Goal: Task Accomplishment & Management: Manage account settings

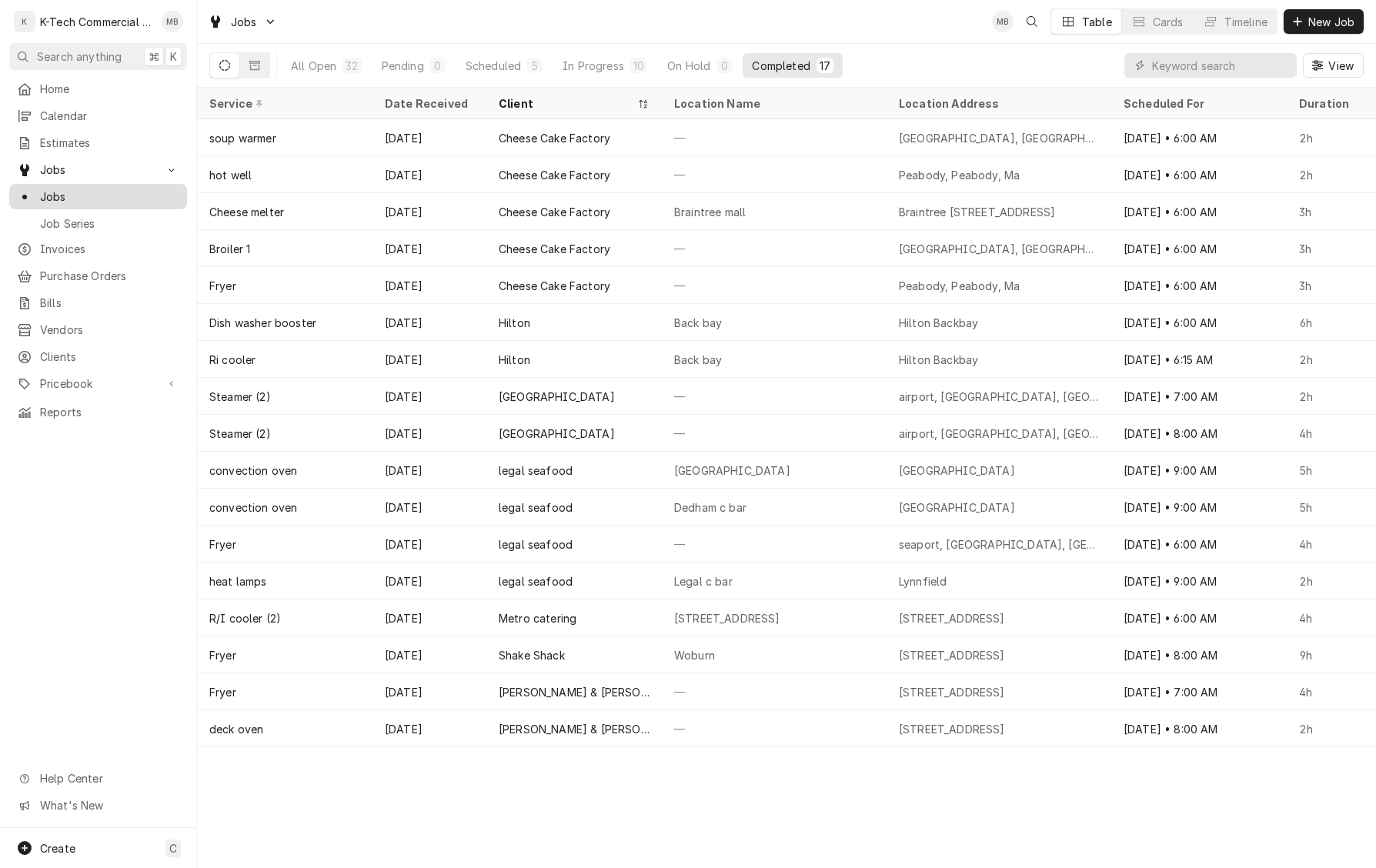
click at [53, 189] on span "Jobs" at bounding box center [110, 196] width 139 height 16
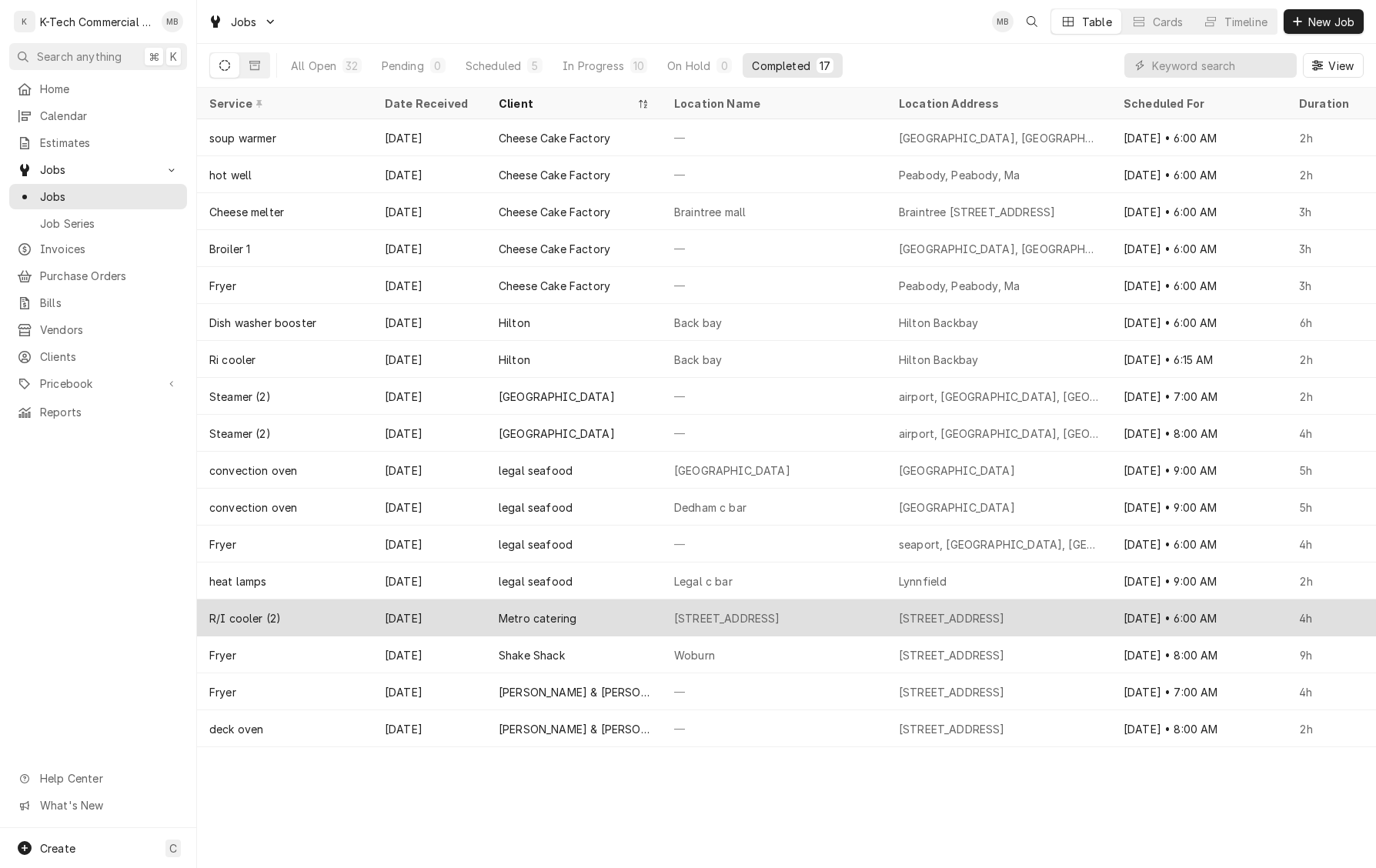
click at [709, 623] on div "1 Ashburton Pl" at bounding box center [727, 618] width 106 height 16
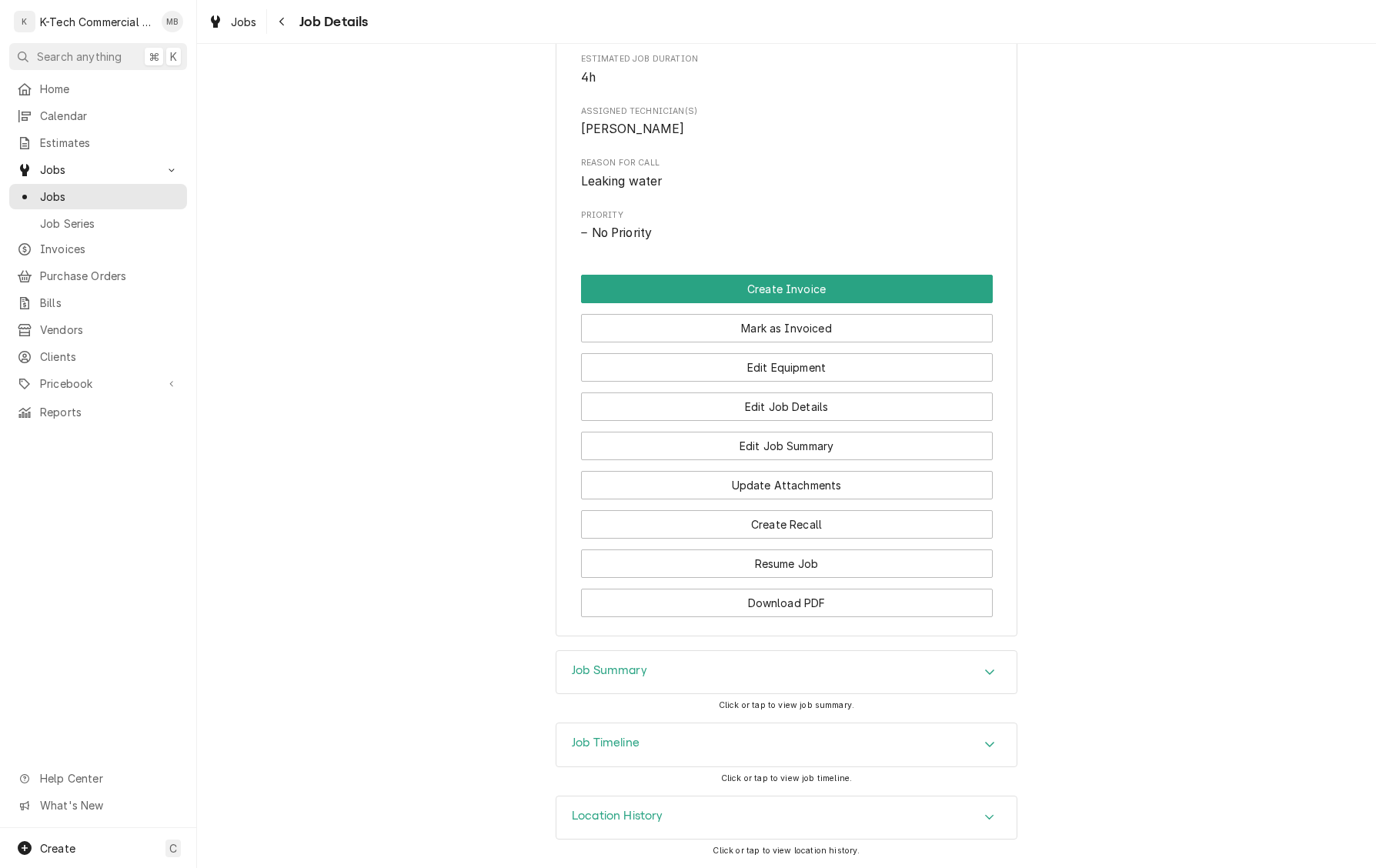
click at [683, 658] on div "Job Summary" at bounding box center [787, 672] width 460 height 43
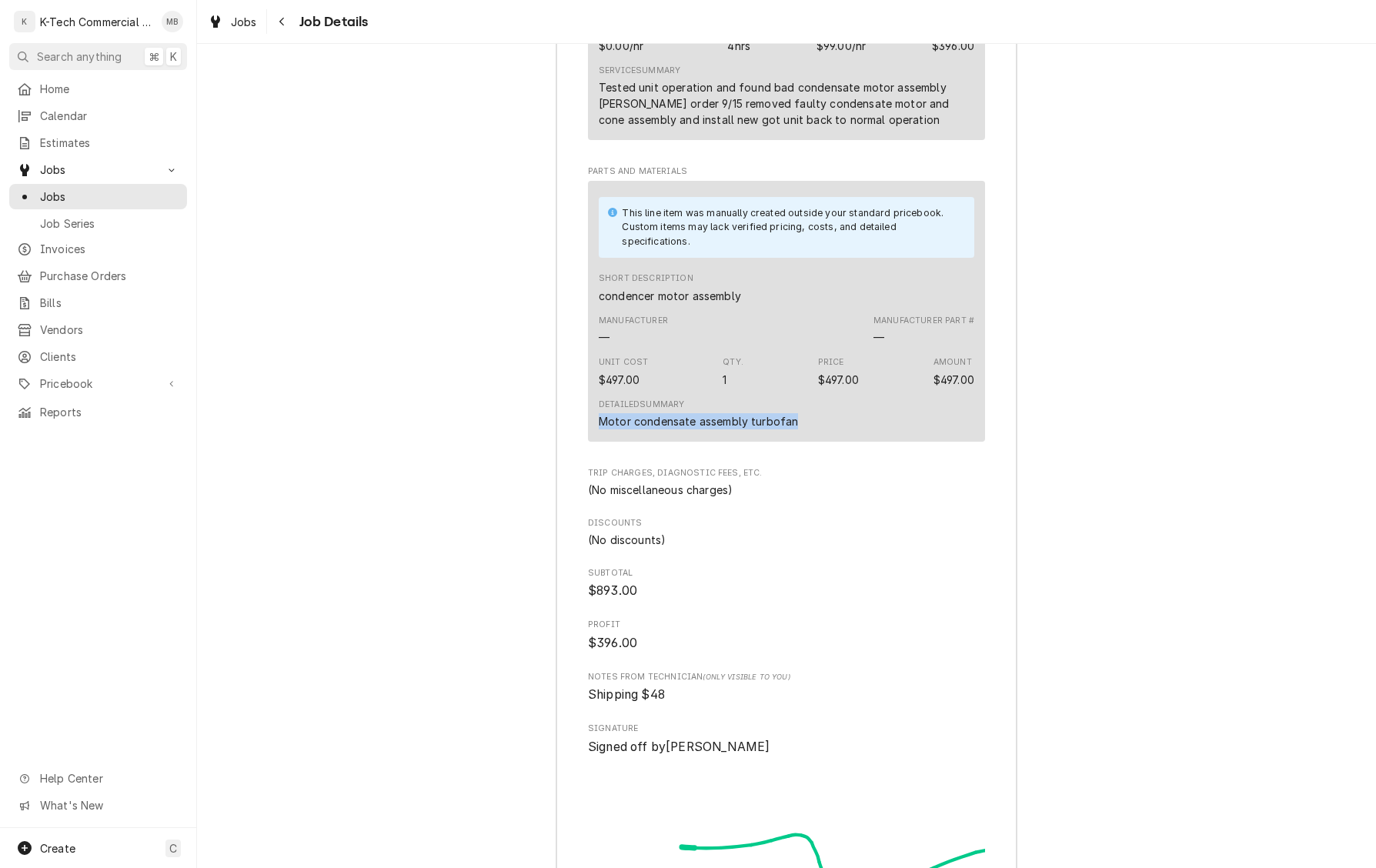
drag, startPoint x: 602, startPoint y: 474, endPoint x: 841, endPoint y: 478, distance: 239.0
click at [841, 435] on div "Detailed Summary Motor condensate assembly turbofan" at bounding box center [787, 414] width 375 height 41
copy div "Motor condensate assembly turbofan"
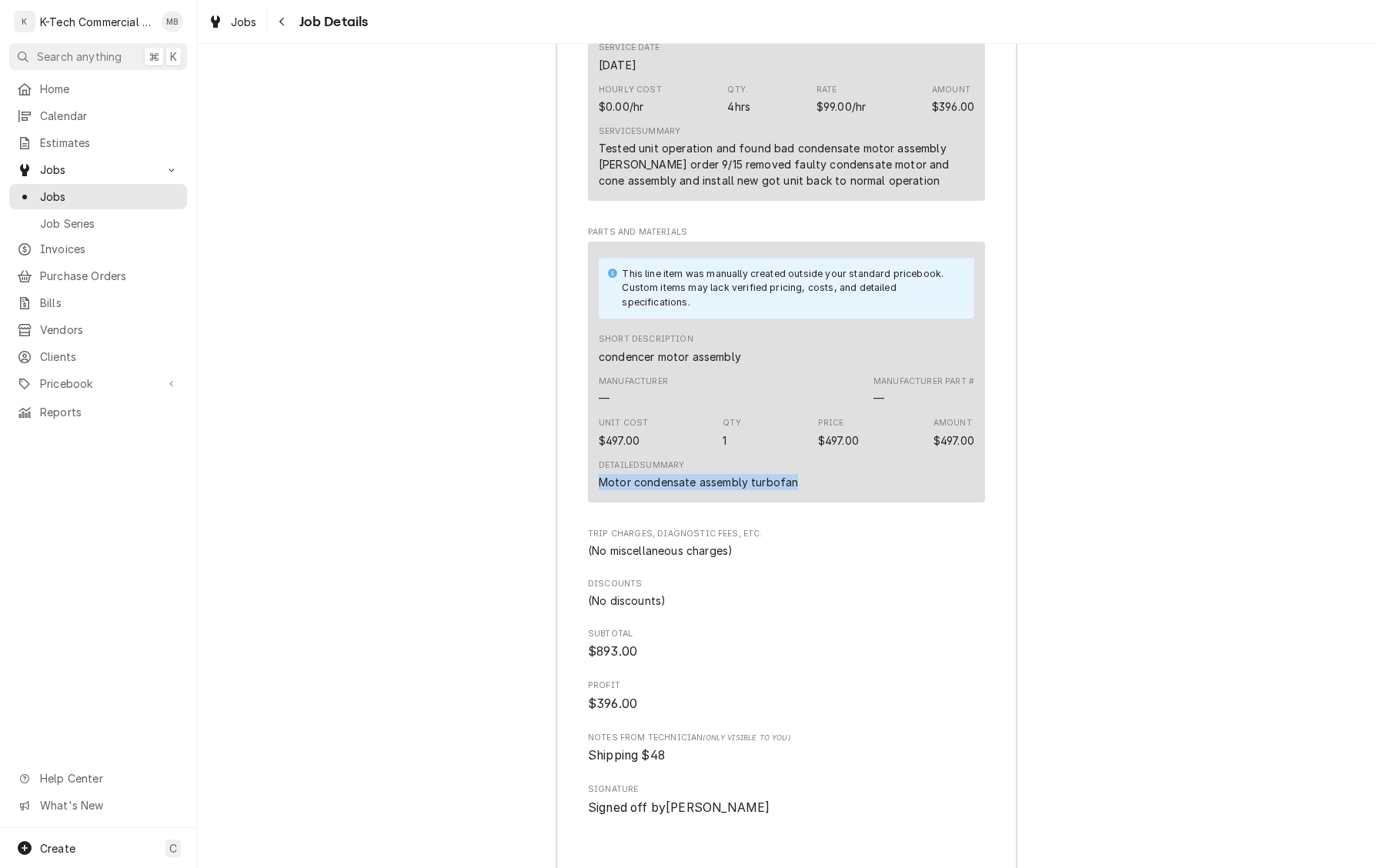
scroll to position [1571, 0]
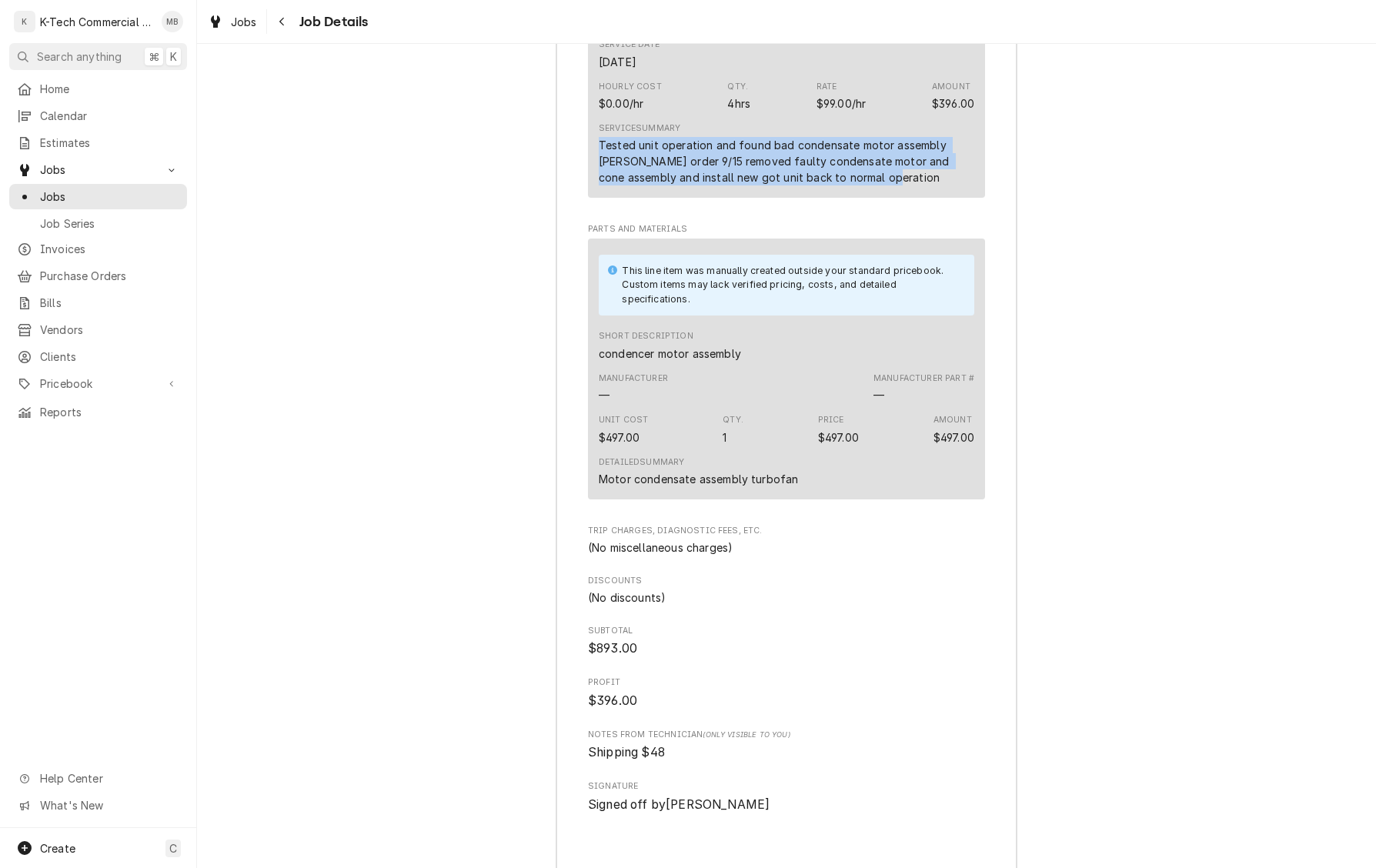
drag, startPoint x: 602, startPoint y: 198, endPoint x: 887, endPoint y: 226, distance: 286.4
click at [885, 186] on div "Tested unit operation and found bad condensate motor assembly Parton order 9/15…" at bounding box center [787, 160] width 375 height 48
copy div "Tested unit operation and found bad condensate motor assembly Parton order 9/15…"
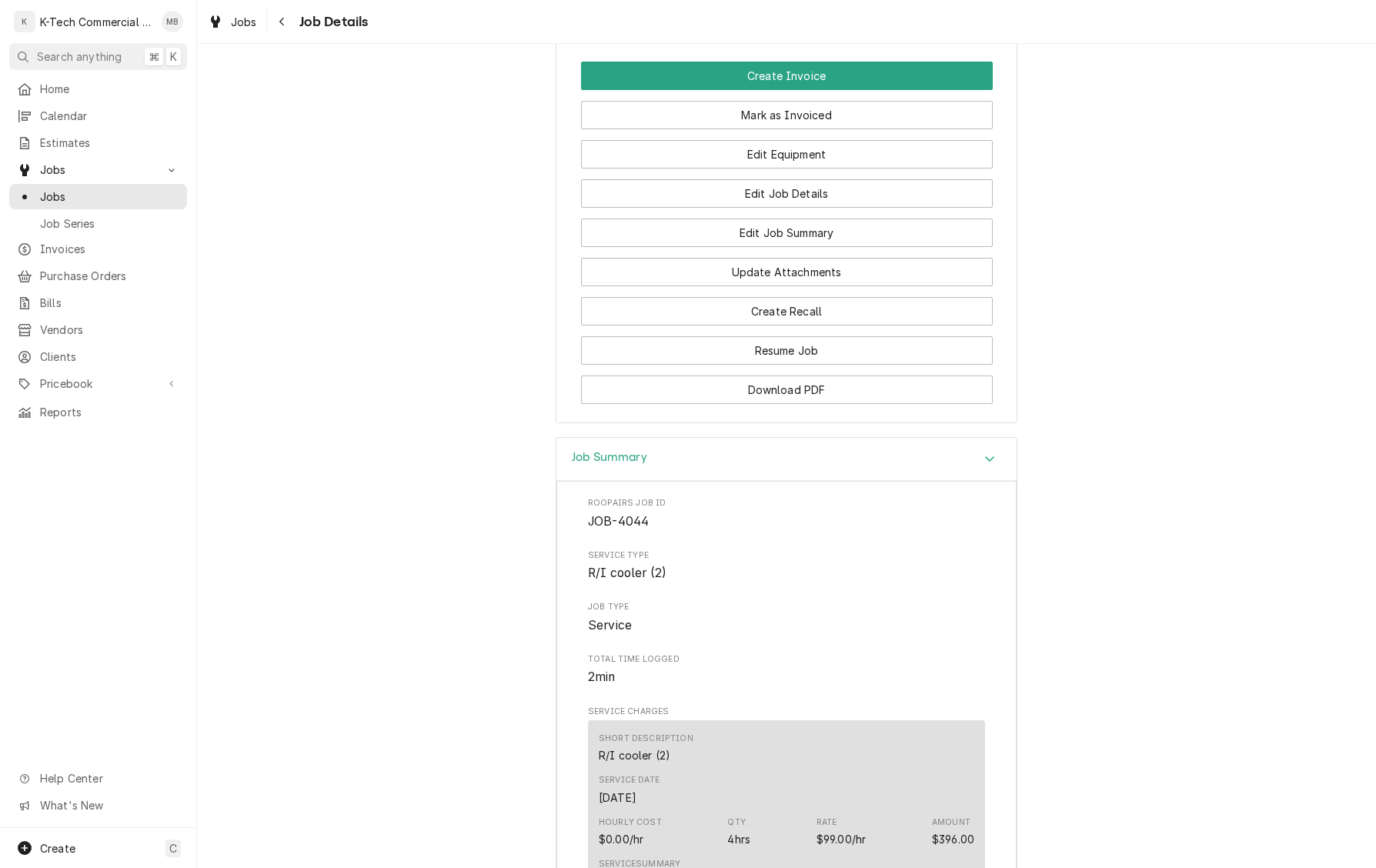
scroll to position [829, 0]
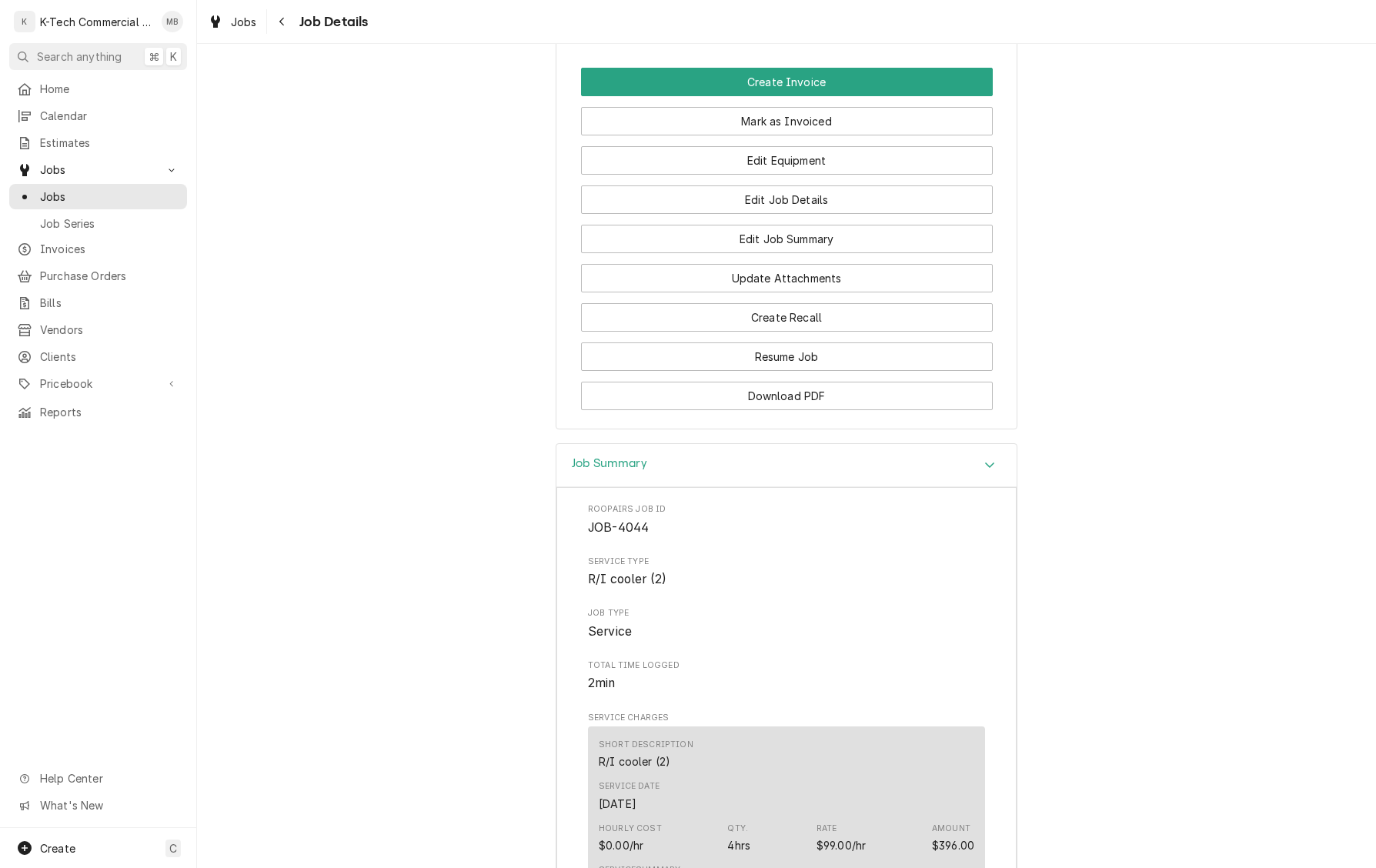
drag, startPoint x: 819, startPoint y: 169, endPoint x: 740, endPoint y: 375, distance: 220.6
click at [819, 135] on button "Mark as Invoiced" at bounding box center [788, 121] width 412 height 28
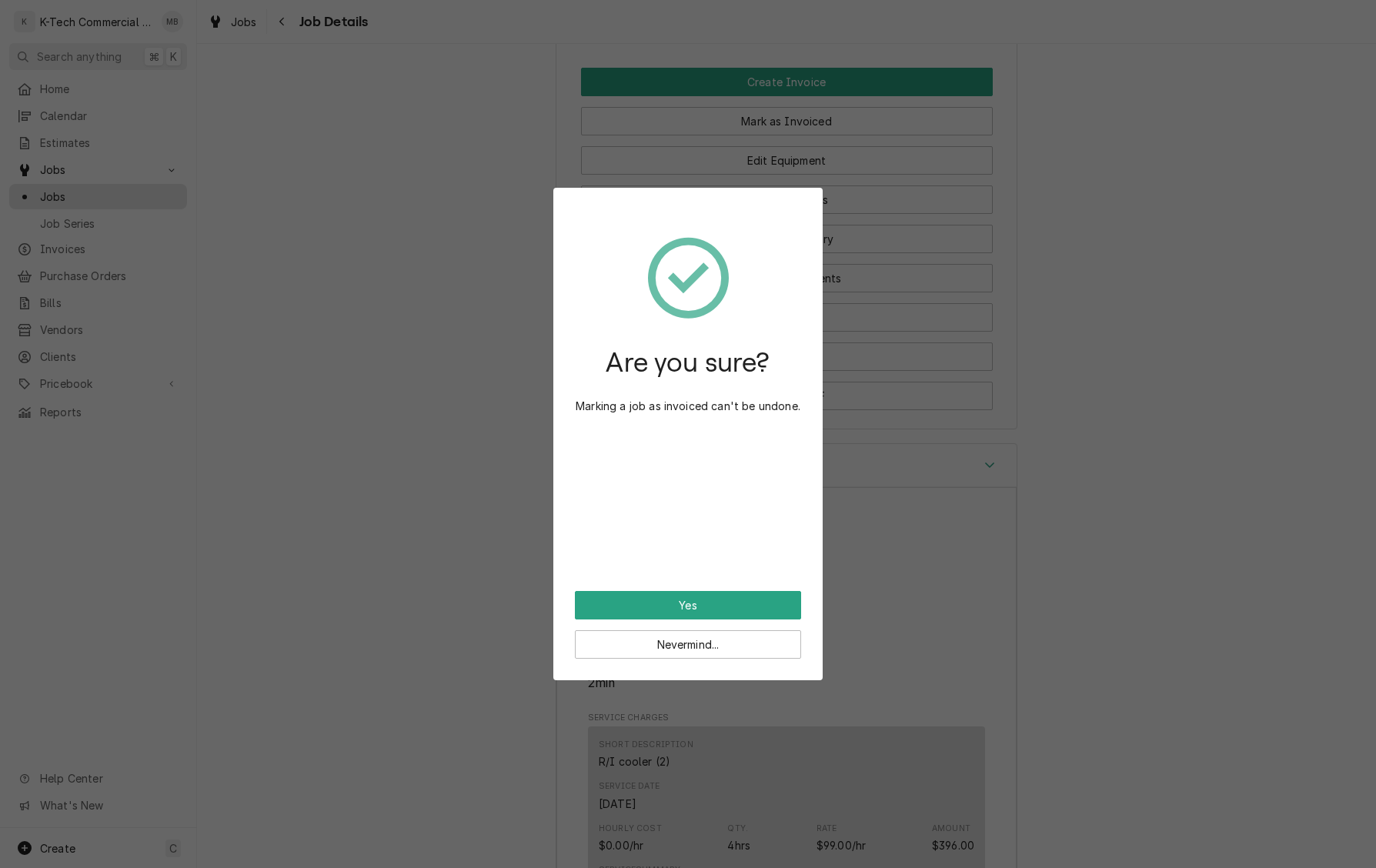
click at [674, 601] on button "Yes" at bounding box center [688, 605] width 226 height 28
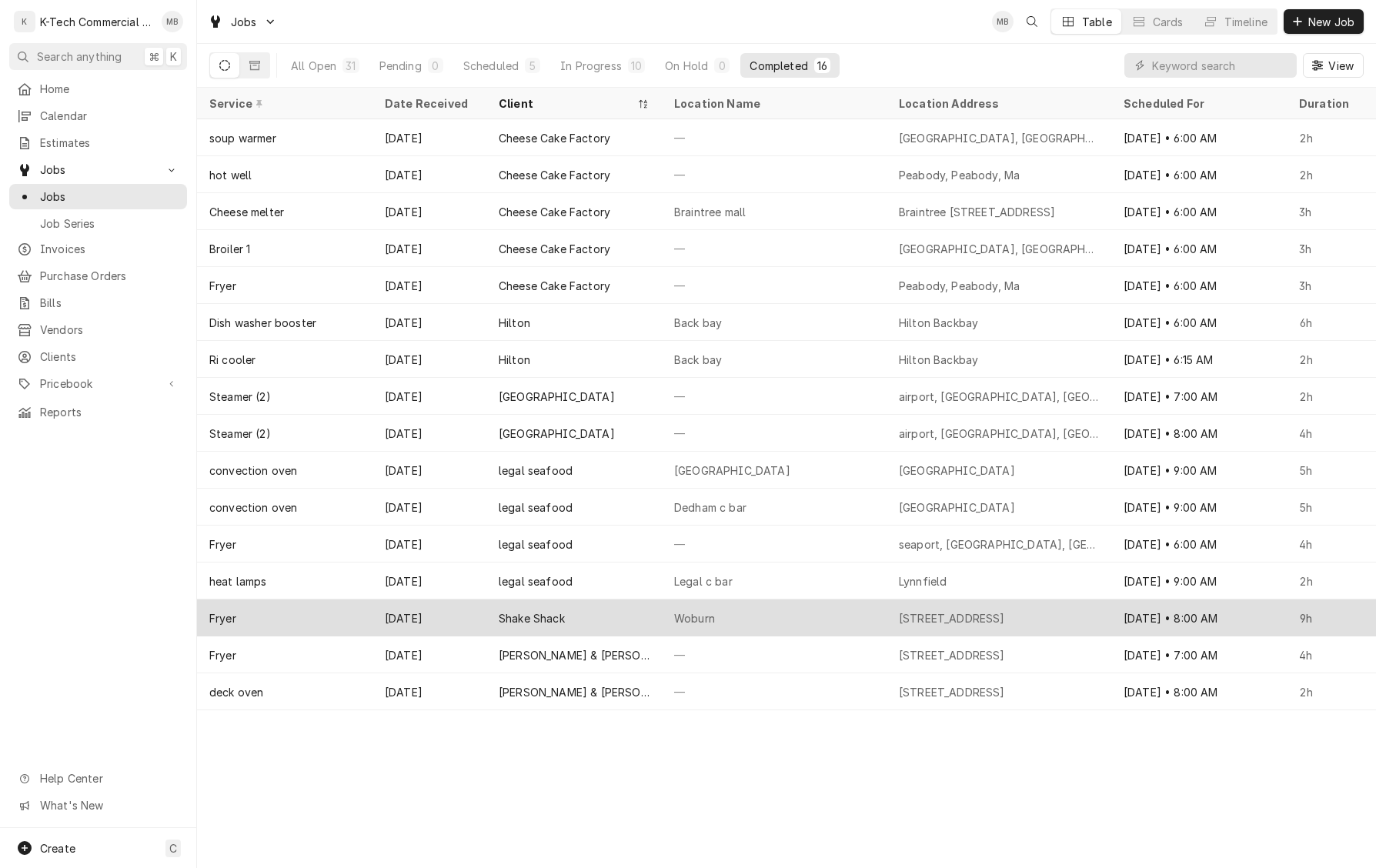
click at [816, 615] on div "Woburn" at bounding box center [774, 618] width 225 height 37
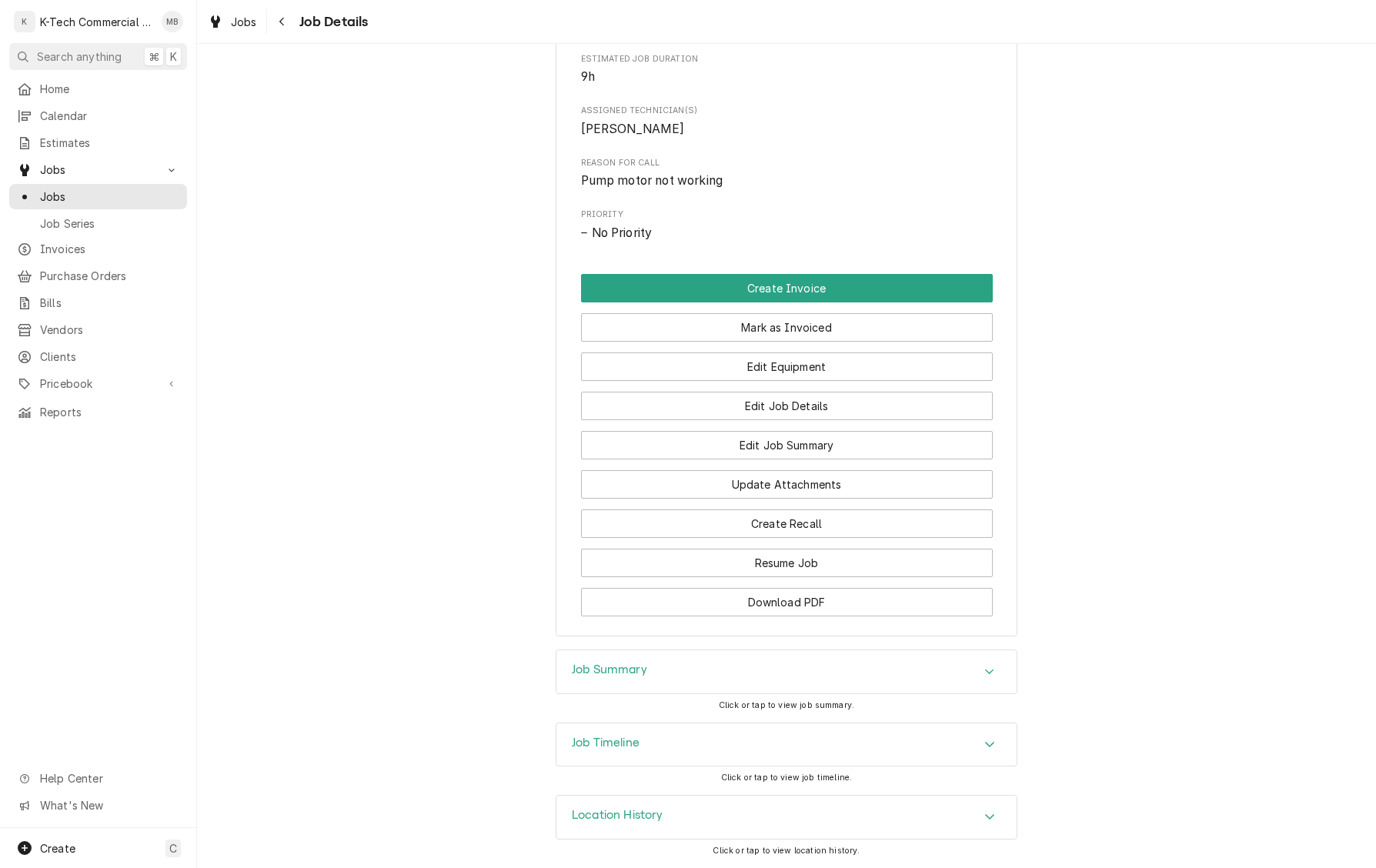
click at [654, 665] on div "Job Summary" at bounding box center [787, 672] width 460 height 43
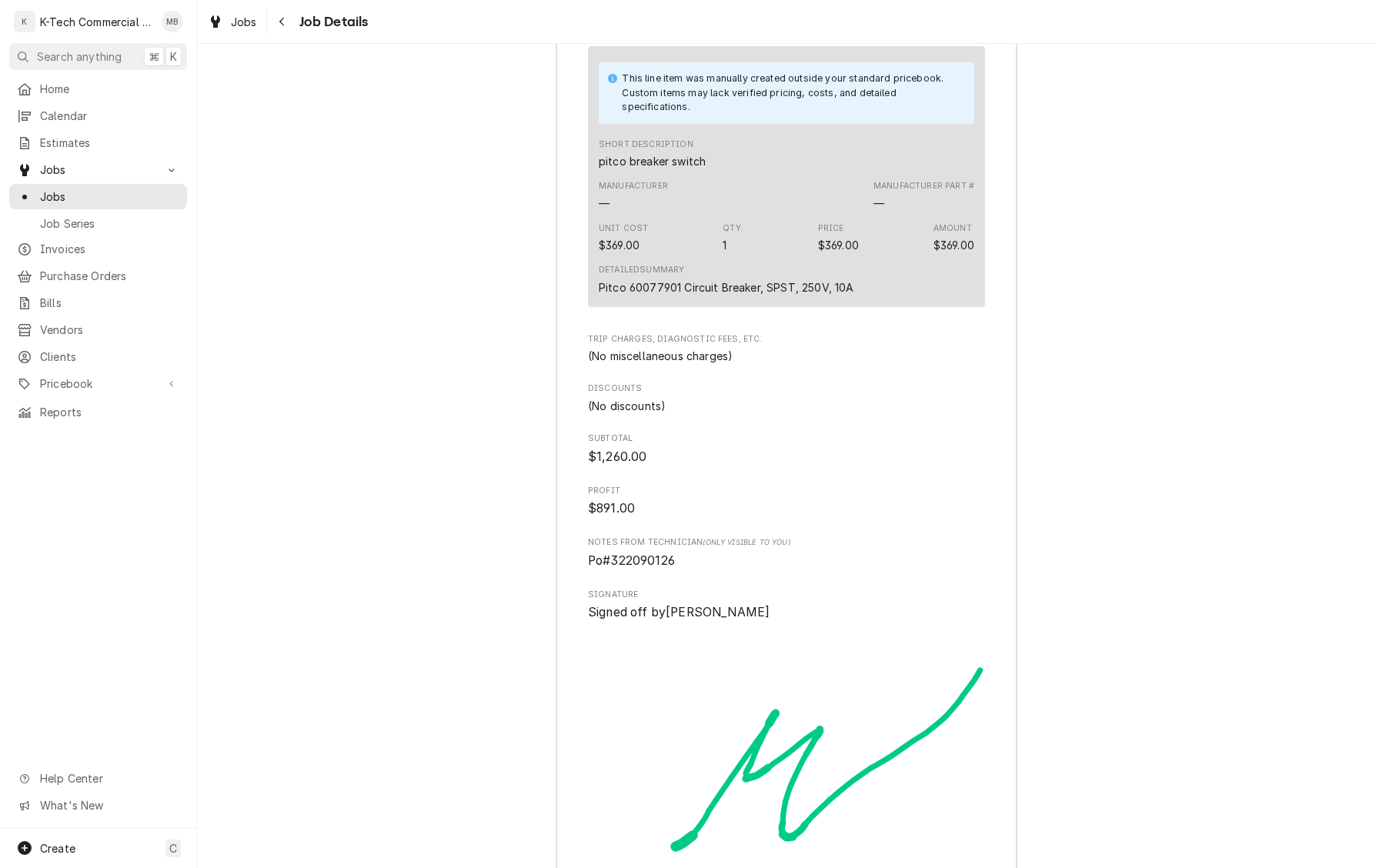
scroll to position [1996, 0]
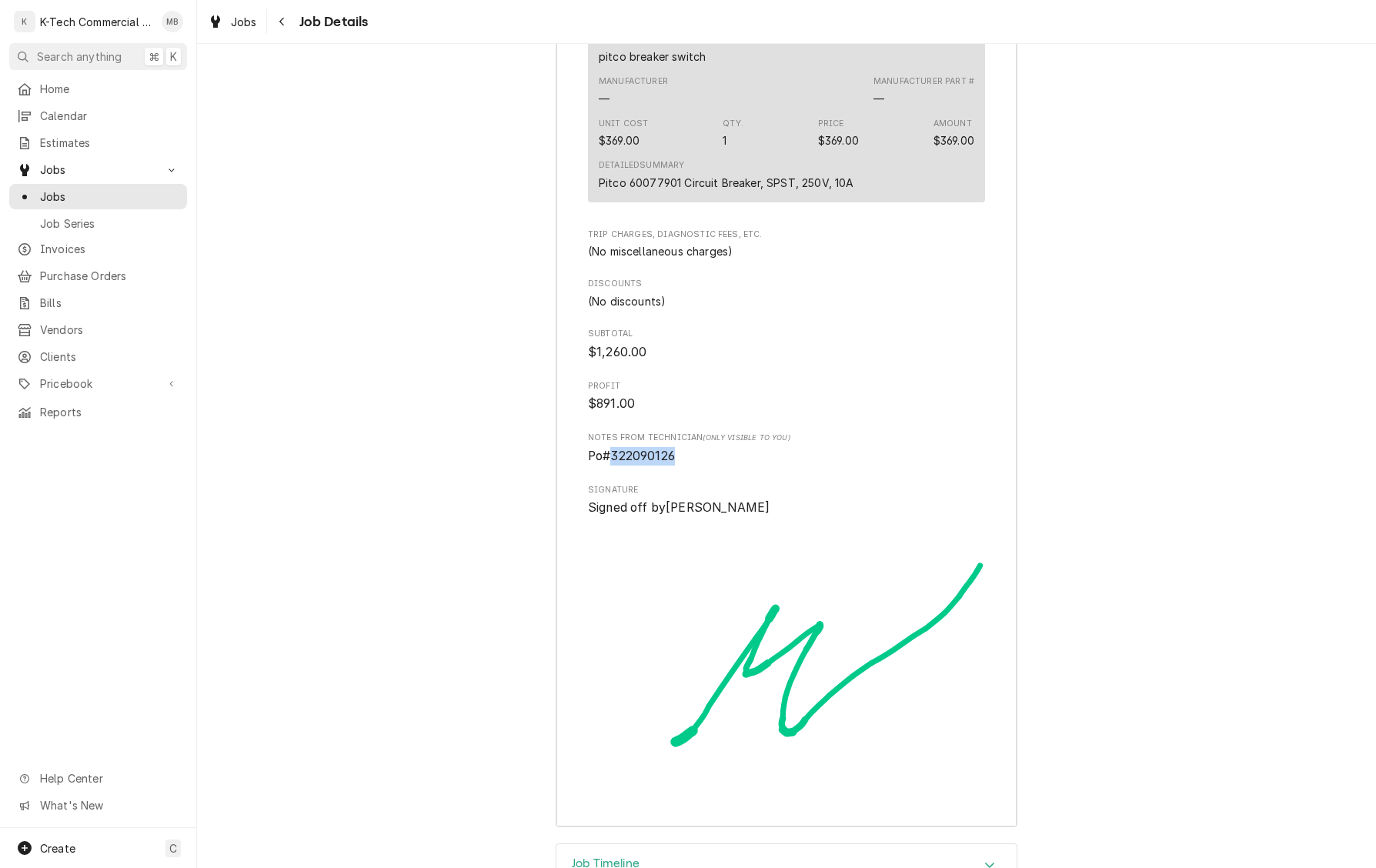
drag, startPoint x: 613, startPoint y: 491, endPoint x: 706, endPoint y: 489, distance: 93.0
click at [706, 466] on span "Po#322090126" at bounding box center [787, 456] width 397 height 18
copy span "322090126"
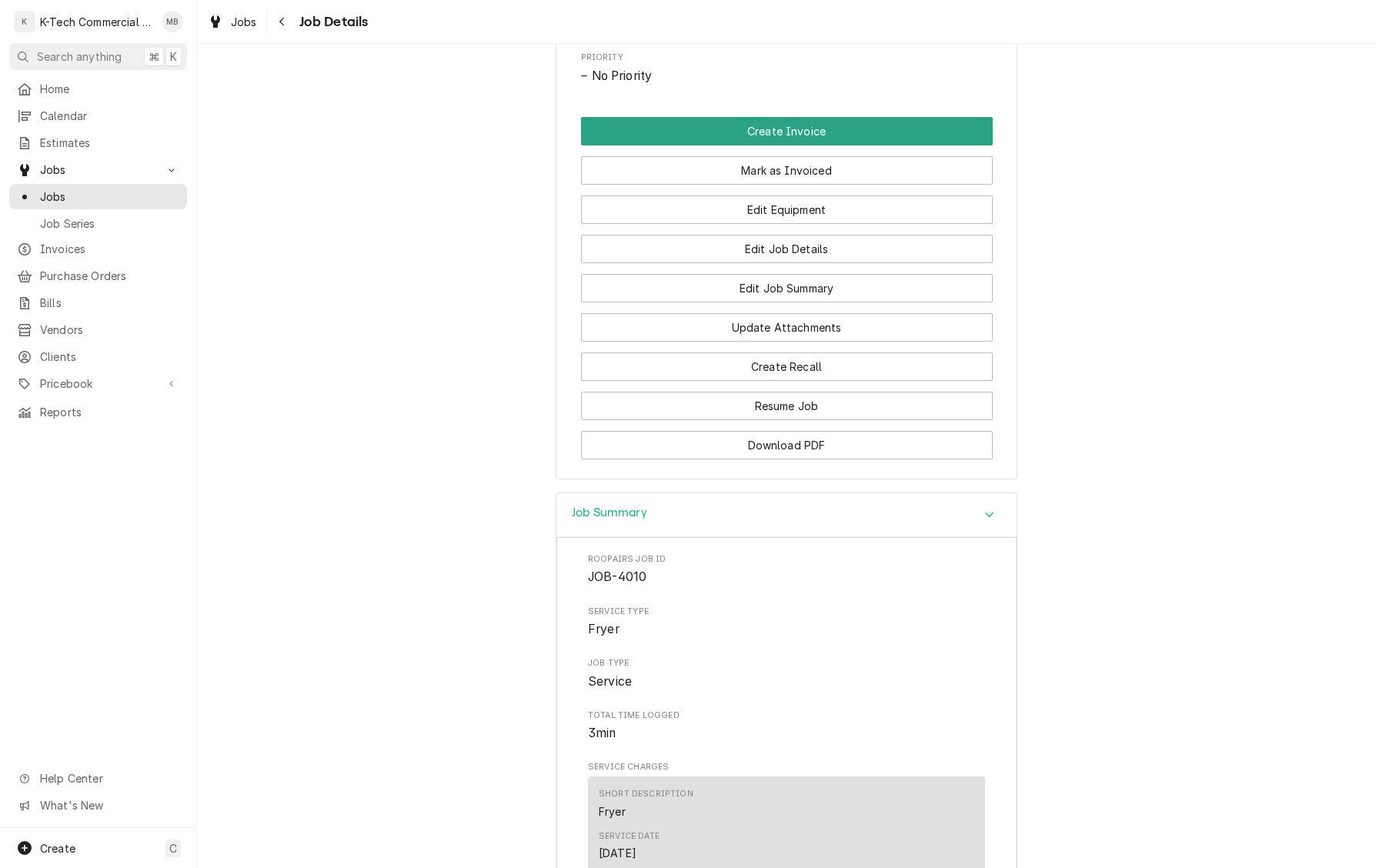
scroll to position [799, 0]
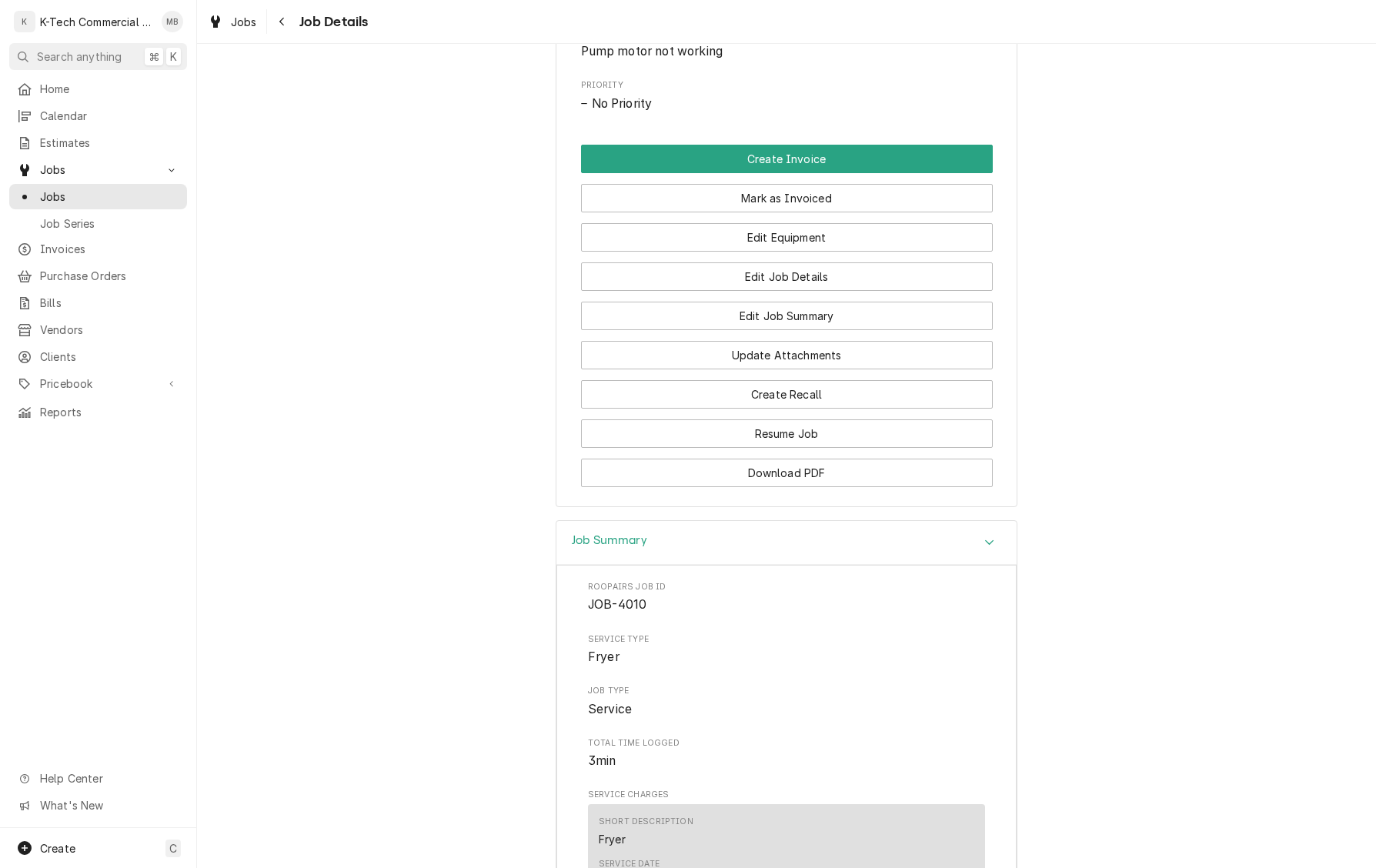
click at [885, 212] on button "Mark as Invoiced" at bounding box center [788, 198] width 412 height 28
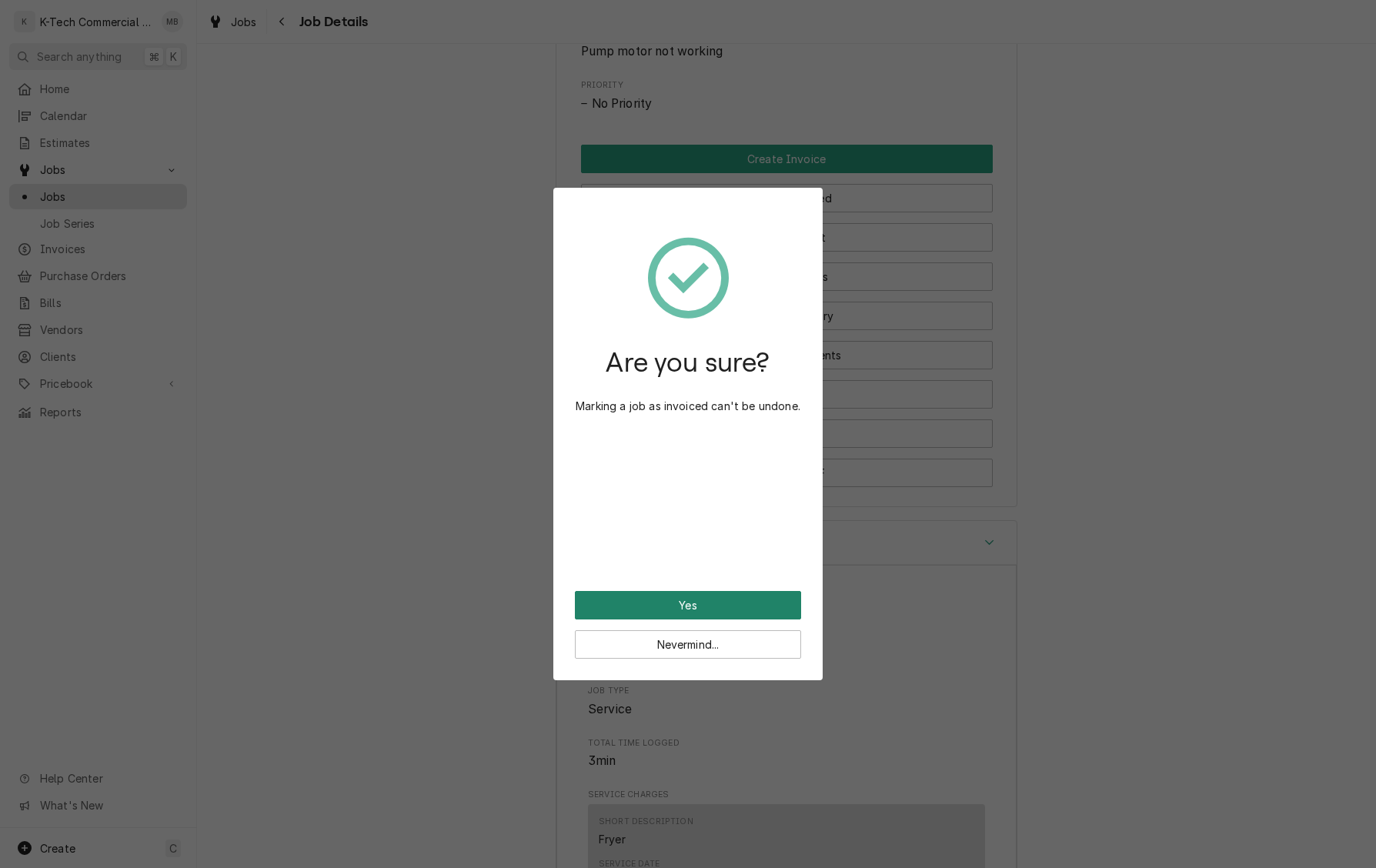
click at [718, 607] on button "Yes" at bounding box center [688, 605] width 226 height 28
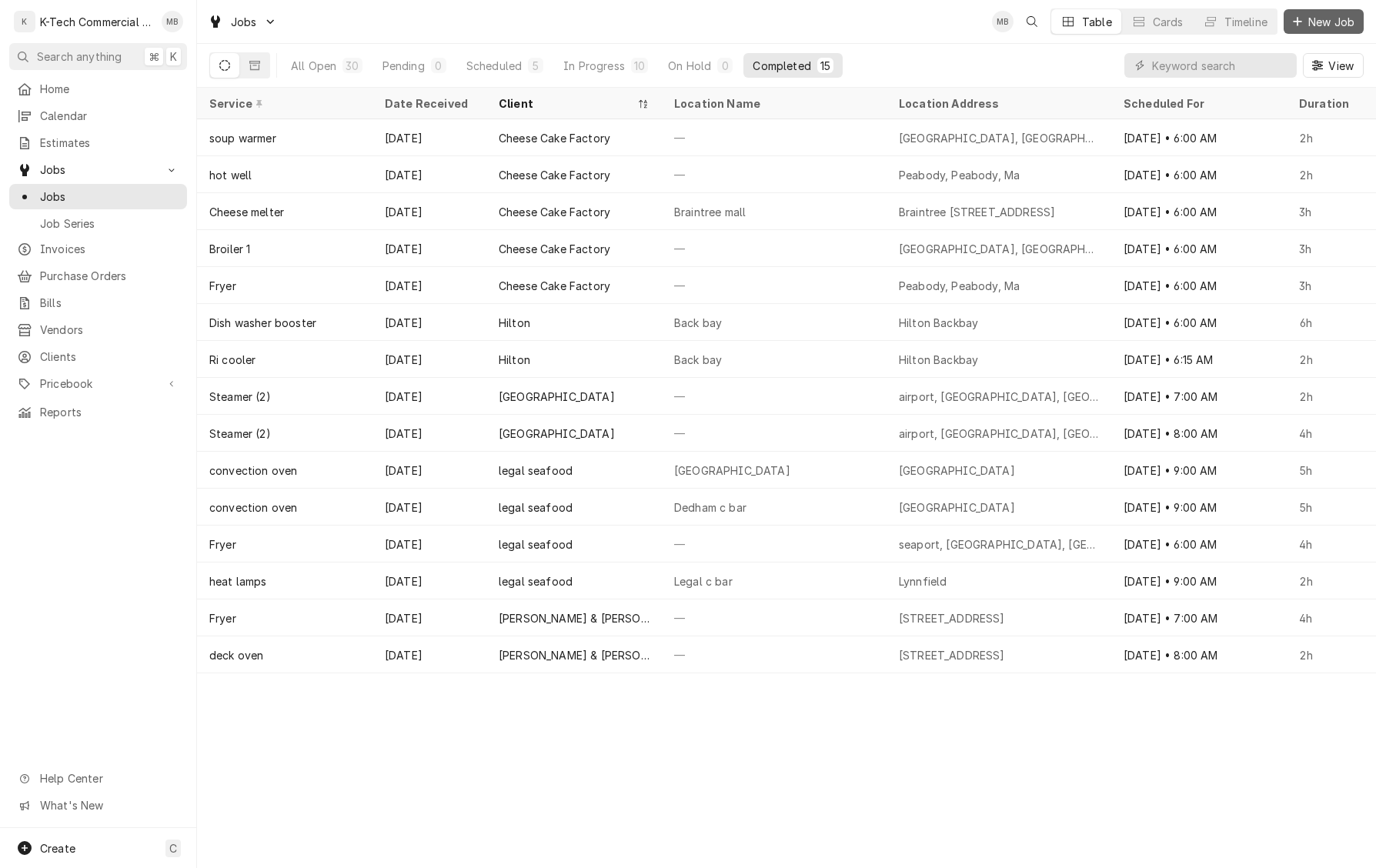
click at [1344, 22] on span "New Job" at bounding box center [1332, 22] width 53 height 16
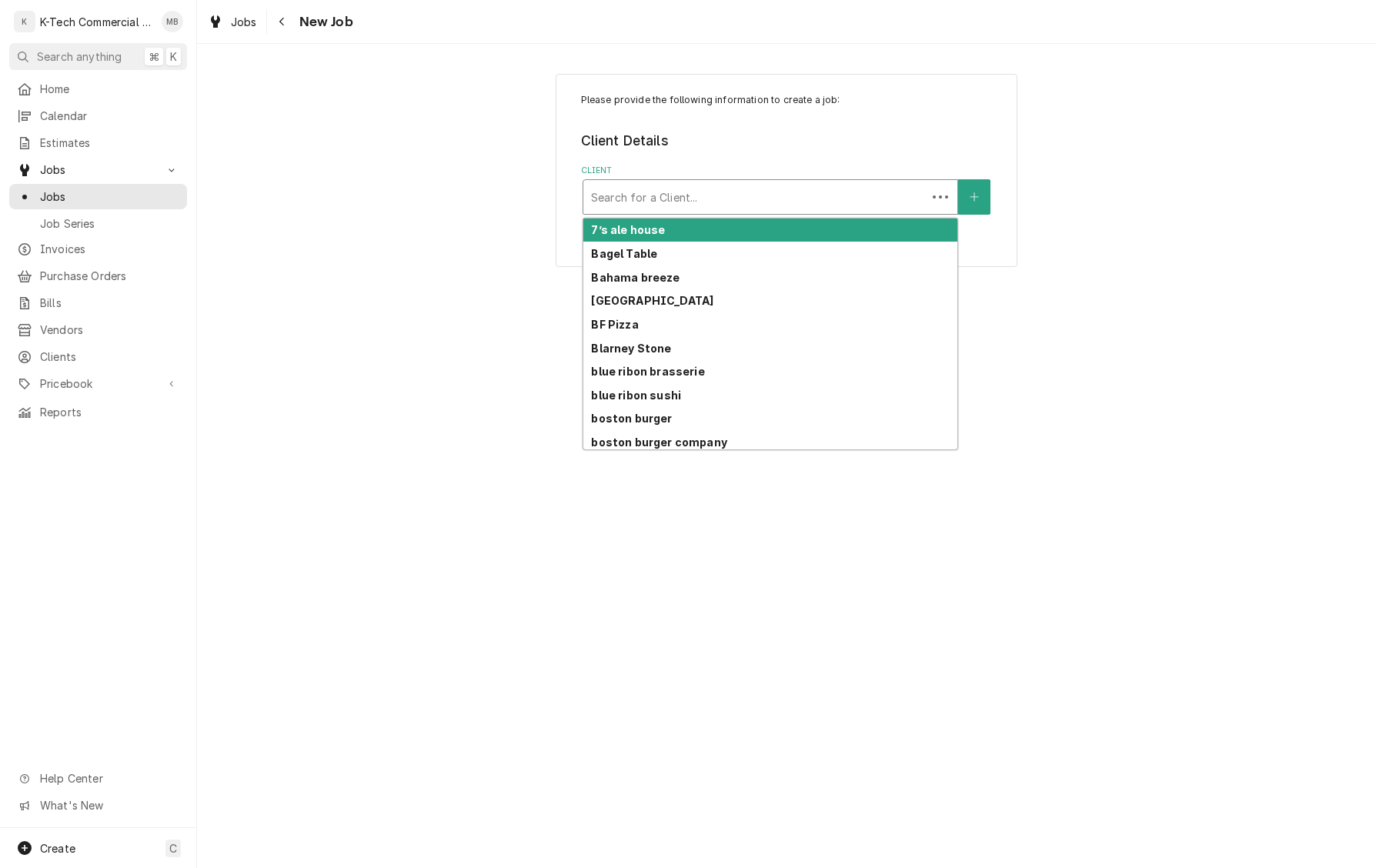
click at [874, 191] on div "Client" at bounding box center [755, 197] width 328 height 28
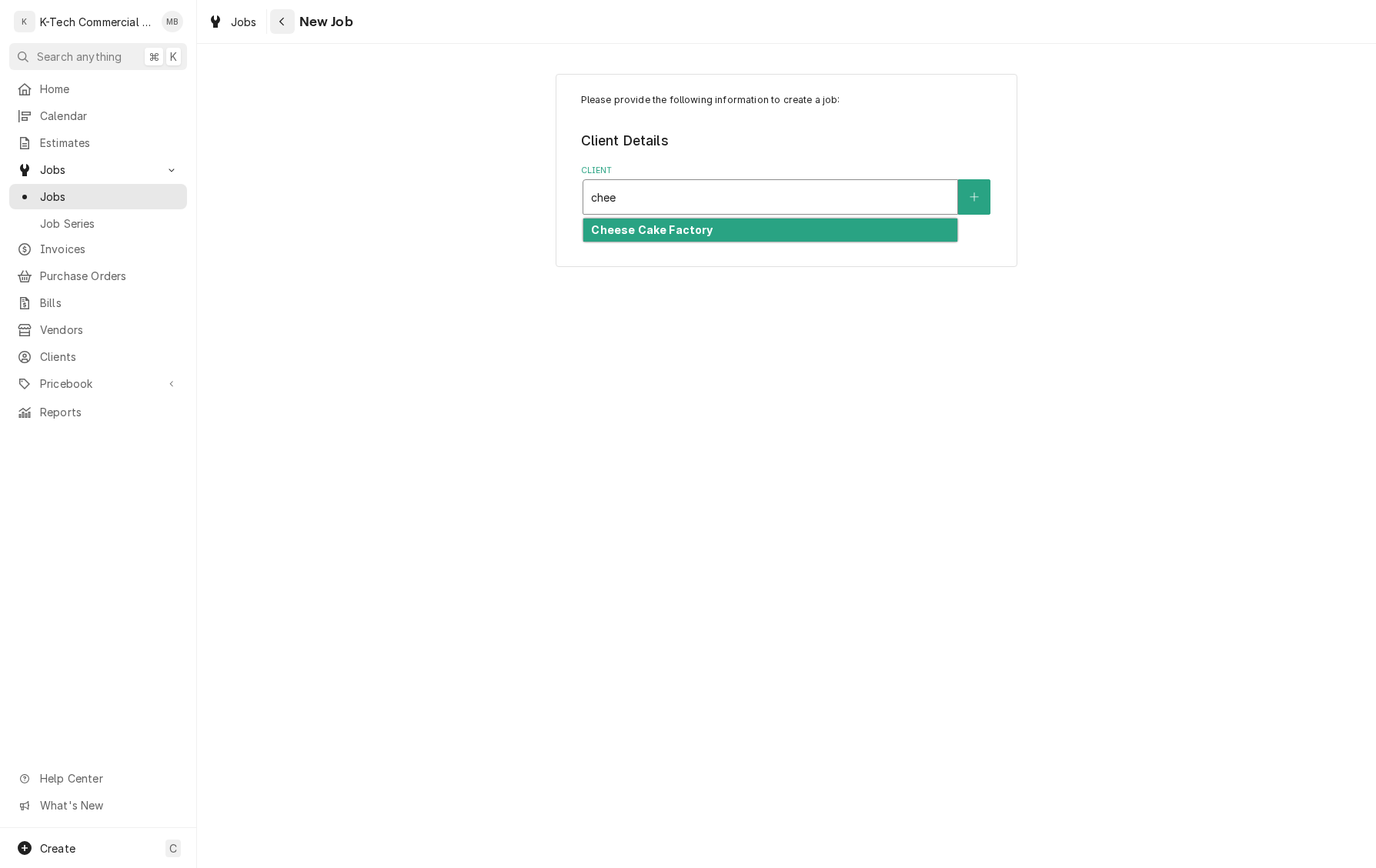
type input "chee"
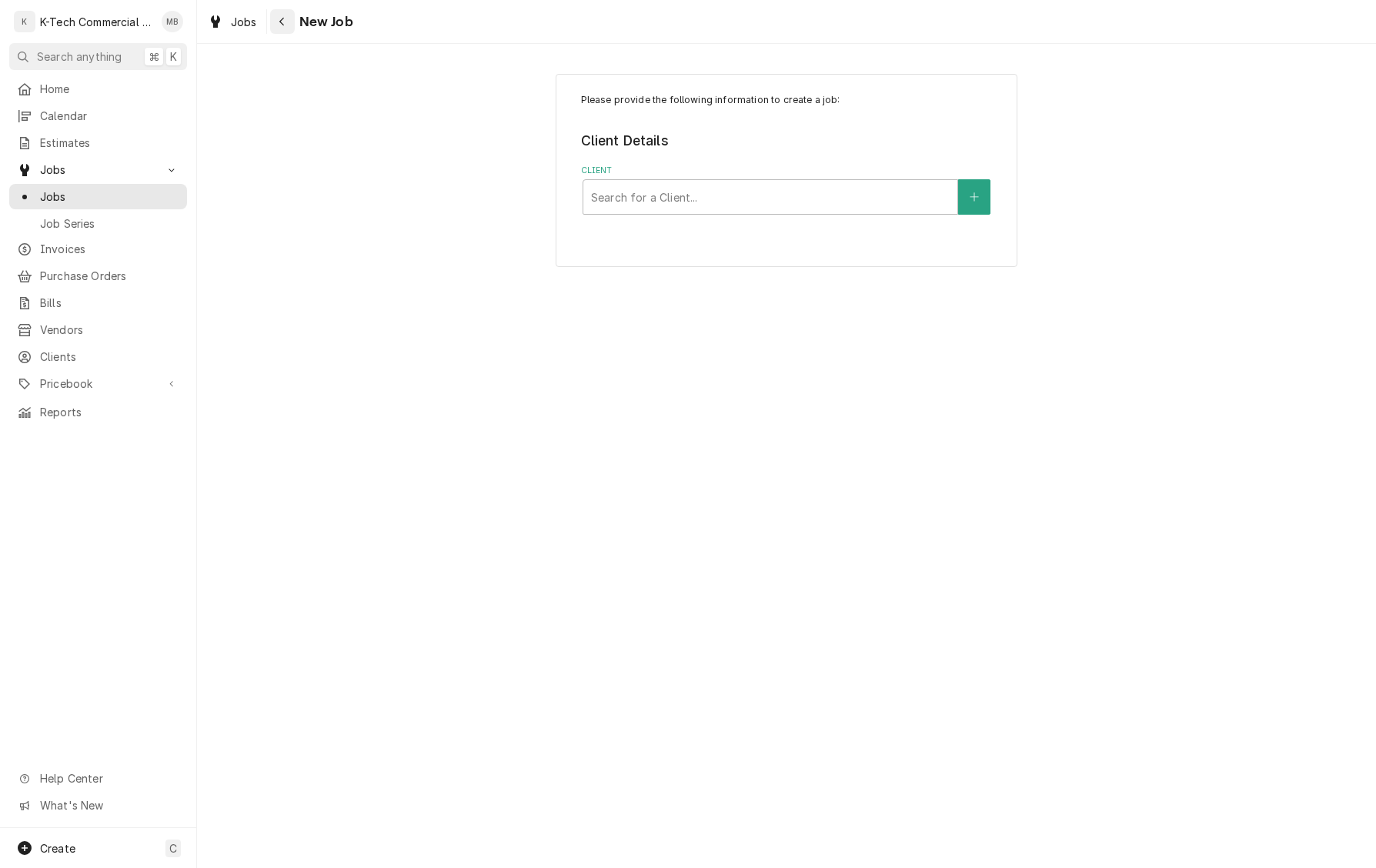
click at [281, 22] on icon "Navigate back" at bounding box center [282, 21] width 7 height 11
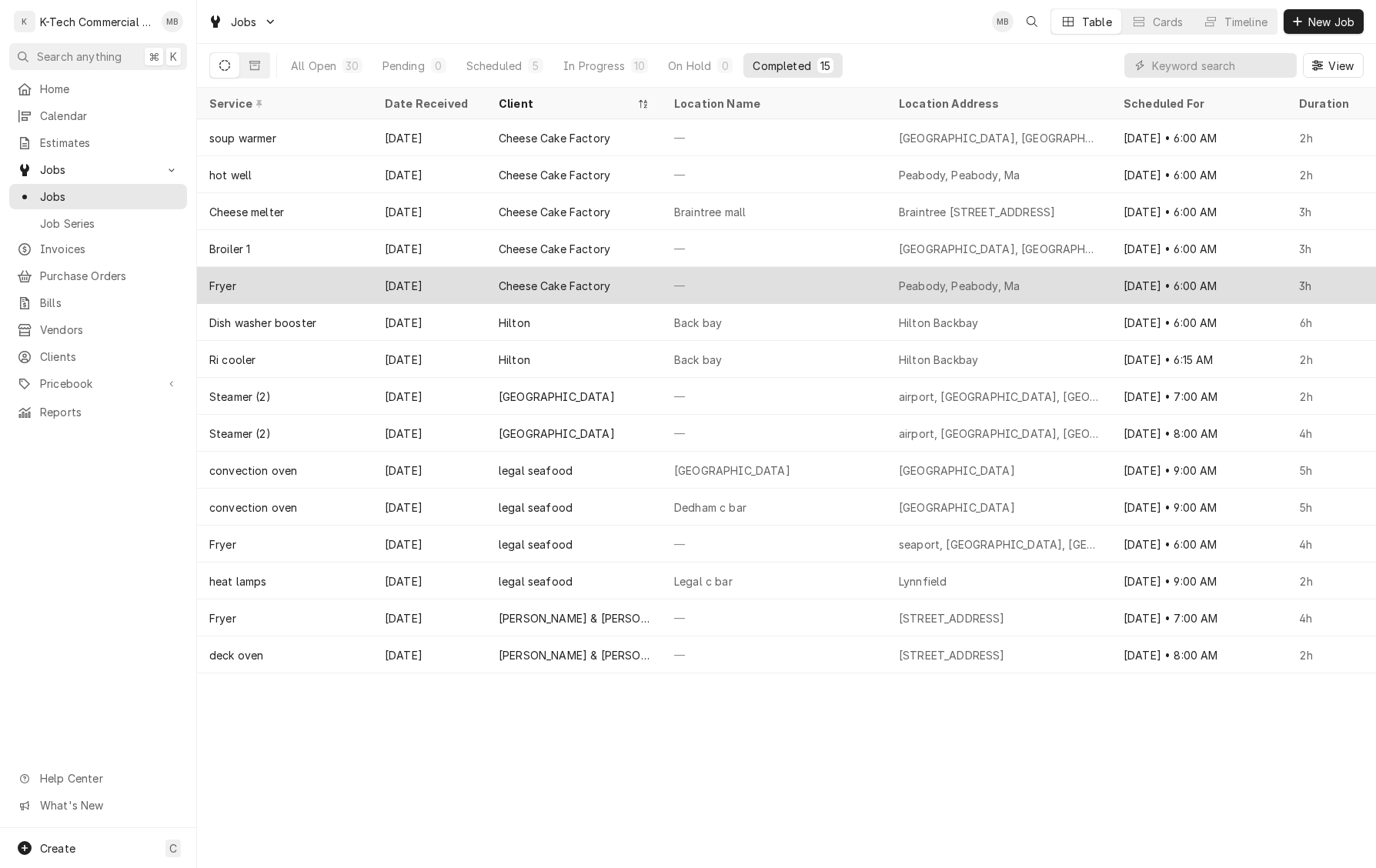
click at [737, 291] on div "—" at bounding box center [774, 286] width 225 height 37
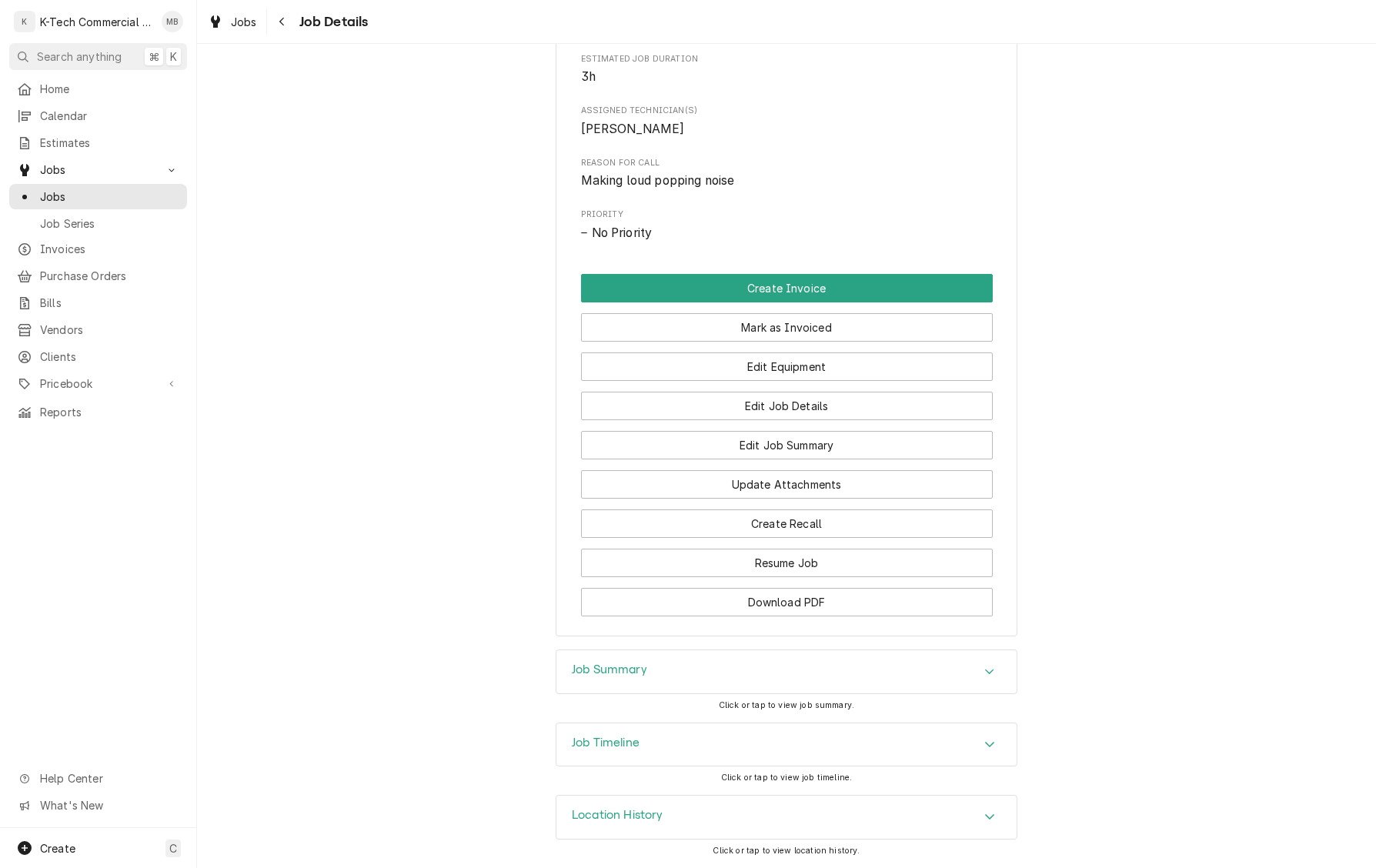
click at [736, 666] on div "Job Summary" at bounding box center [787, 672] width 460 height 43
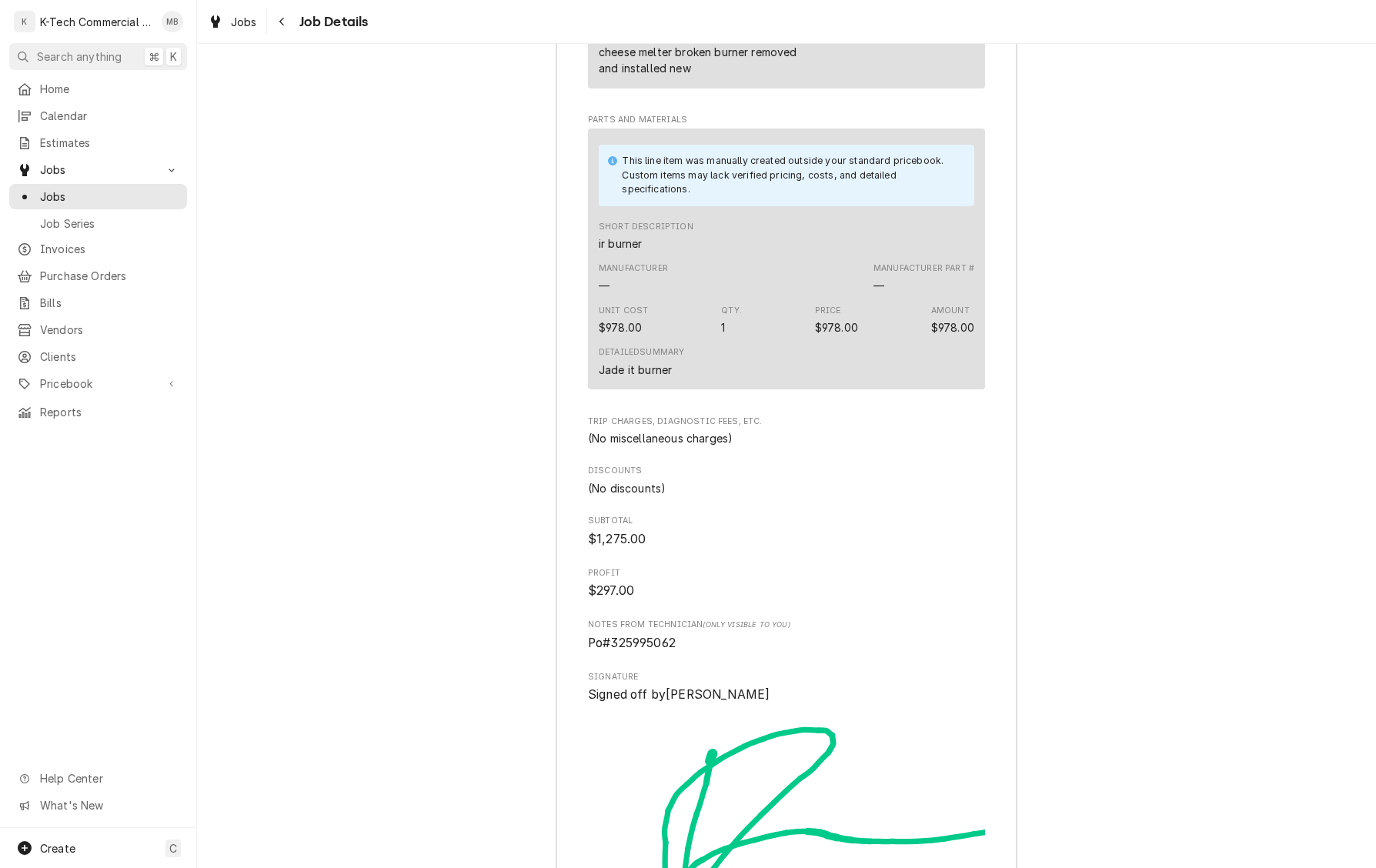
scroll to position [1738, 0]
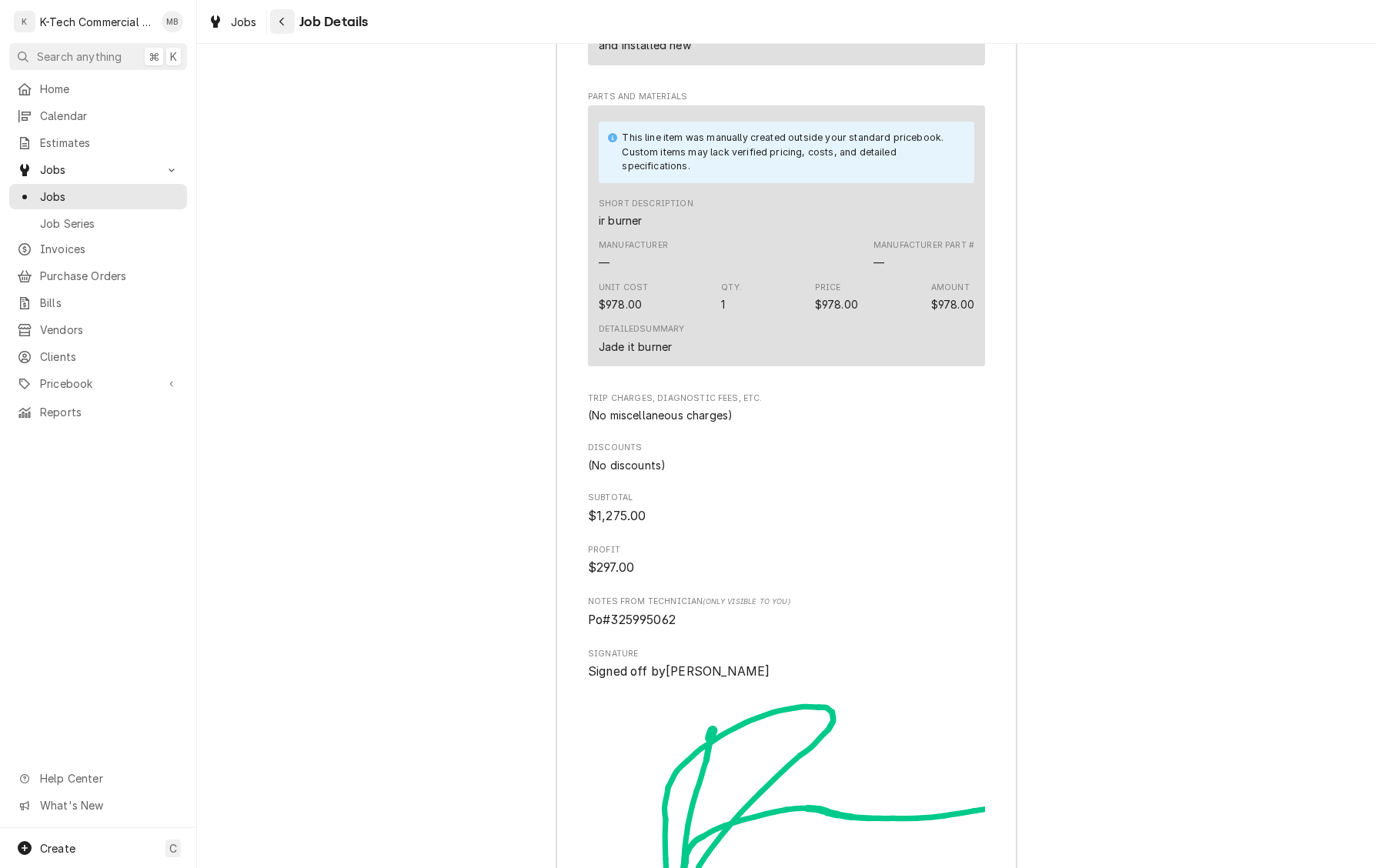
click at [284, 18] on icon "Navigate back" at bounding box center [282, 22] width 4 height 9
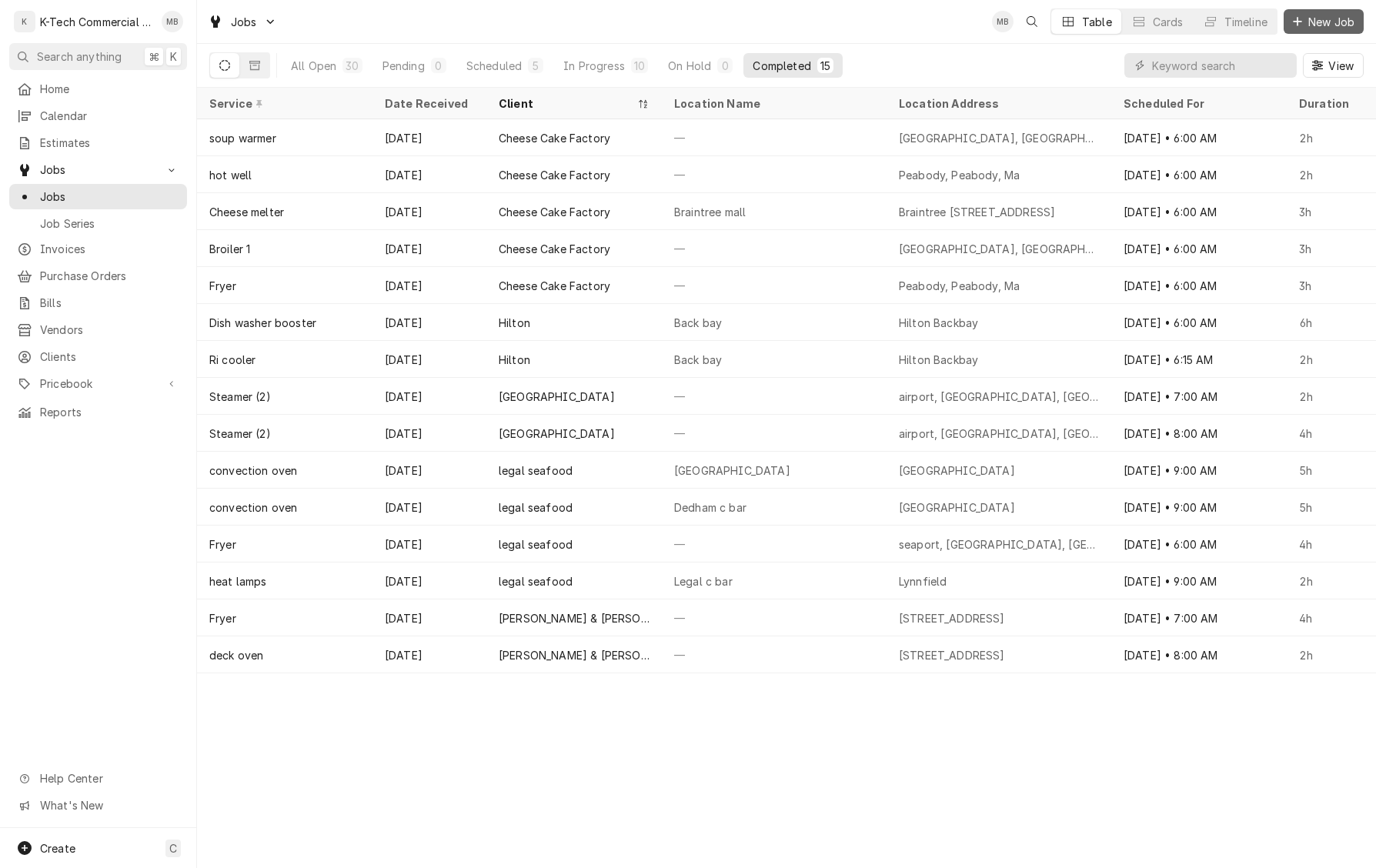
click at [1321, 26] on span "New Job" at bounding box center [1332, 22] width 53 height 16
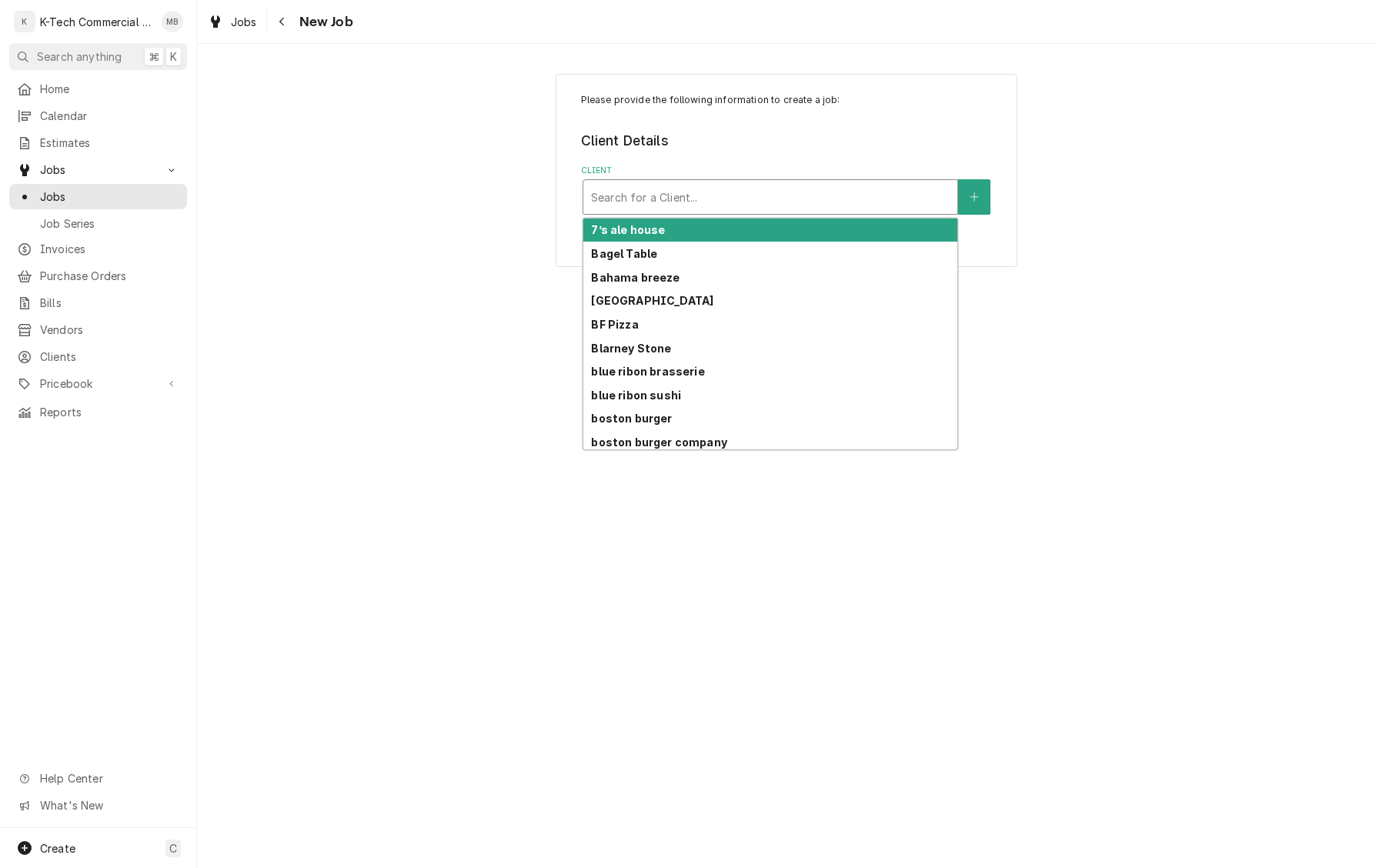
click at [761, 207] on div "Client" at bounding box center [770, 197] width 359 height 28
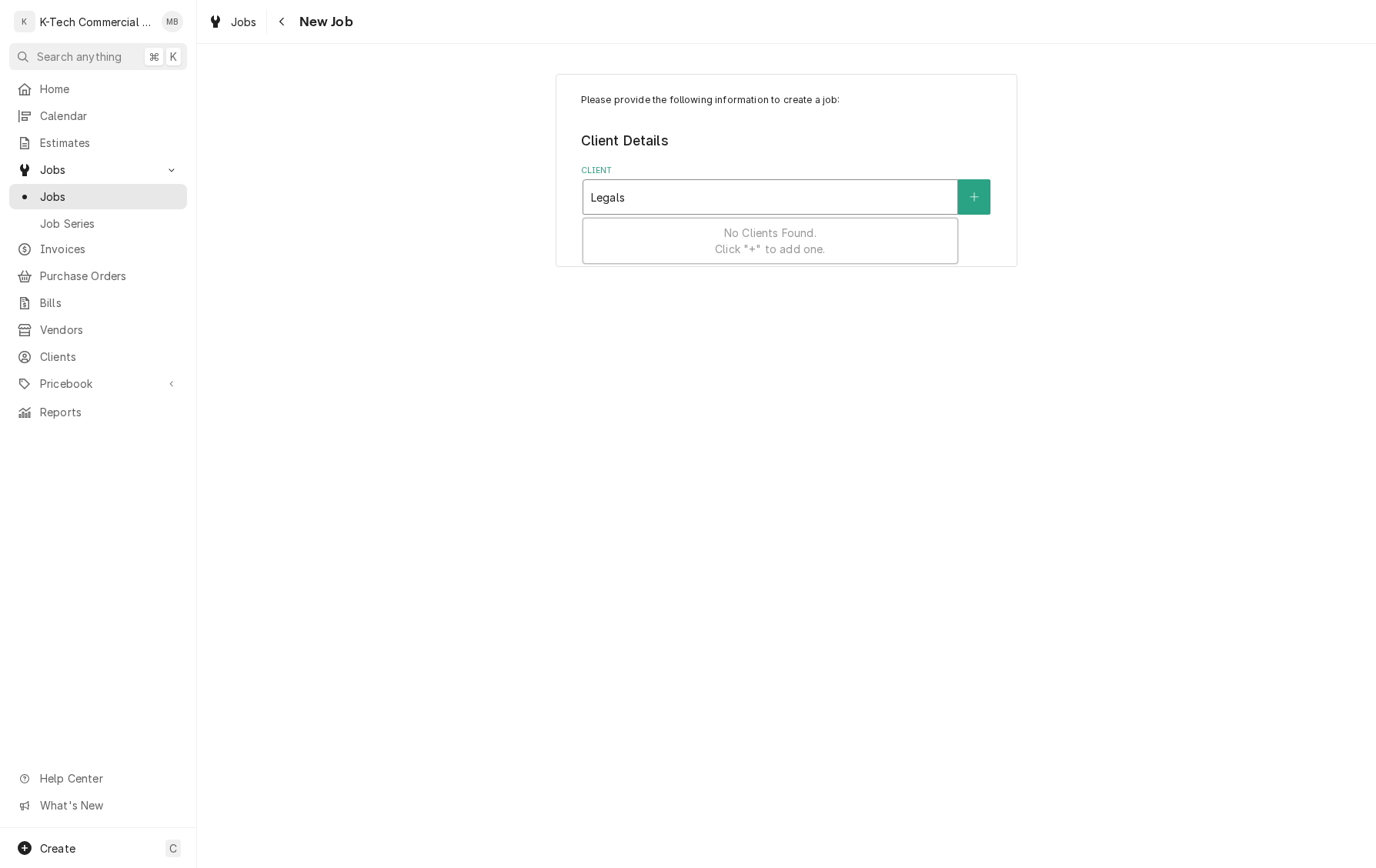
type input "Legal"
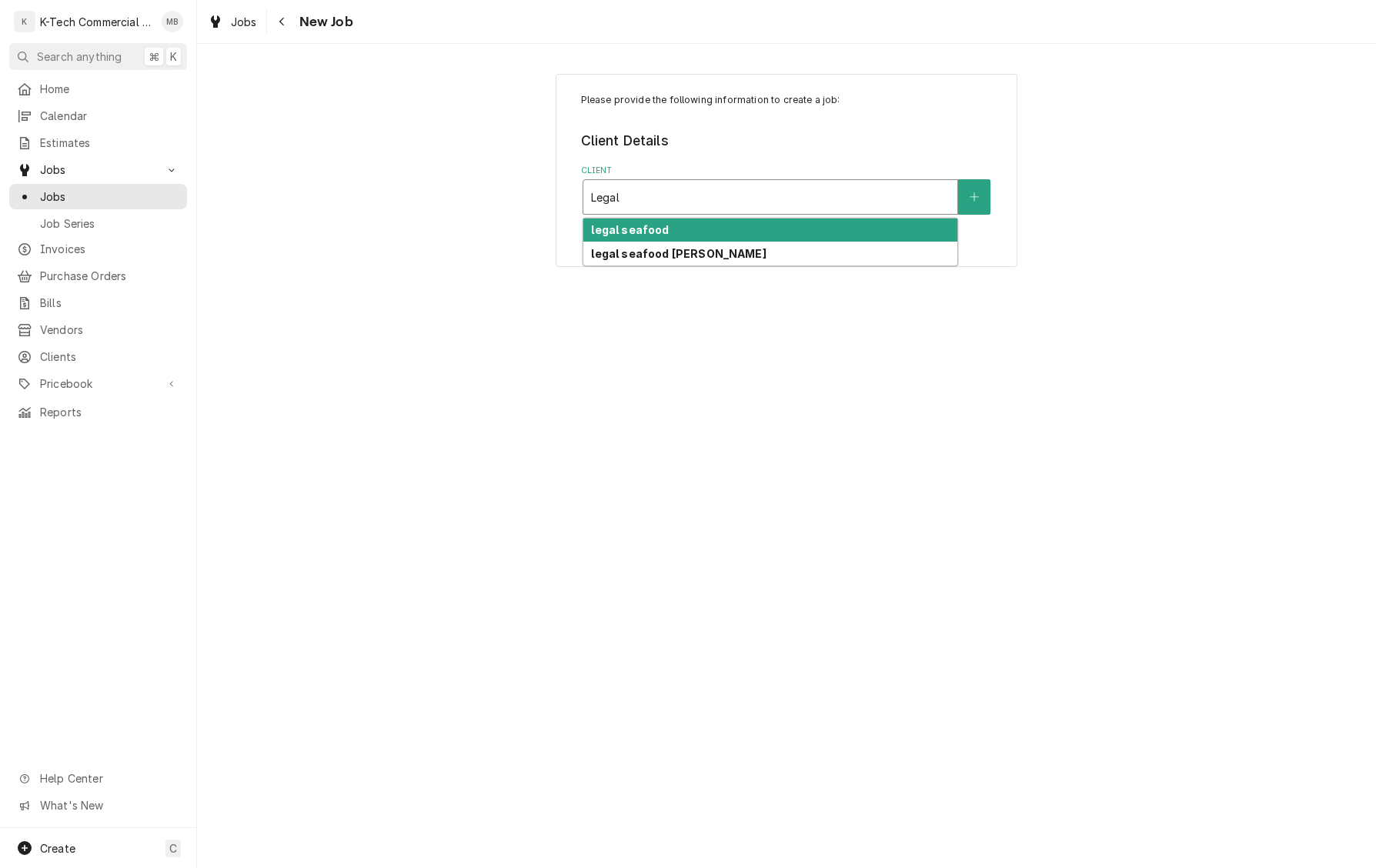
click at [807, 231] on div "legal seafood" at bounding box center [770, 230] width 374 height 24
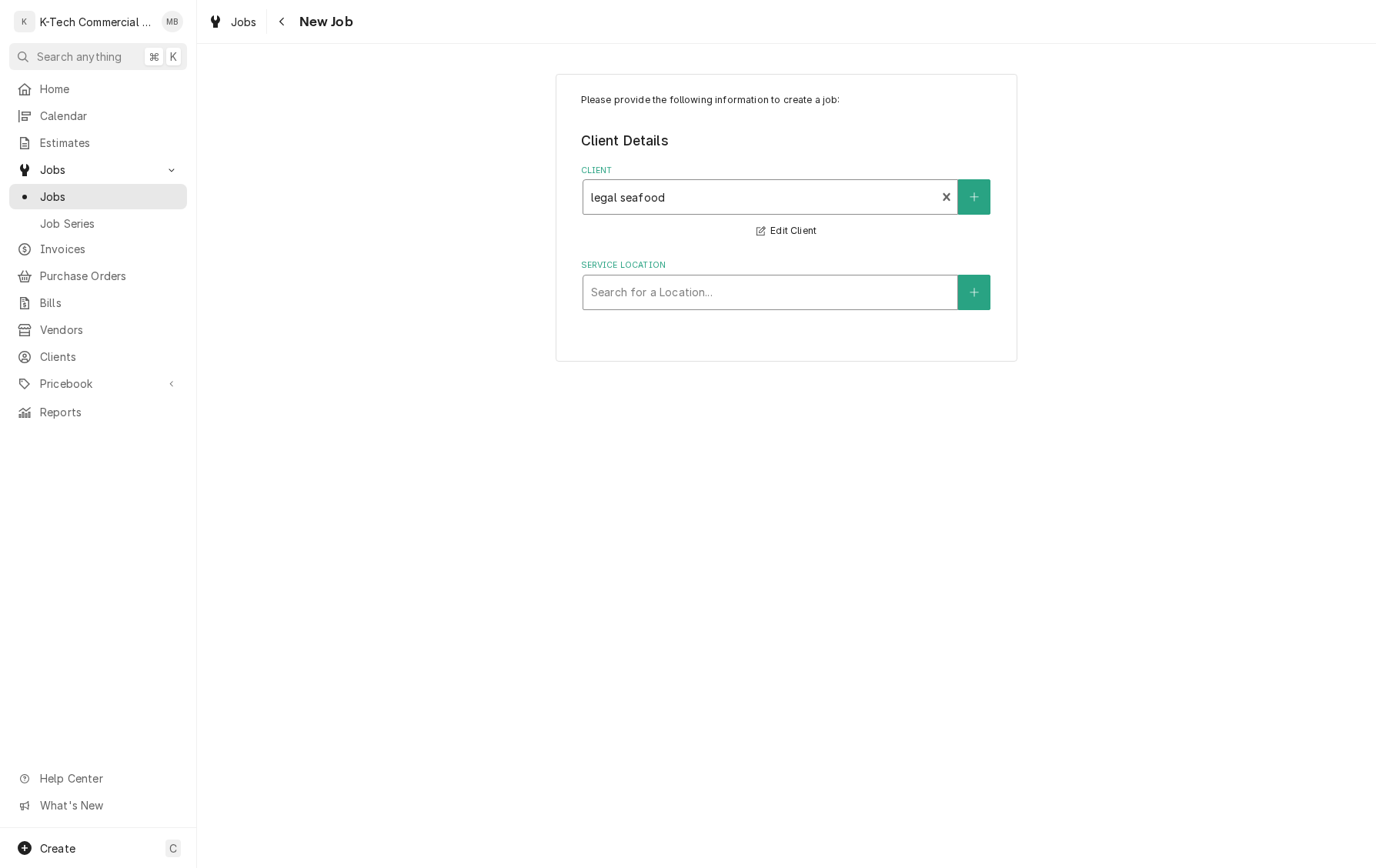
click at [795, 281] on div "Service Location" at bounding box center [770, 293] width 359 height 28
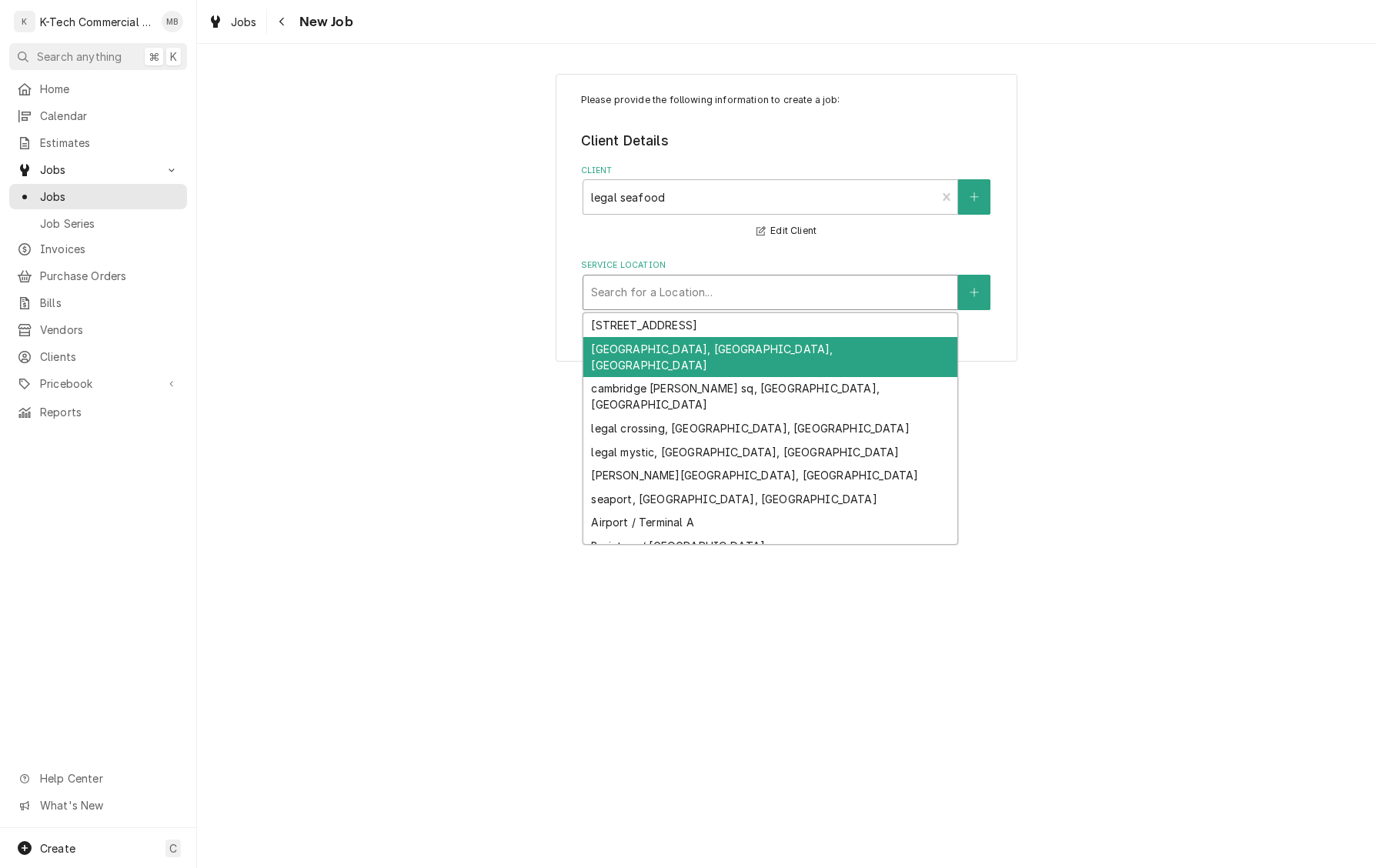
click at [779, 346] on div "[GEOGRAPHIC_DATA], [GEOGRAPHIC_DATA], [GEOGRAPHIC_DATA]" at bounding box center [770, 357] width 374 height 40
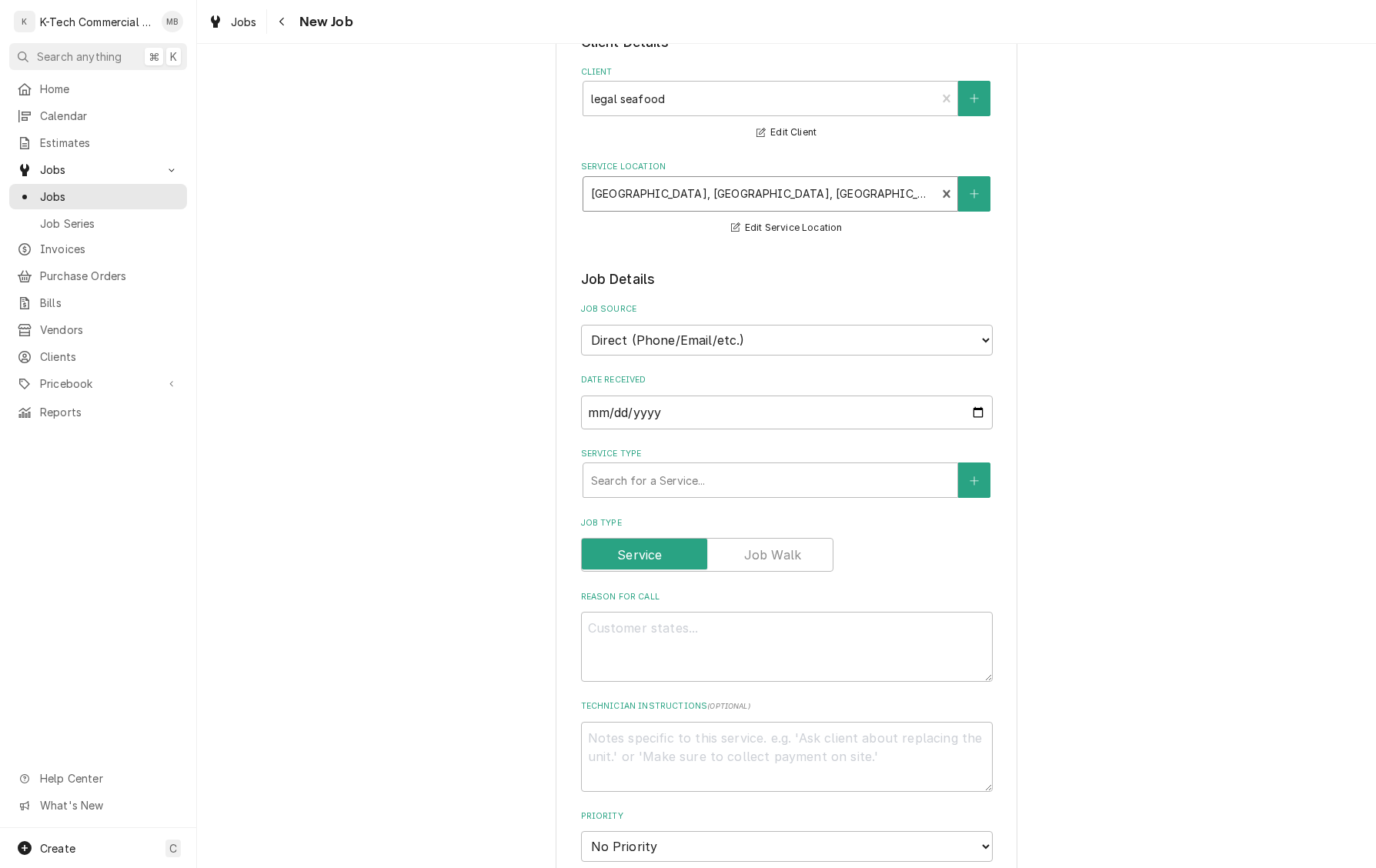
scroll to position [110, 0]
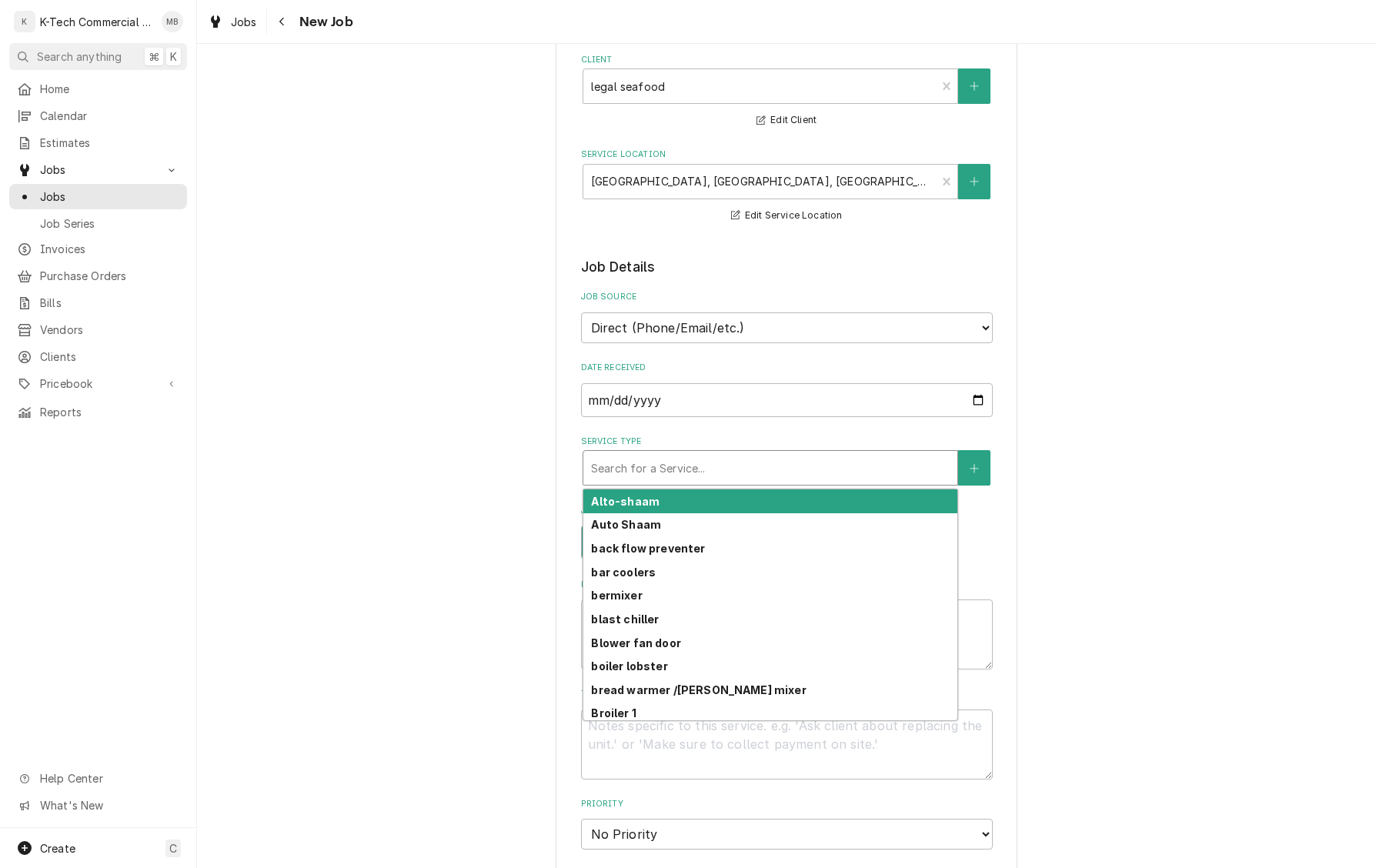
click at [796, 463] on div "Service Type" at bounding box center [770, 468] width 359 height 28
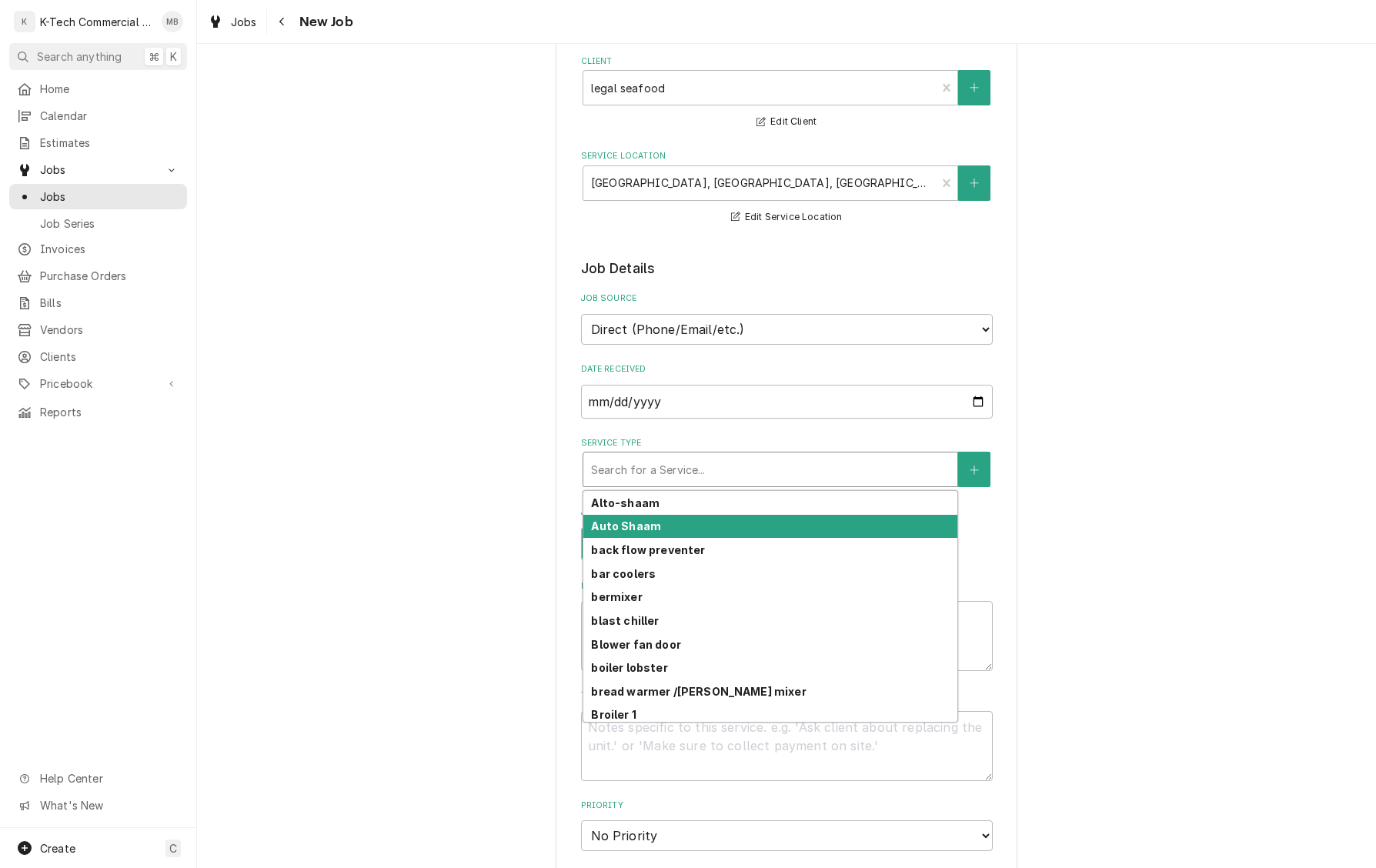
type textarea "x"
type input "f"
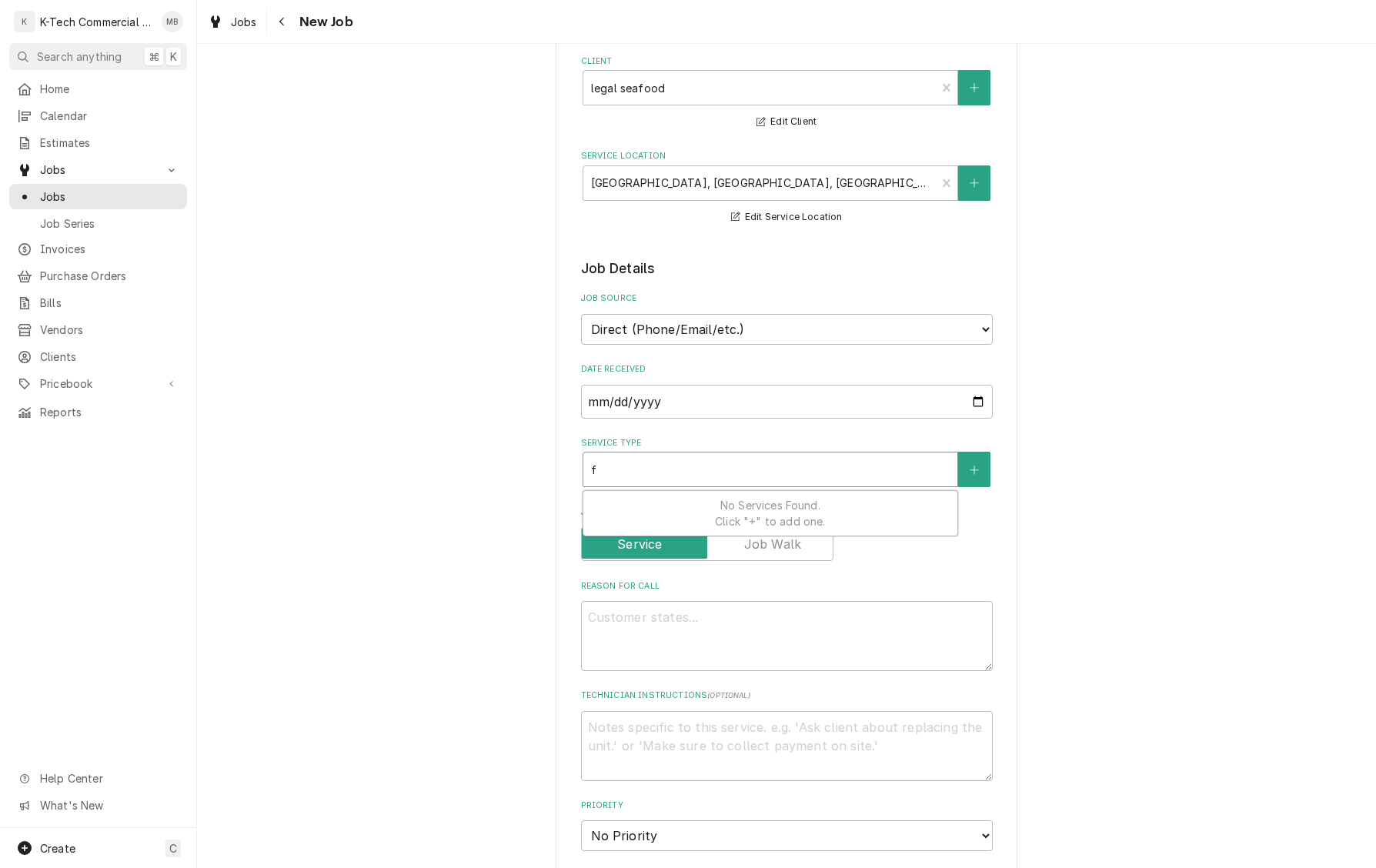
type textarea "x"
type input "fr"
type textarea "x"
type input "fry"
type textarea "x"
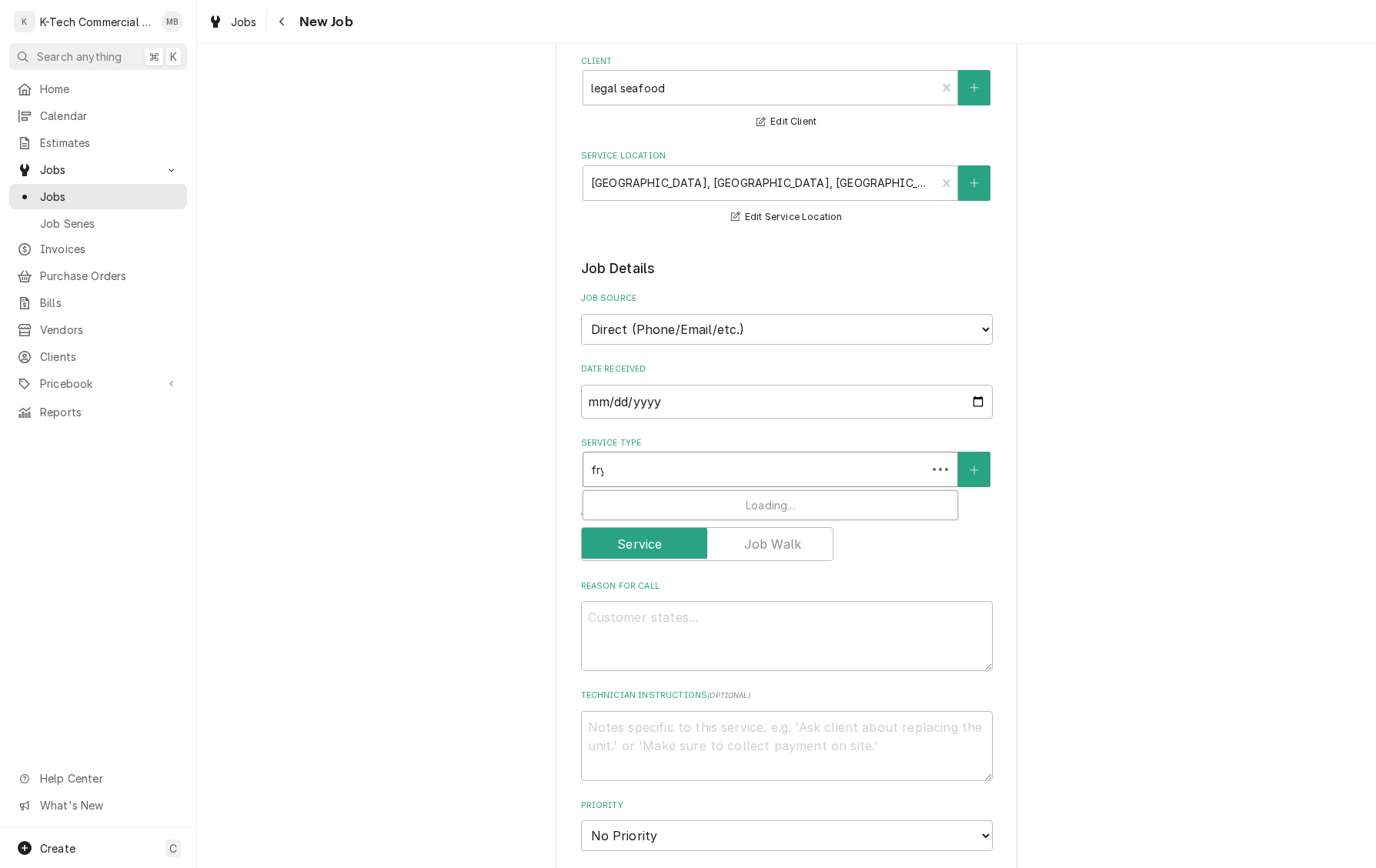
type input "[PERSON_NAME]"
type textarea "x"
type input "fryer"
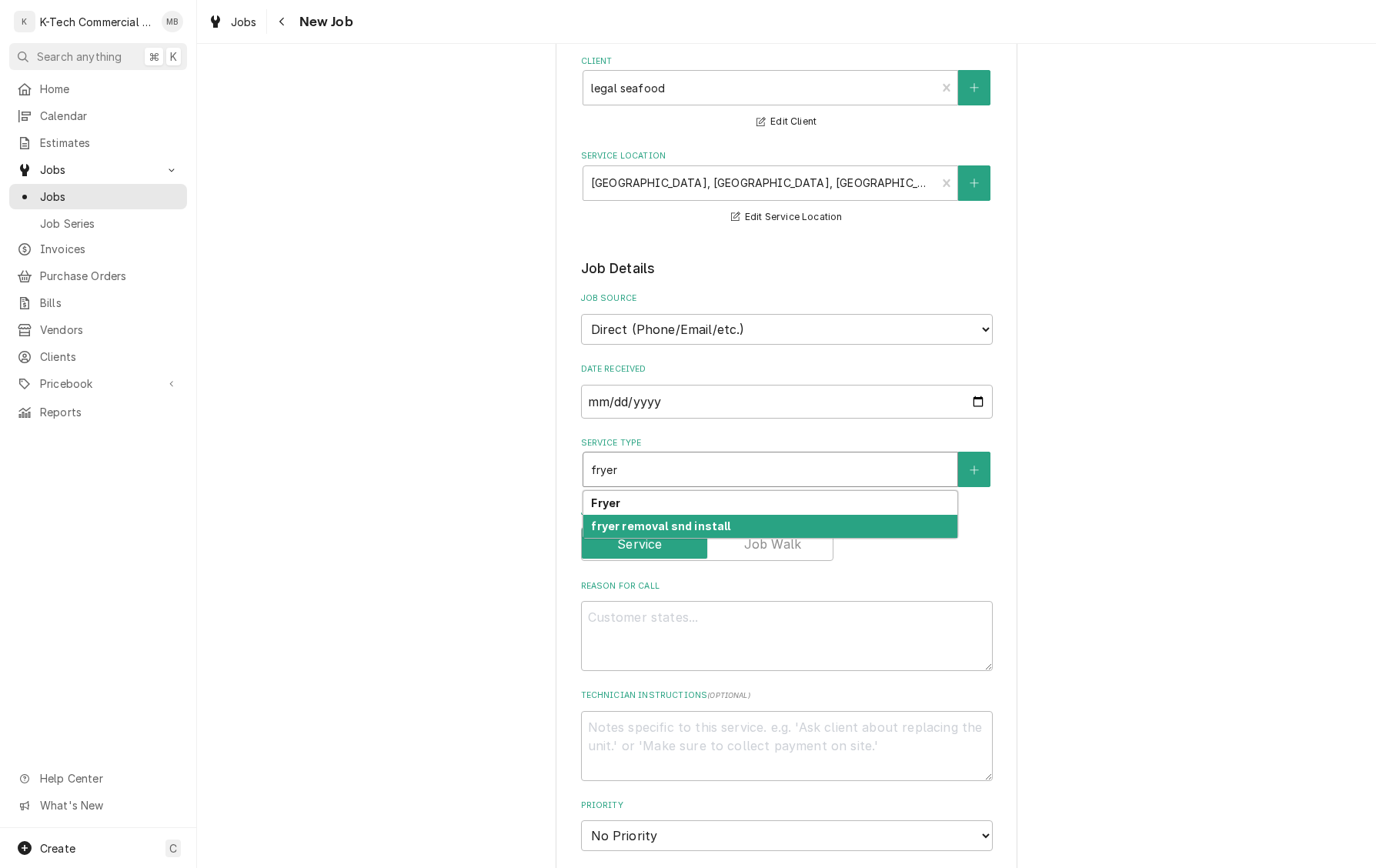
scroll to position [105, 0]
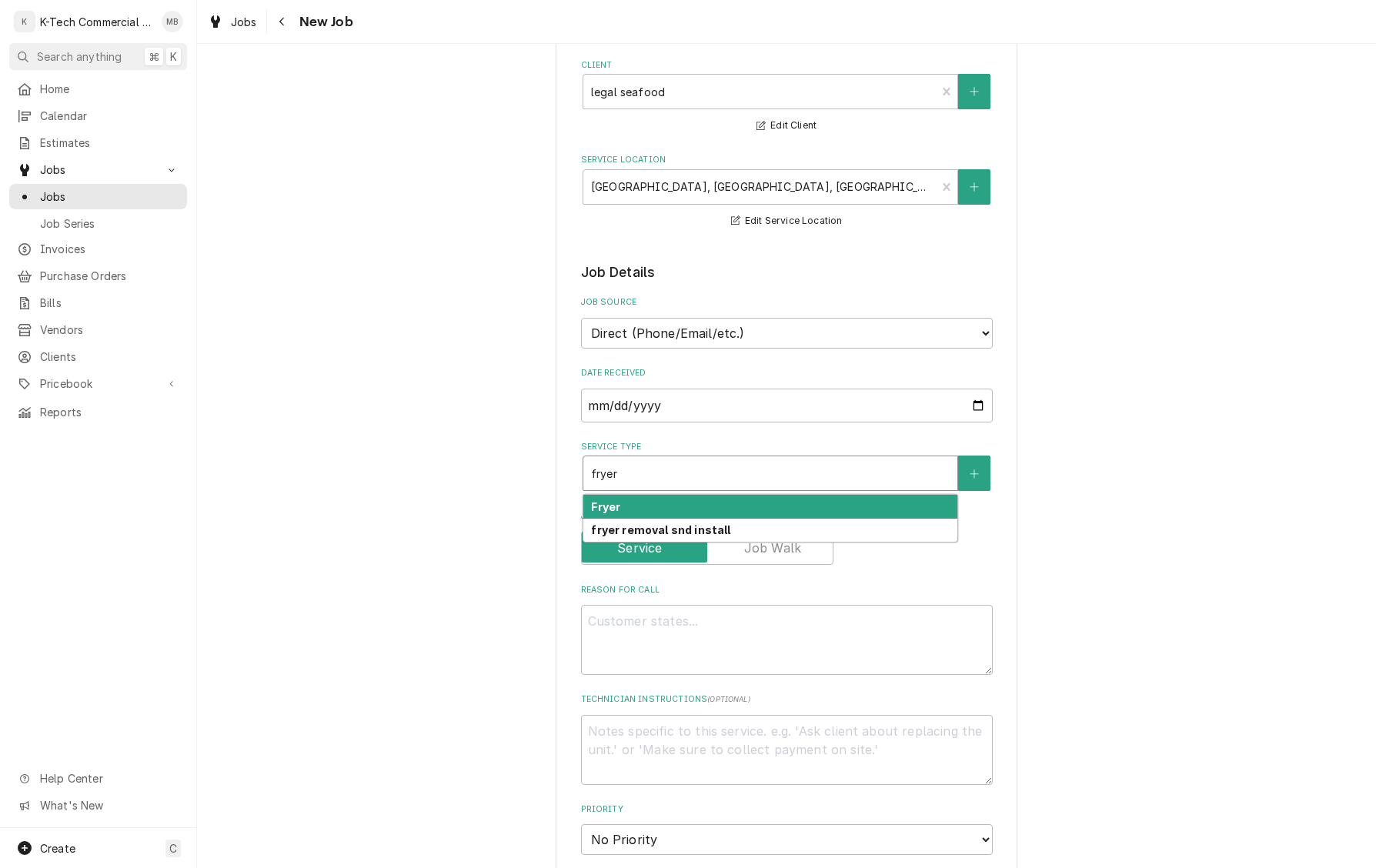
click at [652, 501] on div "Fryer" at bounding box center [770, 506] width 374 height 24
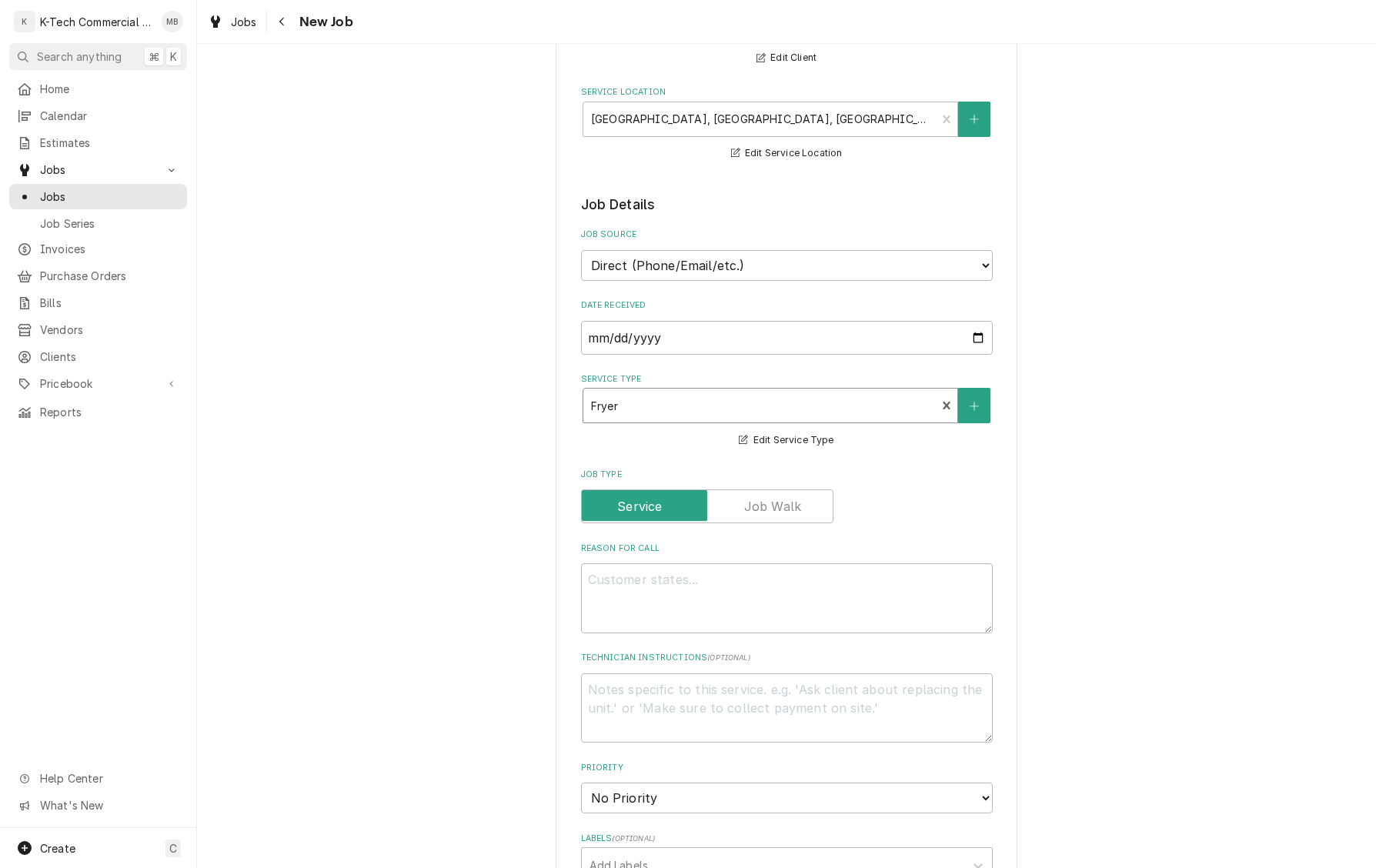
scroll to position [183, 0]
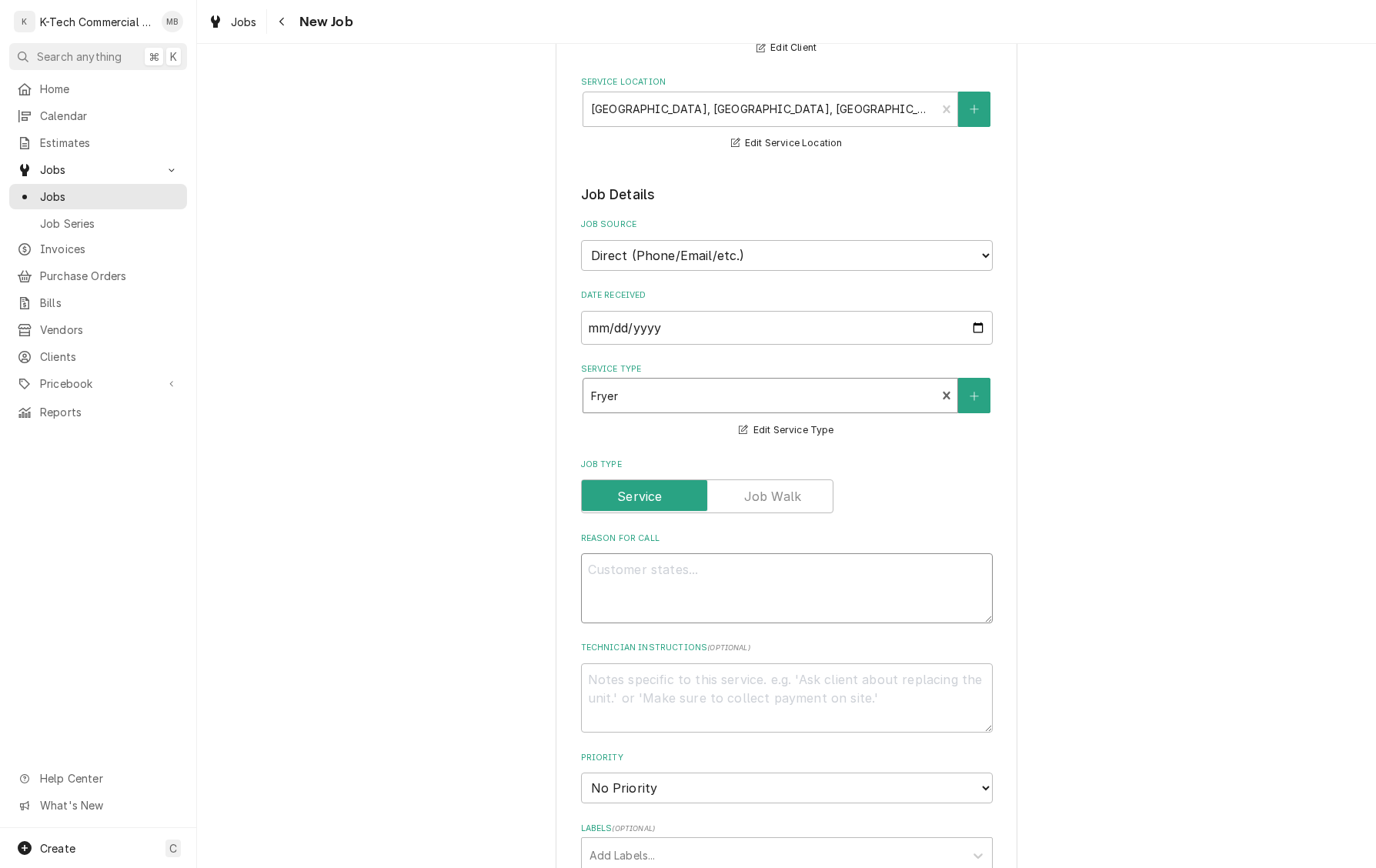
click at [752, 576] on textarea "Reason For Call" at bounding box center [788, 588] width 412 height 70
click at [662, 593] on textarea "Reason For Call" at bounding box center [788, 588] width 412 height 70
paste textarea "Work Summary: Upon inspection after unclogging the lines we found a bad solenoi…"
type textarea "x"
type textarea "Work Summary: Upon inspection after unclogging the lines we found a bad solenoi…"
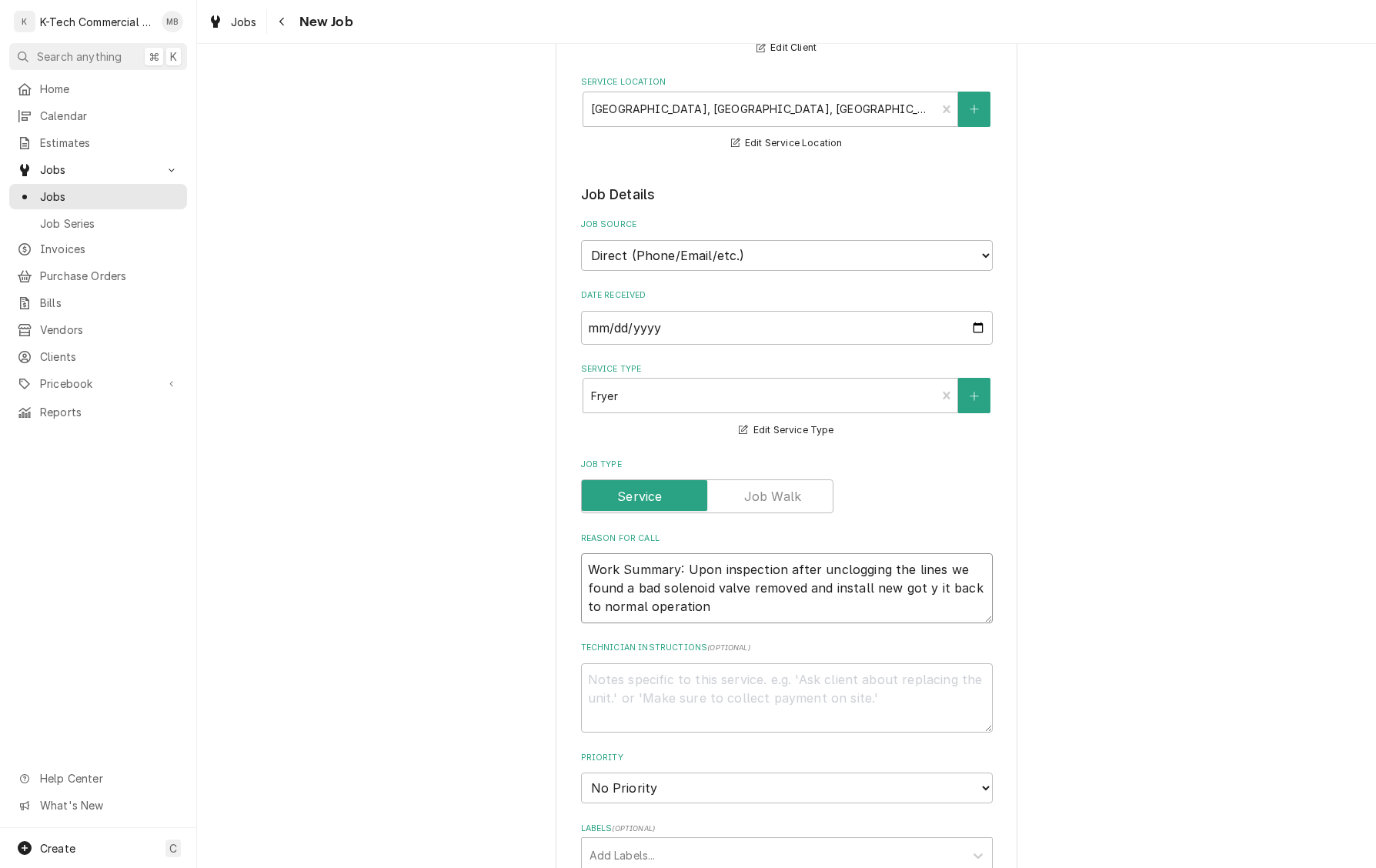
type textarea "x"
type textarea "Work Summary: Upon inspection after unclogging the lines we found a bad solenoi…"
click at [1030, 682] on div "Please provide the following information to create a job: Client Details Client…" at bounding box center [787, 683] width 1180 height 1612
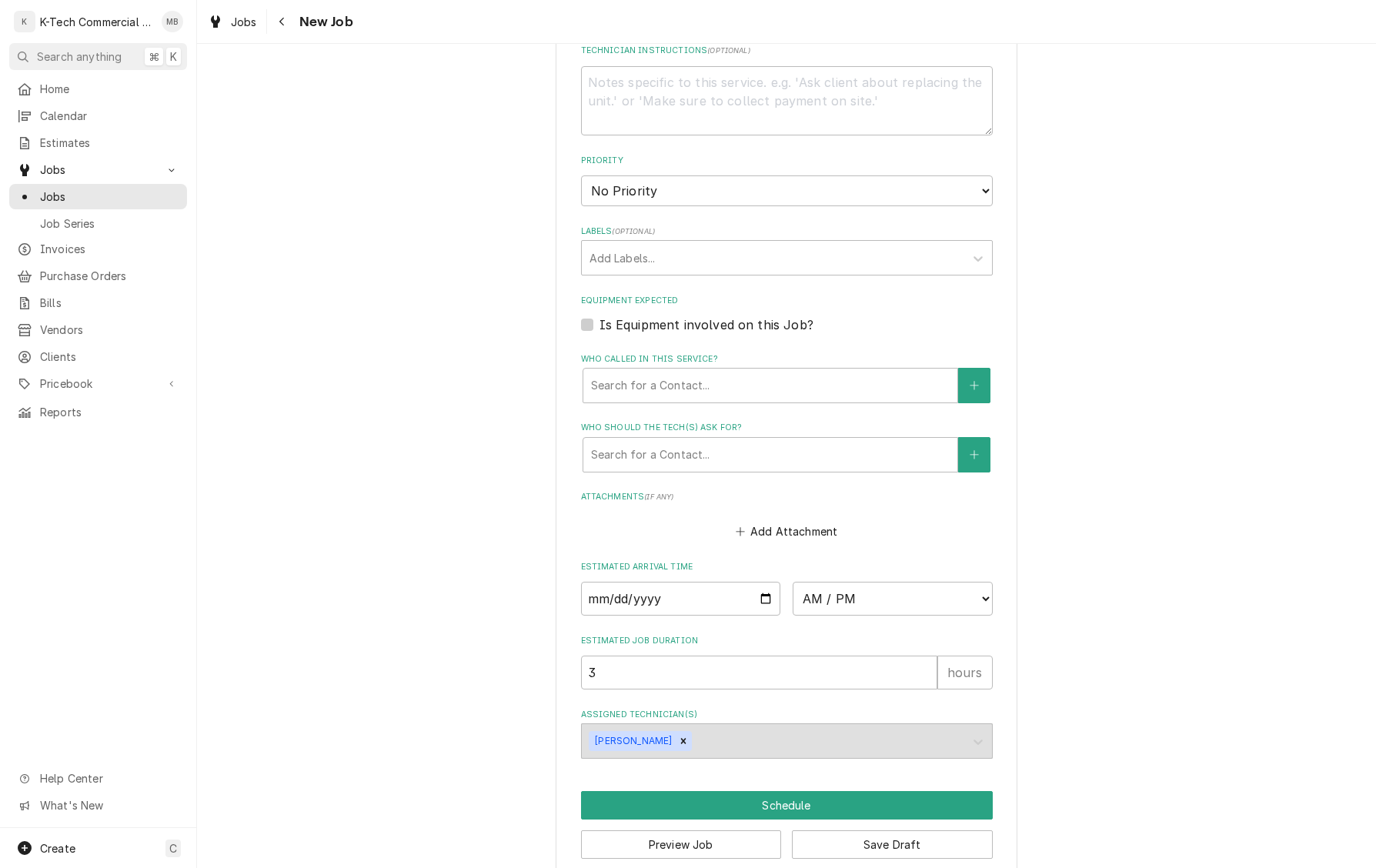
scroll to position [800, 0]
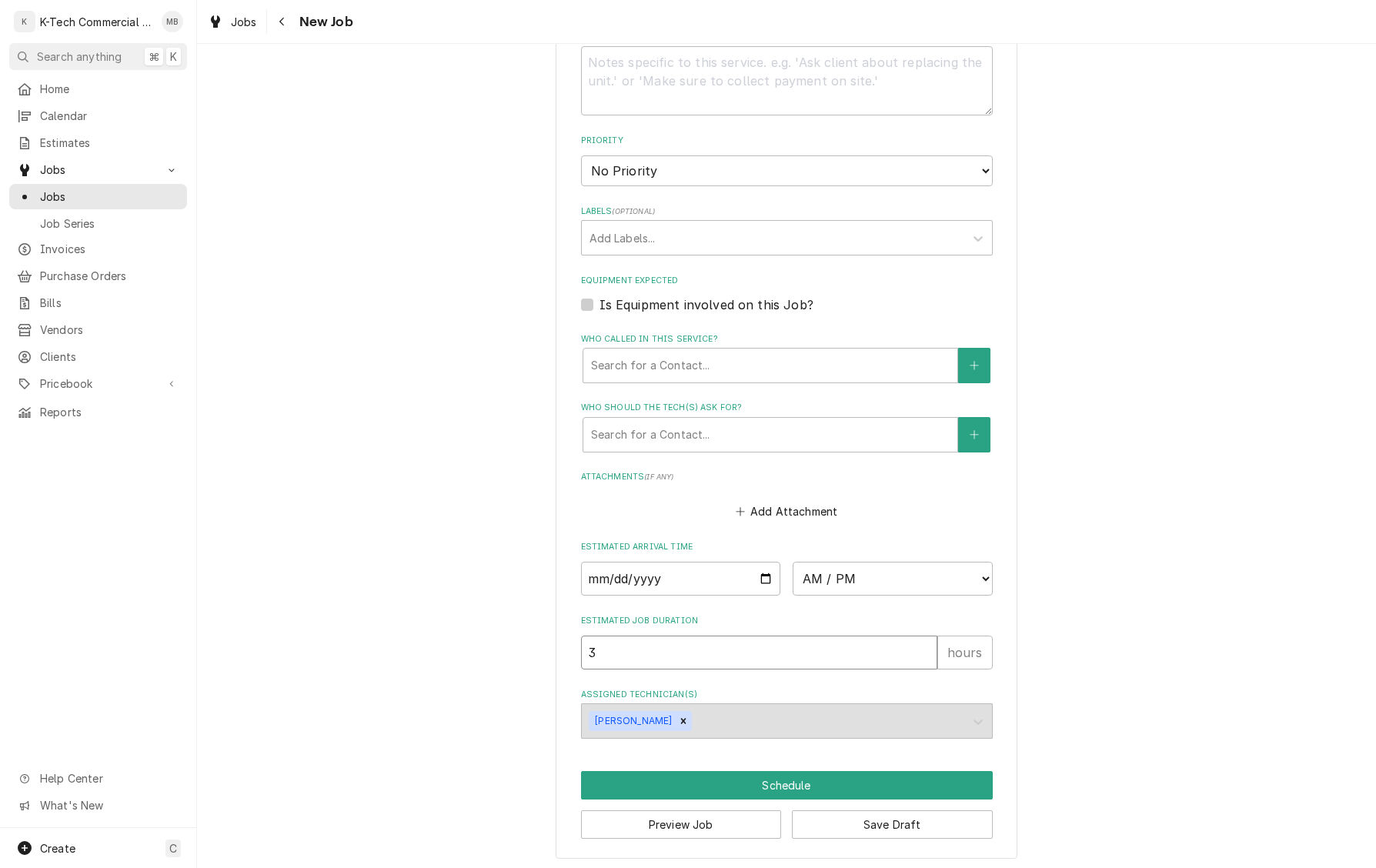
click at [836, 658] on input "3" at bounding box center [759, 652] width 356 height 34
type textarea "x"
type input "2"
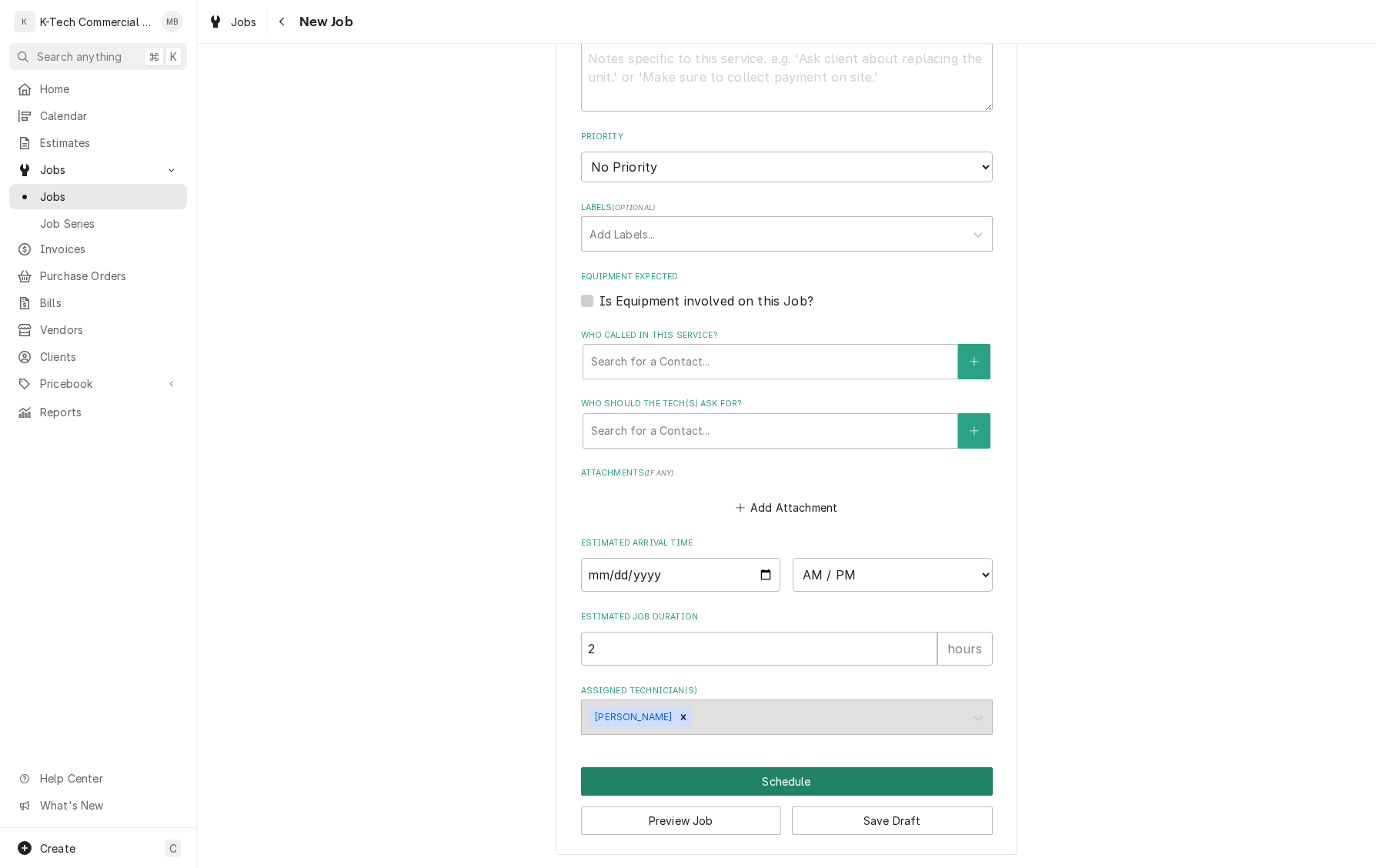
scroll to position [805, 0]
click at [816, 777] on button "Schedule" at bounding box center [788, 781] width 412 height 28
type textarea "x"
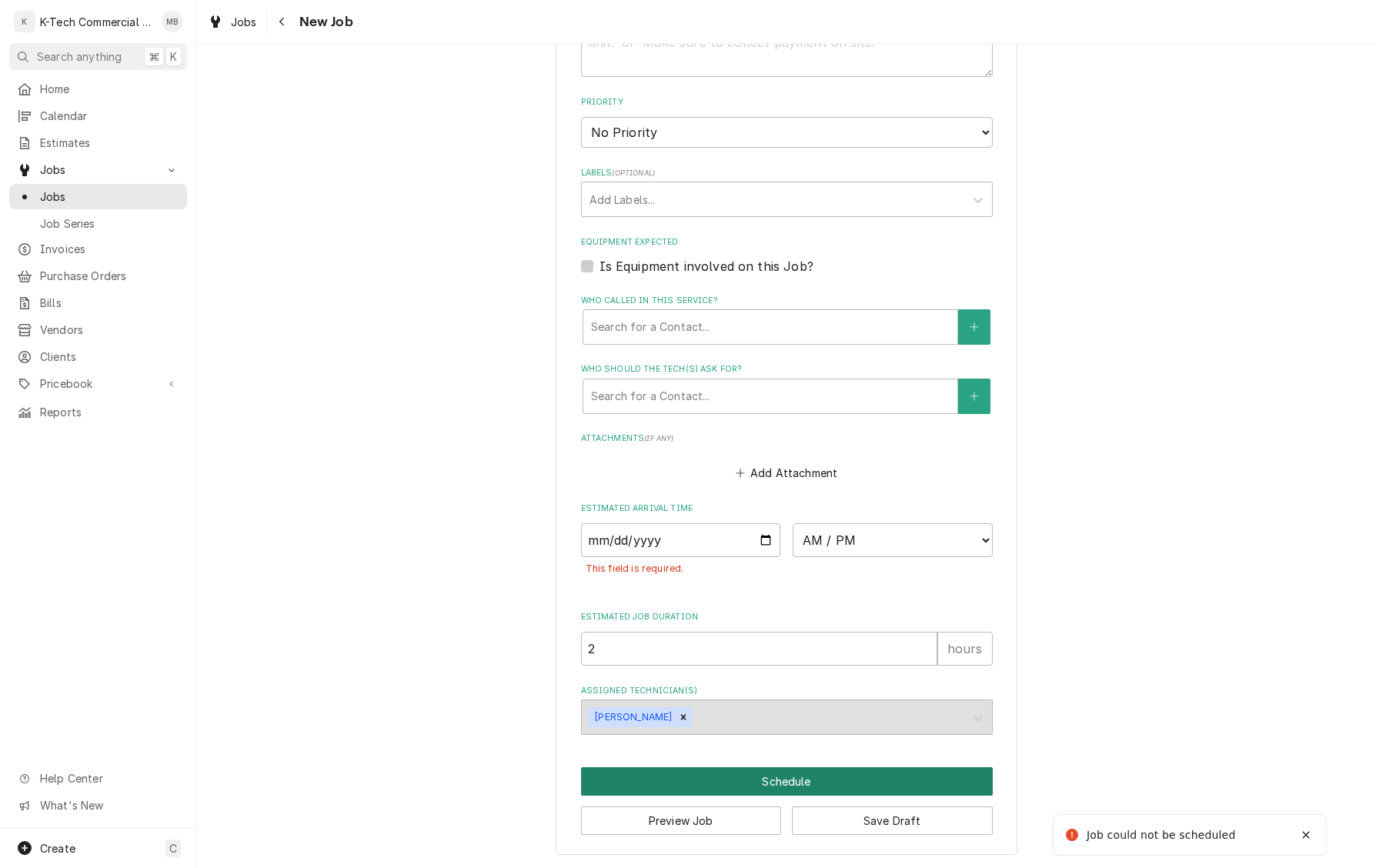
scroll to position [839, 0]
click at [701, 534] on input "Date" at bounding box center [681, 540] width 200 height 34
type input "2025-09-17"
type textarea "x"
select select "06:00:00"
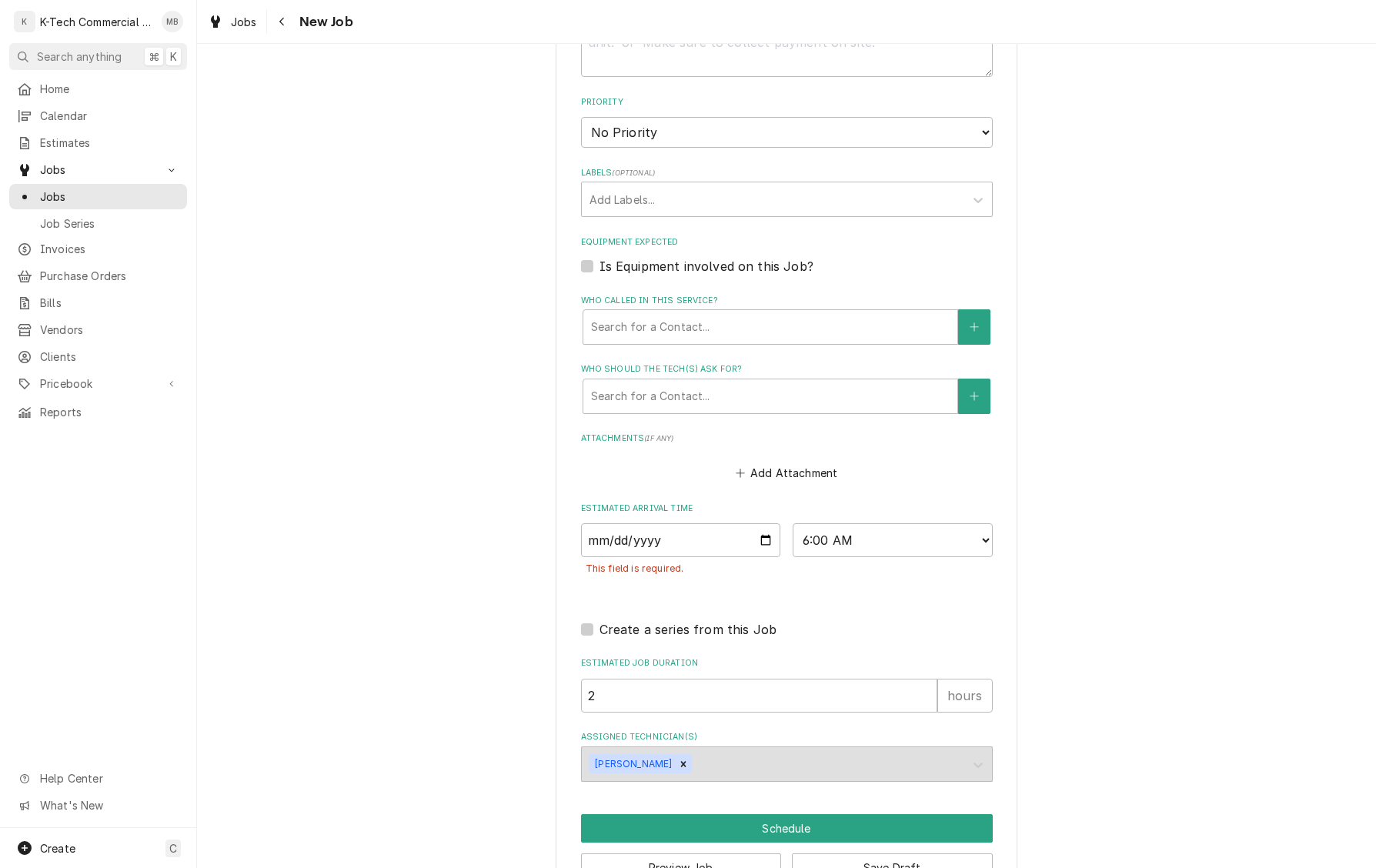
drag, startPoint x: 1047, startPoint y: 571, endPoint x: 1023, endPoint y: 595, distance: 33.9
click at [1045, 571] on div "Please provide the following information to create a job: Client Details Client…" at bounding box center [787, 68] width 1180 height 1694
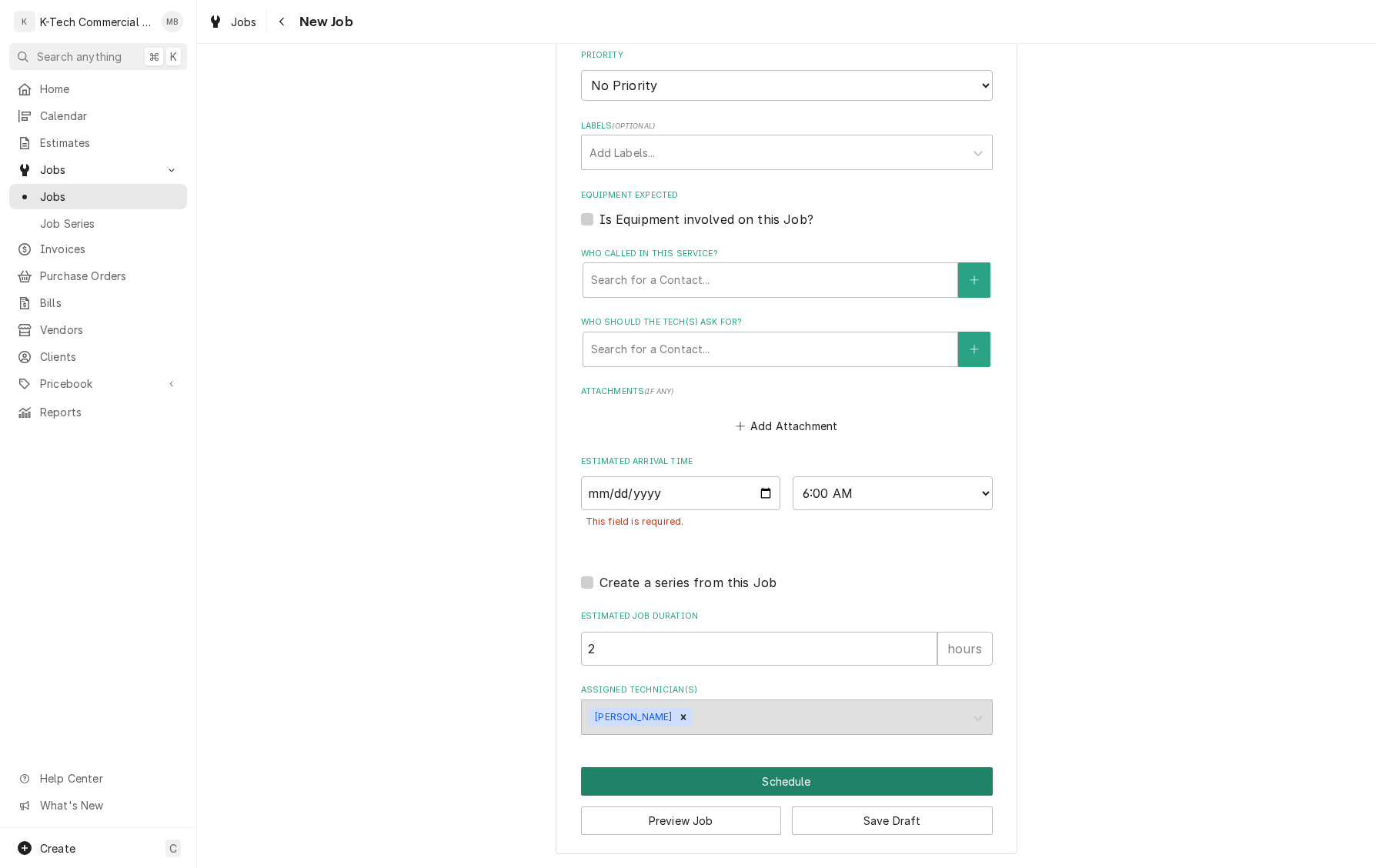
click at [785, 784] on button "Schedule" at bounding box center [788, 781] width 412 height 28
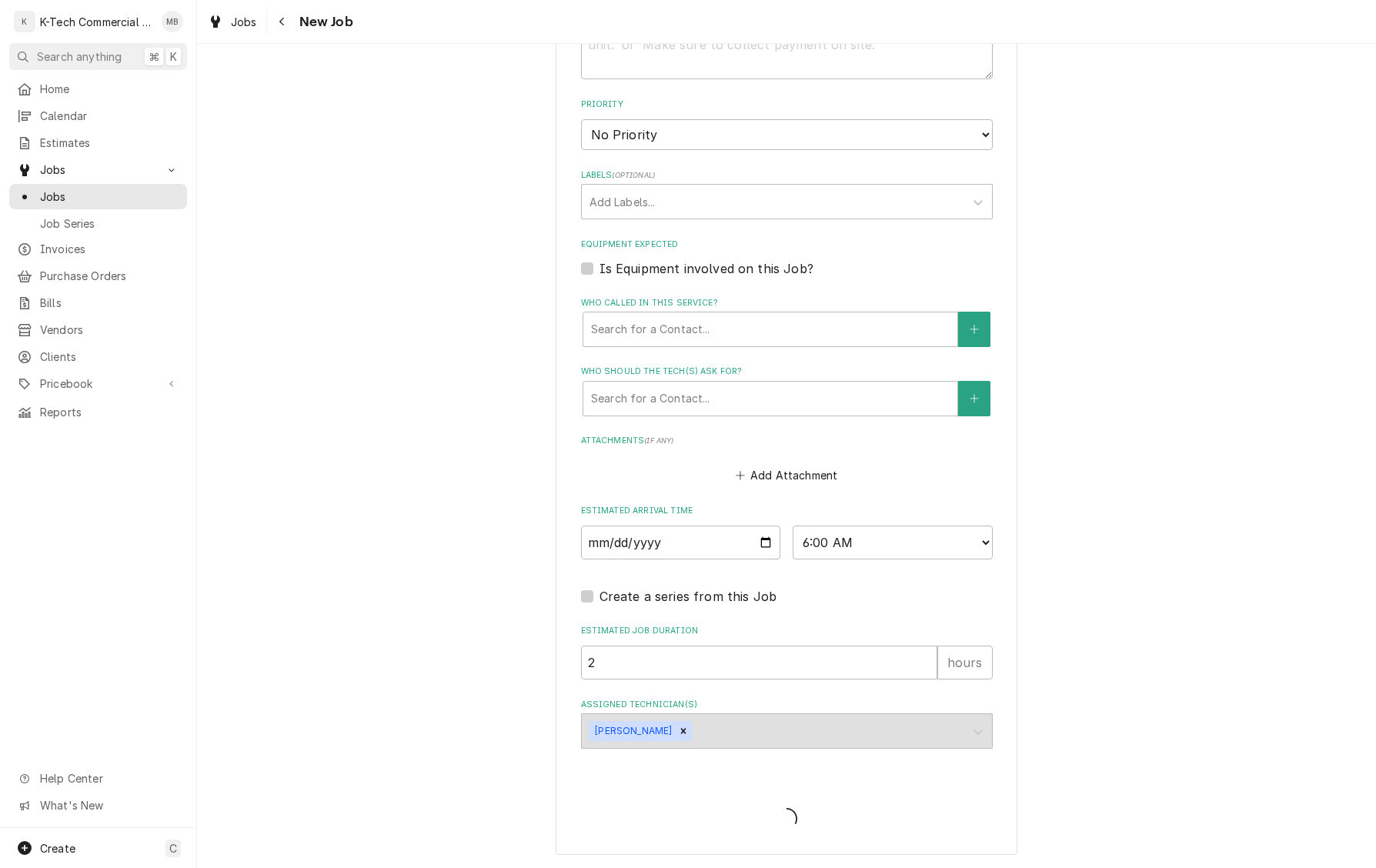
scroll to position [838, 0]
type textarea "x"
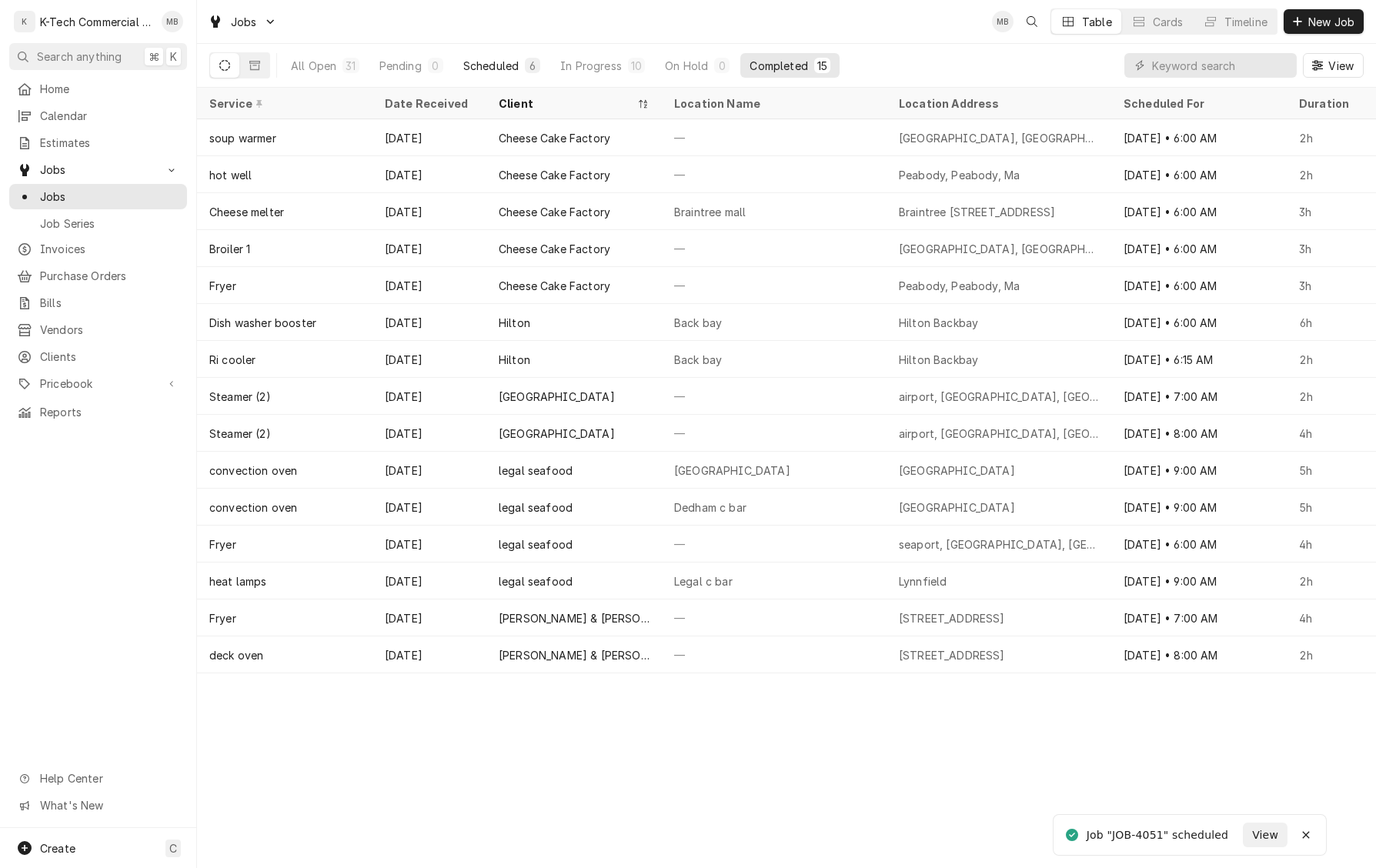
click at [491, 63] on div "Scheduled" at bounding box center [490, 66] width 55 height 16
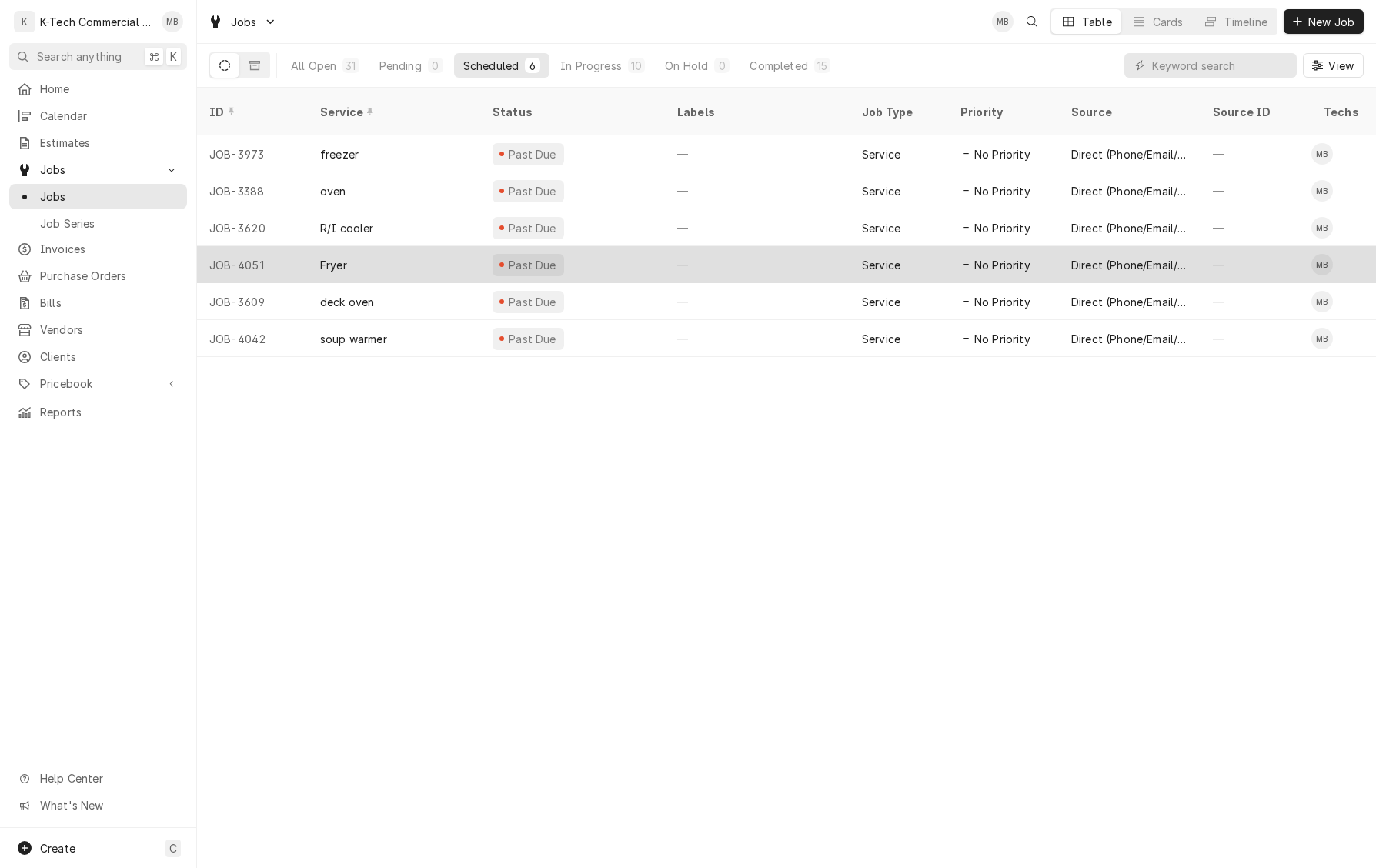
click at [549, 257] on div "Past Due" at bounding box center [532, 265] width 52 height 16
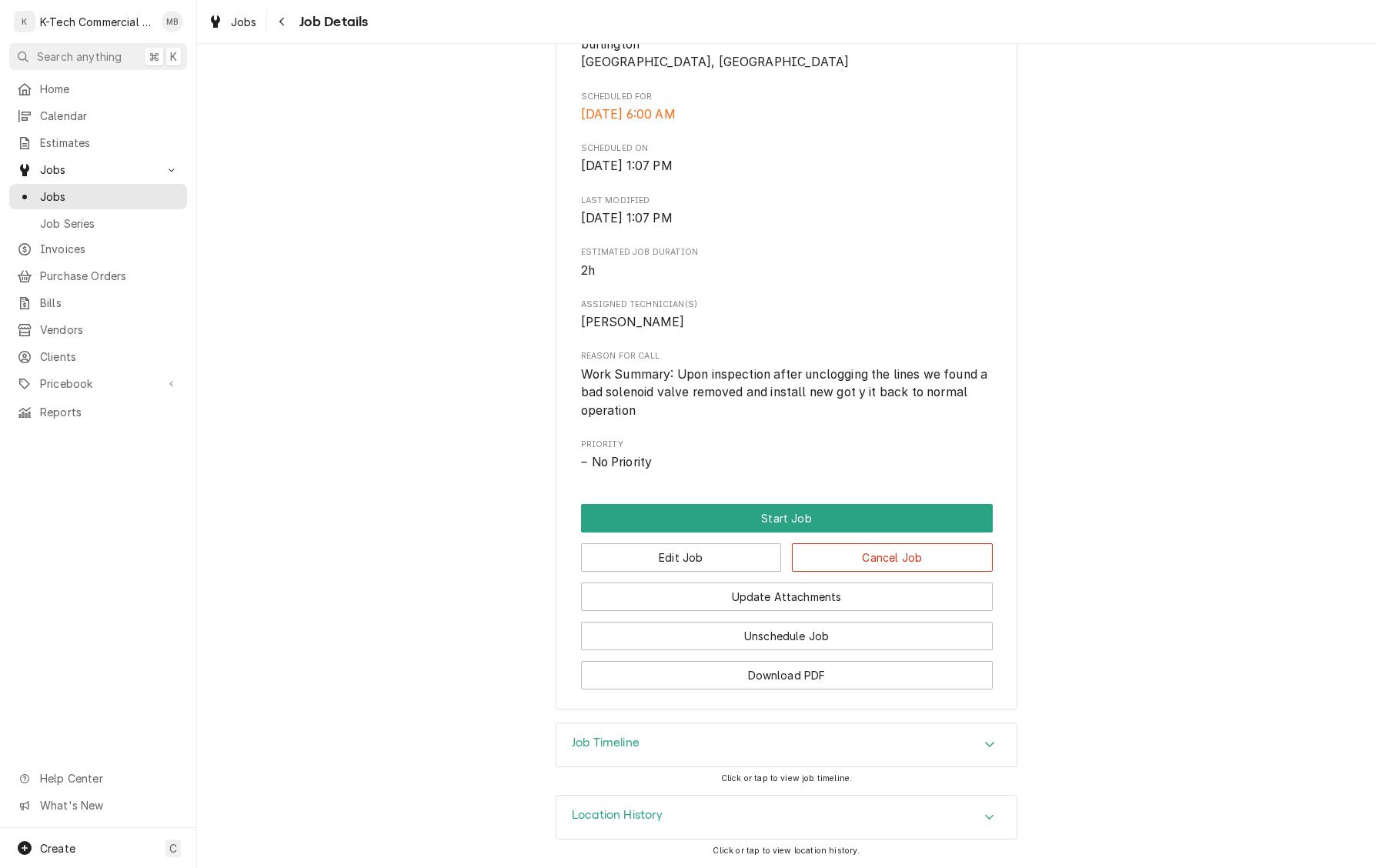
scroll to position [402, 0]
click at [829, 513] on button "Start Job" at bounding box center [788, 518] width 412 height 28
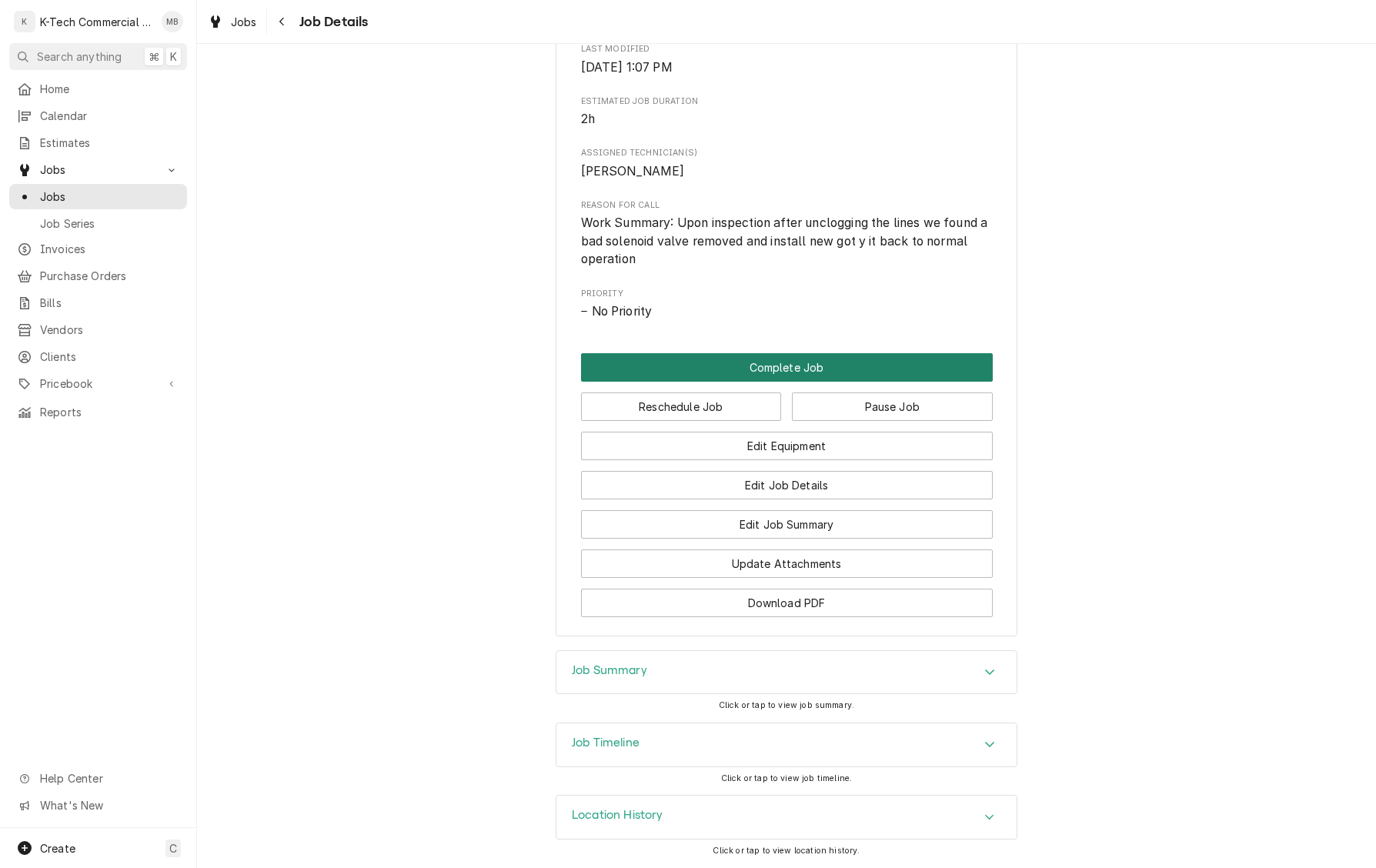
click at [807, 371] on button "Complete Job" at bounding box center [788, 367] width 412 height 28
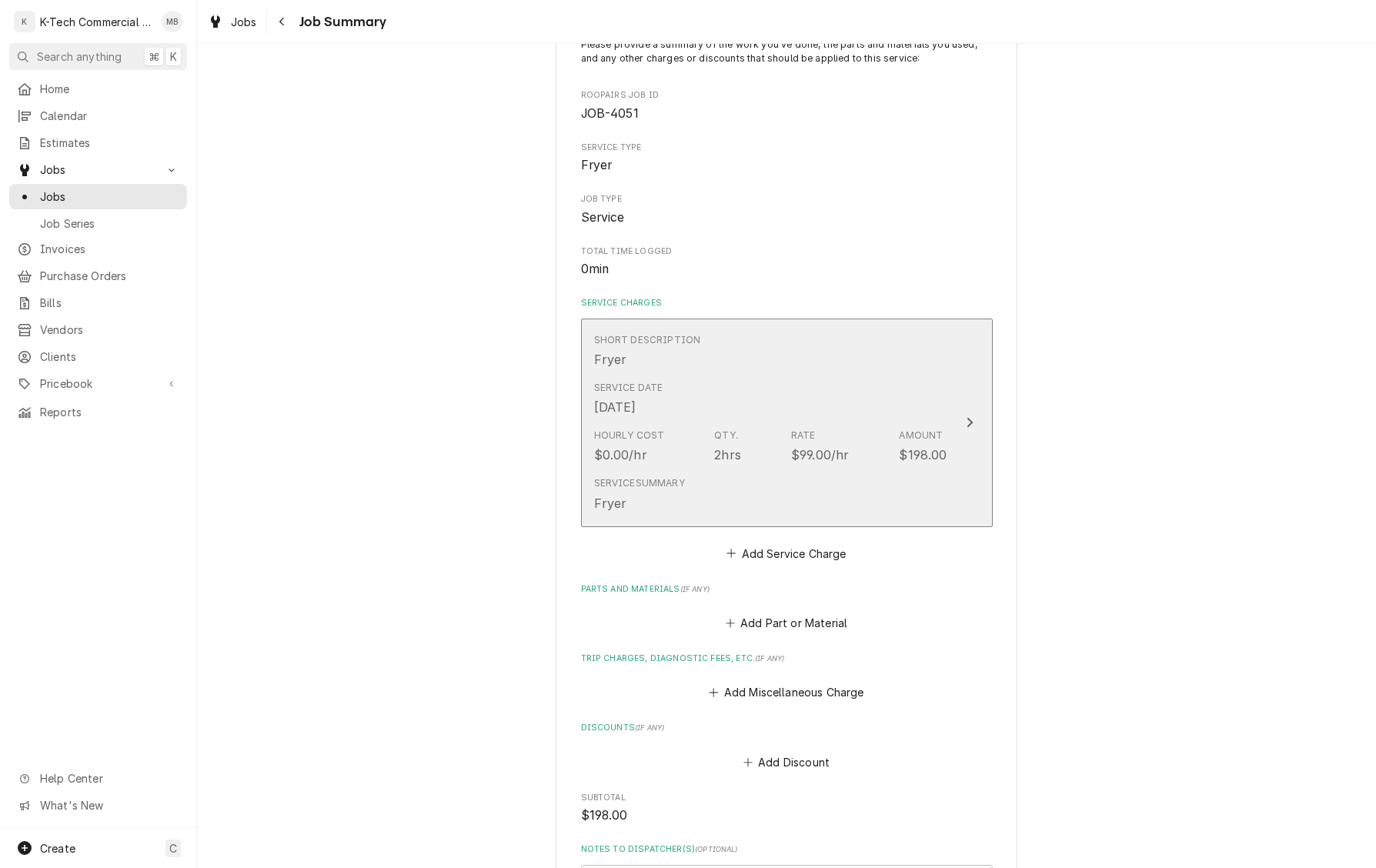
scroll to position [146, 0]
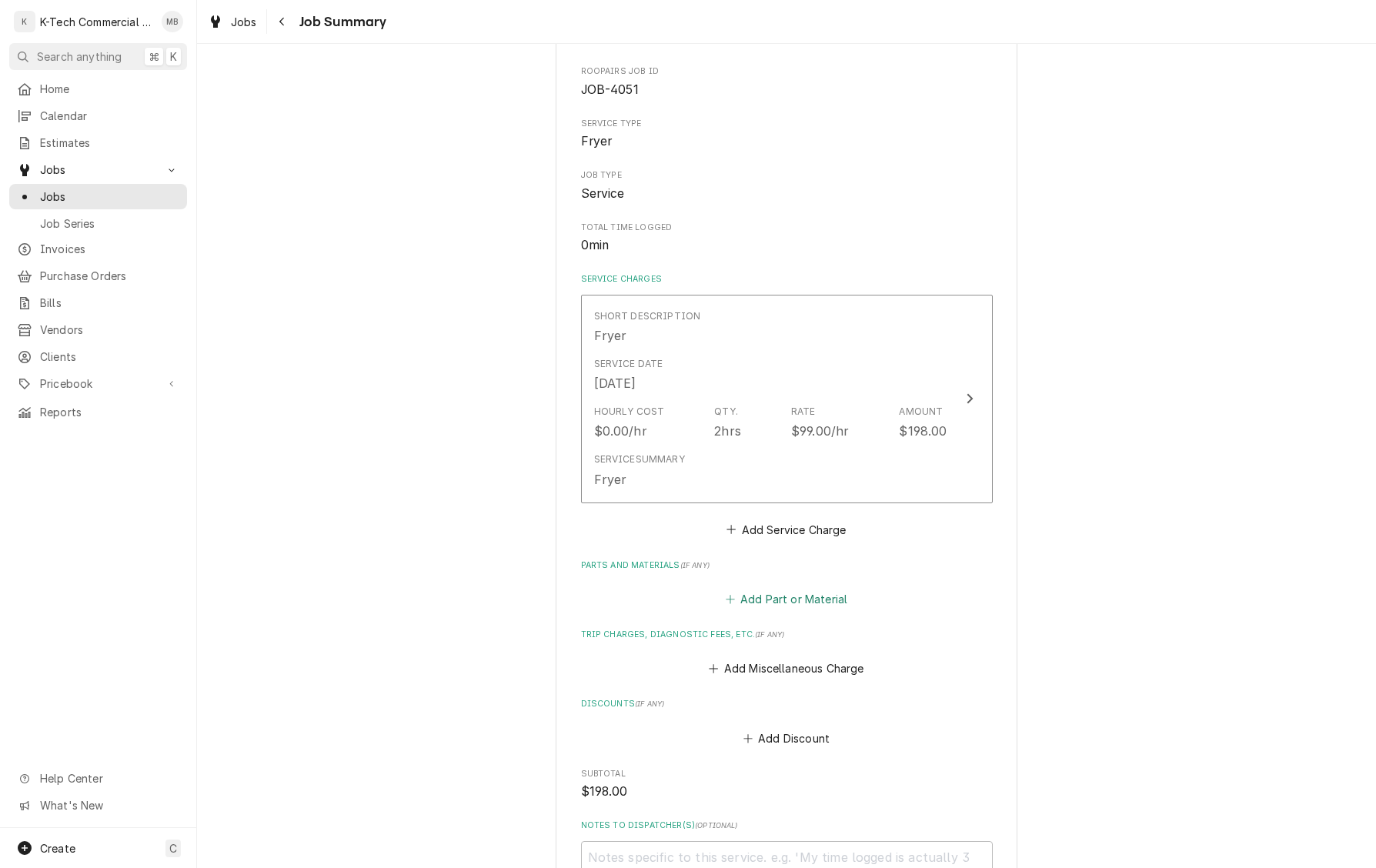
click at [802, 597] on button "Add Part or Material" at bounding box center [786, 599] width 127 height 22
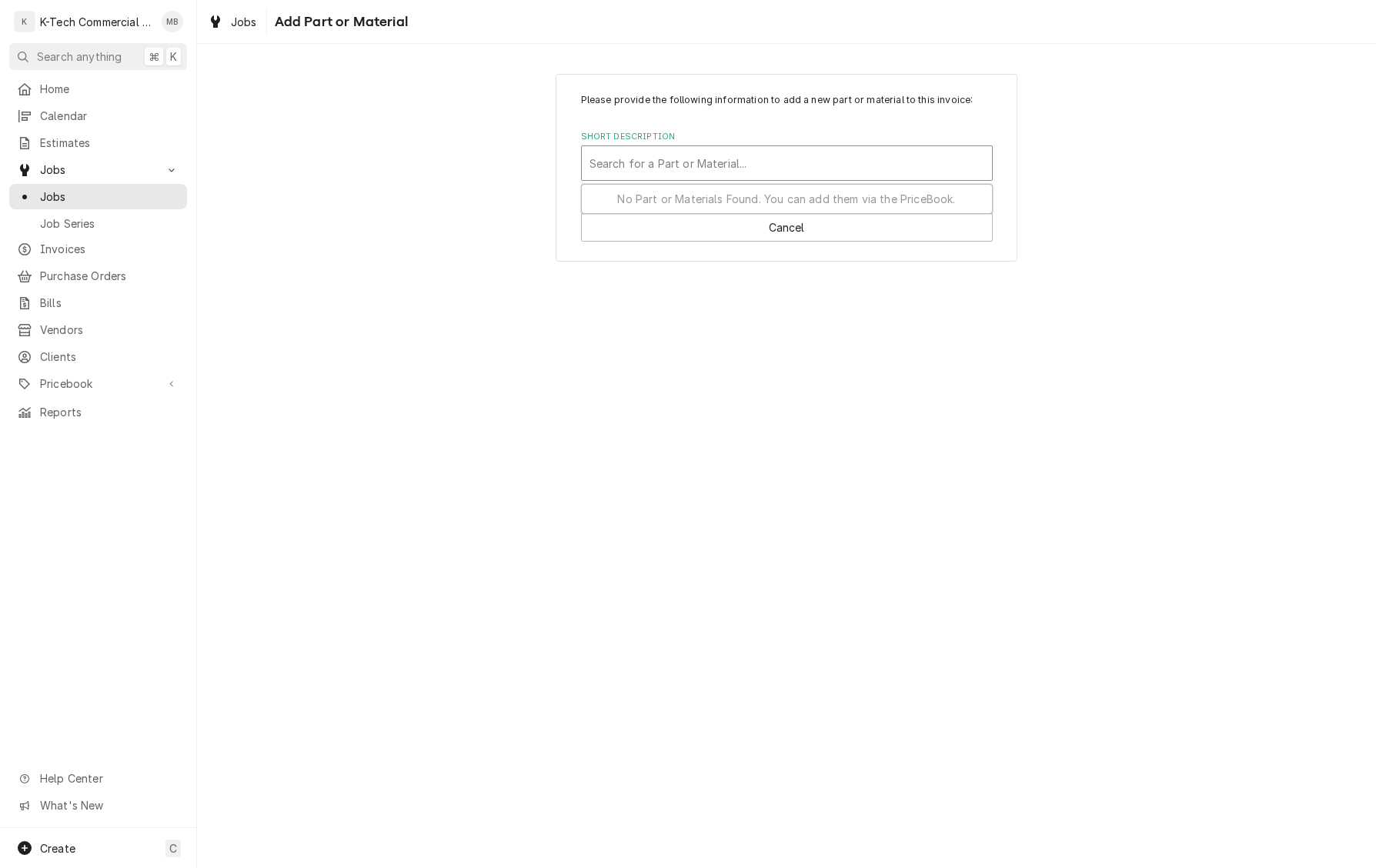
click at [788, 167] on div "Short Description" at bounding box center [787, 163] width 395 height 28
type input "Solenoid Valve"
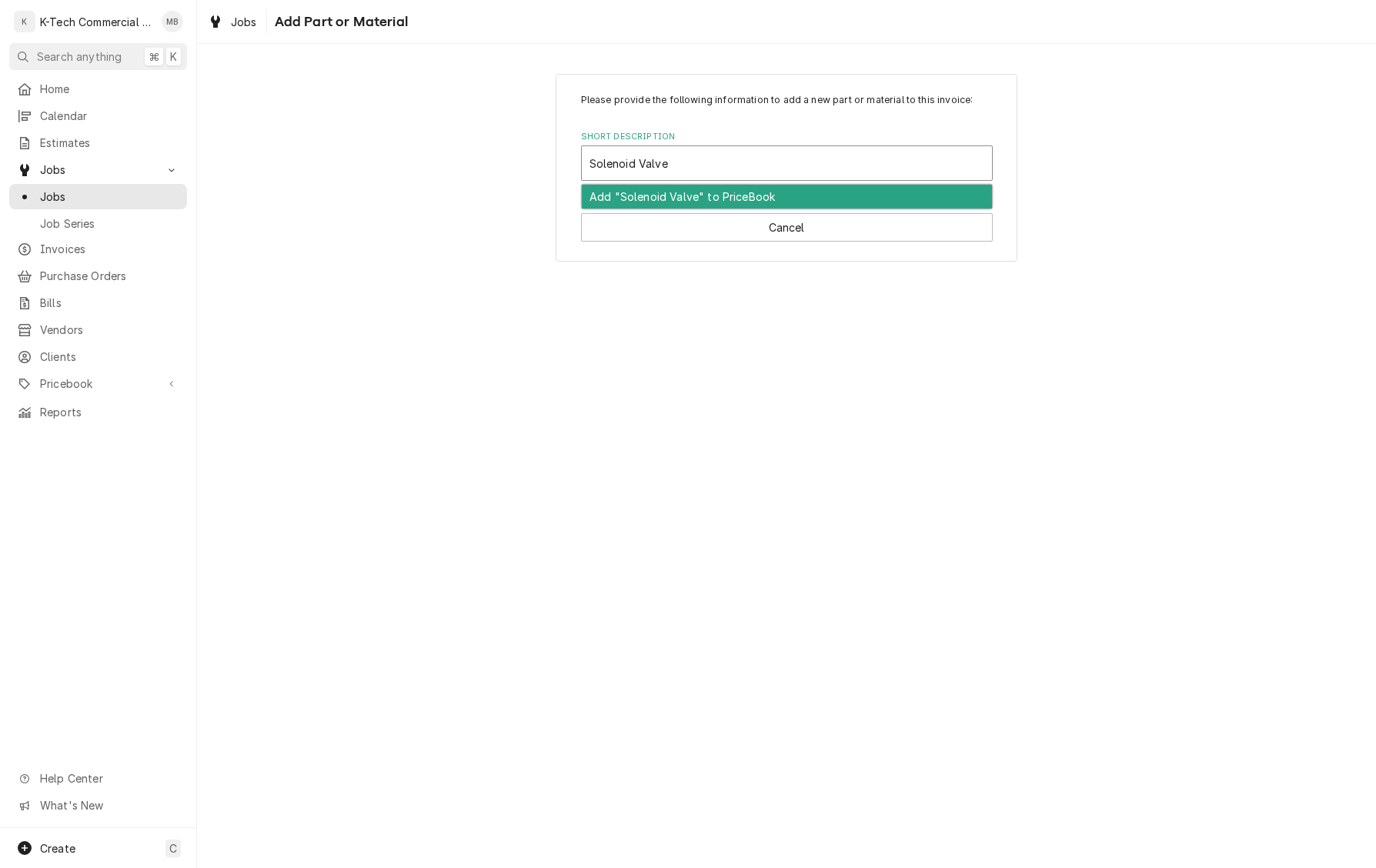
click at [792, 198] on div "Add "Solenoid Valve" to PriceBook" at bounding box center [788, 196] width 410 height 24
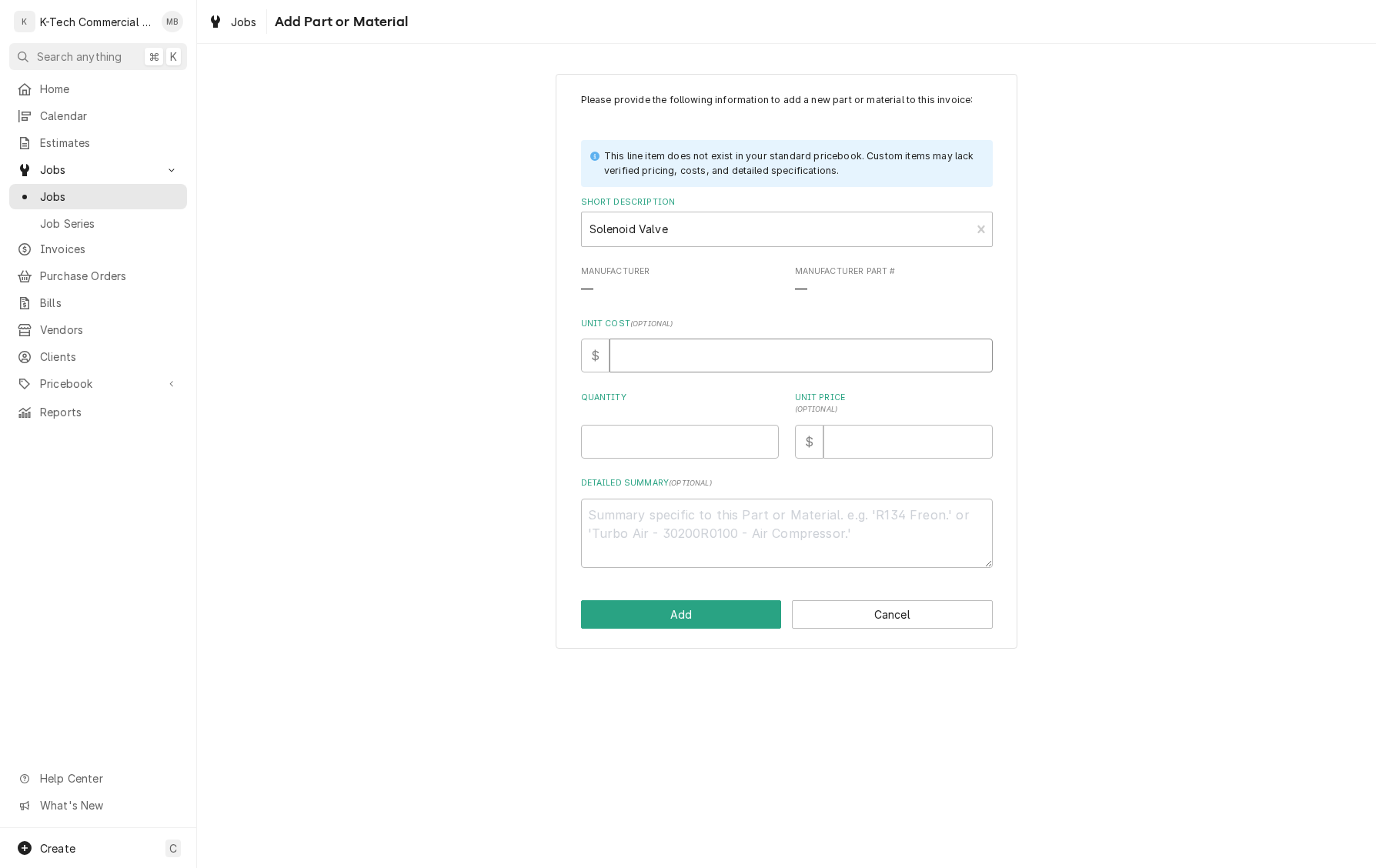
click at [707, 362] on input "Unit Cost ( optional )" at bounding box center [801, 355] width 383 height 34
type textarea "x"
type input "4"
type textarea "x"
type input "41"
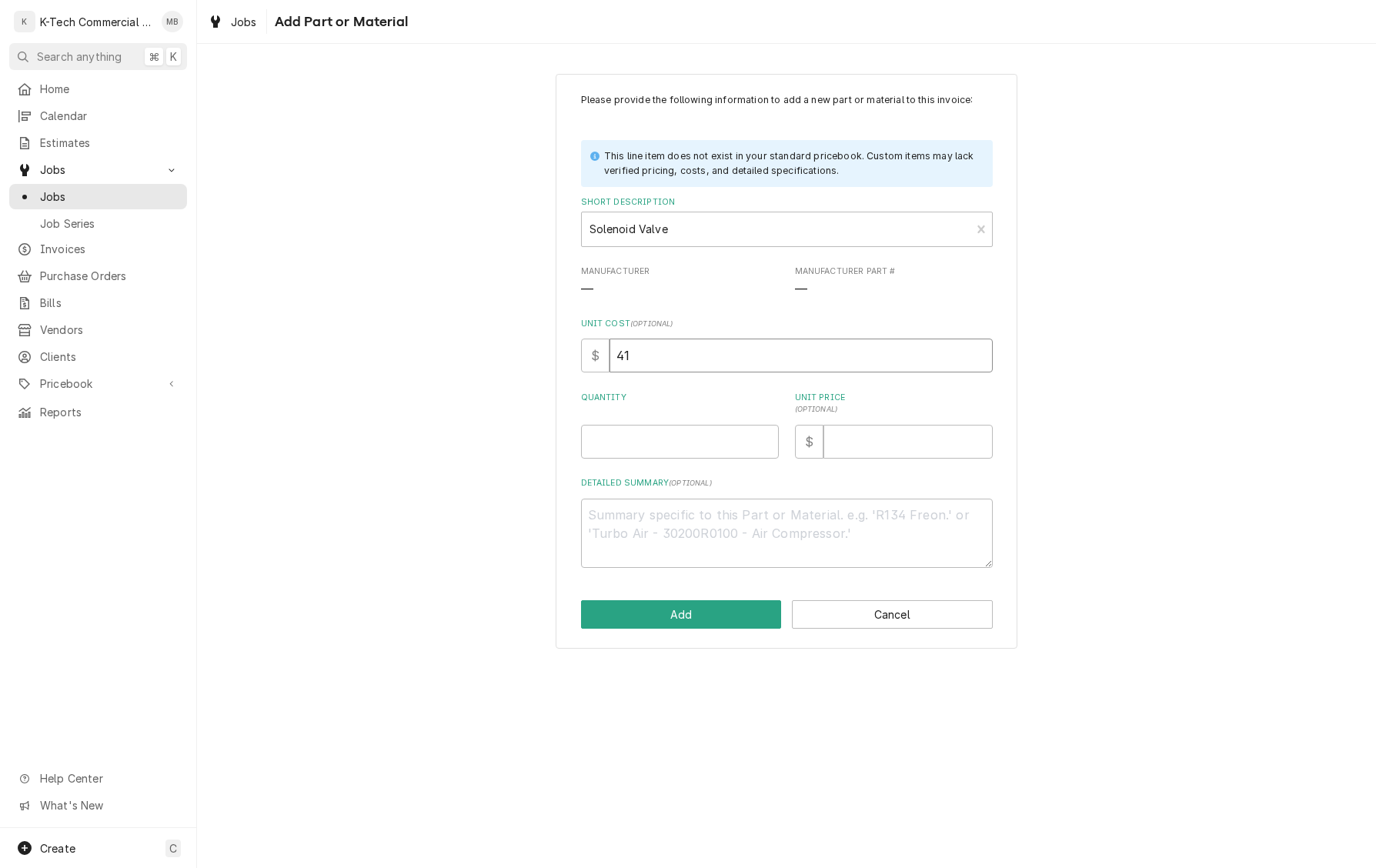
type textarea "x"
type input "411"
type textarea "x"
type input "411.8"
type textarea "x"
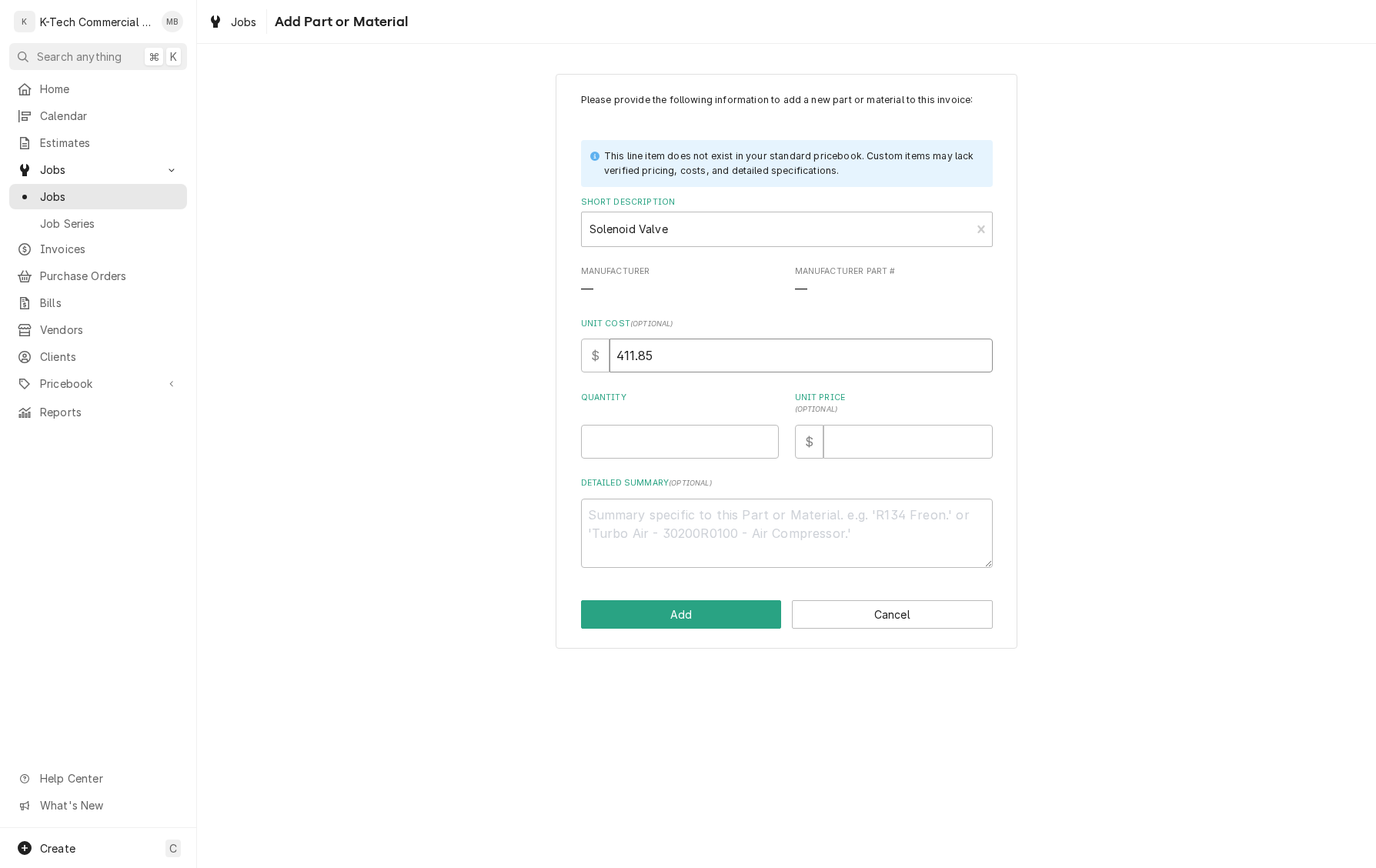
type input "411.85"
click at [724, 456] on input "Quantity" at bounding box center [681, 442] width 198 height 34
type textarea "x"
type input "1"
click at [681, 615] on button "Add" at bounding box center [681, 615] width 201 height 28
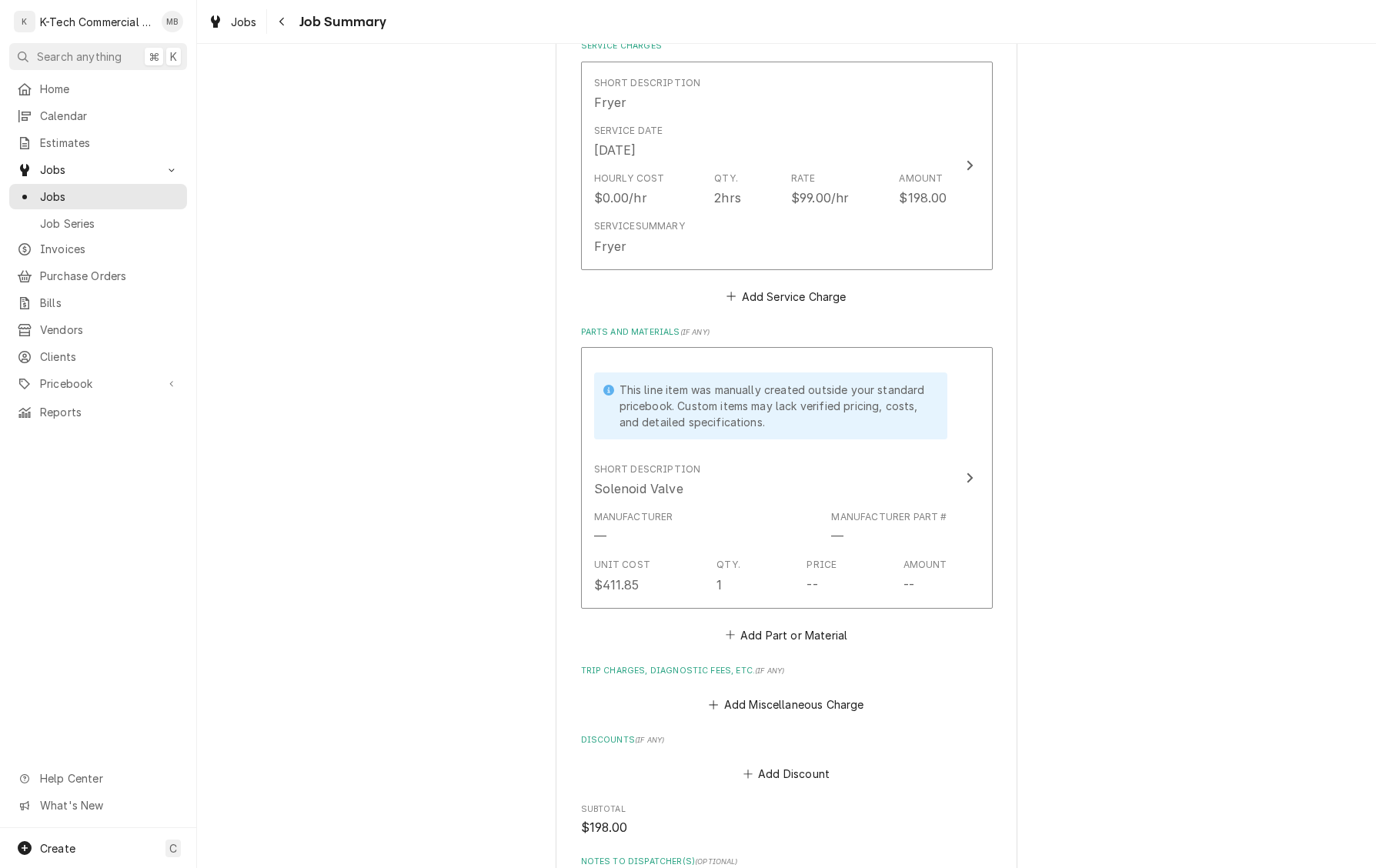
scroll to position [380, 0]
click at [816, 630] on button "Add Part or Material" at bounding box center [786, 634] width 127 height 22
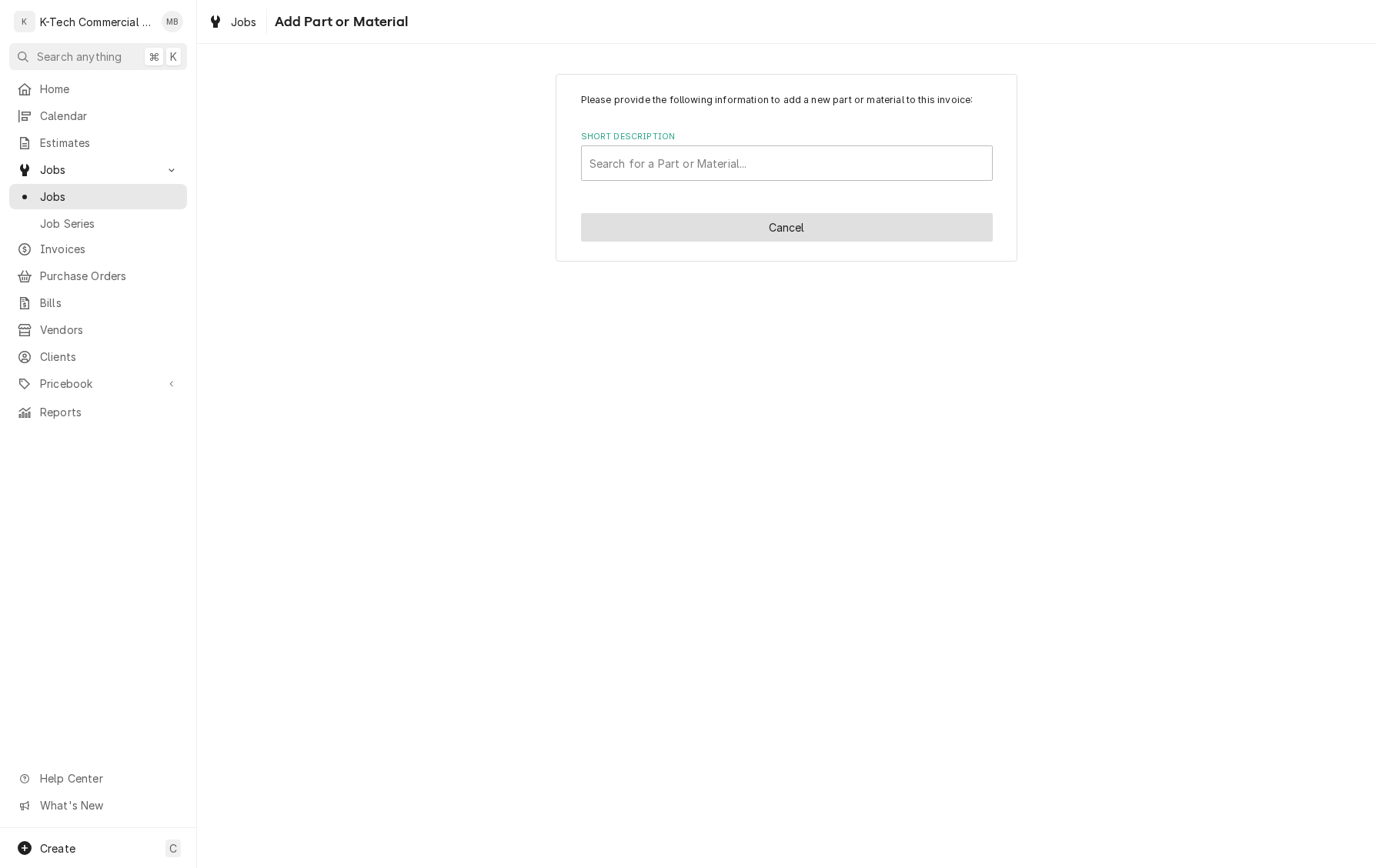
click at [815, 234] on button "Cancel" at bounding box center [788, 227] width 412 height 28
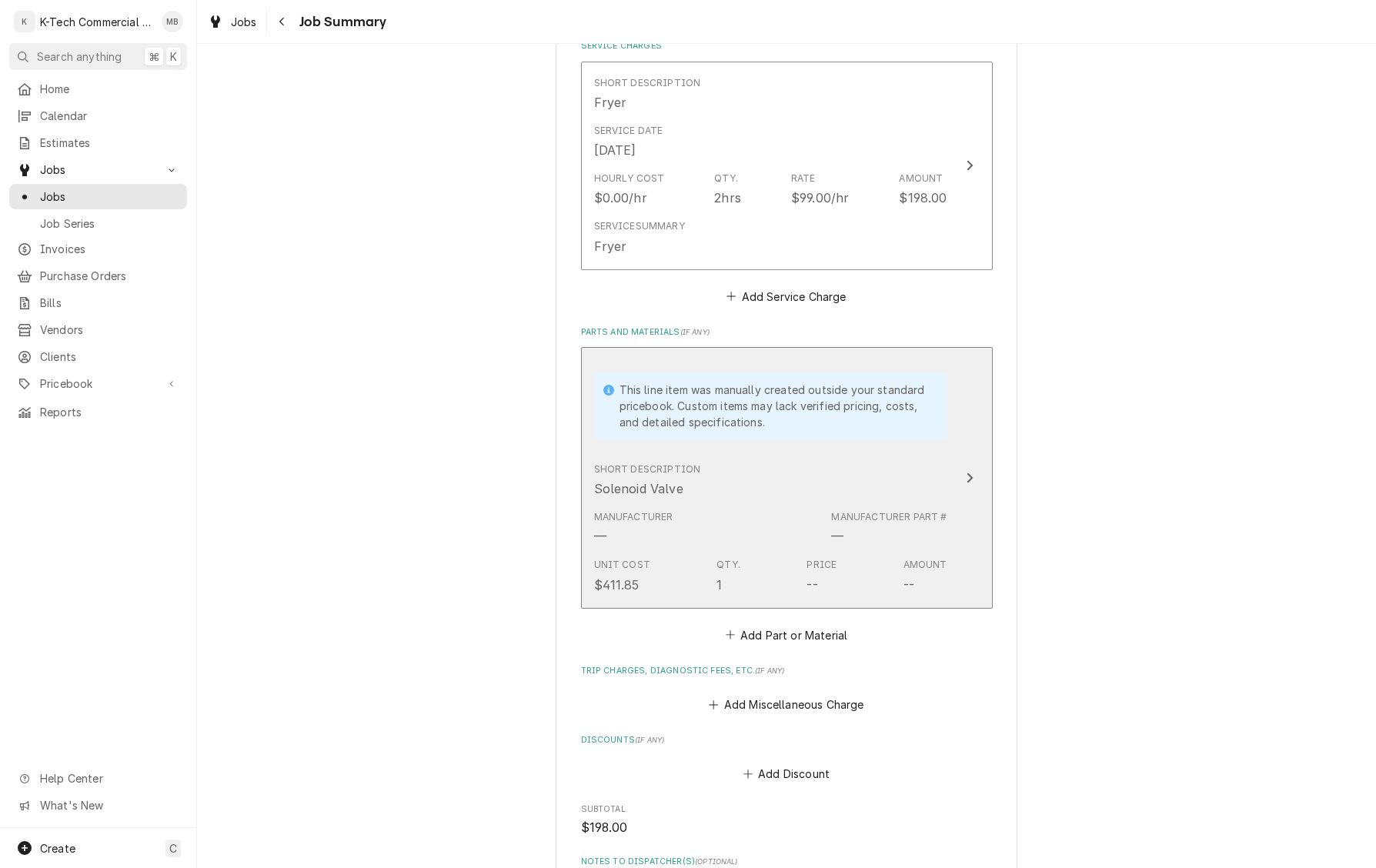
click at [936, 475] on div "Short Description Solenoid Valve" at bounding box center [771, 480] width 353 height 47
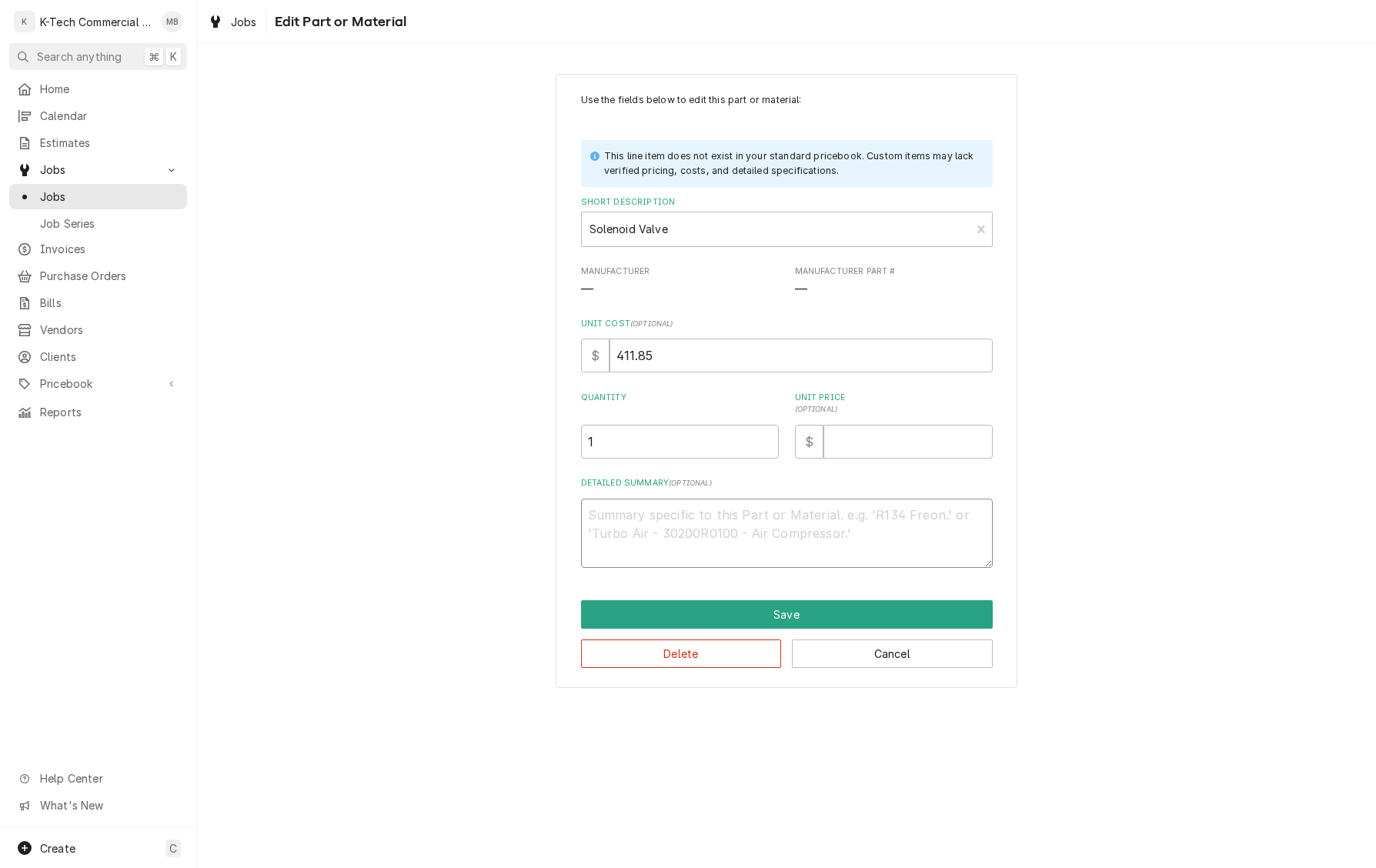
click at [687, 526] on textarea "Detailed Summary ( optional )" at bounding box center [788, 534] width 412 height 70
type textarea "x"
type textarea "V"
type textarea "x"
type textarea "Vu"
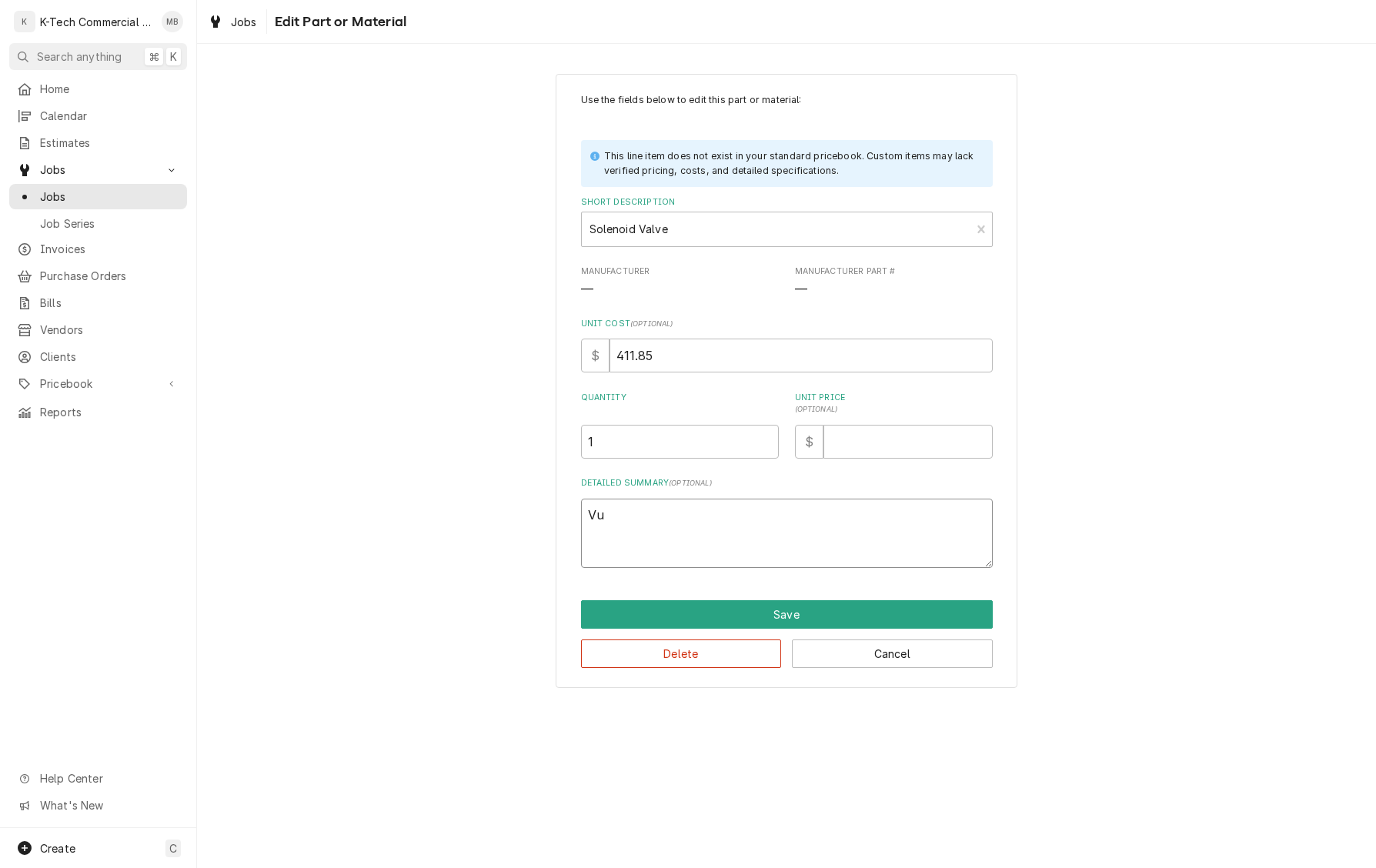
type textarea "x"
type textarea "Vul"
type textarea "x"
type textarea "Vulv"
type textarea "x"
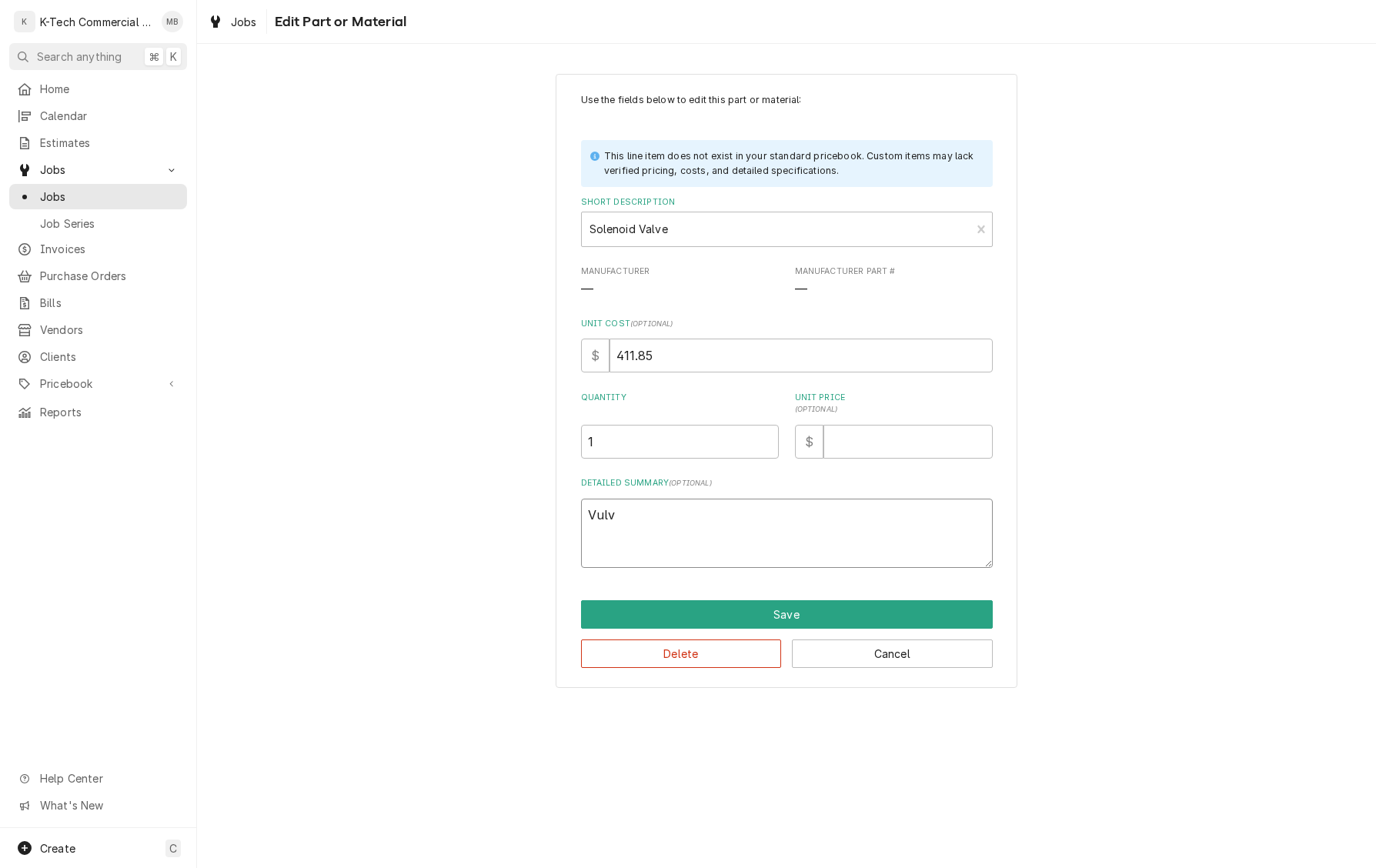
type textarea "Vulva"
type textarea "x"
type textarea "Vulvan"
type textarea "x"
type textarea "Vulvan"
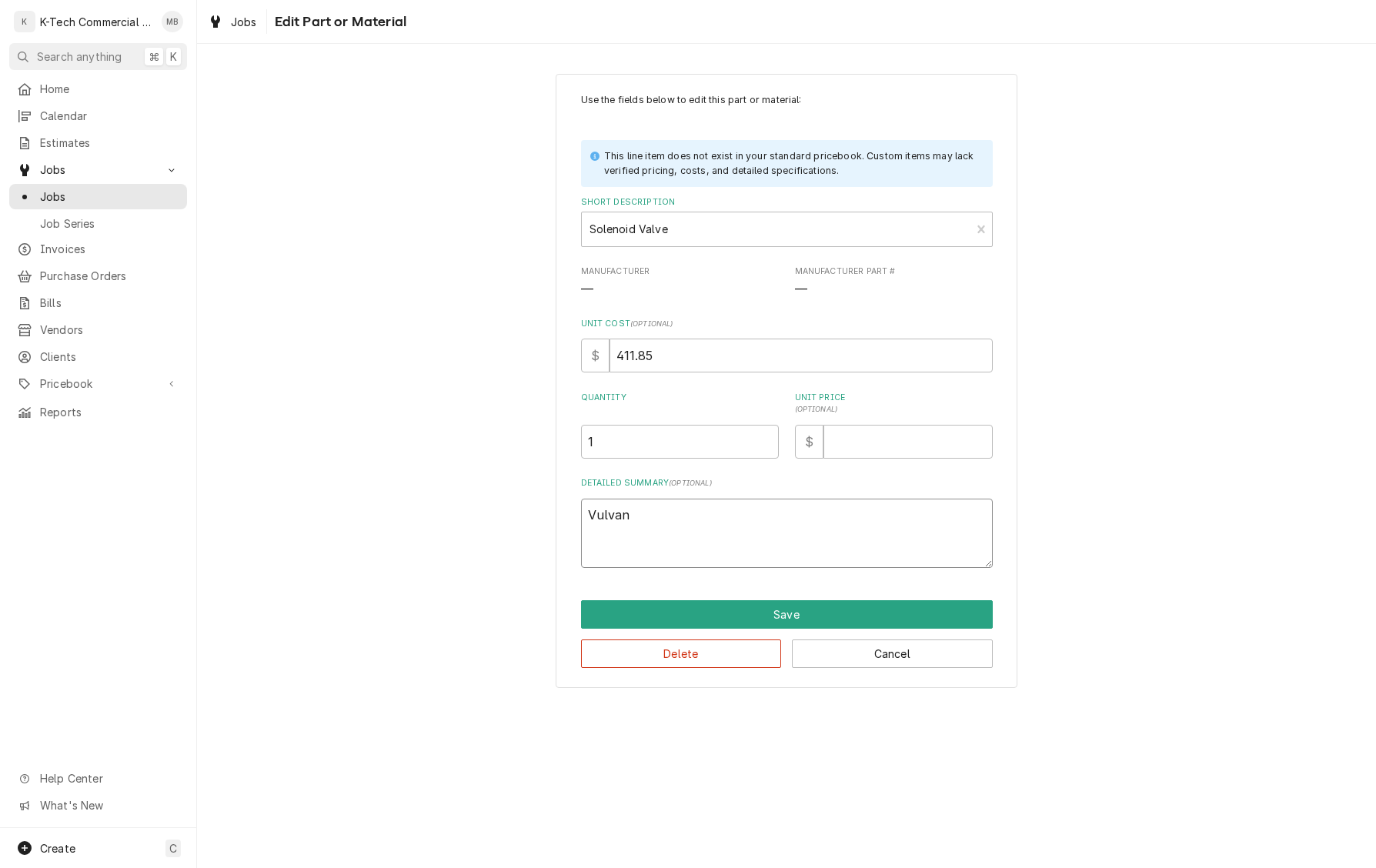
type textarea "x"
type textarea "Vulvan H"
type textarea "x"
type textarea "Vulvan Ha"
type textarea "x"
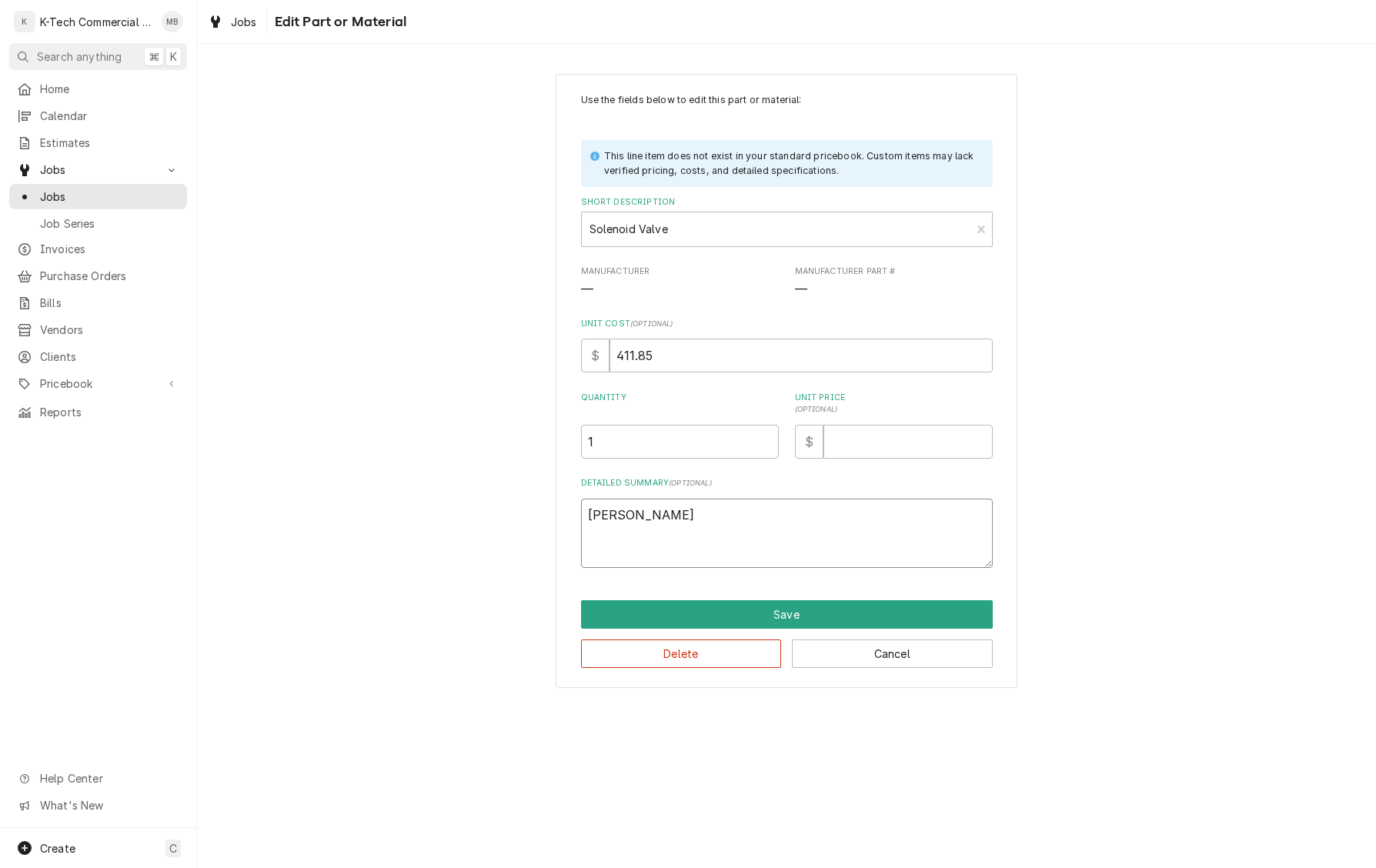
type textarea "Vulvan Har"
type textarea "x"
type textarea "Vulvan Hart"
type textarea "x"
type textarea "Vulvan Hart"
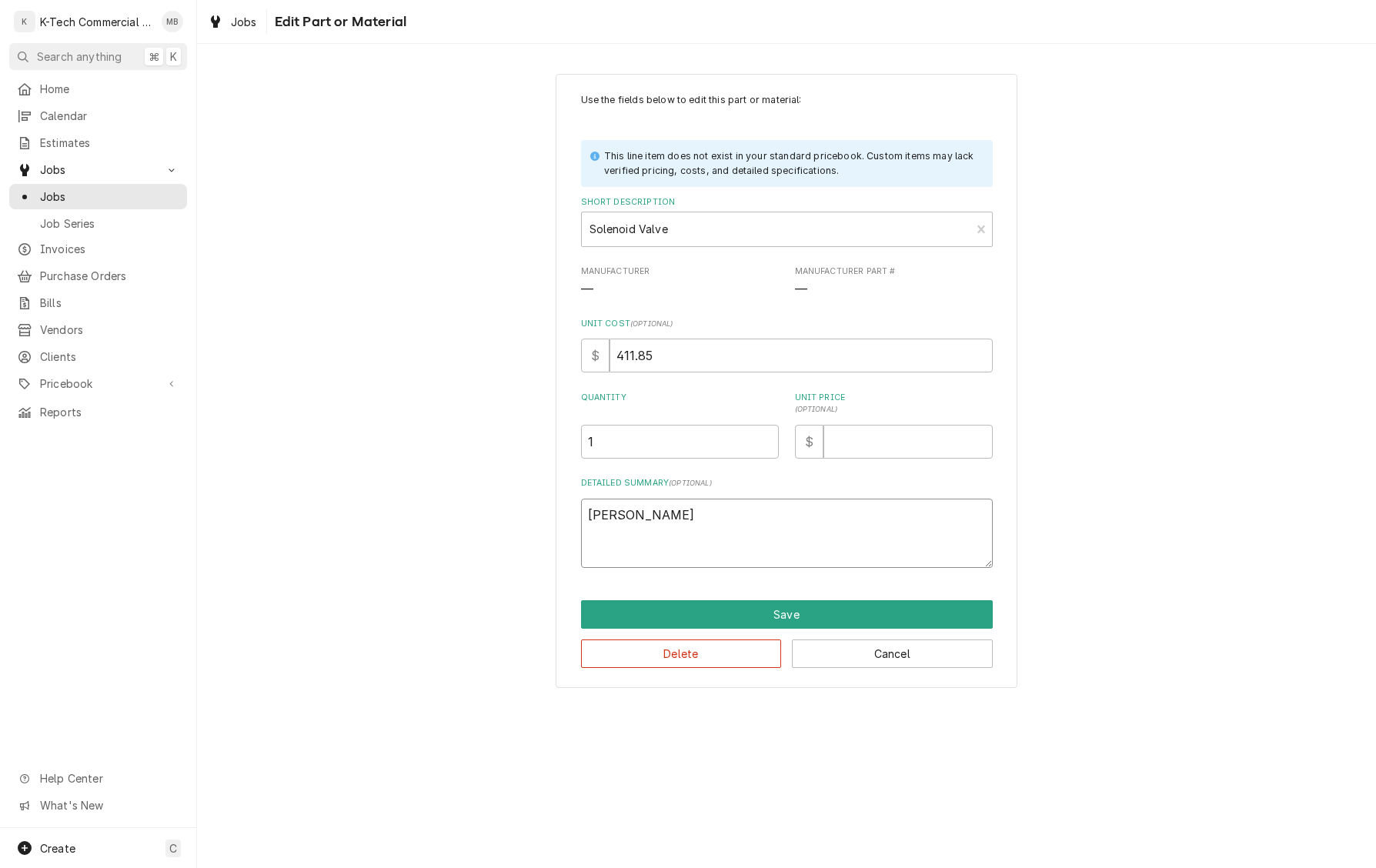
type textarea "x"
type textarea "Vulvan Hart s"
type textarea "x"
type textarea "Vulvan Hart so"
type textarea "x"
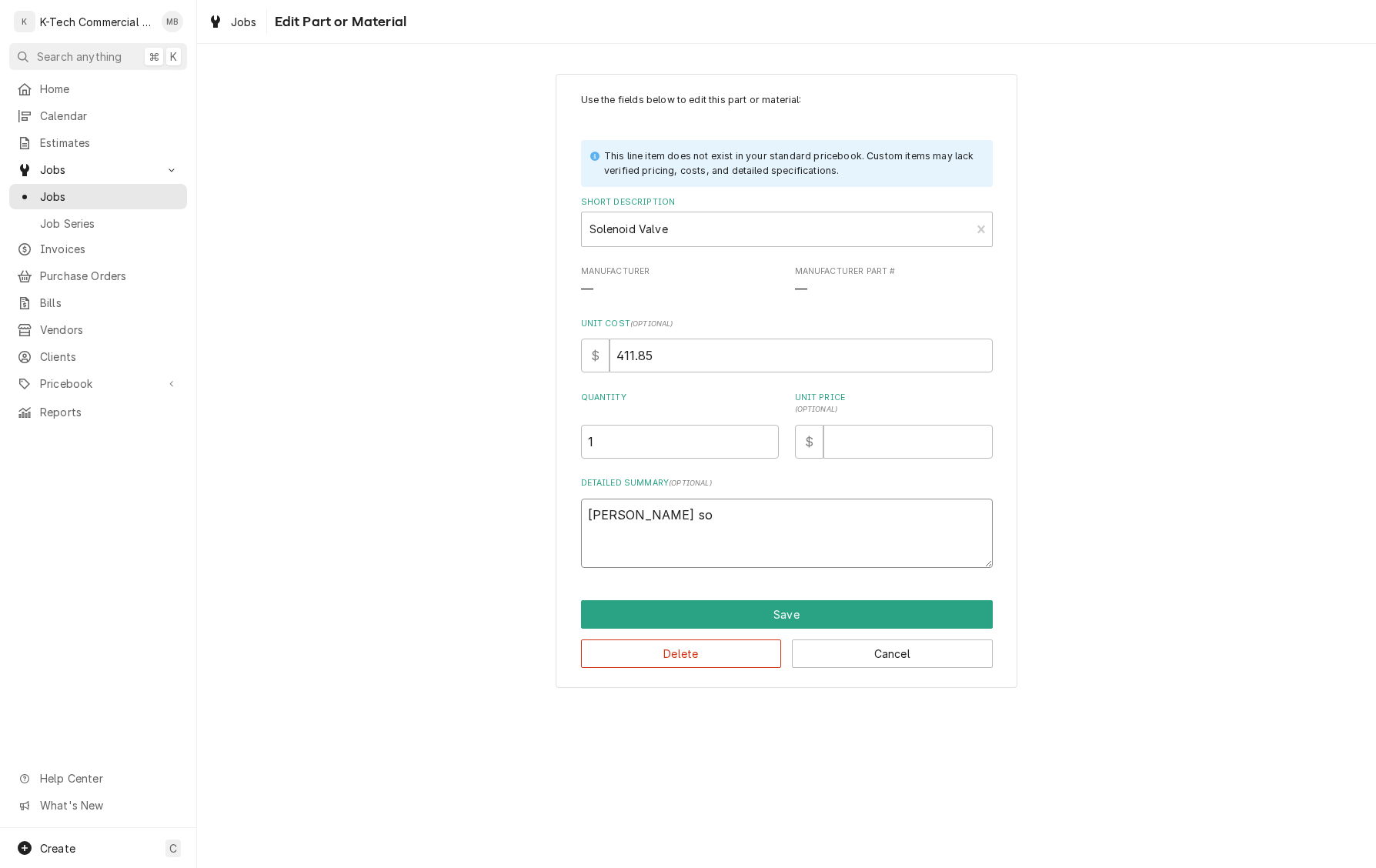
type textarea "Vulvan Hart sol"
type textarea "x"
type textarea "Vulvan Hart sole"
type textarea "x"
type textarea "Vulvan Hart solen"
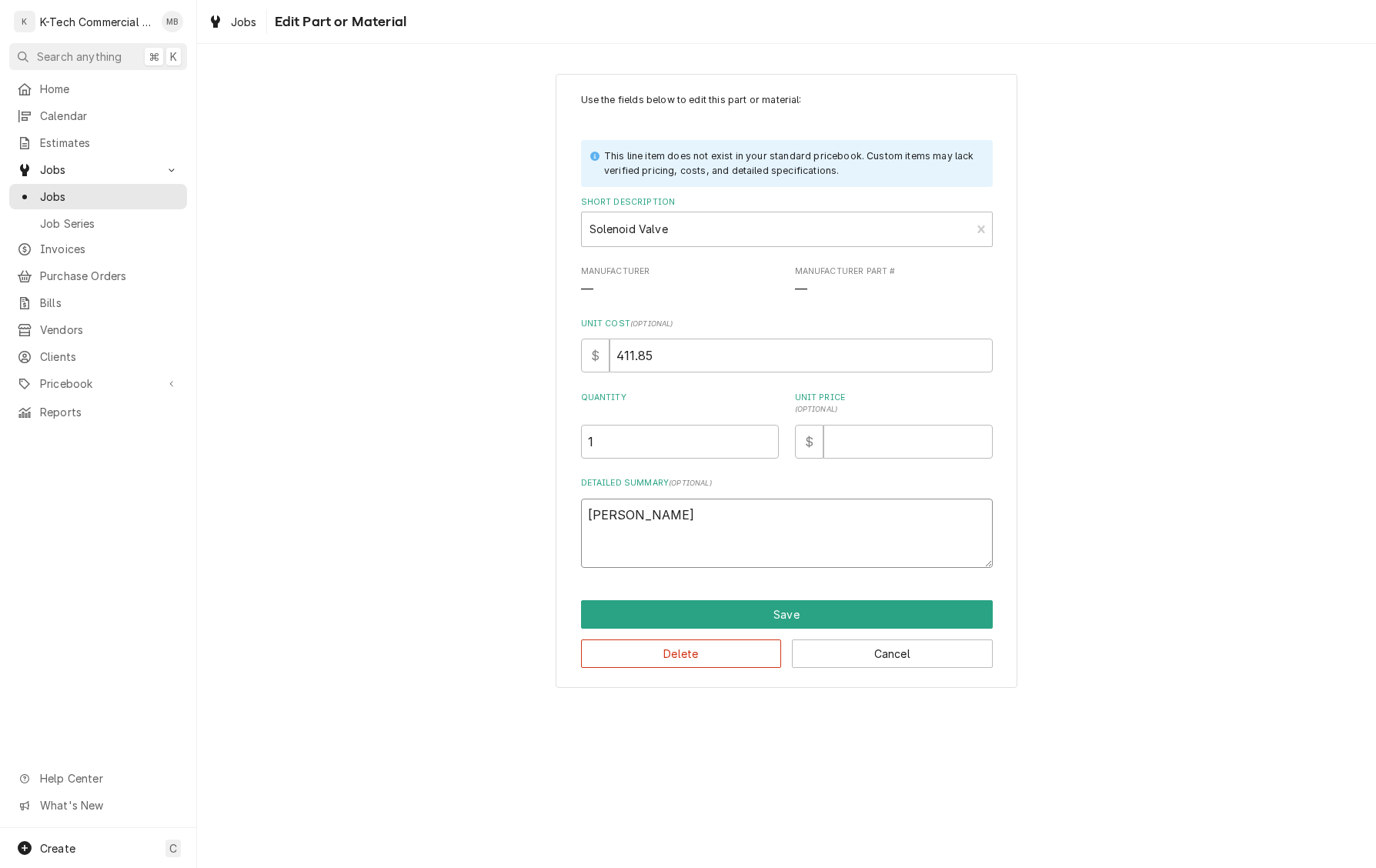
type textarea "x"
type textarea "Vulvan Hart soleno"
type textarea "x"
type textarea "Vulvan Hart solenoi"
type textarea "x"
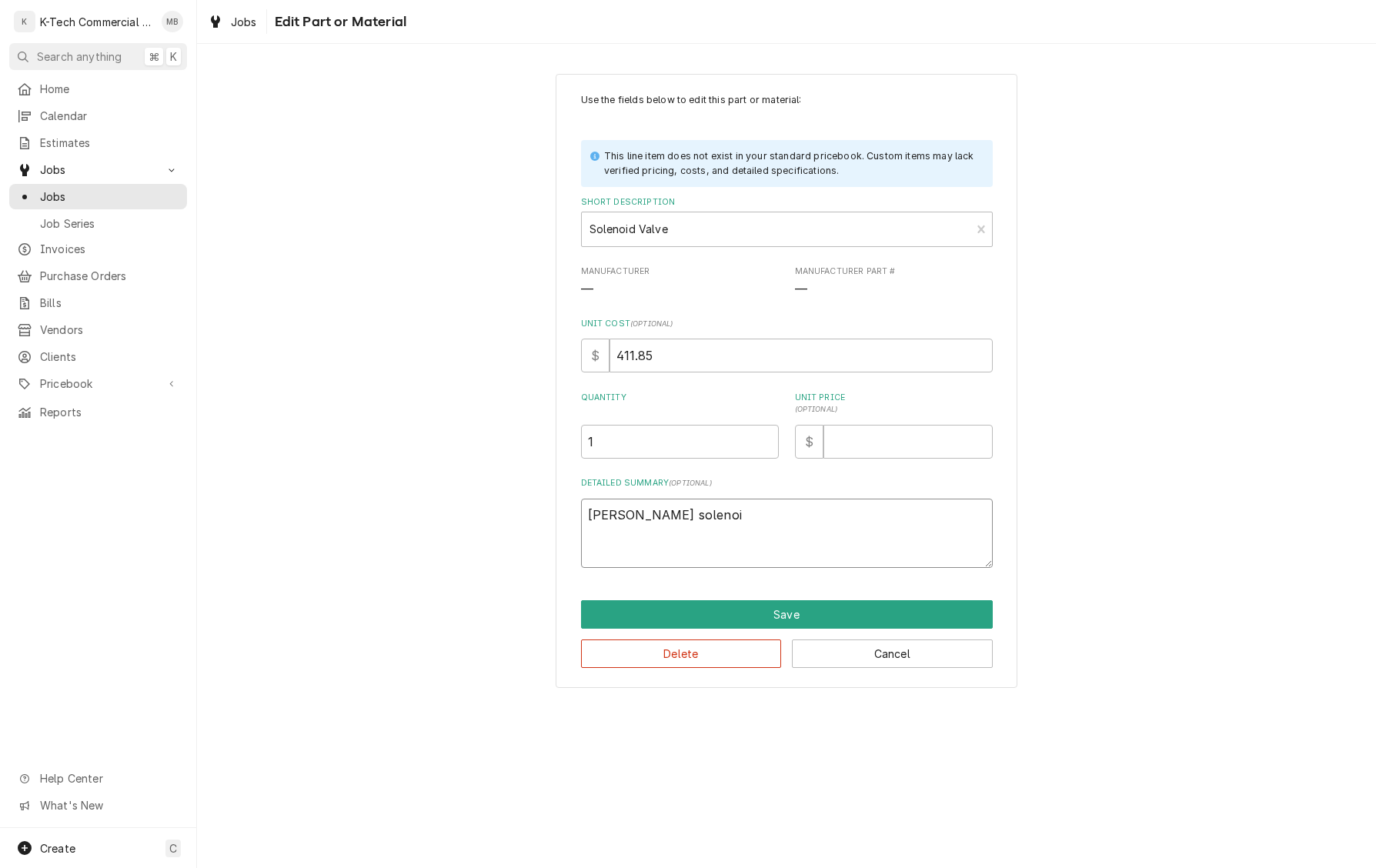
type textarea "Vulvan Hart solenoif"
type textarea "x"
type textarea "Vulvan Hart solenoif"
type textarea "x"
type textarea "Vulvan Hart solenoif v"
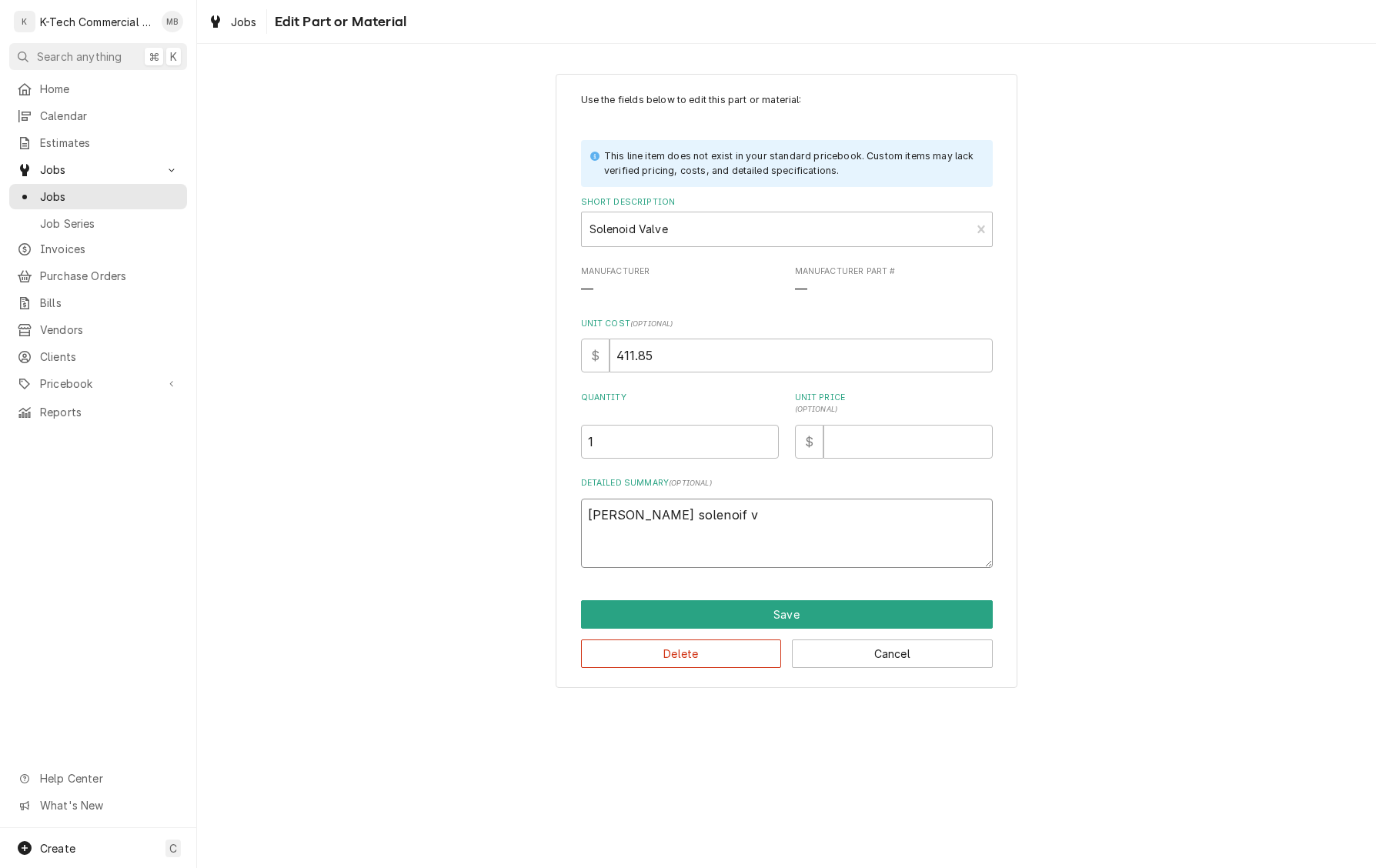
type textarea "x"
type textarea "Vulvan Hart solenoif va"
type textarea "x"
type textarea "Vulvan Hart solenoif v"
type textarea "x"
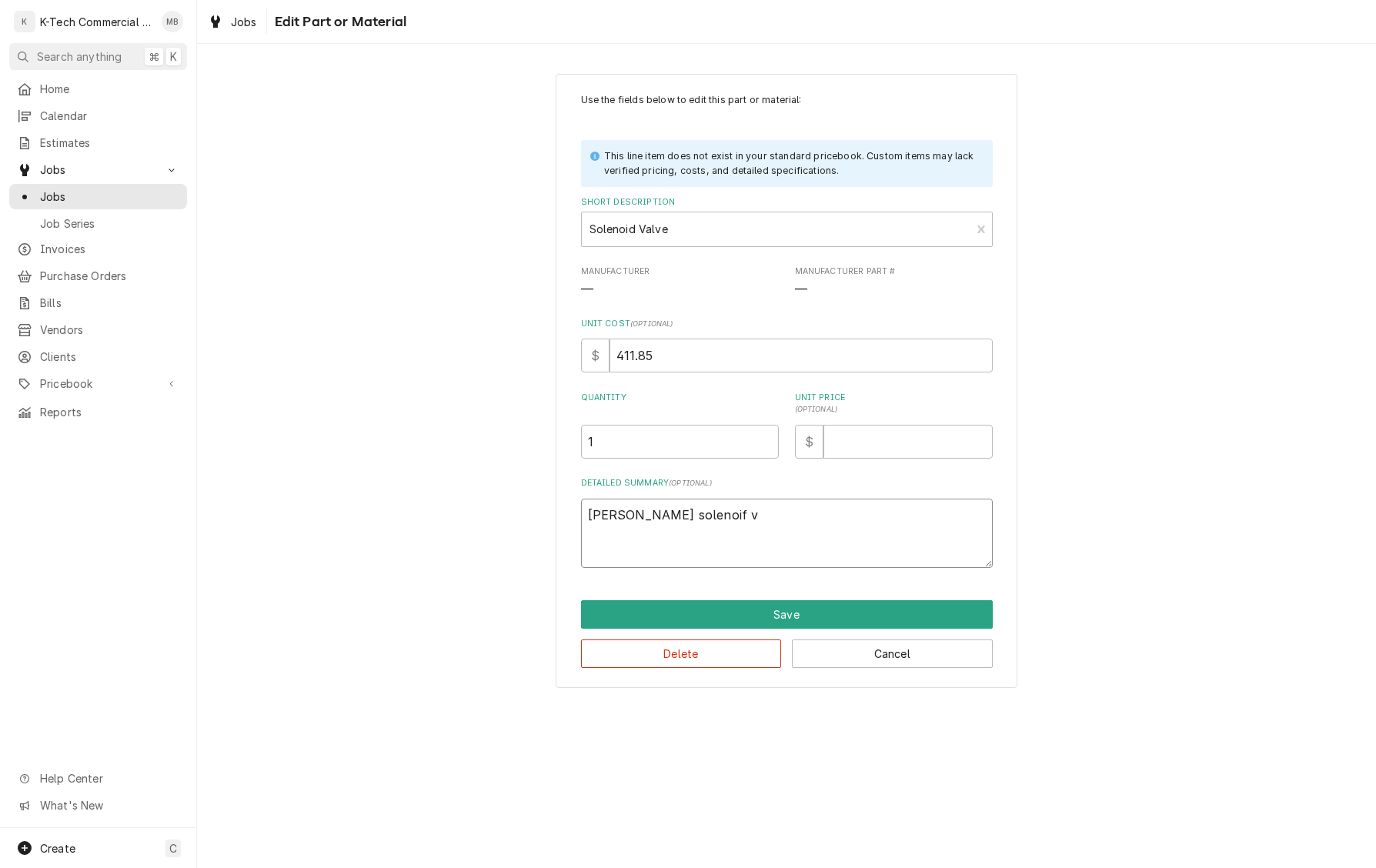
type textarea "Vulvan Hart solenoif"
type textarea "x"
type textarea "Vulvan Hart solenoif"
type textarea "x"
type textarea "Vulvan Hart solenoi"
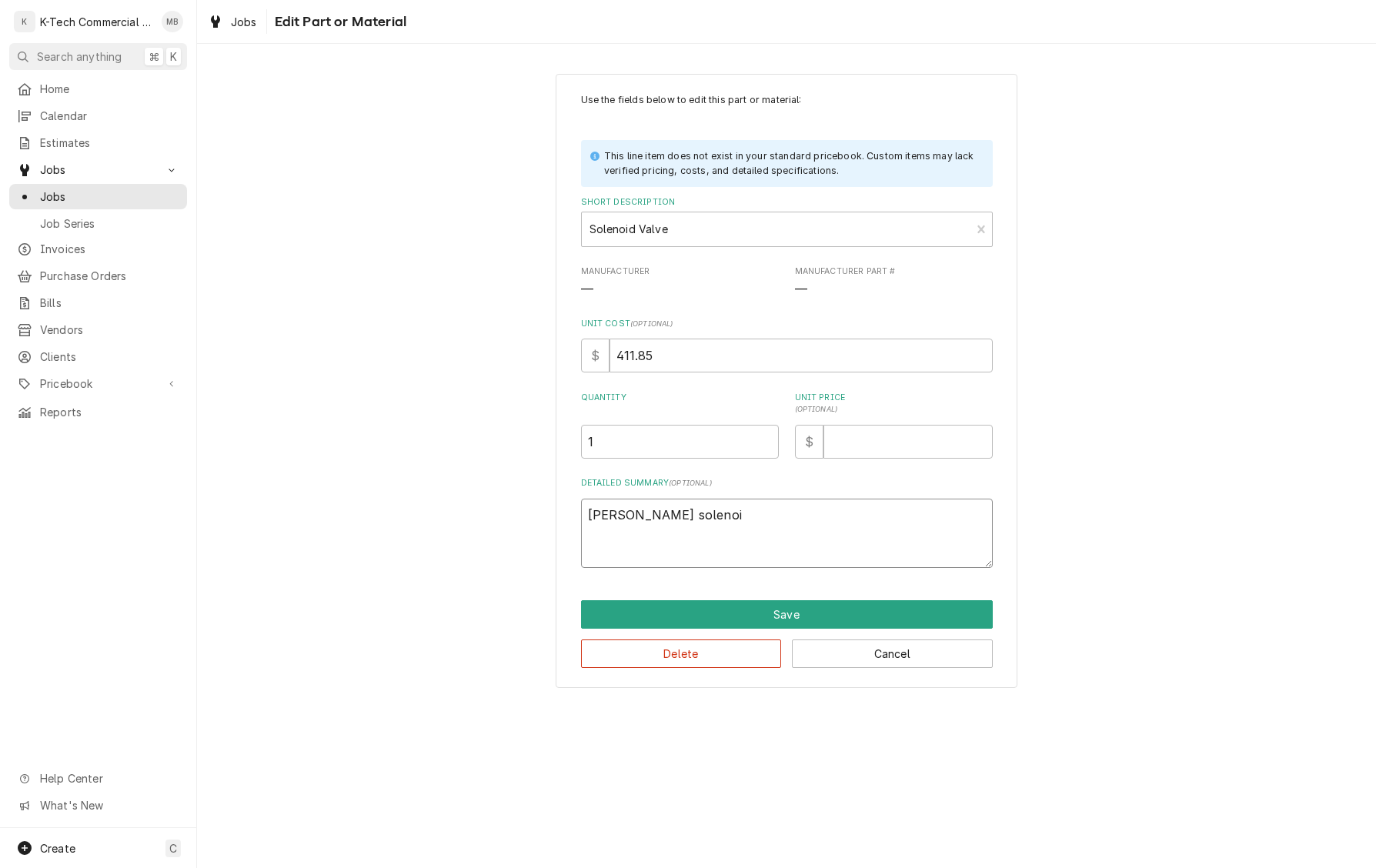
type textarea "x"
type textarea "Vulvan Hart solenoid"
type textarea "x"
type textarea "Vulvan Hart solenoid"
type textarea "x"
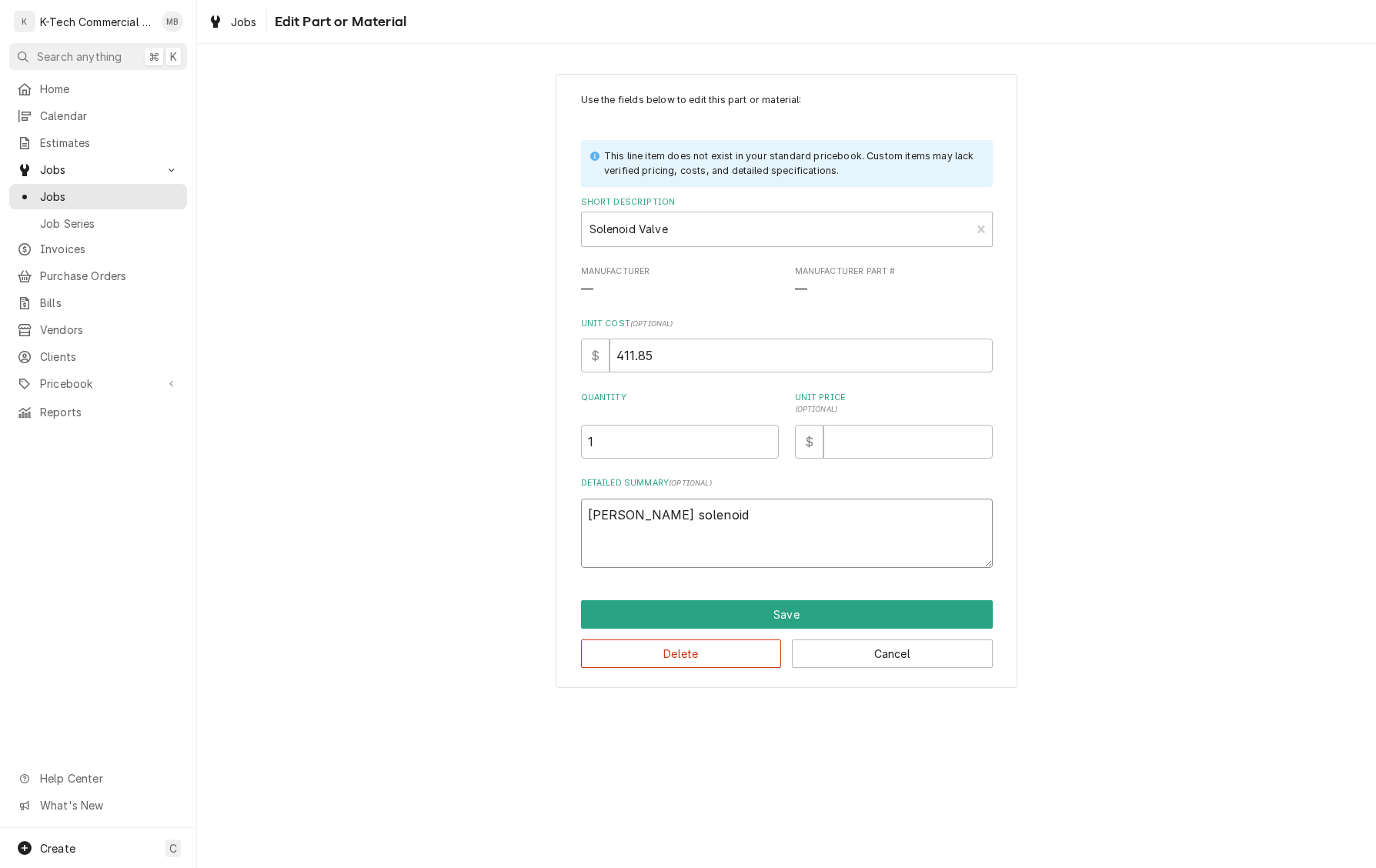
type textarea "Vulvan Hart solenoid v"
type textarea "x"
type textarea "Vulvan Hart solenoid va"
type textarea "x"
type textarea "Vulvan Hart solenoid val"
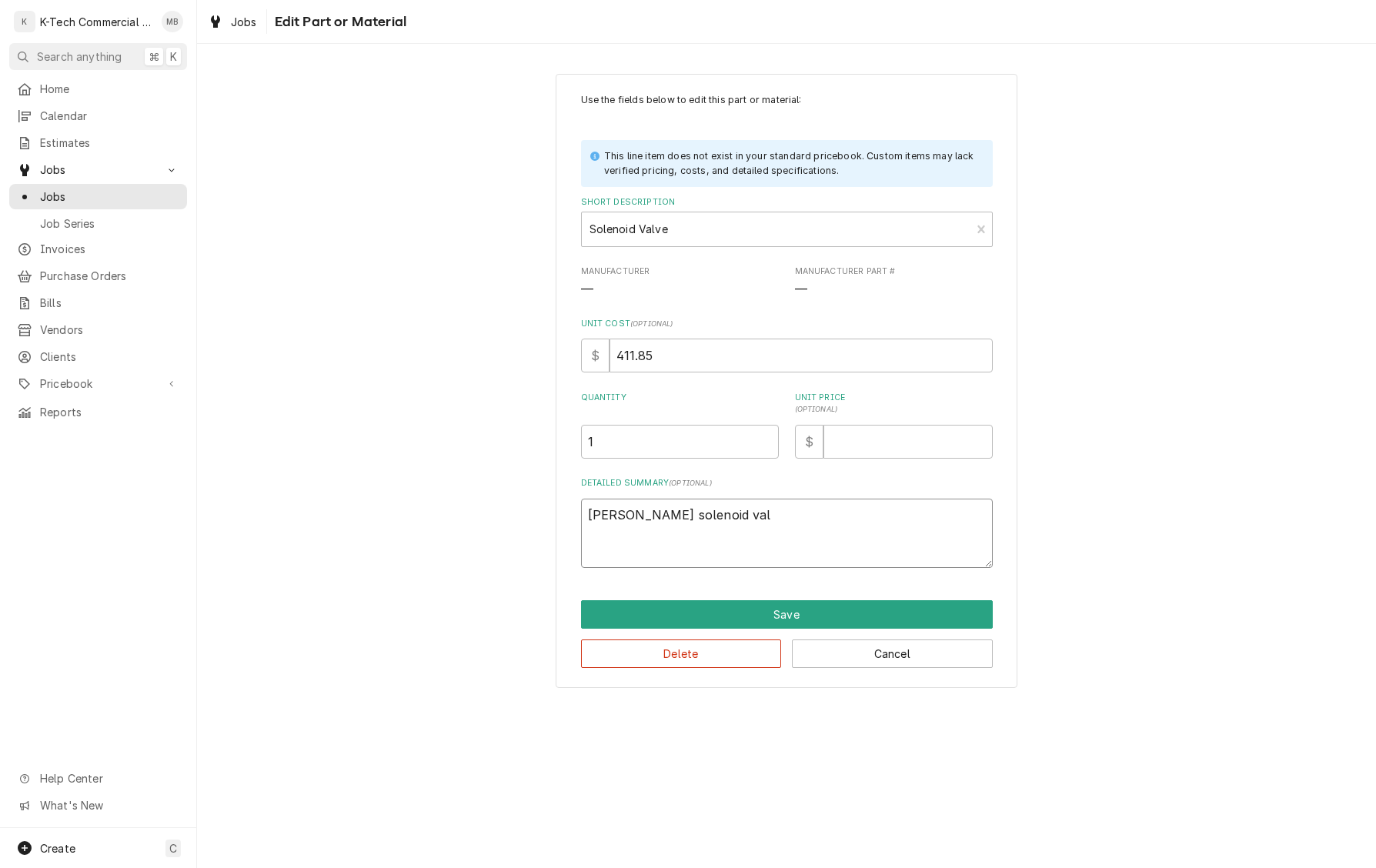
type textarea "x"
type textarea "Vulvan Hart solenoid valv"
type textarea "x"
type textarea "Vulvan Hart solenoid valve"
click at [795, 616] on button "Save" at bounding box center [788, 615] width 412 height 28
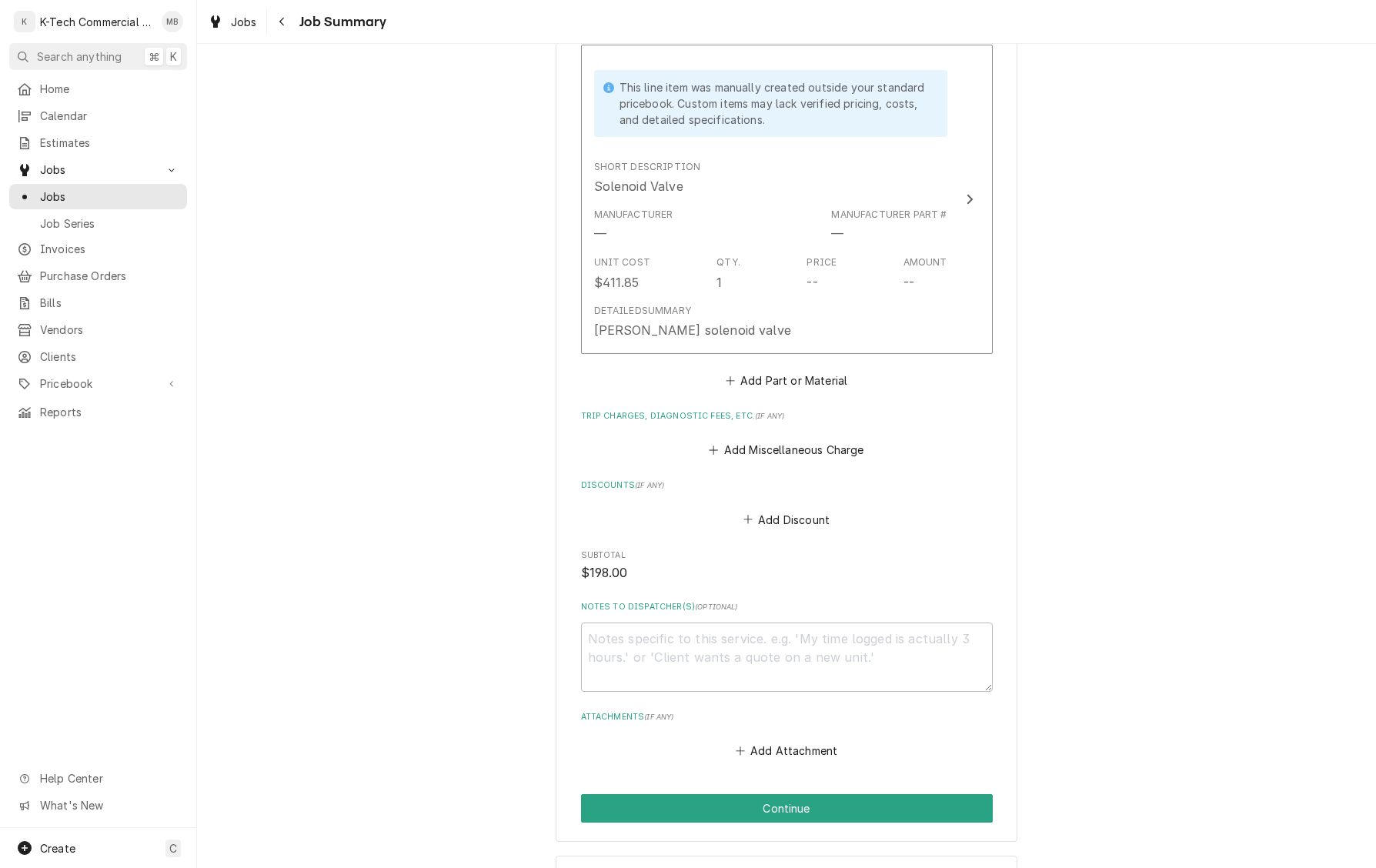
scroll to position [715, 0]
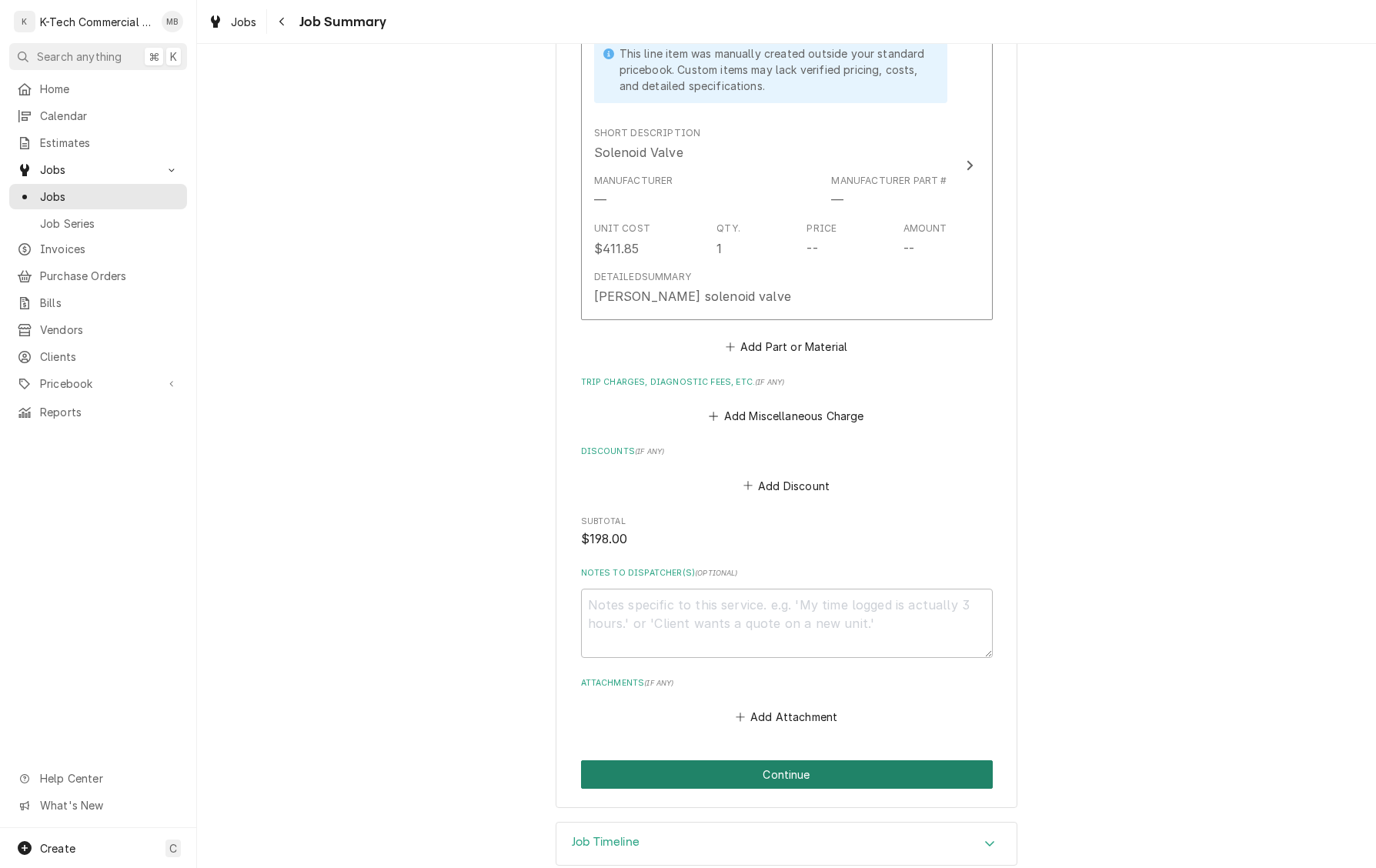
click at [788, 777] on button "Continue" at bounding box center [788, 774] width 412 height 28
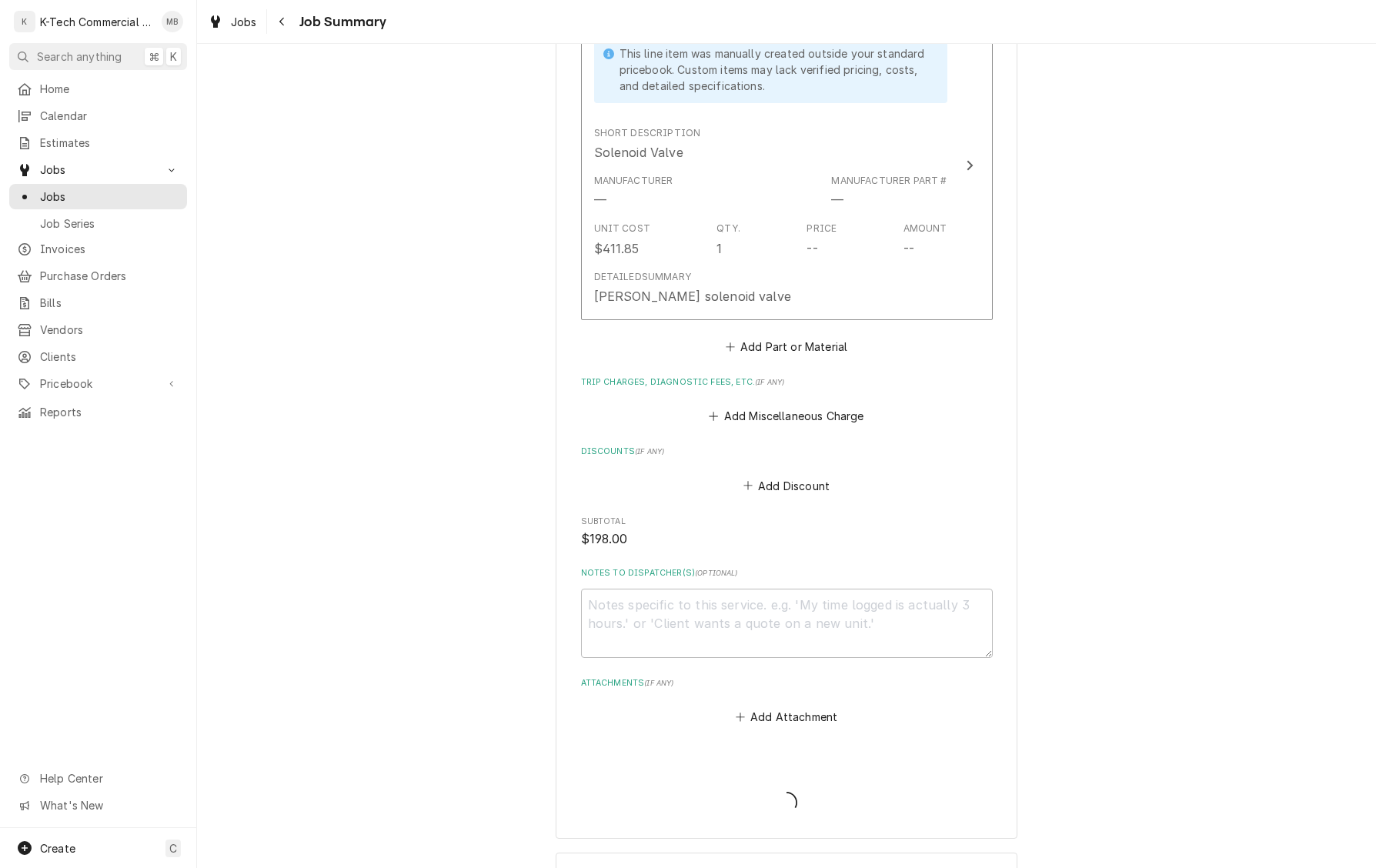
type textarea "x"
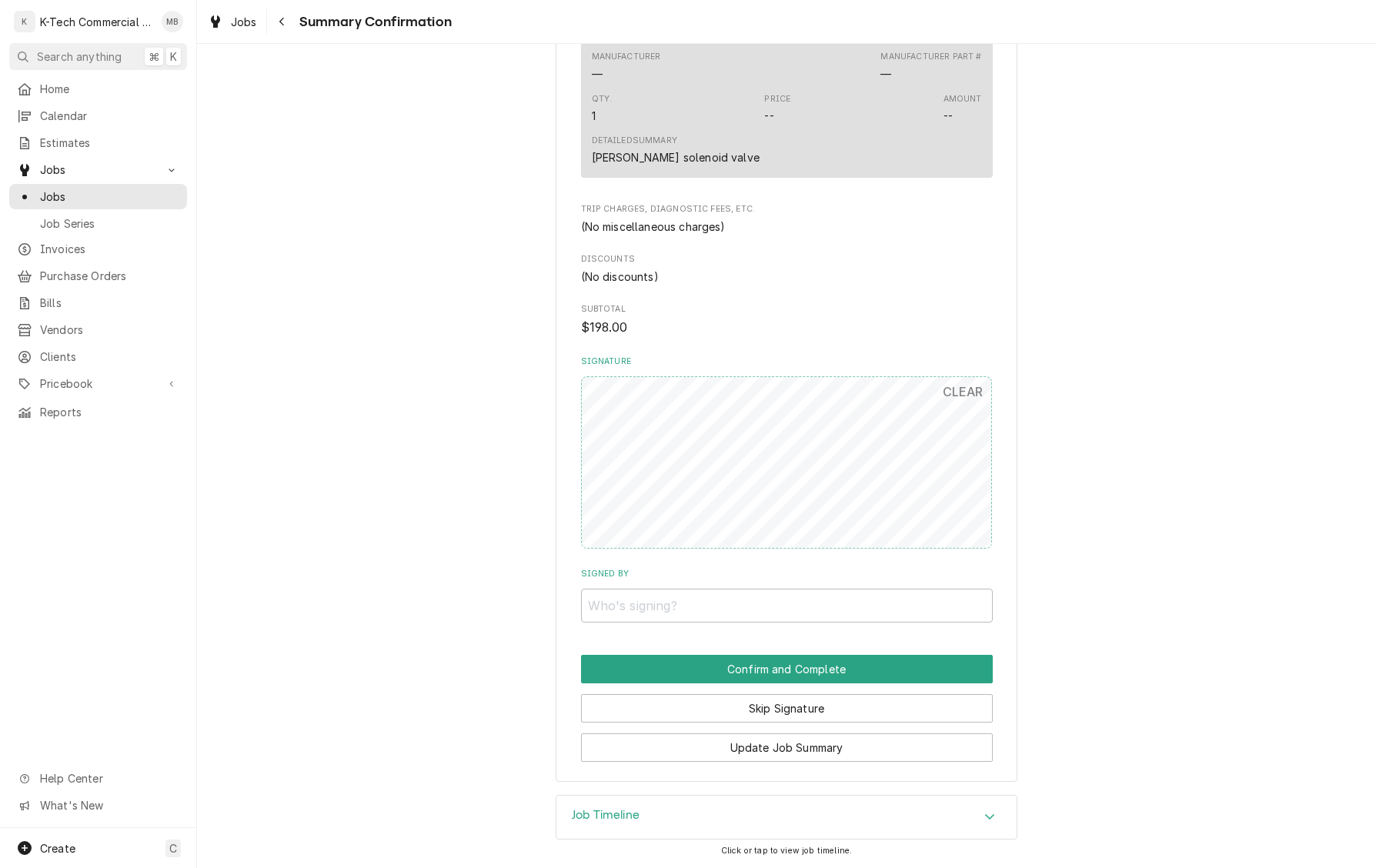
scroll to position [740, 0]
click at [776, 750] on button "Update Job Summary" at bounding box center [788, 748] width 412 height 28
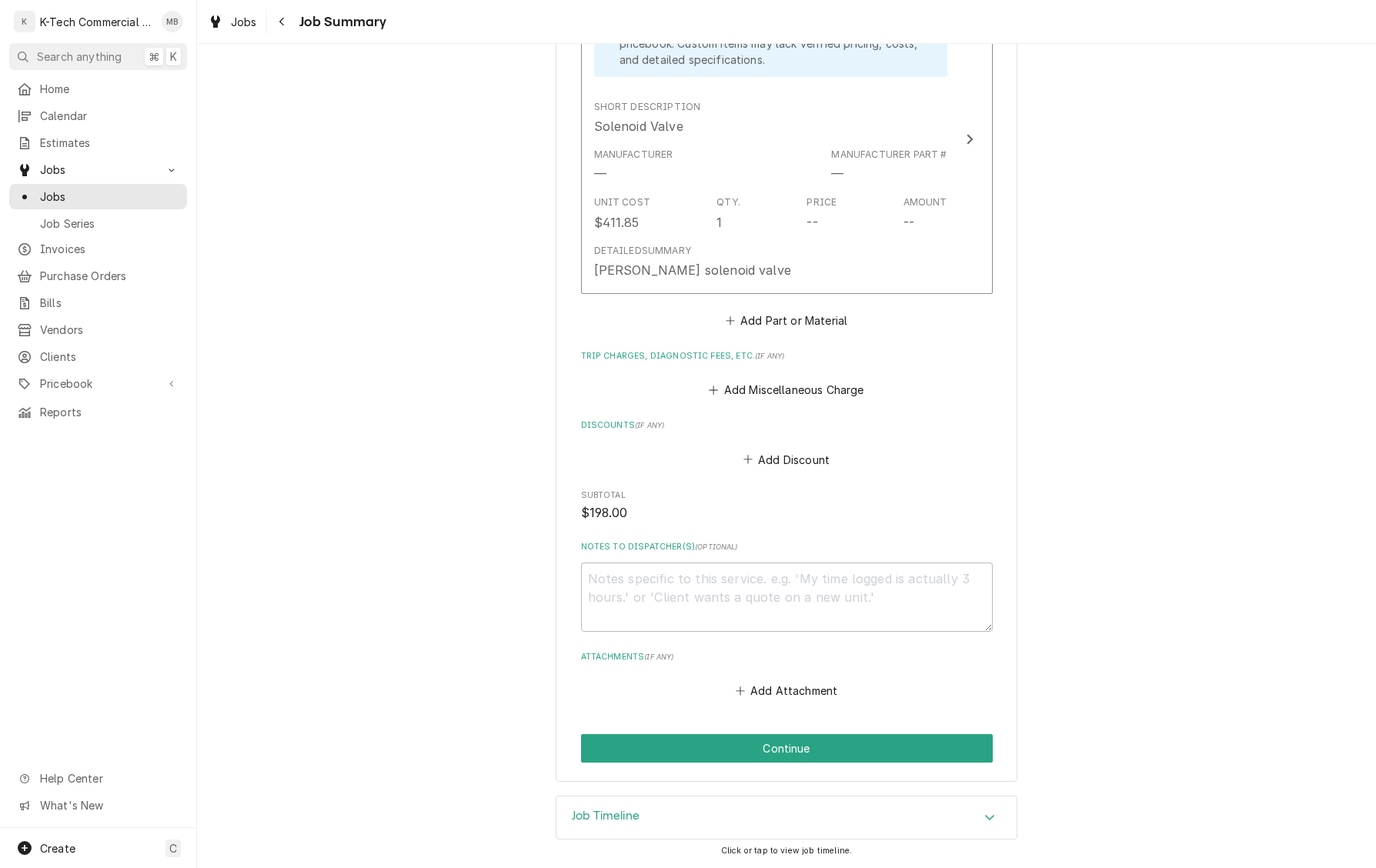
scroll to position [745, 0]
click at [788, 580] on textarea "Notes to Dispatcher(s) ( optional )" at bounding box center [788, 598] width 412 height 70
click at [719, 589] on textarea "Notes to Dispatcher(s) ( optional )" at bounding box center [788, 598] width 412 height 70
paste textarea "325700416"
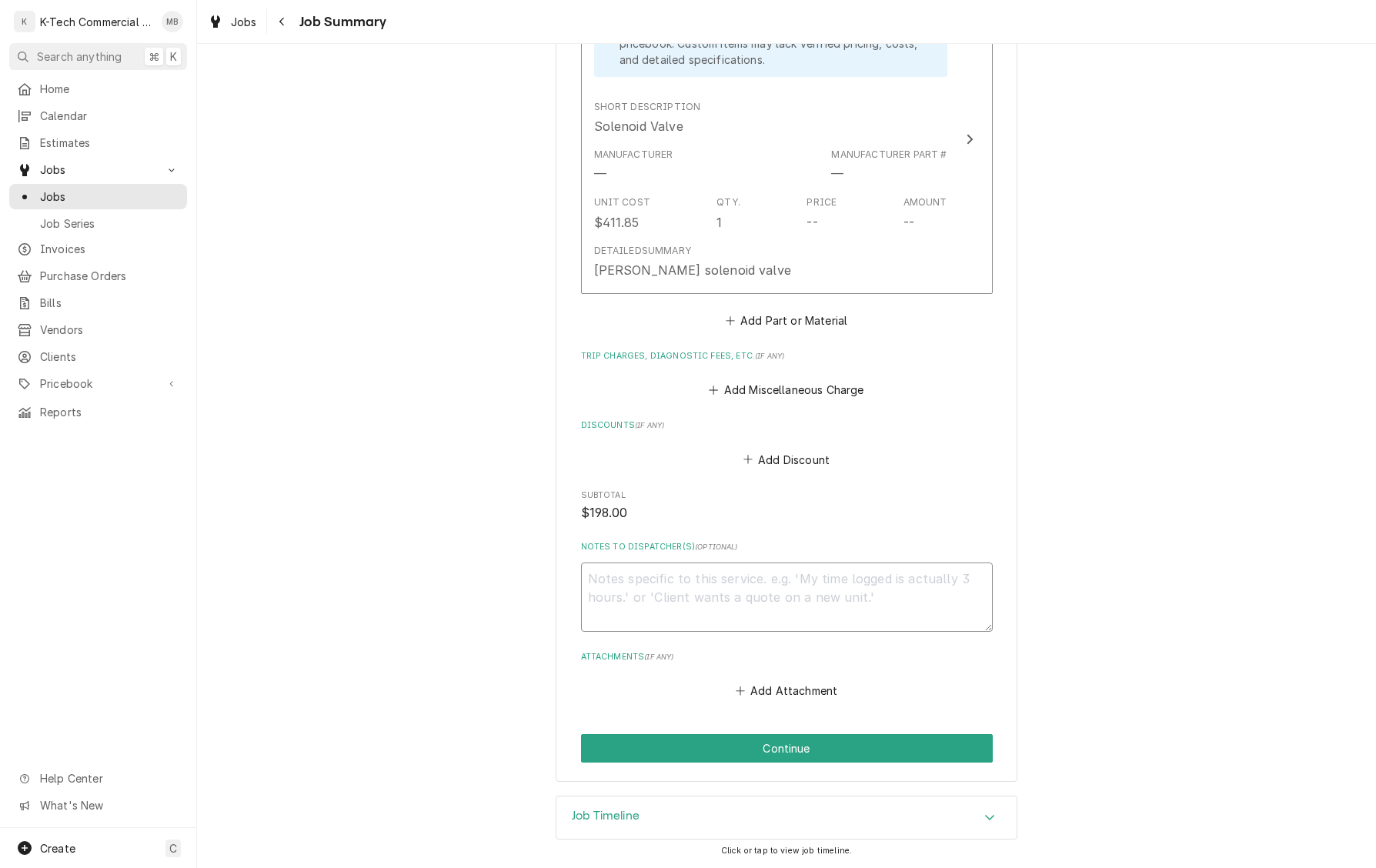
type textarea "x"
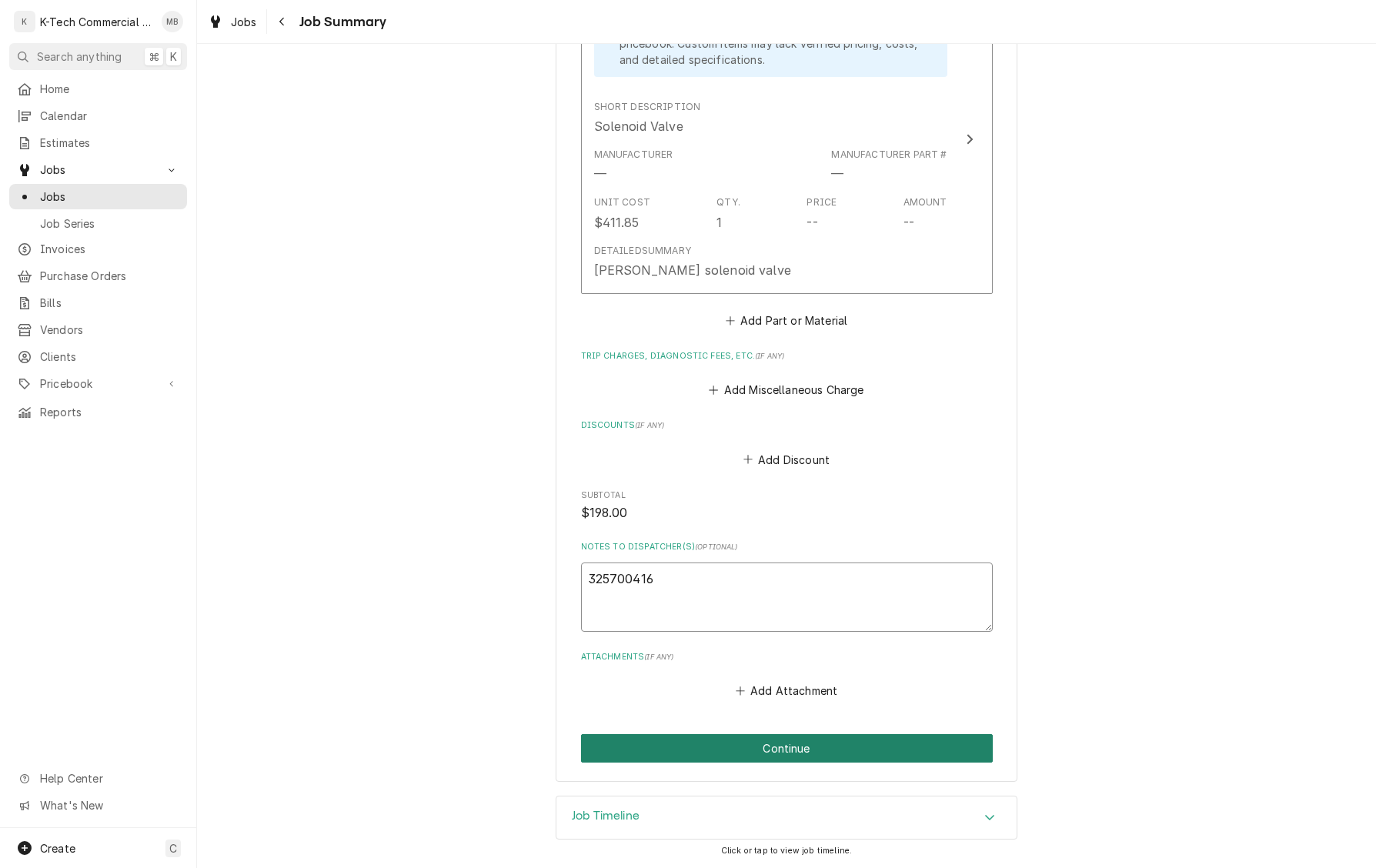
type textarea "325700416"
click at [802, 743] on button "Continue" at bounding box center [788, 748] width 412 height 28
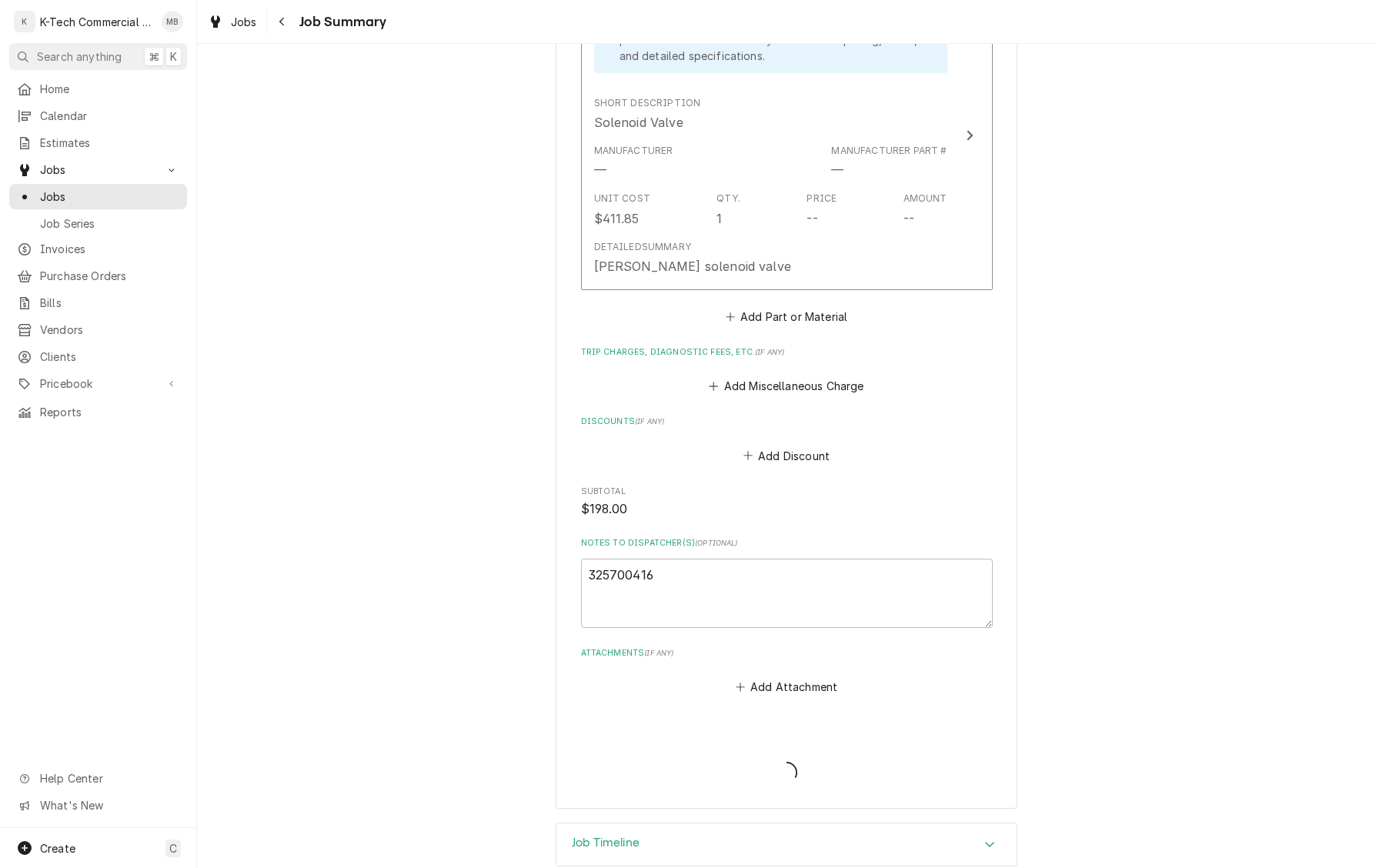
type textarea "x"
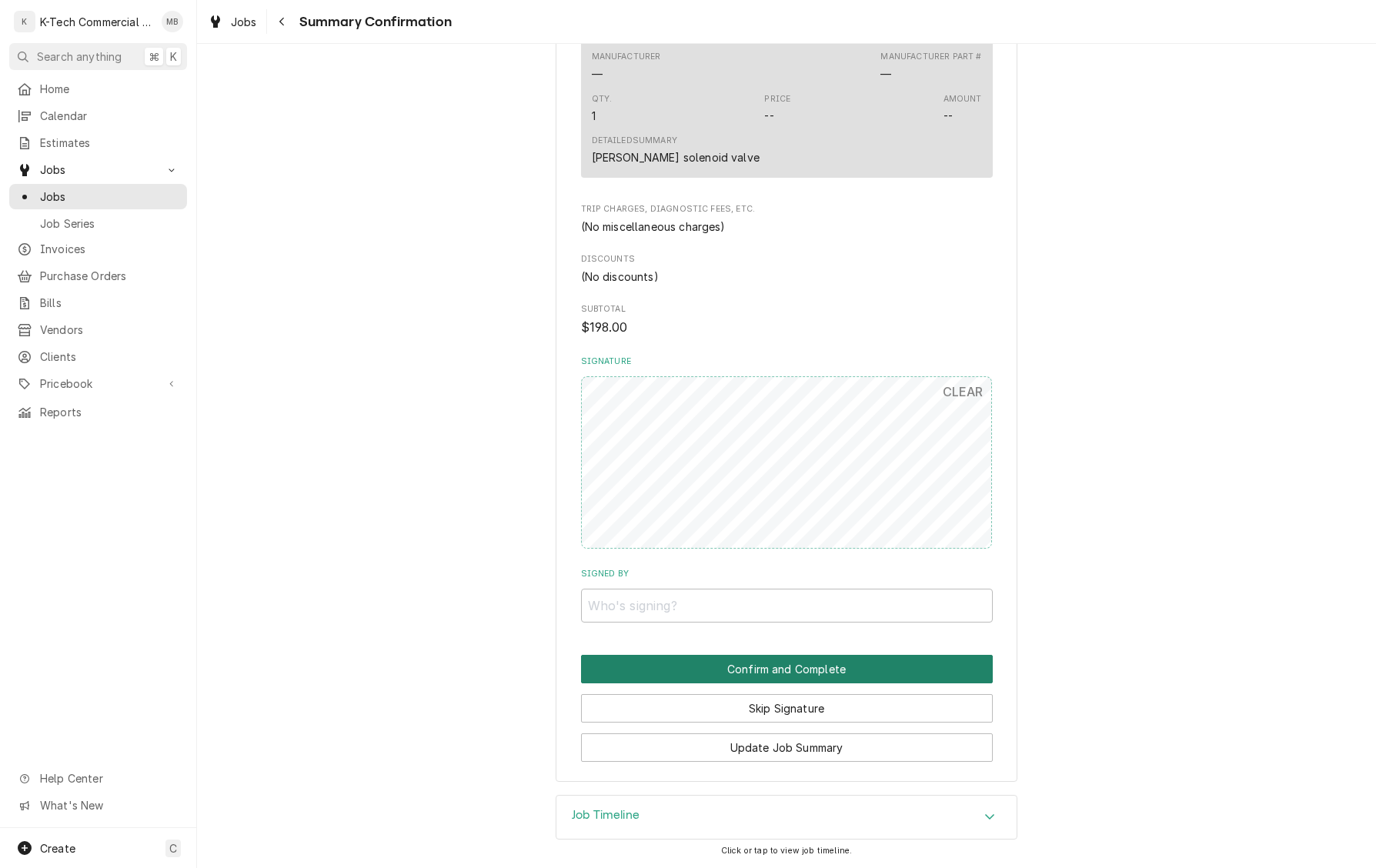
click at [805, 668] on button "Confirm and Complete" at bounding box center [788, 669] width 412 height 28
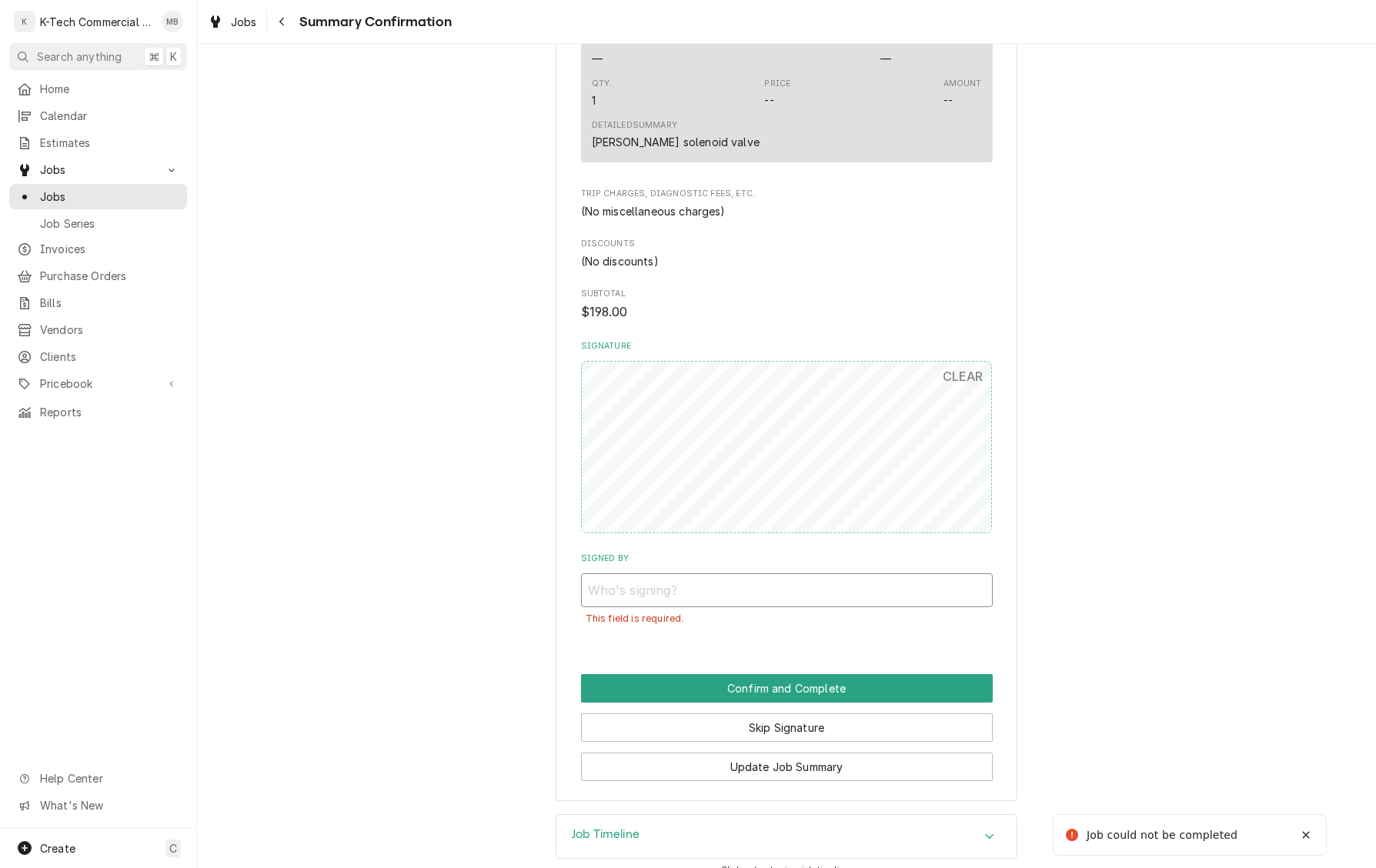
click at [789, 597] on input "Signed By" at bounding box center [788, 590] width 412 height 34
type input "mb"
drag, startPoint x: 1201, startPoint y: 583, endPoint x: 1186, endPoint y: 588, distance: 15.8
click at [1201, 583] on div "legal seafood burlington, Burlington, Ma Please have legal seafood review the w…" at bounding box center [787, 68] width 1180 height 1494
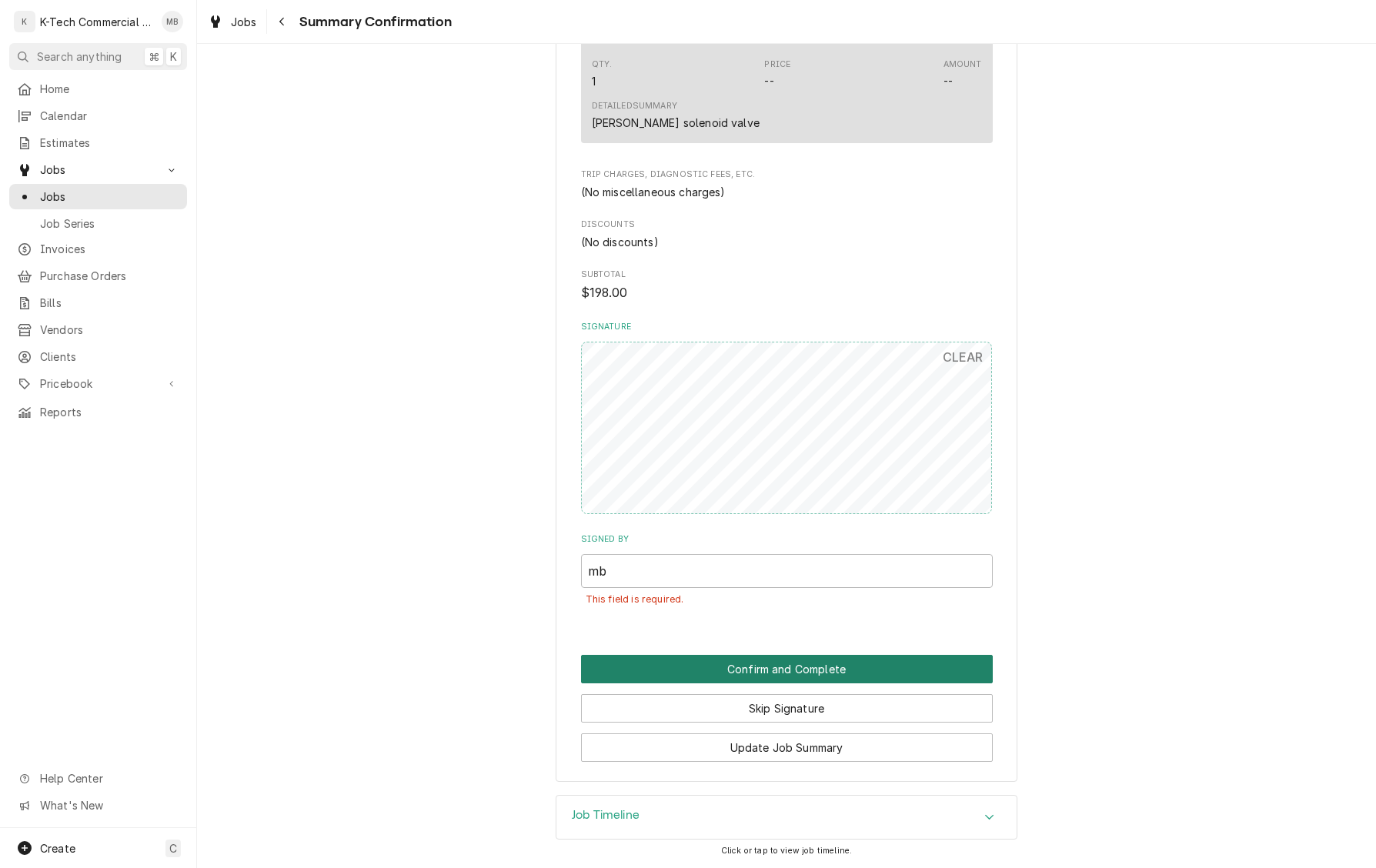
click at [853, 662] on button "Confirm and Complete" at bounding box center [788, 669] width 412 height 28
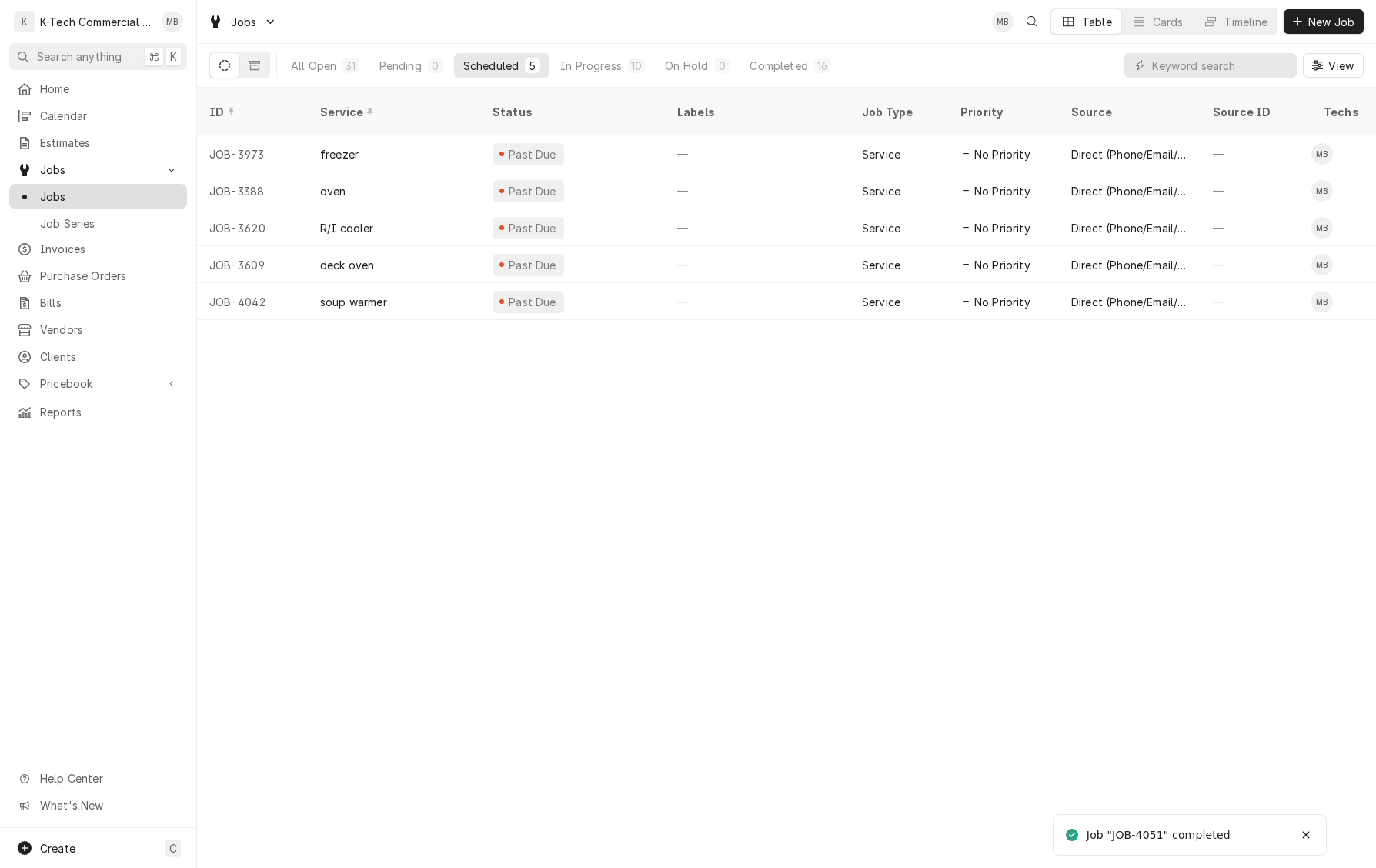
click at [68, 189] on span "Jobs" at bounding box center [110, 196] width 139 height 16
click at [1315, 17] on span "New Job" at bounding box center [1332, 22] width 53 height 16
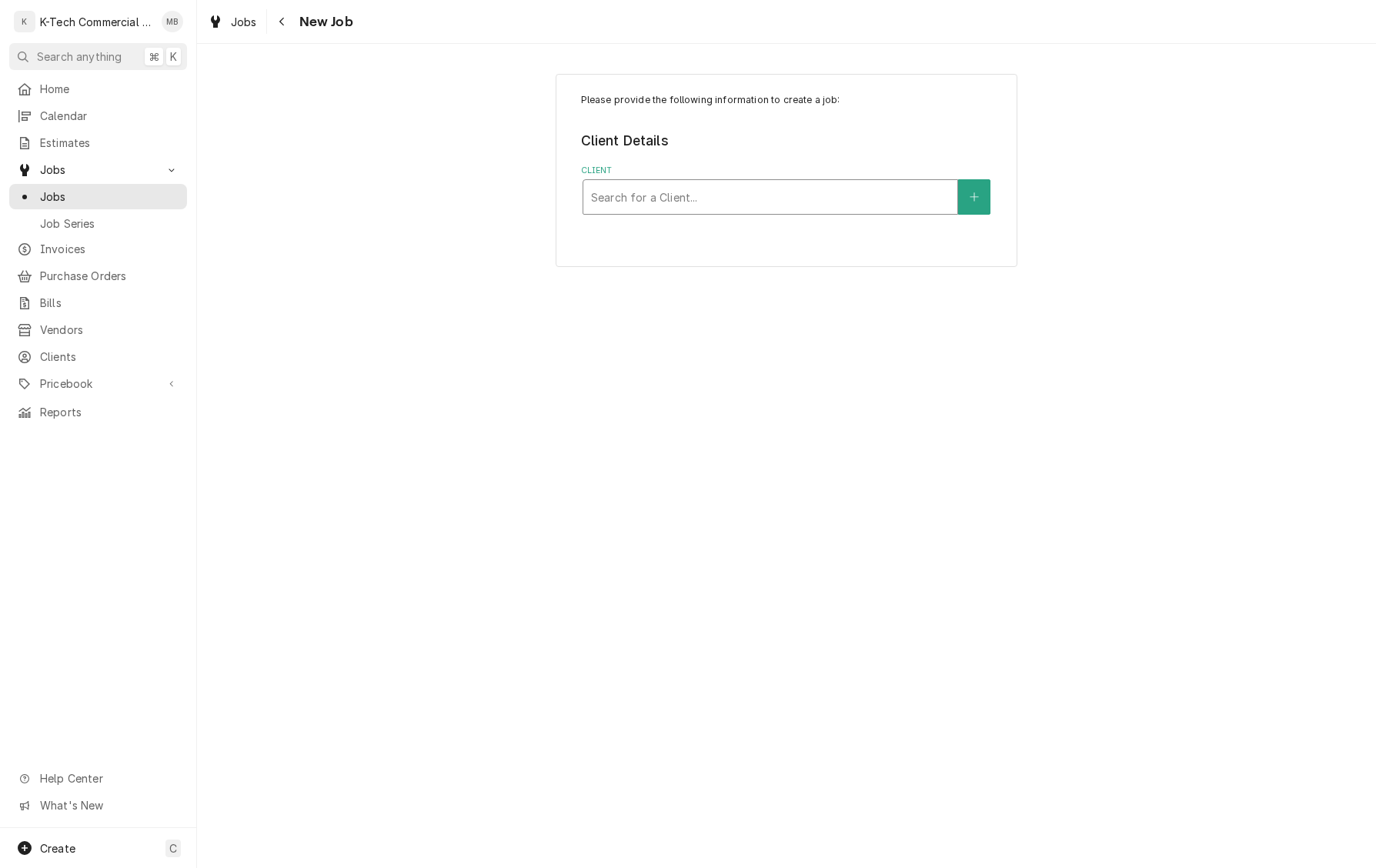
click at [785, 192] on div "Client" at bounding box center [770, 197] width 359 height 28
type input "leg"
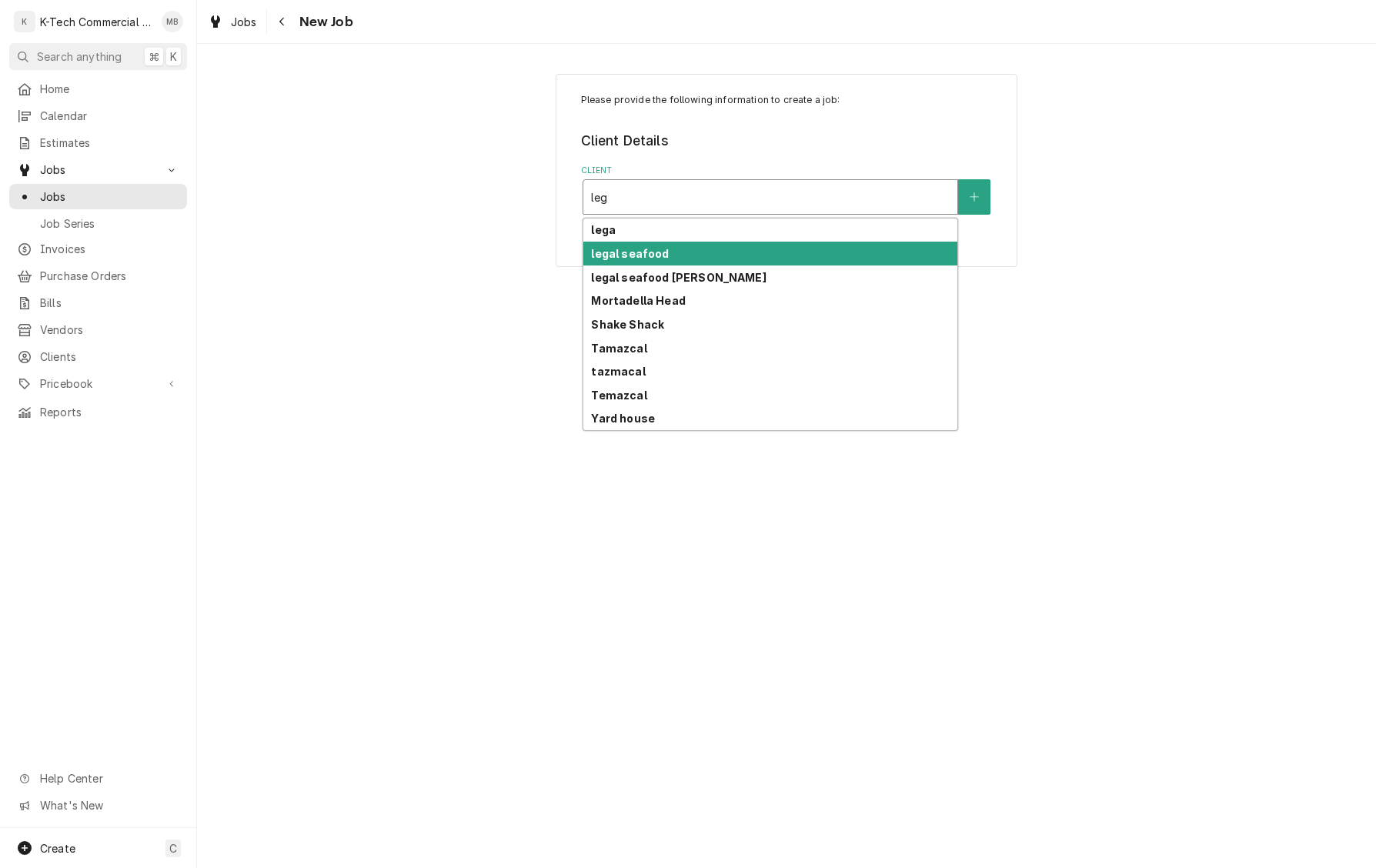
click at [759, 253] on div "legal seafood" at bounding box center [770, 253] width 374 height 24
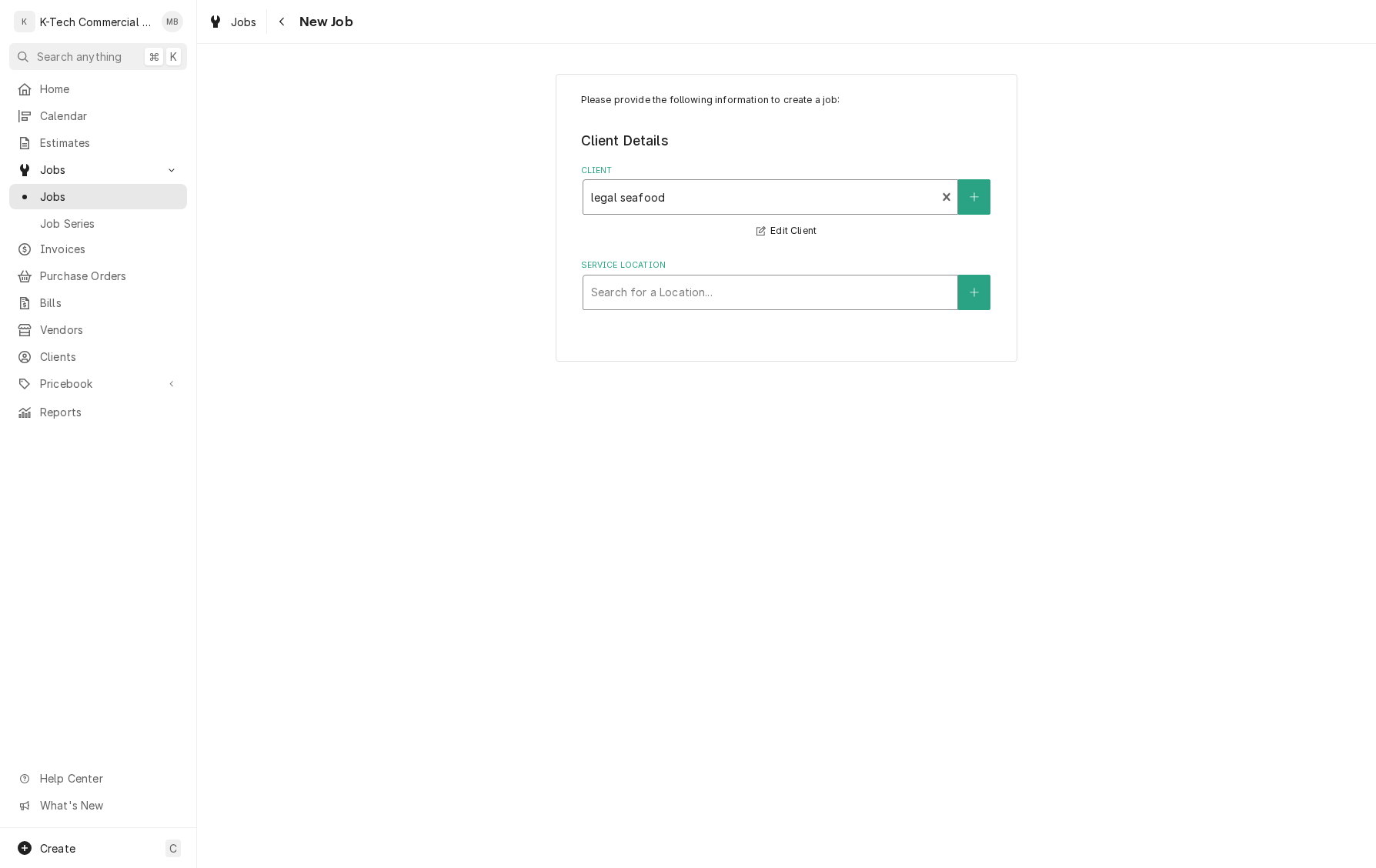
click at [752, 287] on div "Service Location" at bounding box center [770, 293] width 359 height 28
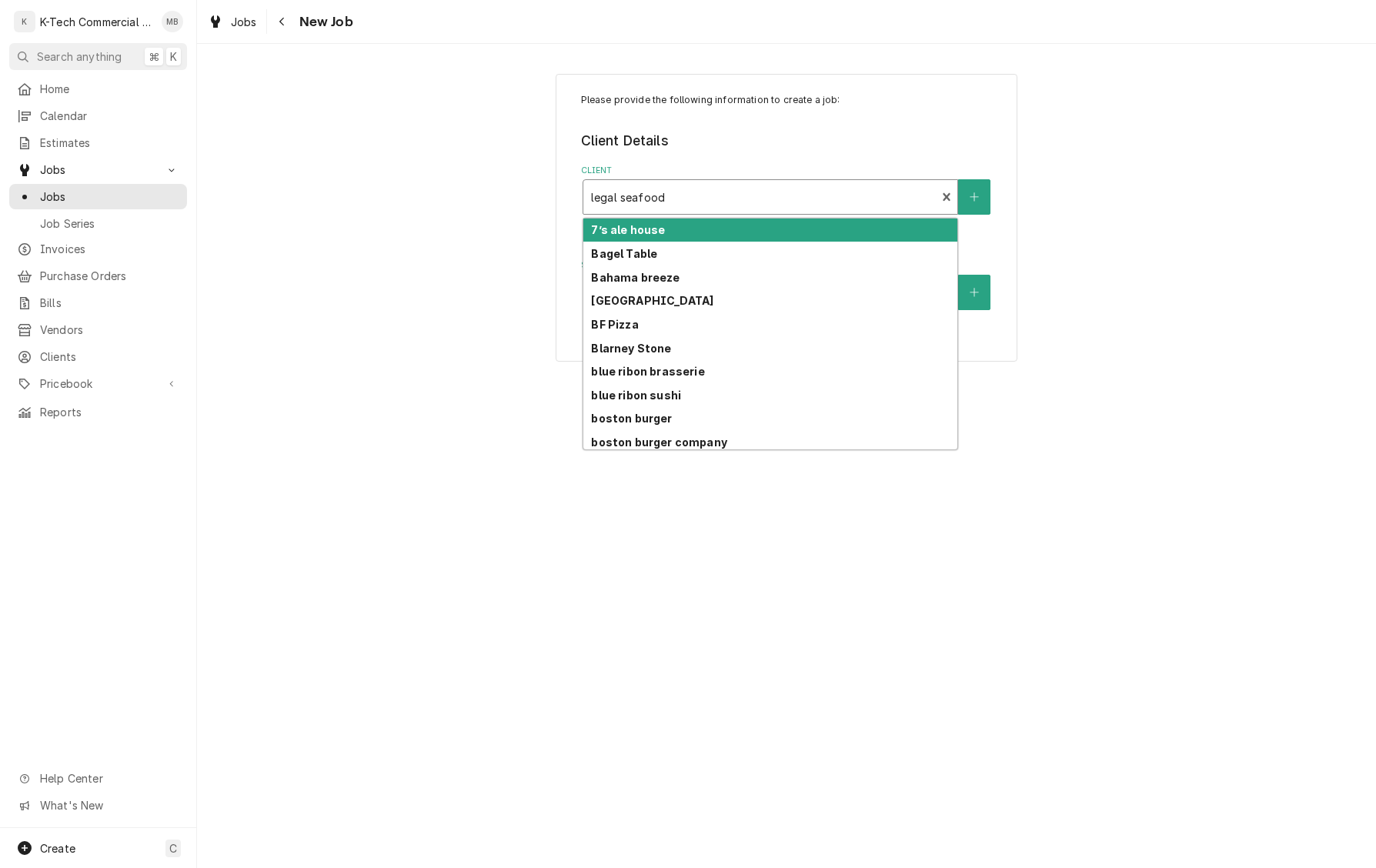
click at [778, 195] on div "Client" at bounding box center [759, 197] width 338 height 28
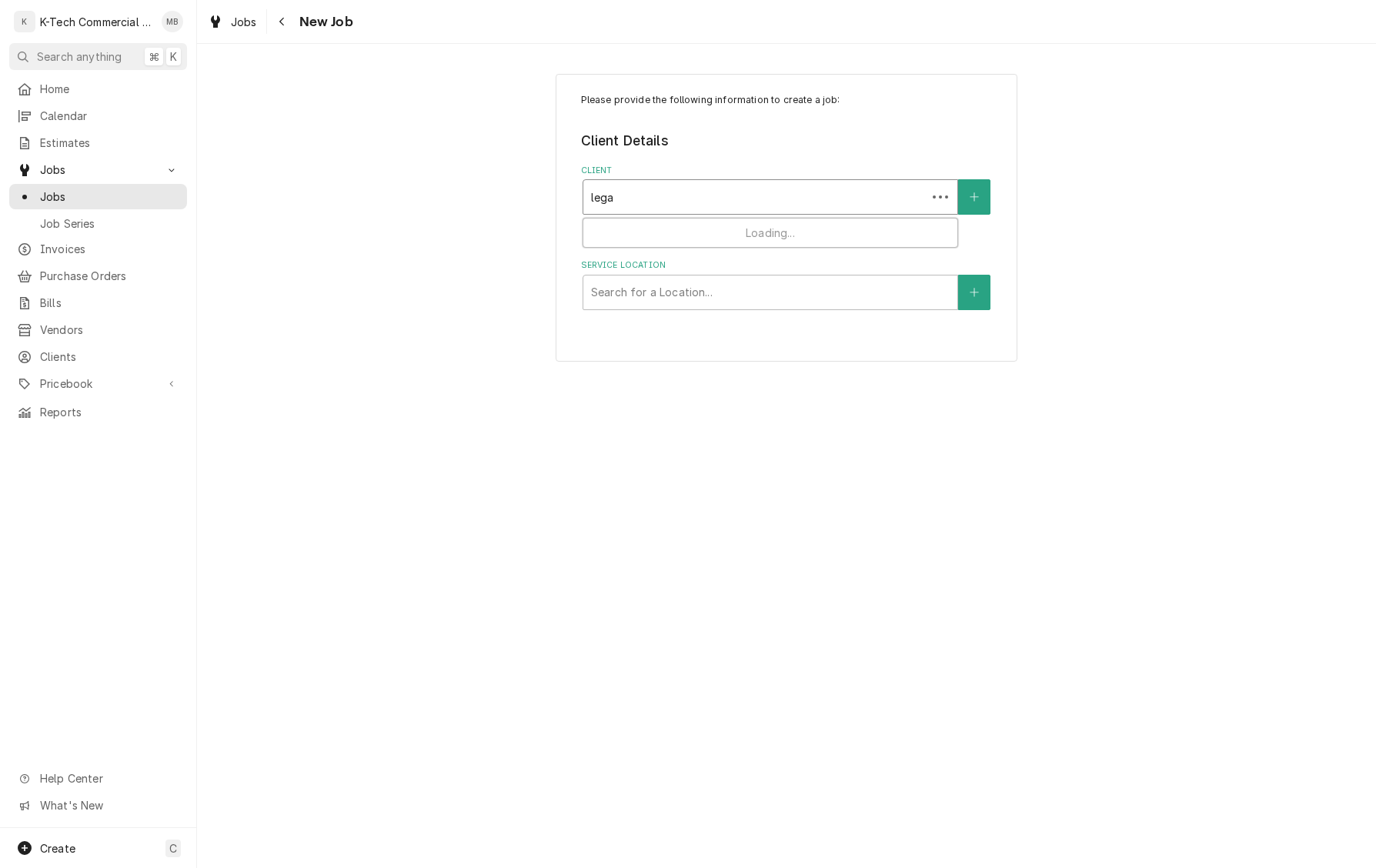
type input "legal"
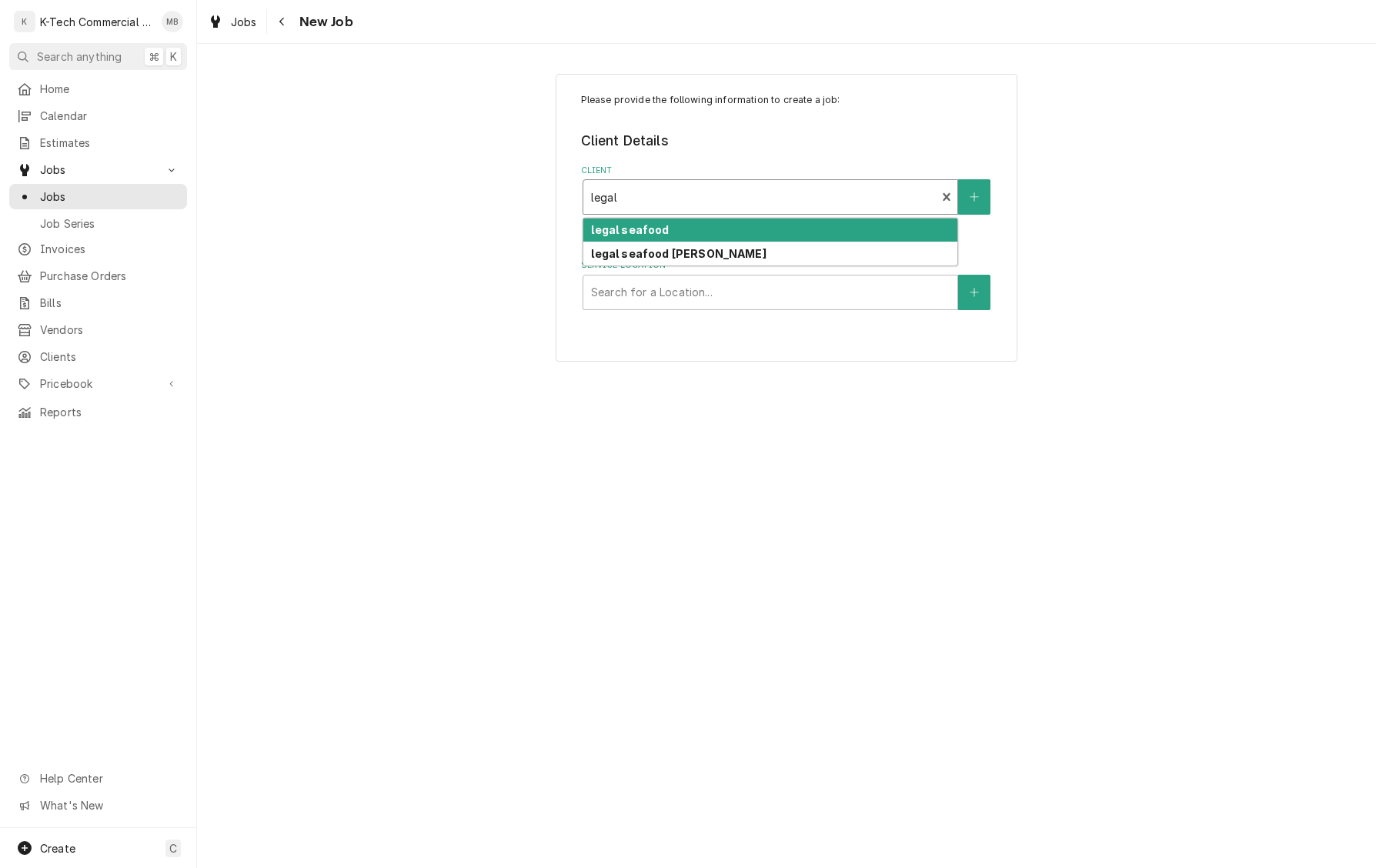
click at [764, 231] on div "legal seafood" at bounding box center [770, 230] width 374 height 24
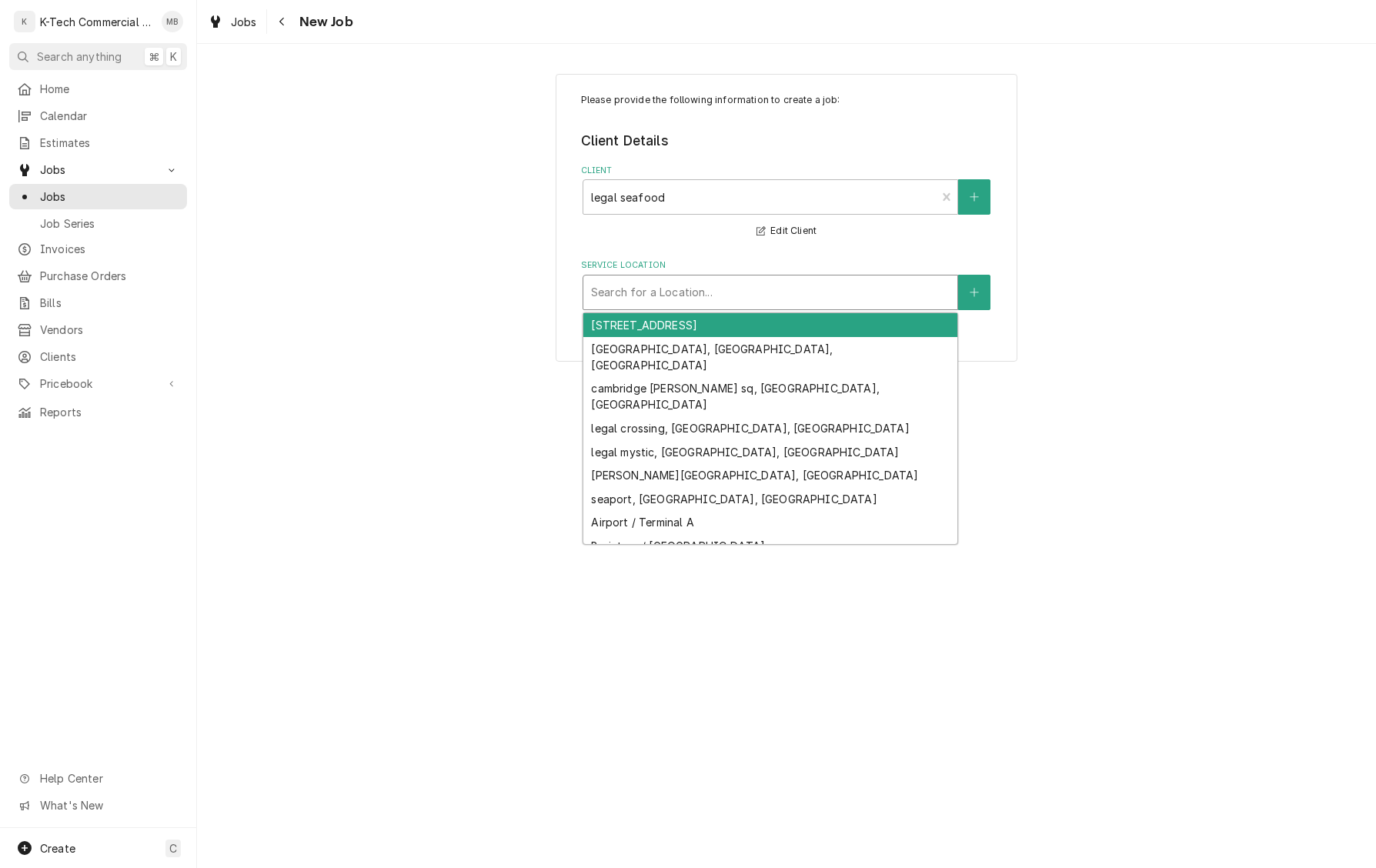
click at [774, 297] on div "Service Location" at bounding box center [770, 293] width 359 height 28
click at [771, 284] on div "Service Location" at bounding box center [770, 293] width 359 height 28
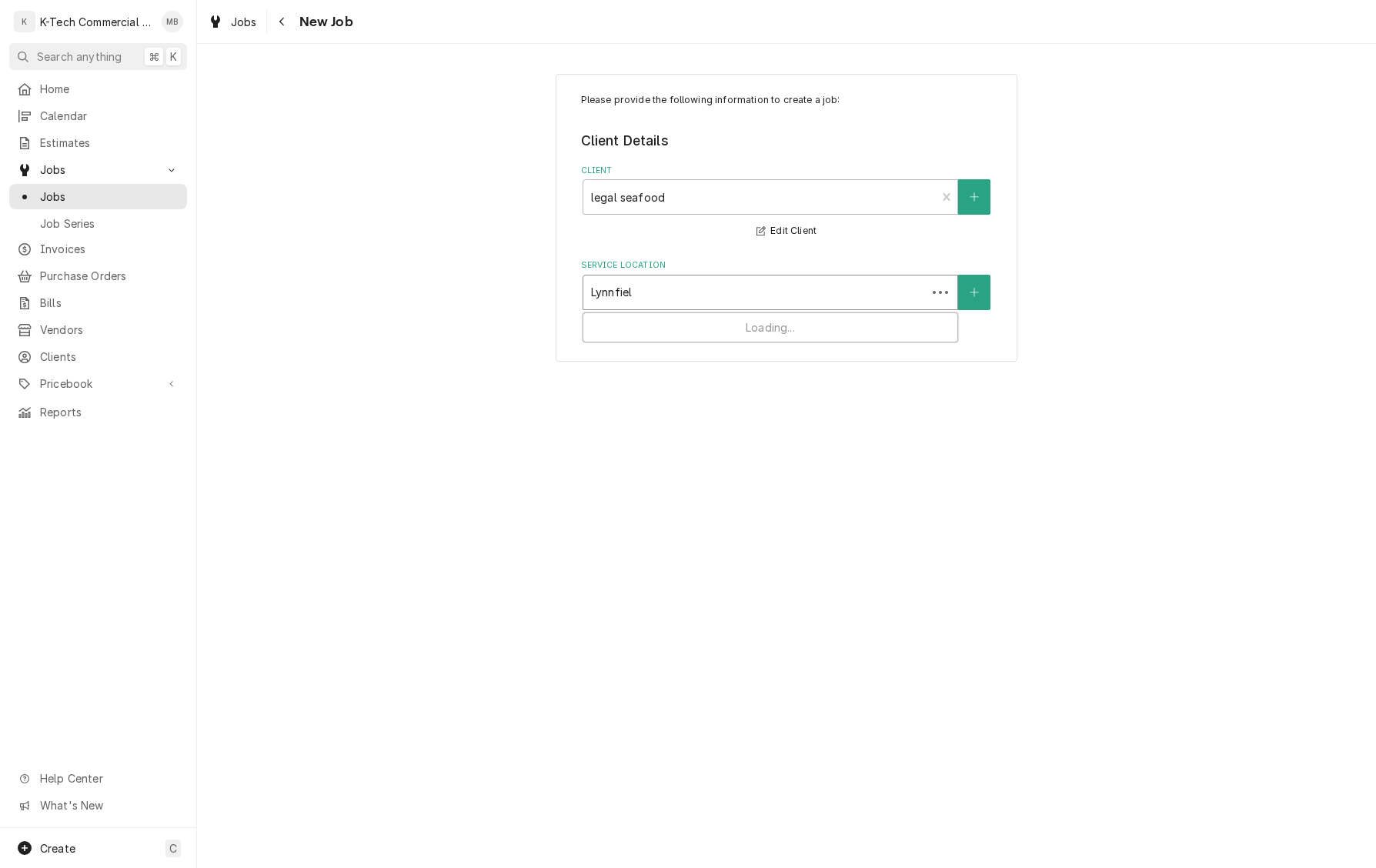
type input "Lynnfield"
click at [759, 327] on div "Legal c bar / [GEOGRAPHIC_DATA]" at bounding box center [770, 324] width 374 height 24
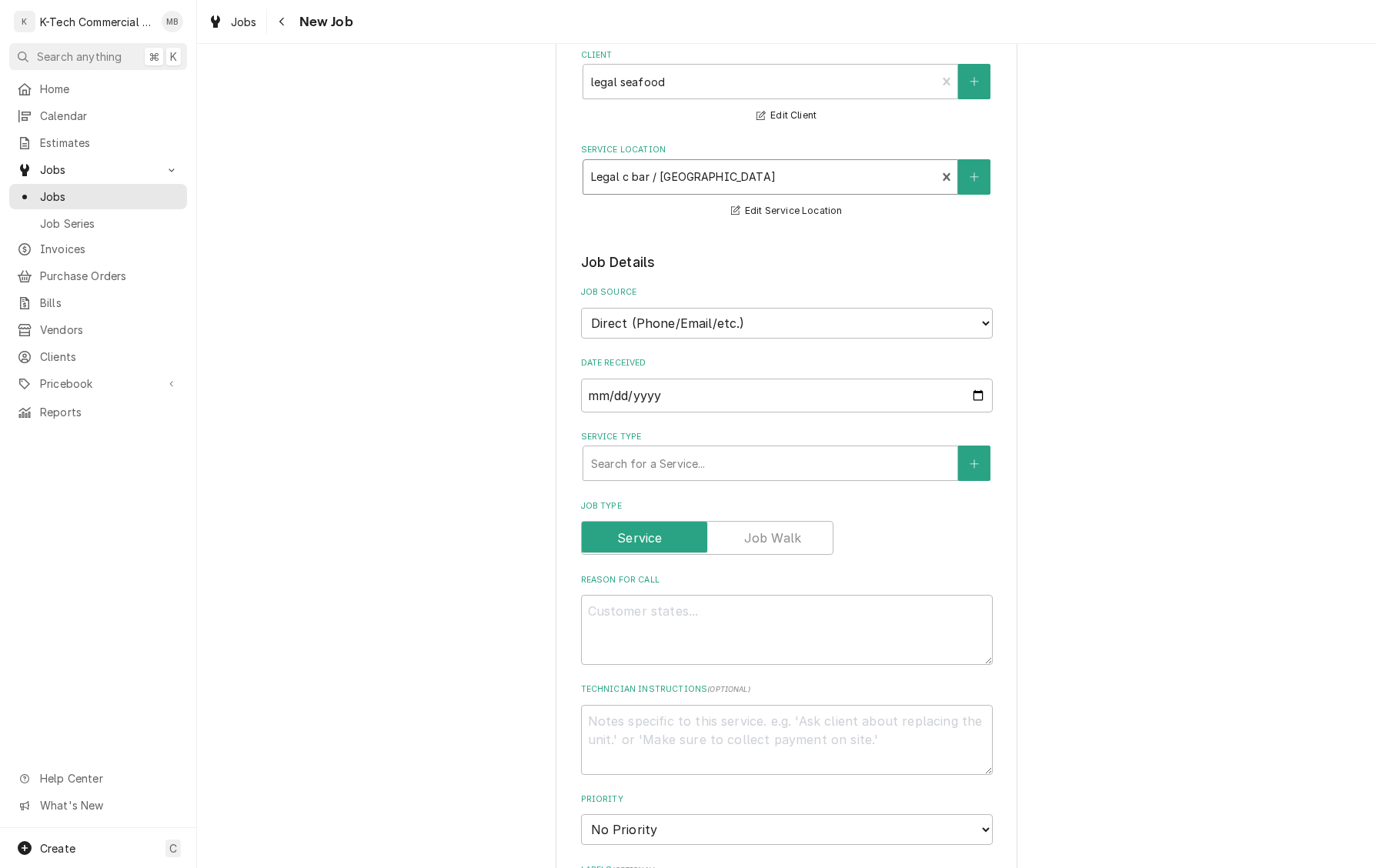
scroll to position [145, 0]
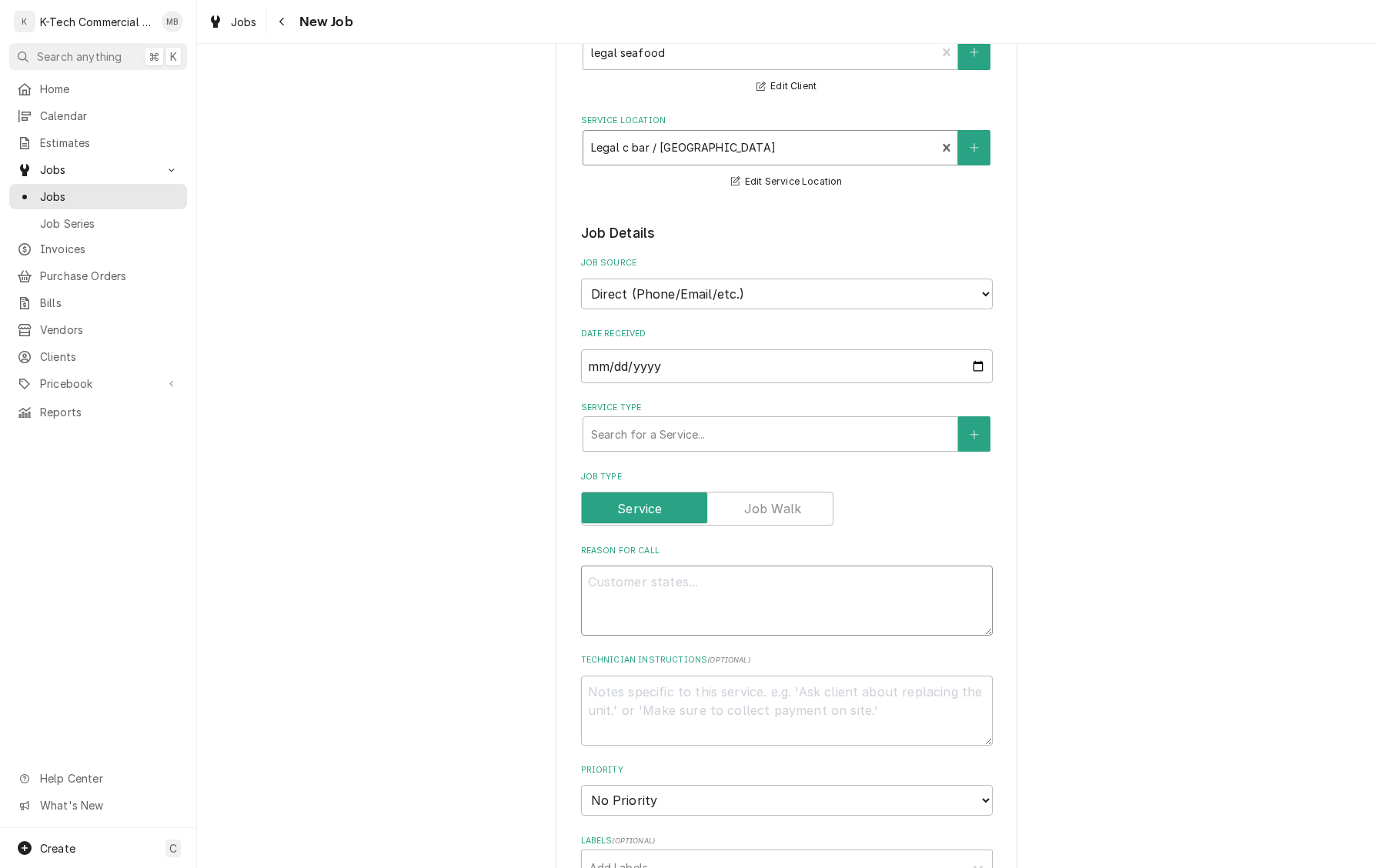
drag, startPoint x: 780, startPoint y: 586, endPoint x: 882, endPoint y: 582, distance: 102.1
click at [782, 586] on textarea "Reason For Call" at bounding box center [788, 601] width 412 height 70
click at [652, 592] on textarea "Reason For Call" at bounding box center [788, 601] width 412 height 70
paste textarea "Work Summary: Tested unit and found bad element part on order 9/15 removed faul…"
type textarea "x"
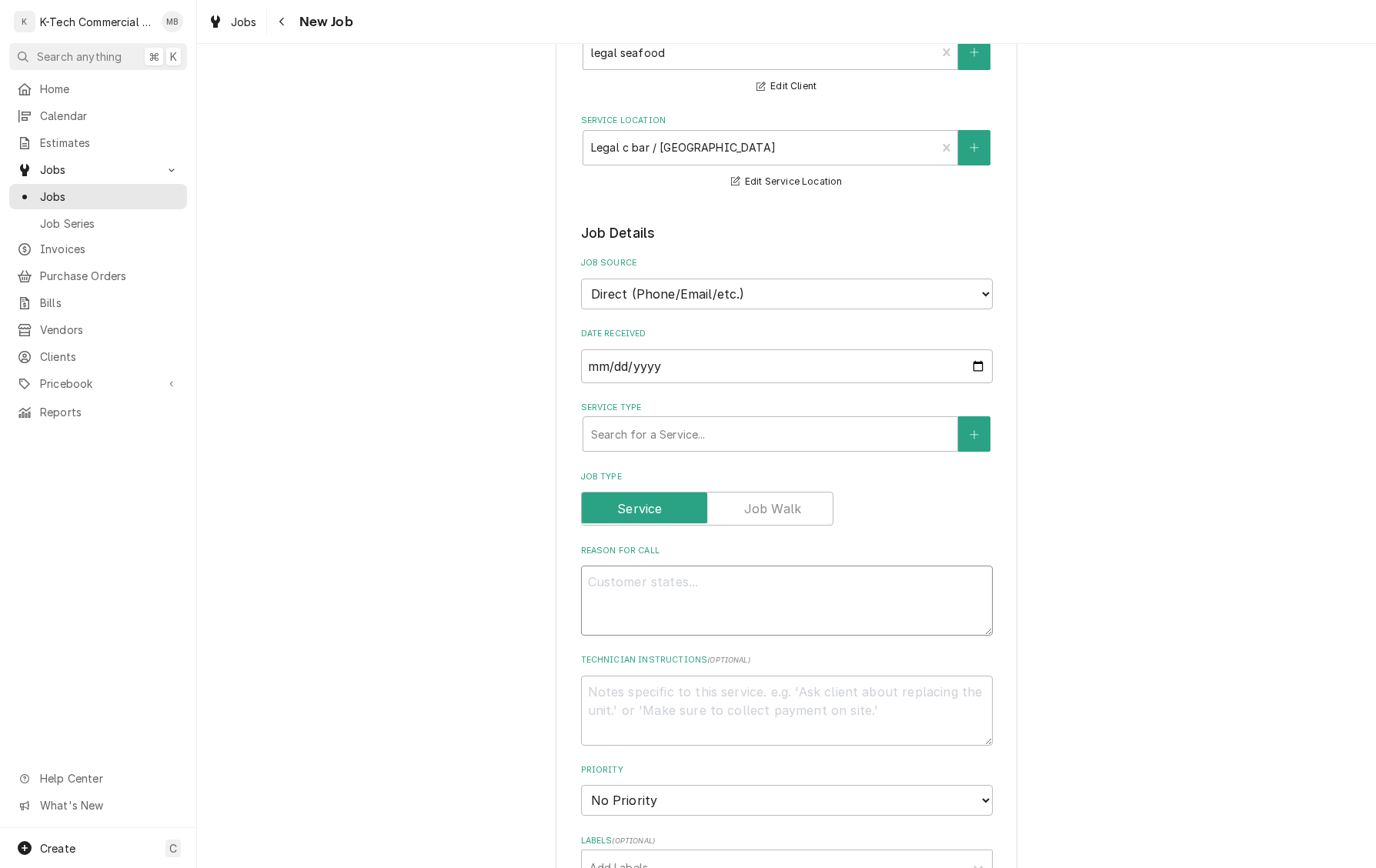
type textarea "Work Summary: Tested unit and found bad element part on order 9/15 removed faul…"
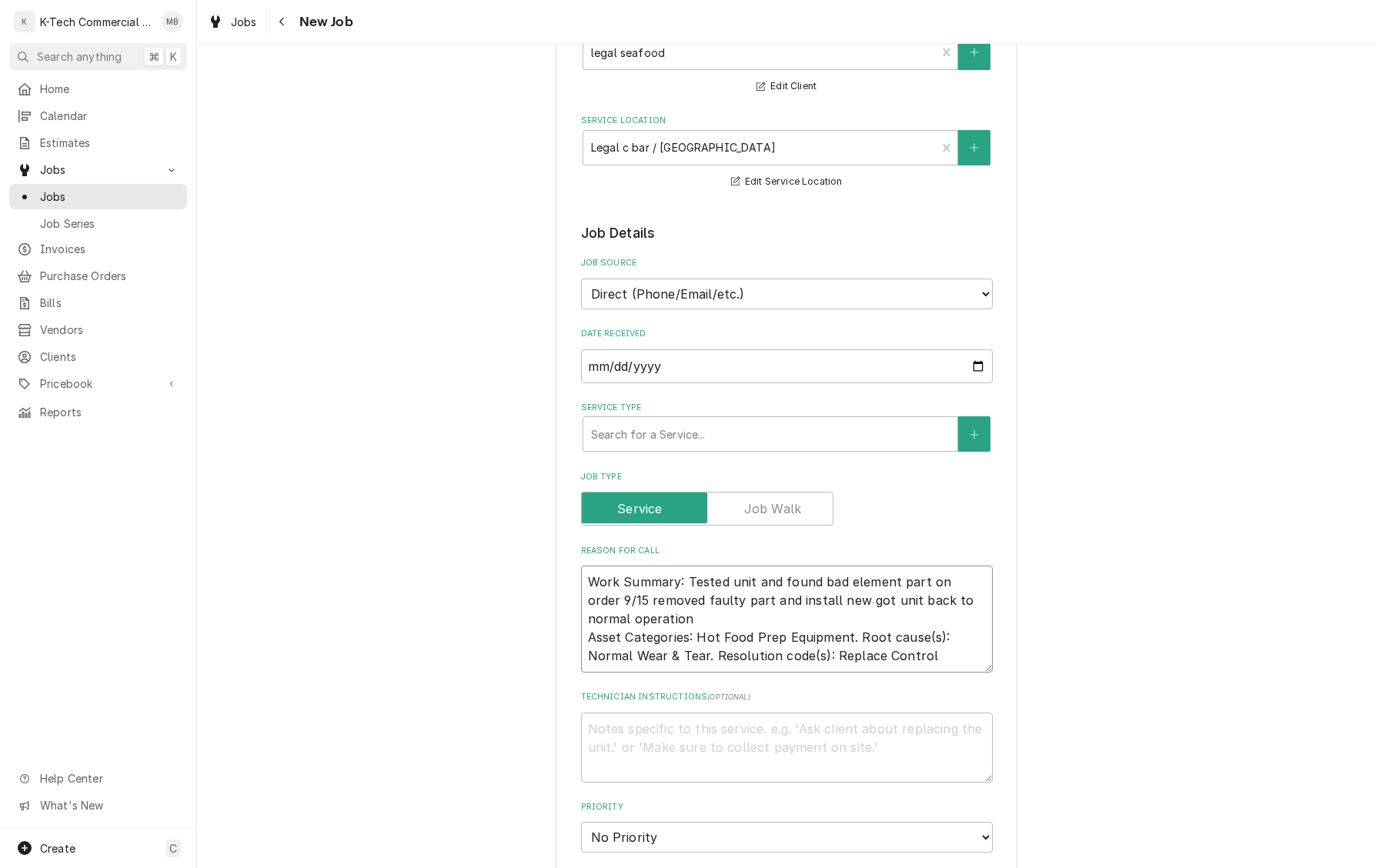
type textarea "x"
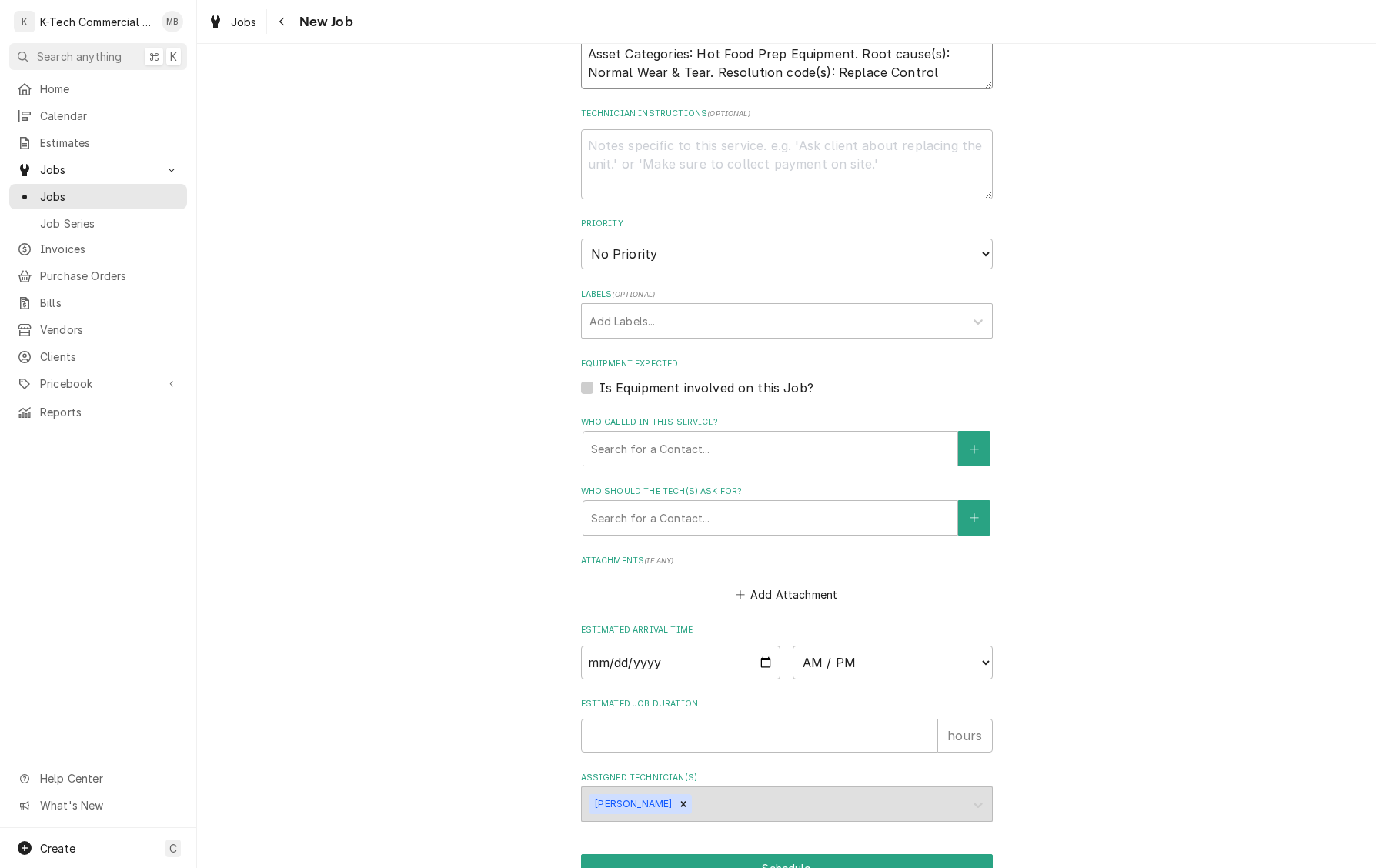
scroll to position [746, 0]
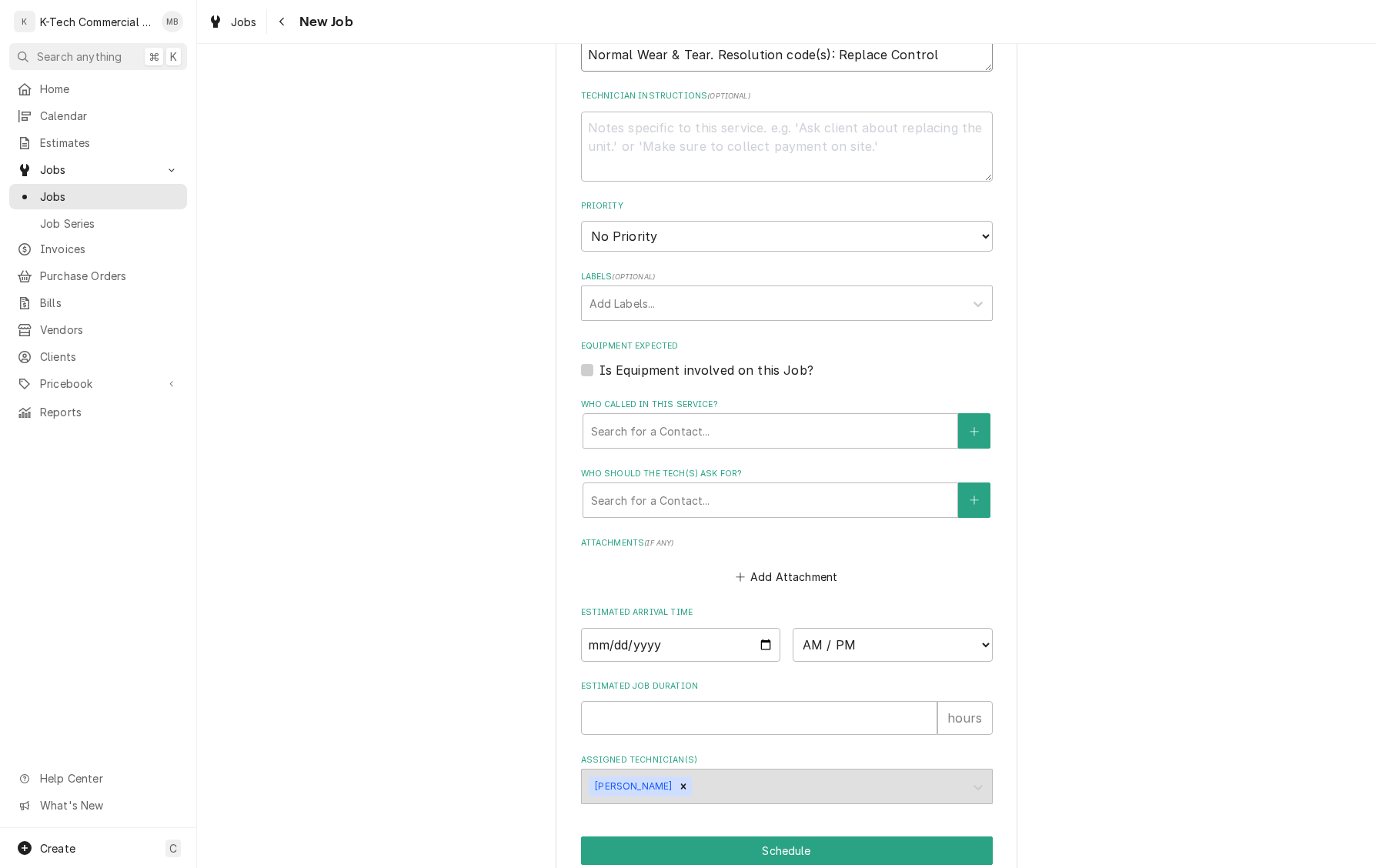
type textarea "Work Summary: Tested unit and found bad element part on order 9/15 removed faul…"
click at [701, 645] on input "Date" at bounding box center [681, 644] width 200 height 34
type input "2025-09-16"
type textarea "x"
select select "06:30:00"
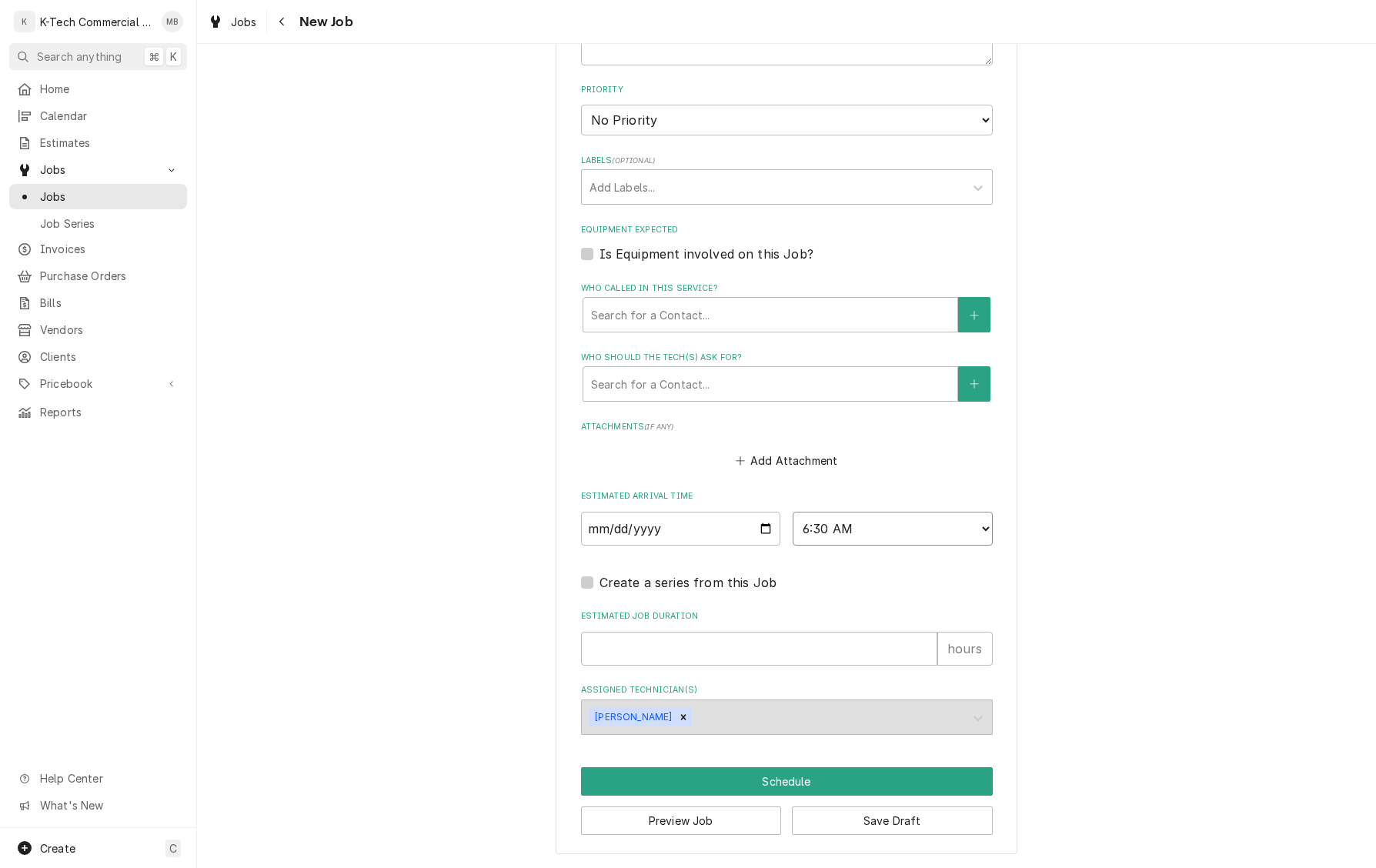
scroll to position [864, 0]
click at [736, 653] on input "Estimated Job Duration" at bounding box center [759, 649] width 356 height 34
type textarea "x"
type input "2"
drag, startPoint x: 1115, startPoint y: 665, endPoint x: 893, endPoint y: 694, distance: 223.9
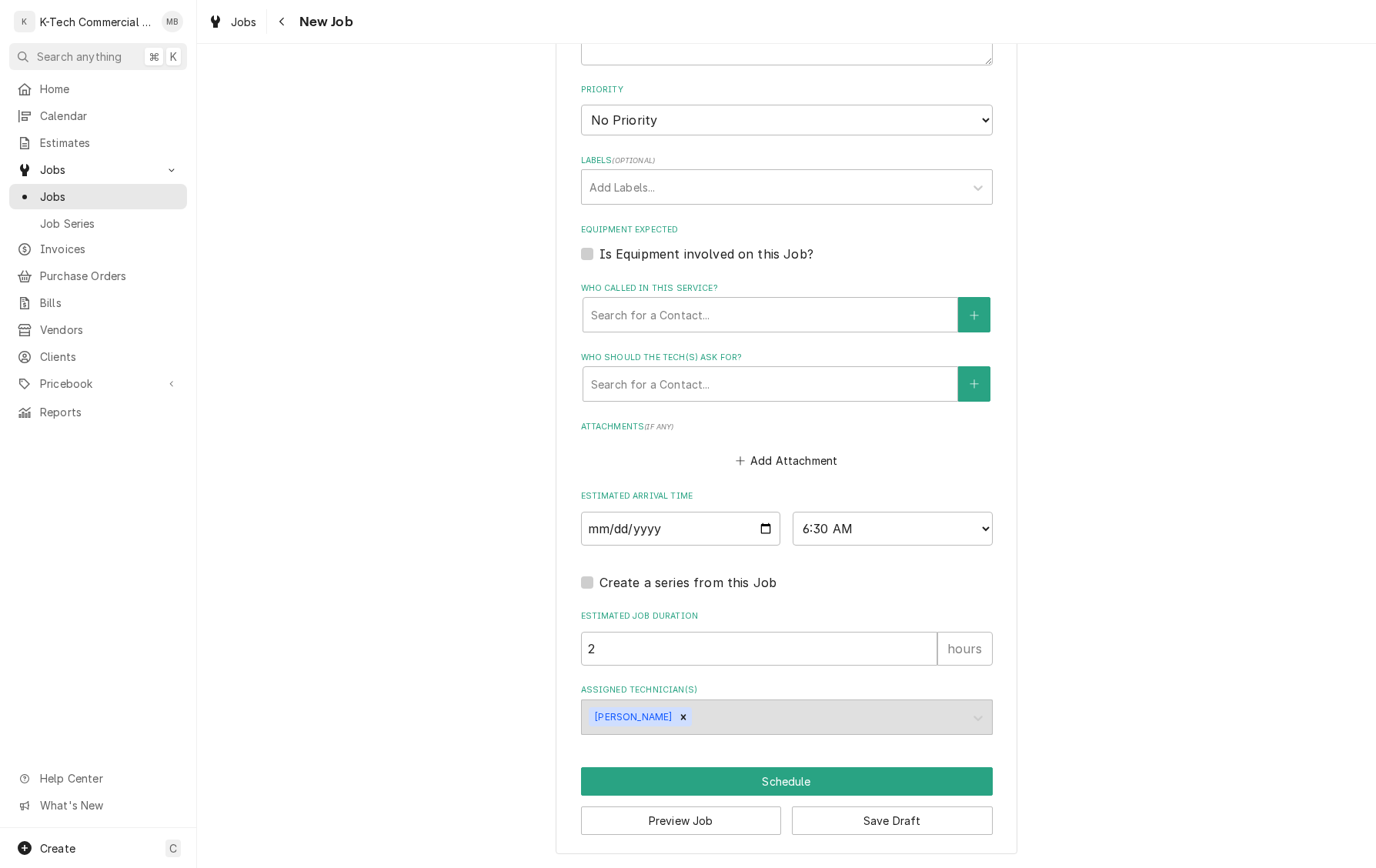
click at [1112, 665] on div "Please provide the following information to create a job: Client Details Client…" at bounding box center [787, 32] width 1180 height 1670
click at [787, 779] on button "Schedule" at bounding box center [788, 781] width 412 height 28
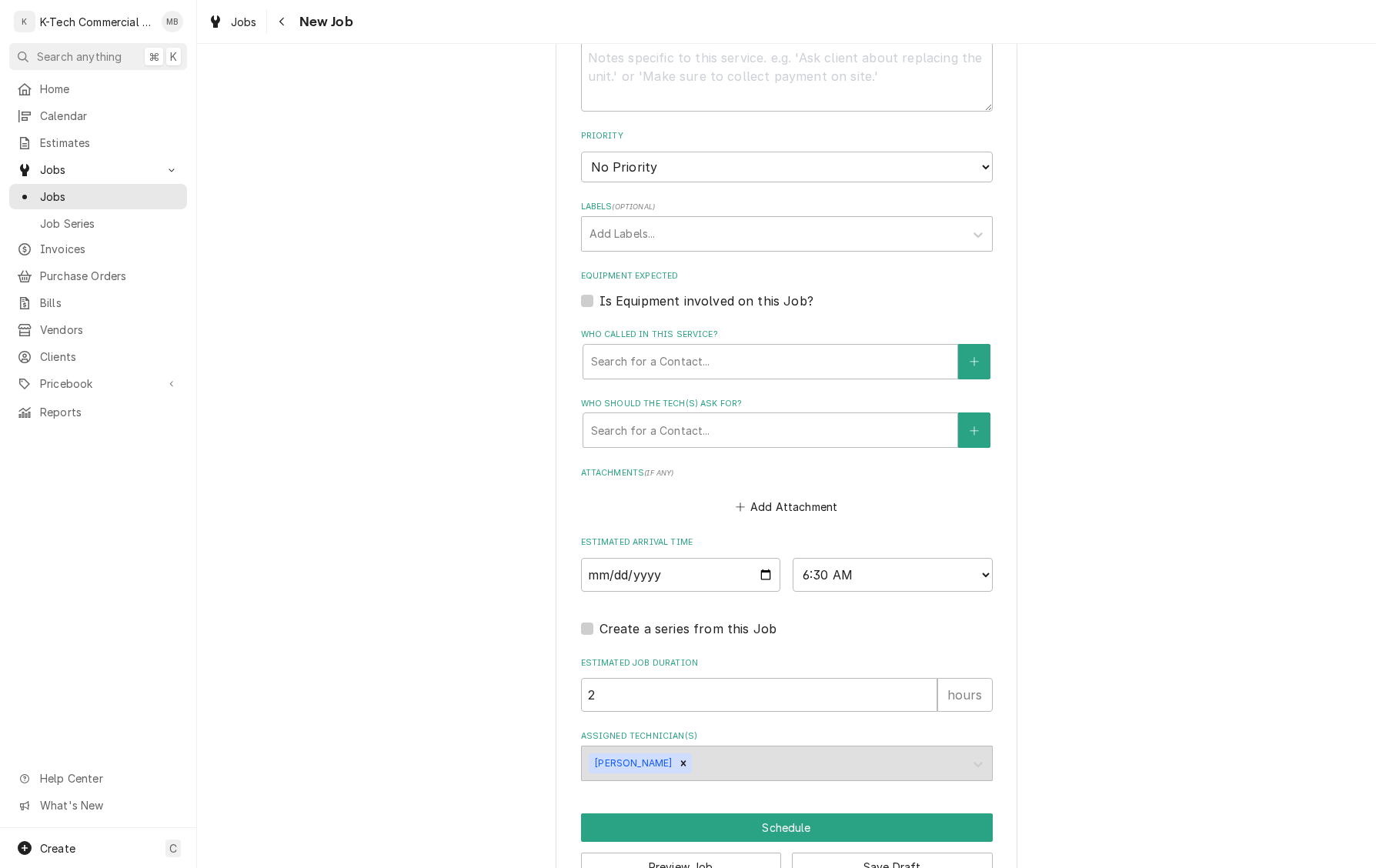
scroll to position [494, 0]
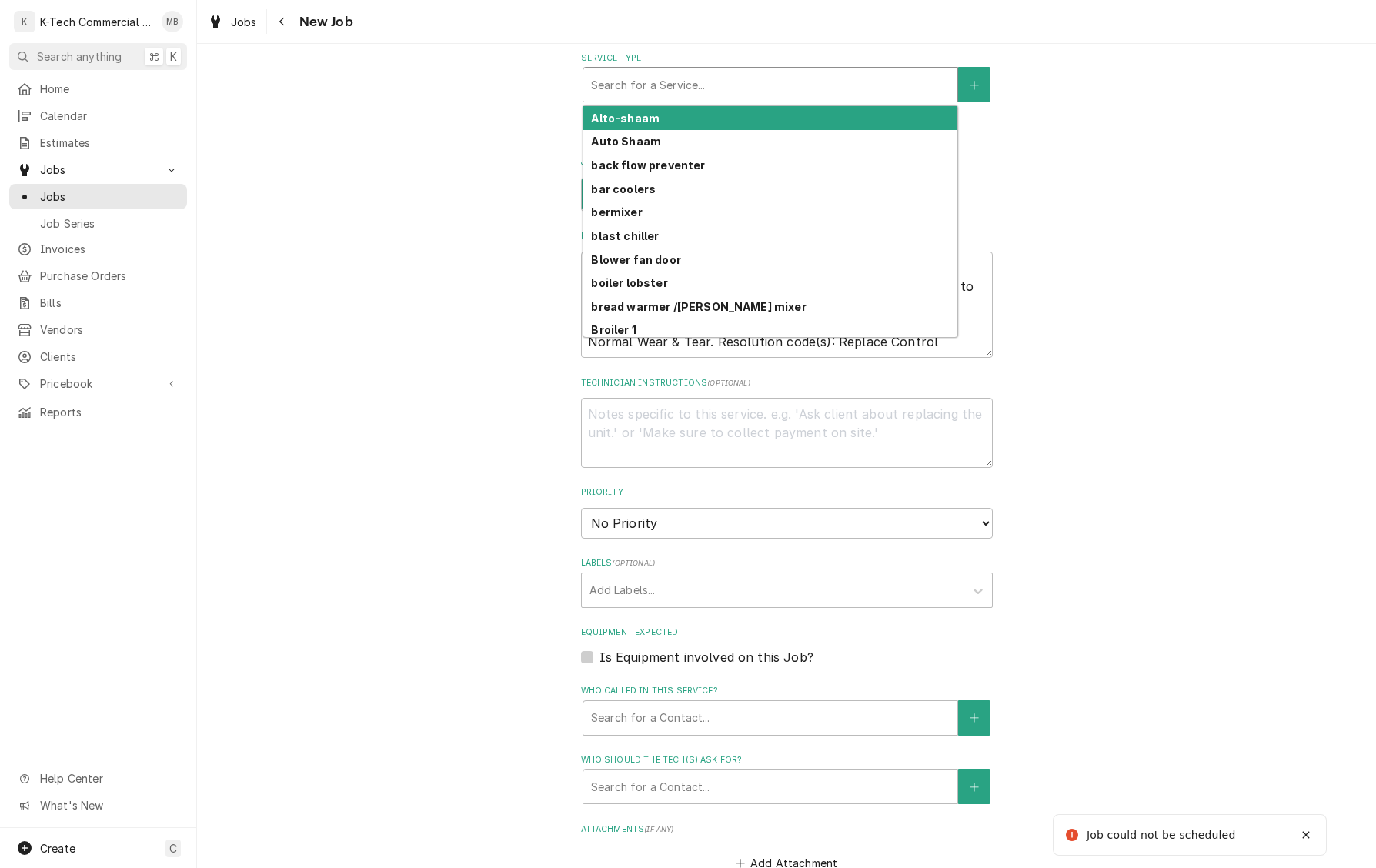
click at [759, 74] on div "Service Type" at bounding box center [770, 85] width 359 height 28
type textarea "x"
type input "g"
type textarea "x"
type input "gr"
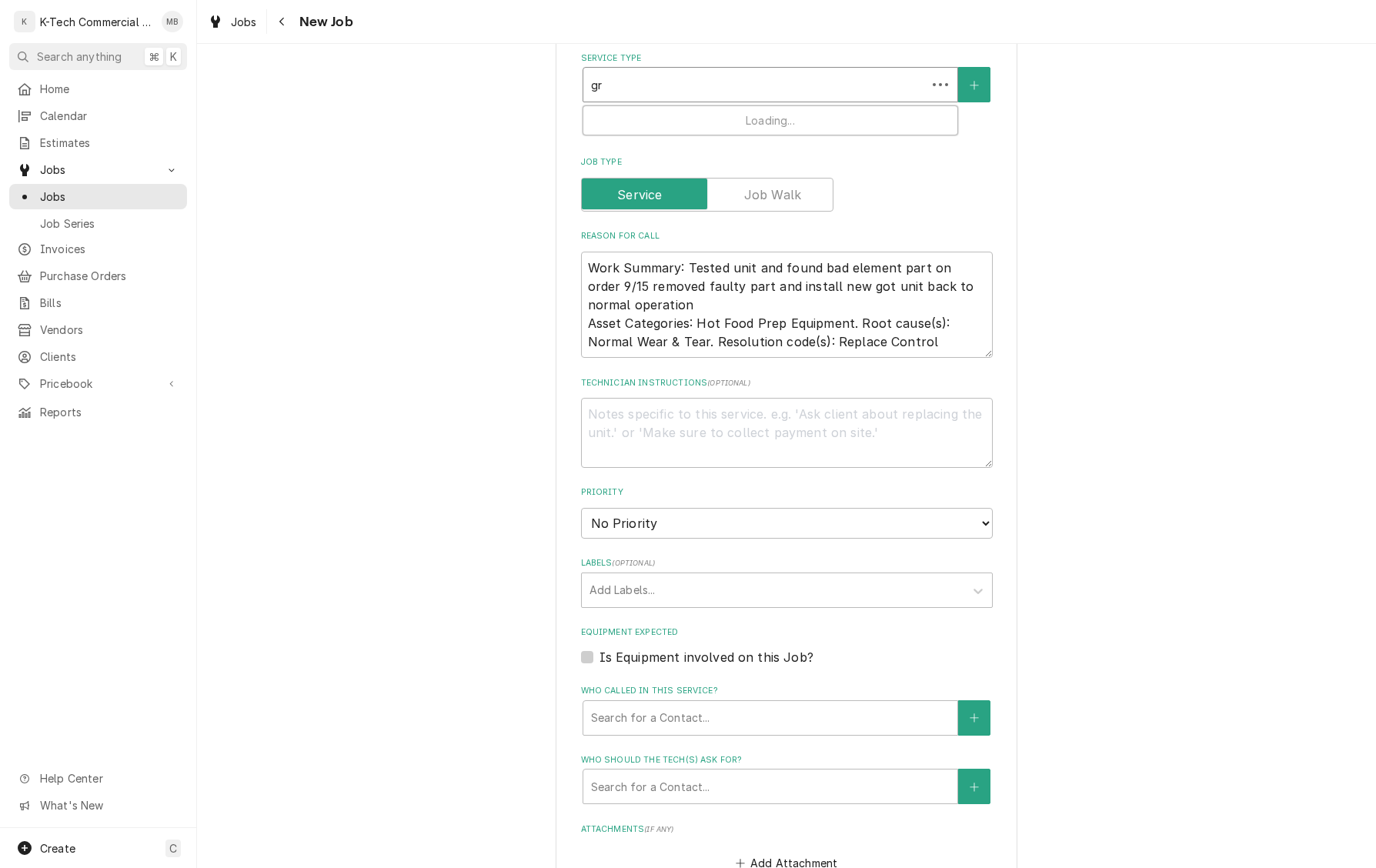
type textarea "x"
type input "gri"
type textarea "x"
type input "gril"
type textarea "x"
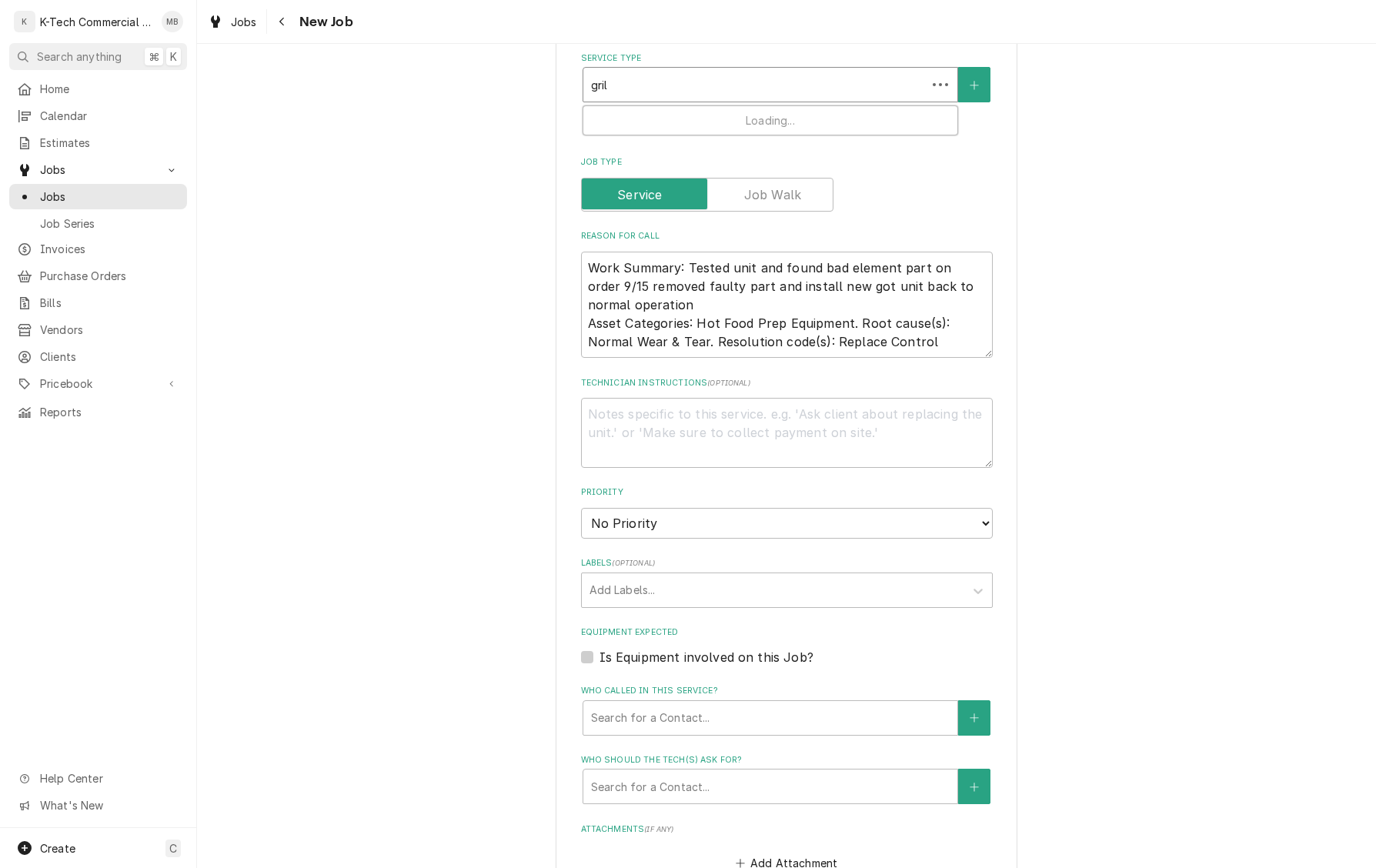
type input "grill"
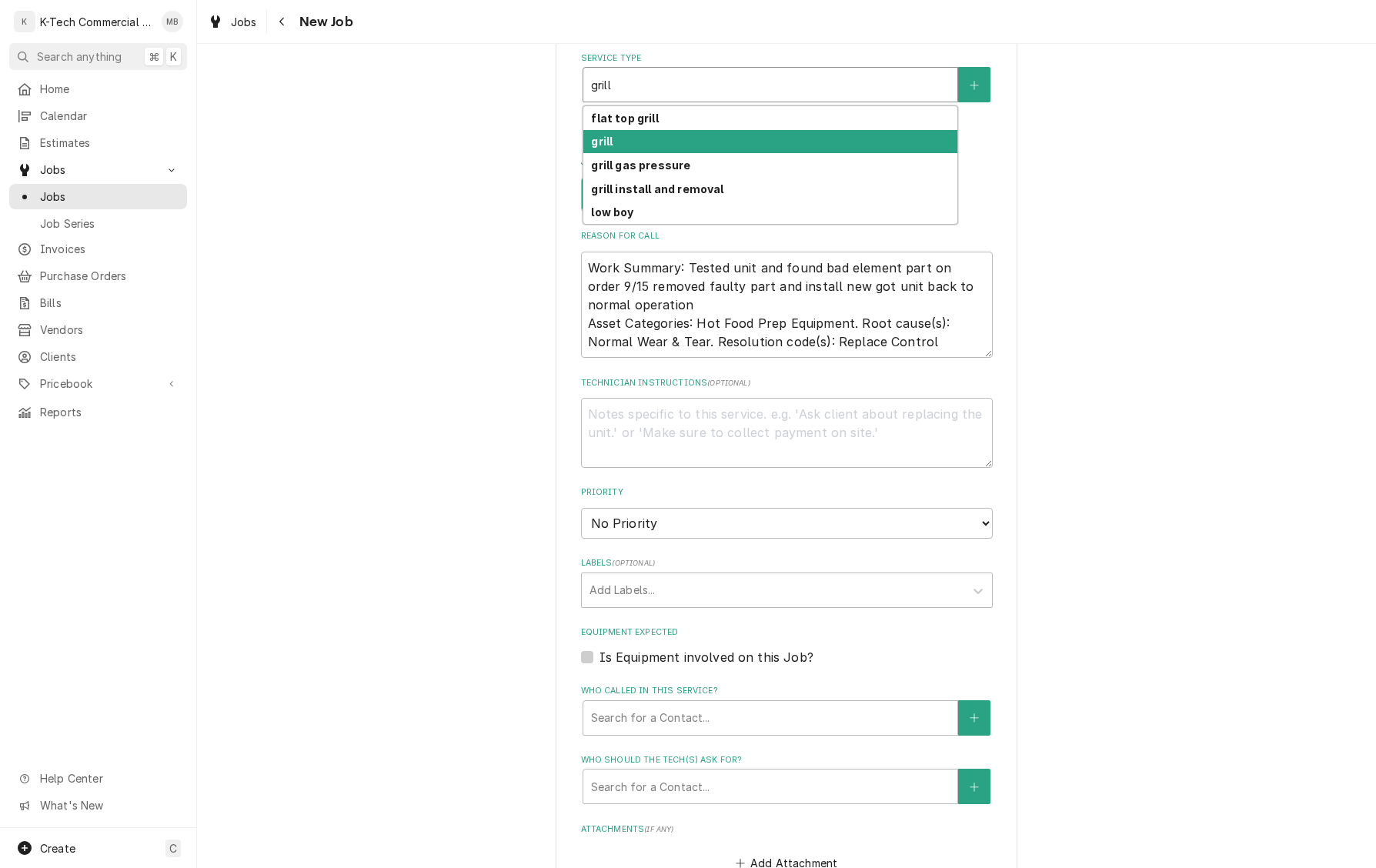
click at [689, 136] on div "grill" at bounding box center [770, 141] width 374 height 24
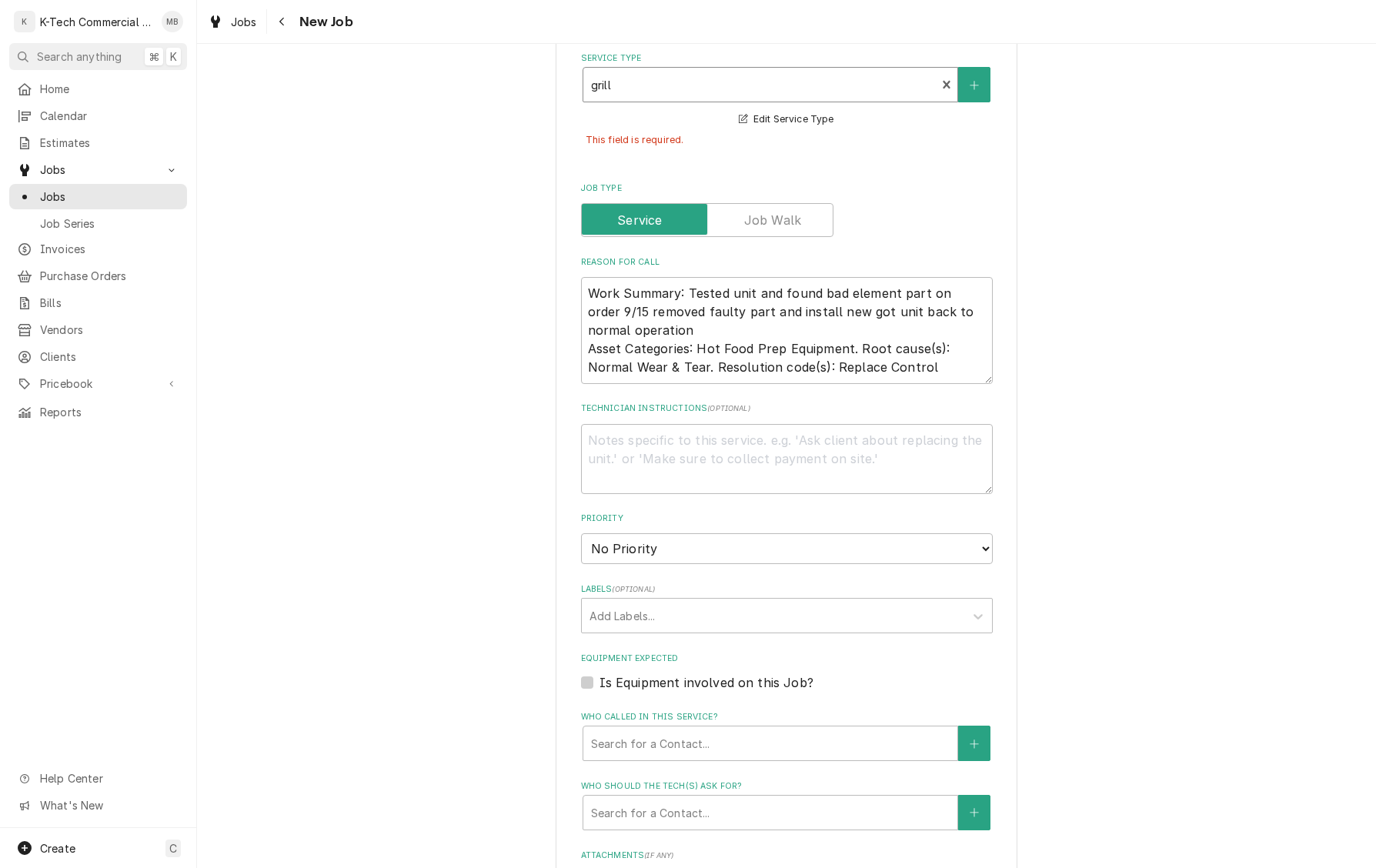
click at [1059, 352] on div "Please provide the following information to create a job: Client Details Client…" at bounding box center [787, 431] width 1180 height 1731
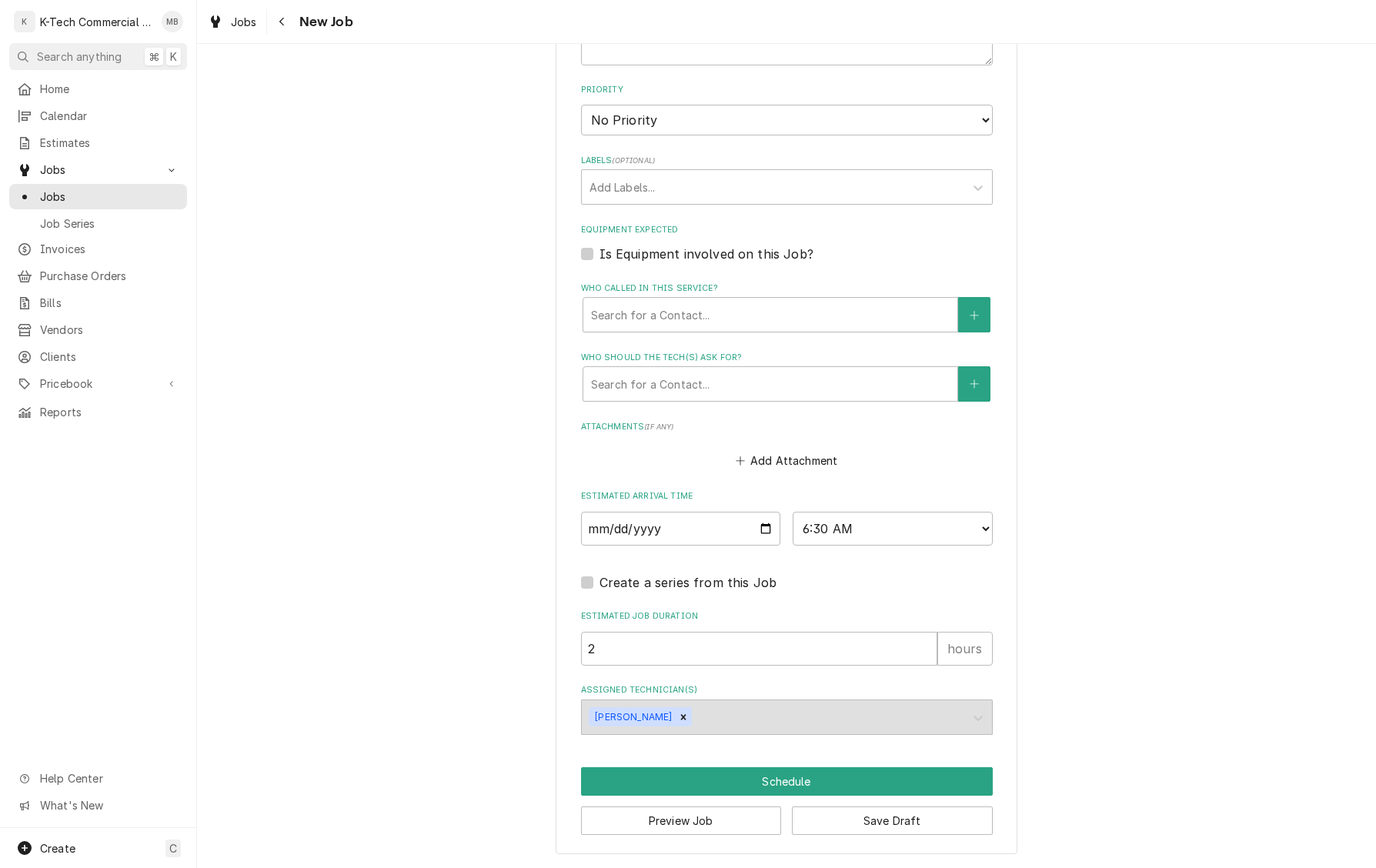
scroll to position [0, 0]
click at [770, 777] on button "Schedule" at bounding box center [788, 781] width 412 height 28
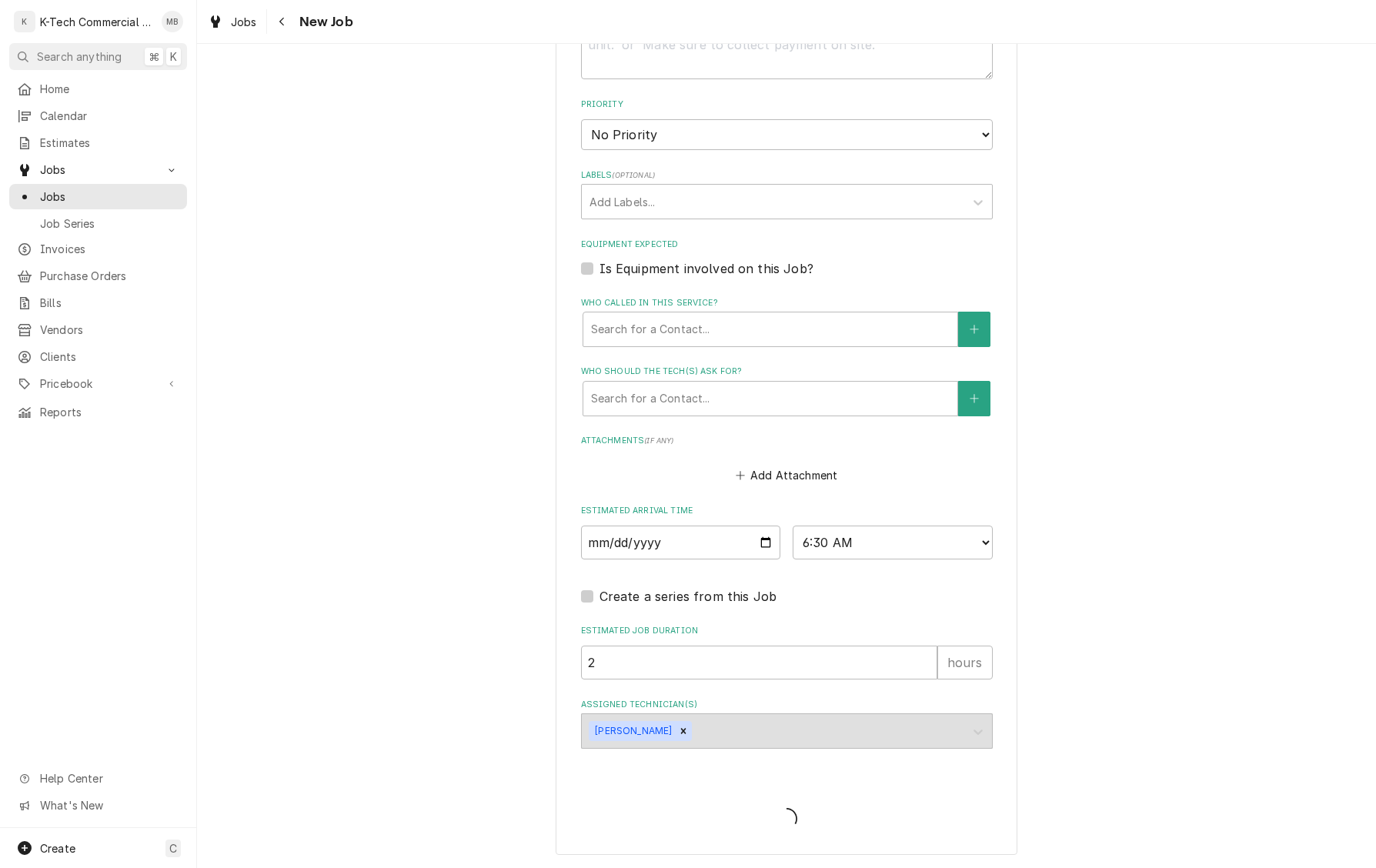
type textarea "x"
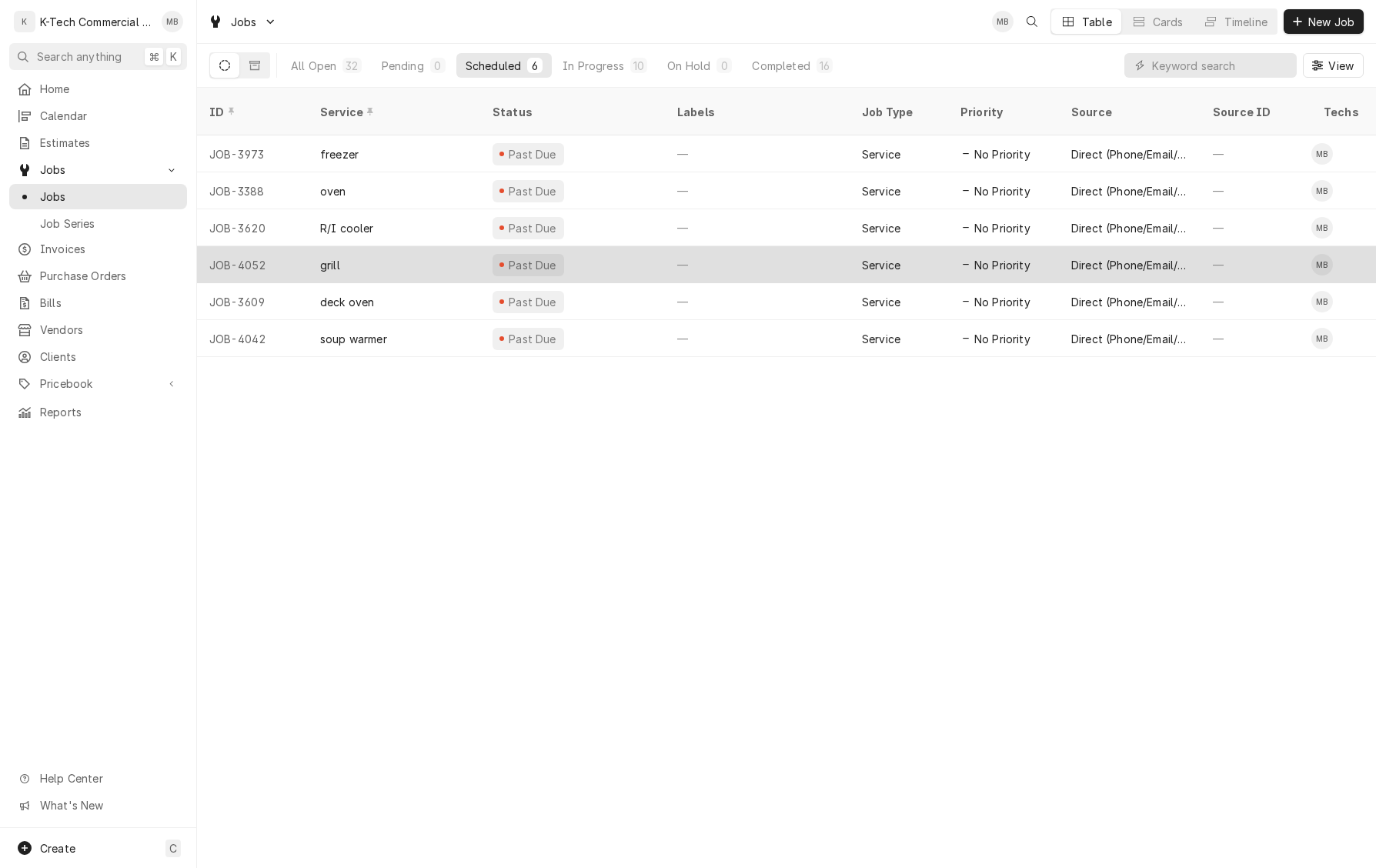
click at [471, 249] on div "grill" at bounding box center [394, 265] width 173 height 37
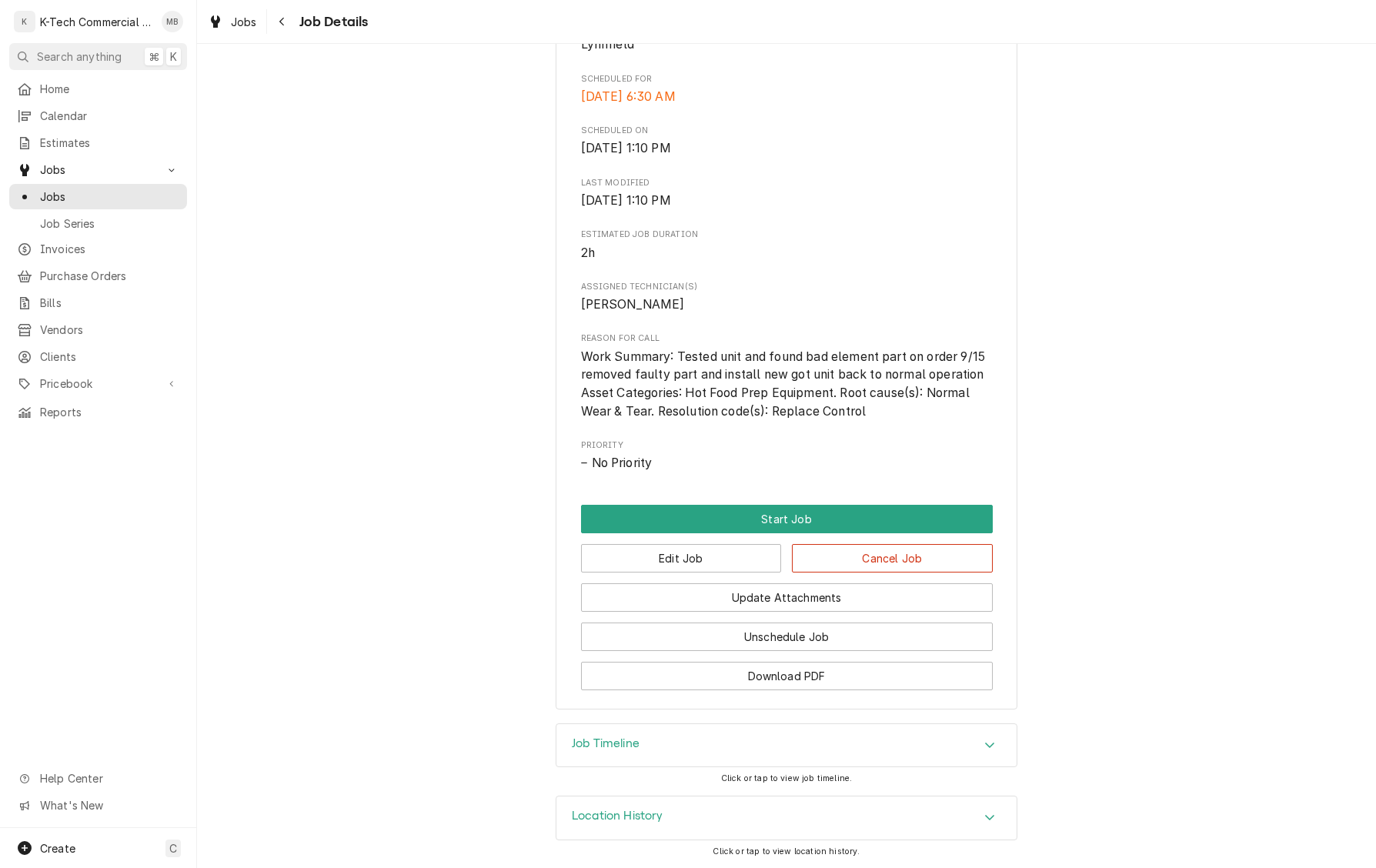
scroll to position [419, 0]
click at [799, 518] on button "Start Job" at bounding box center [788, 519] width 412 height 28
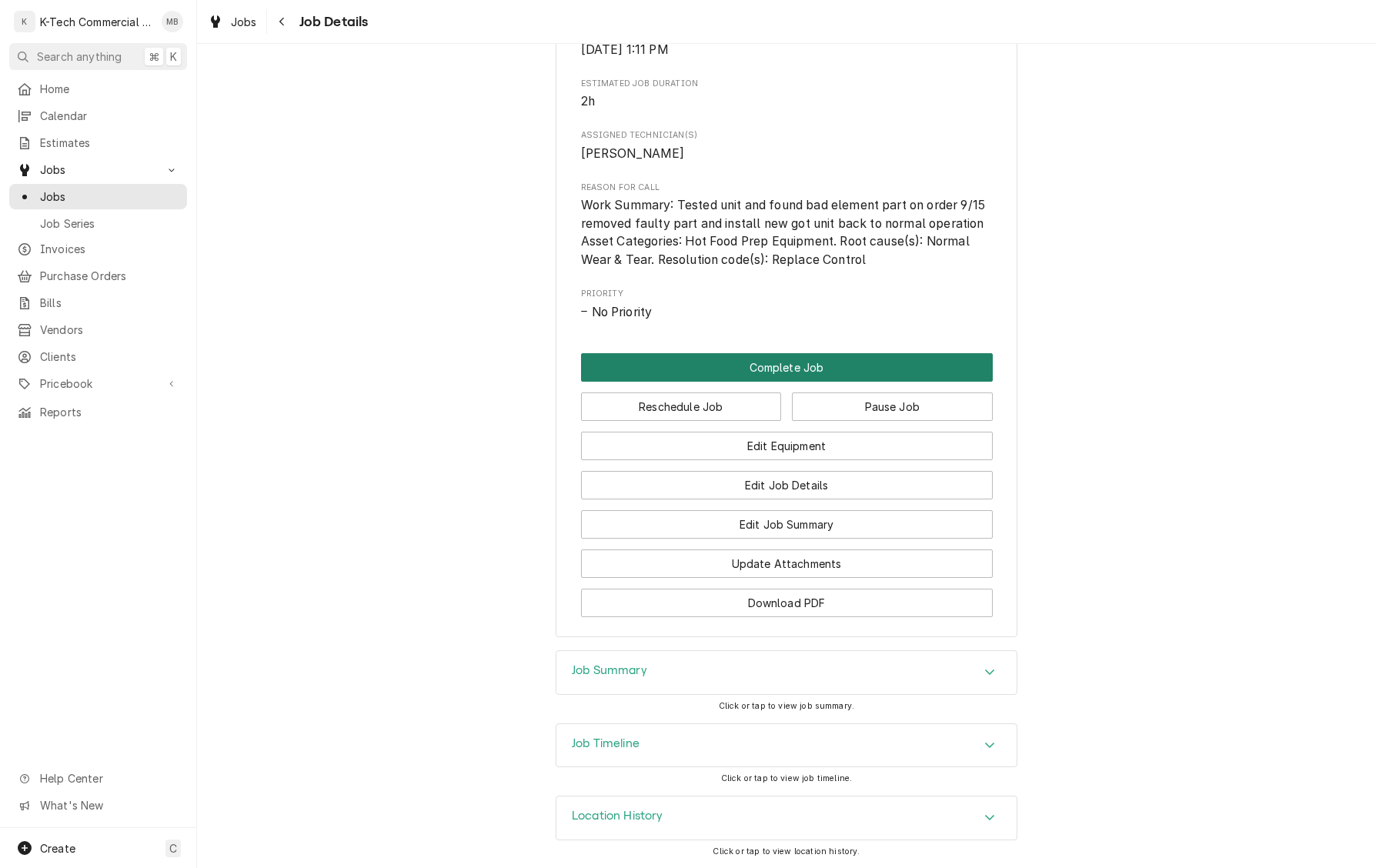
click at [766, 367] on button "Complete Job" at bounding box center [788, 367] width 412 height 28
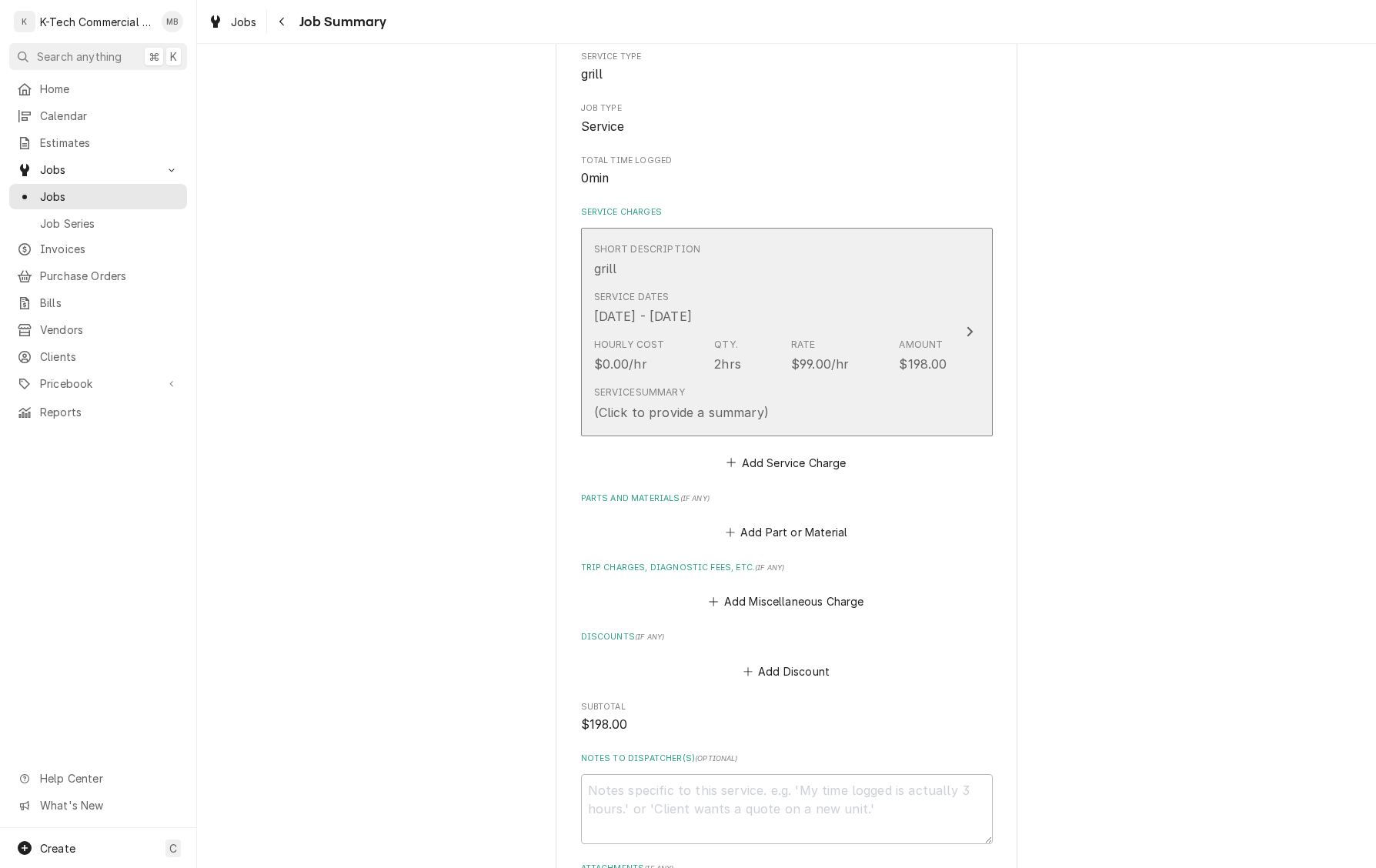
scroll to position [236, 0]
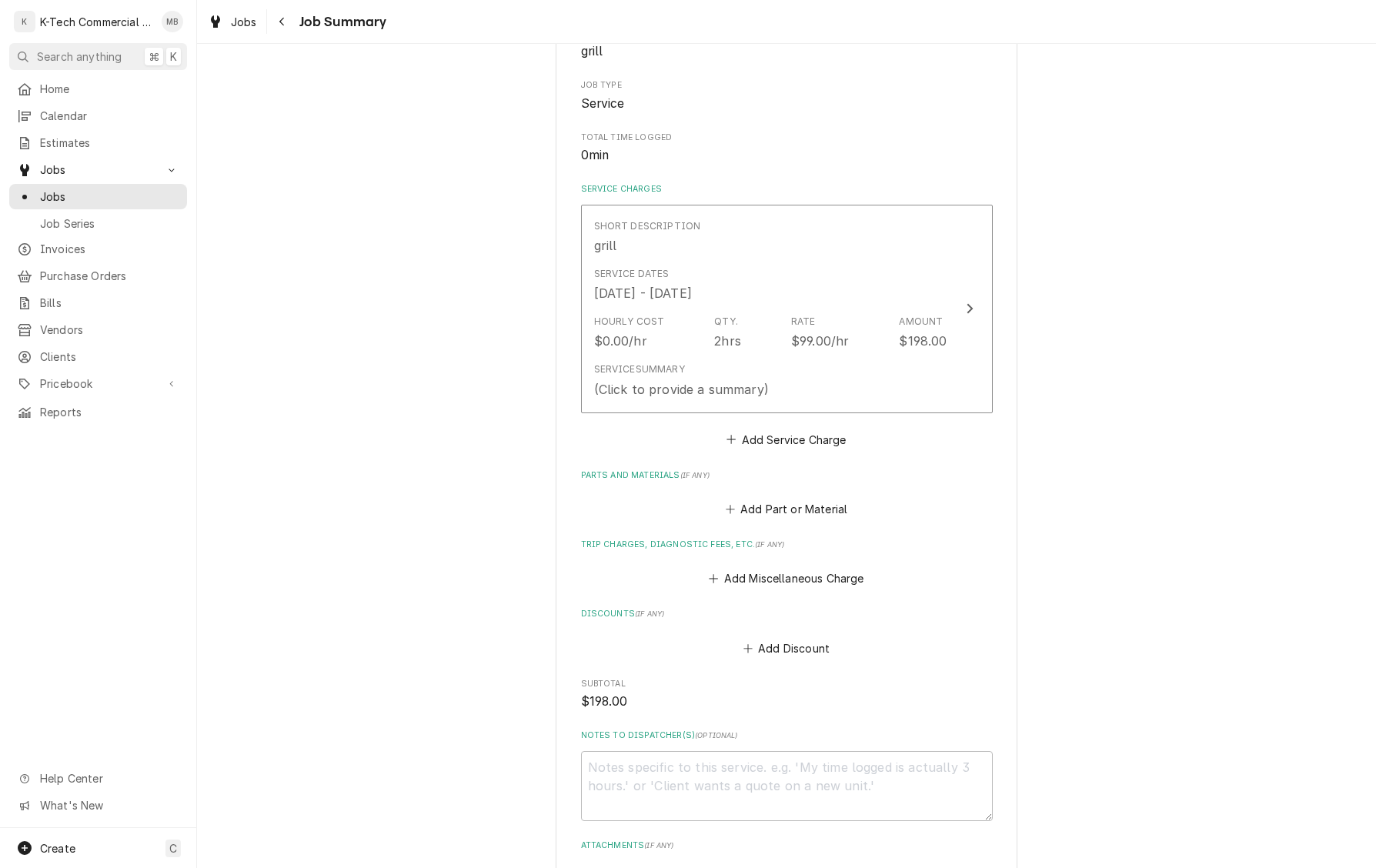
click at [786, 508] on button "Add Part or Material" at bounding box center [786, 509] width 127 height 22
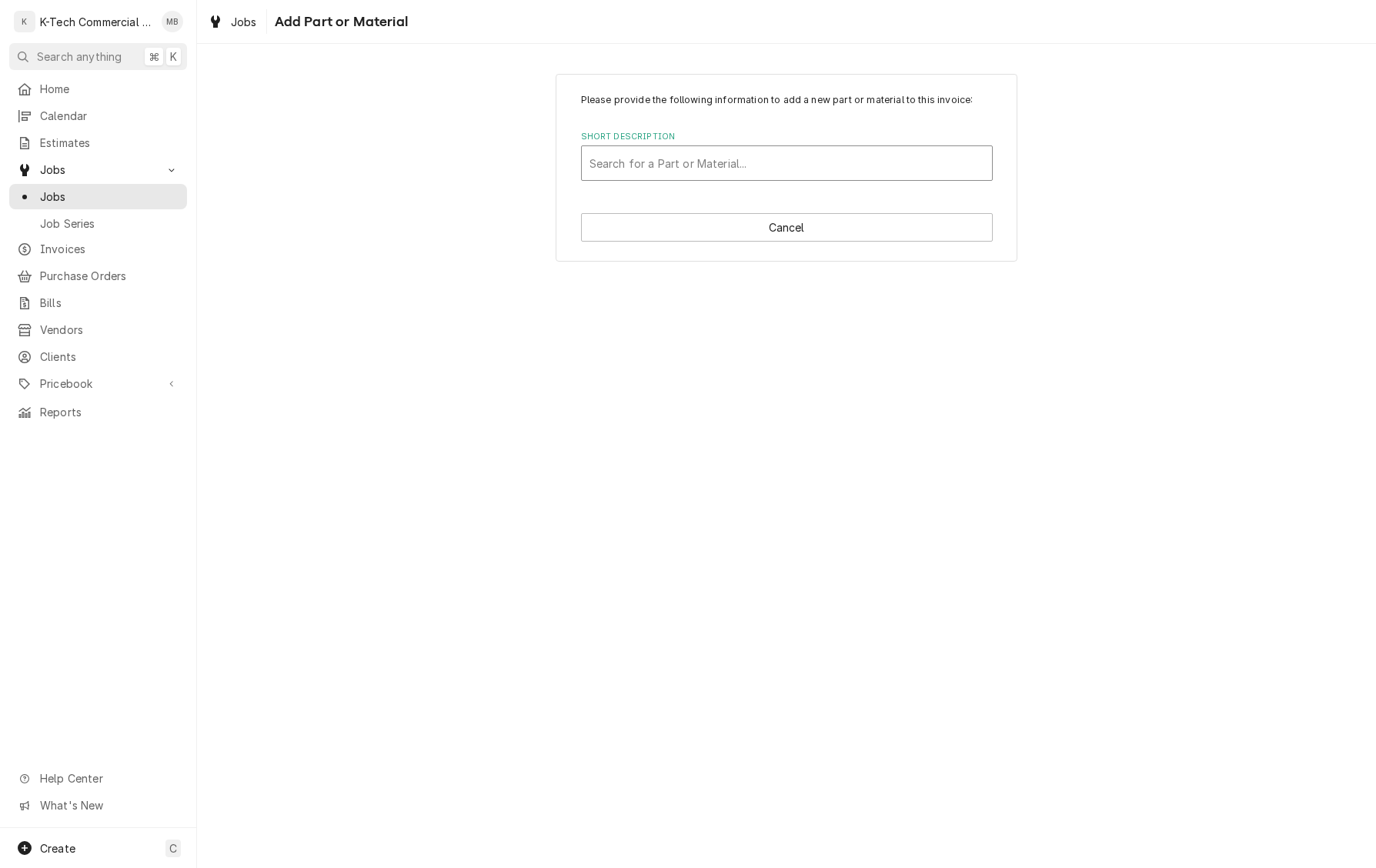
click at [738, 167] on div "Search for a Part or Material..." at bounding box center [787, 163] width 395 height 16
type input "Element"
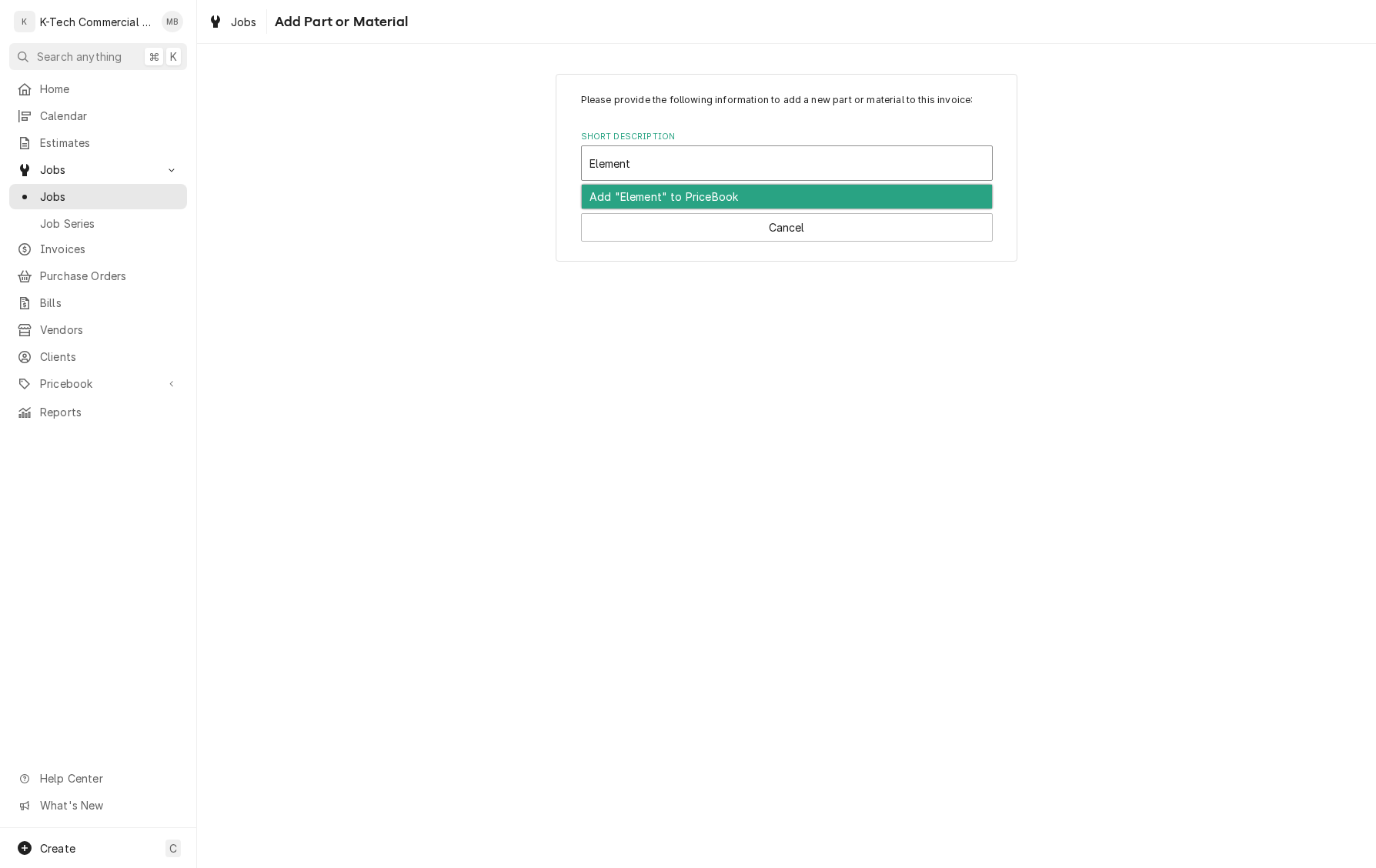
click at [750, 196] on div "Add "Element" to PriceBook" at bounding box center [788, 196] width 410 height 24
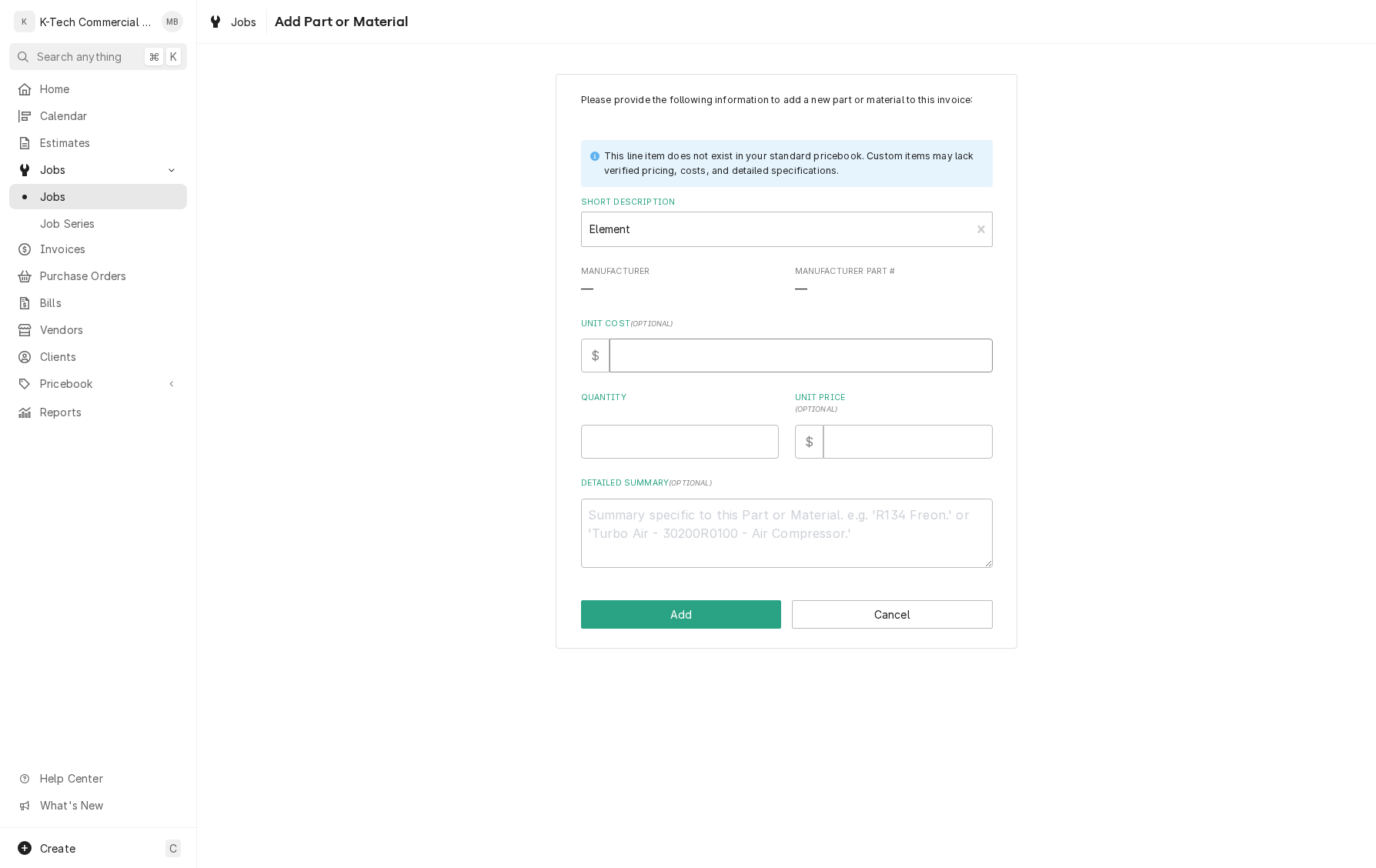
click at [668, 356] on input "Unit Cost ( optional )" at bounding box center [801, 355] width 383 height 34
type textarea "x"
type input "1"
type textarea "x"
type input "12"
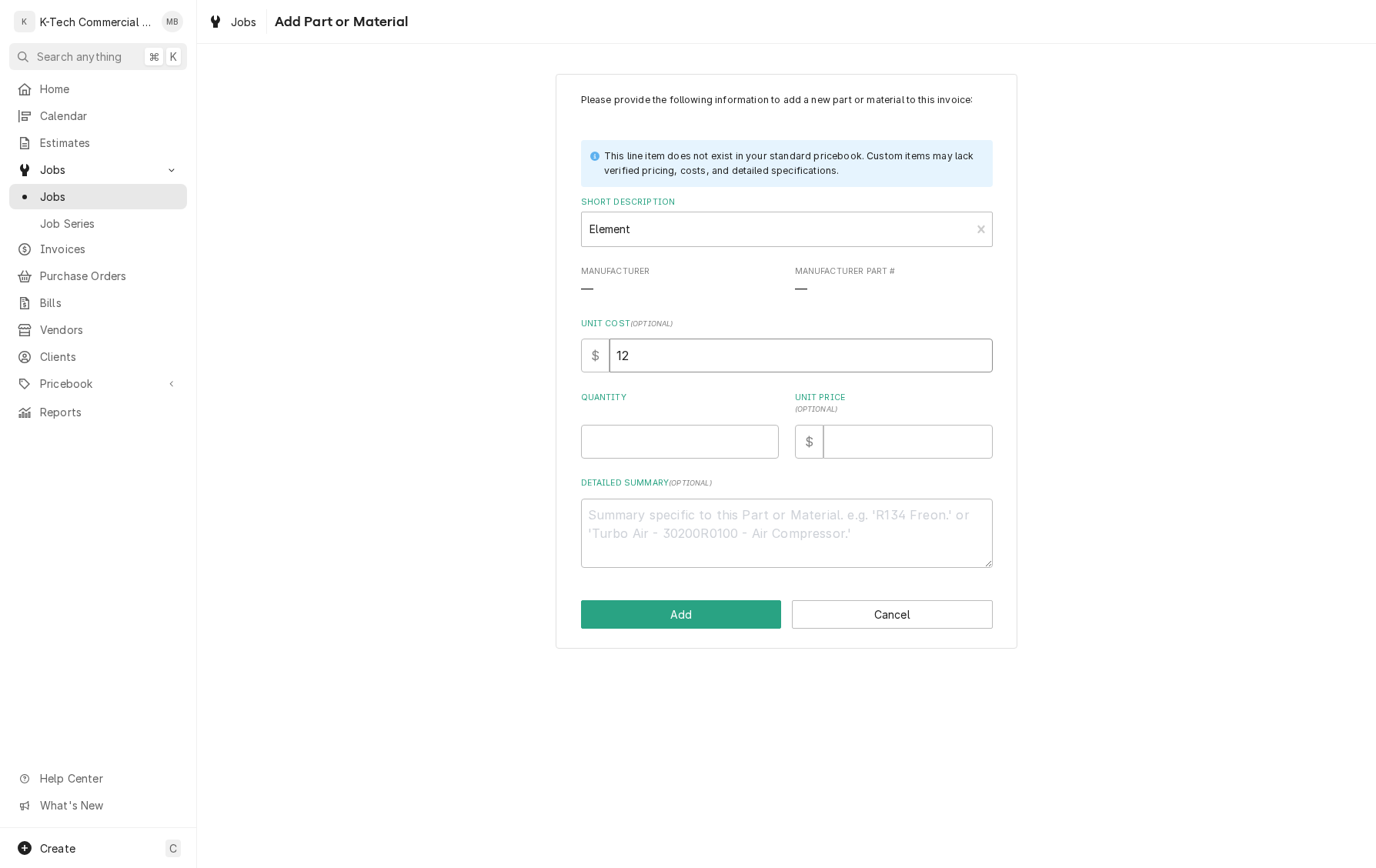
type textarea "x"
type input "128"
click at [689, 438] on input "Quantity" at bounding box center [681, 442] width 198 height 34
type textarea "x"
type input "1"
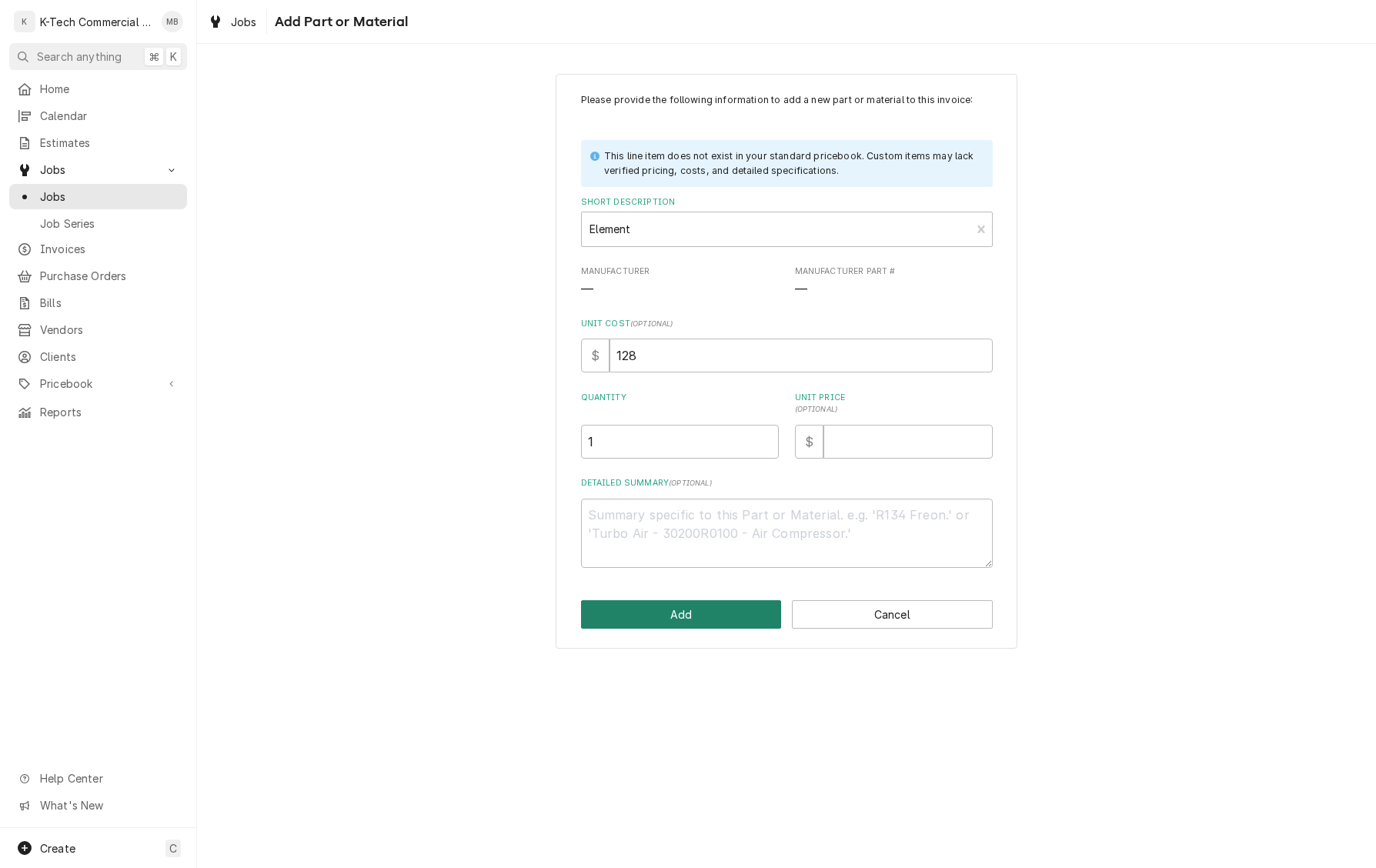
click at [702, 625] on button "Add" at bounding box center [681, 615] width 201 height 28
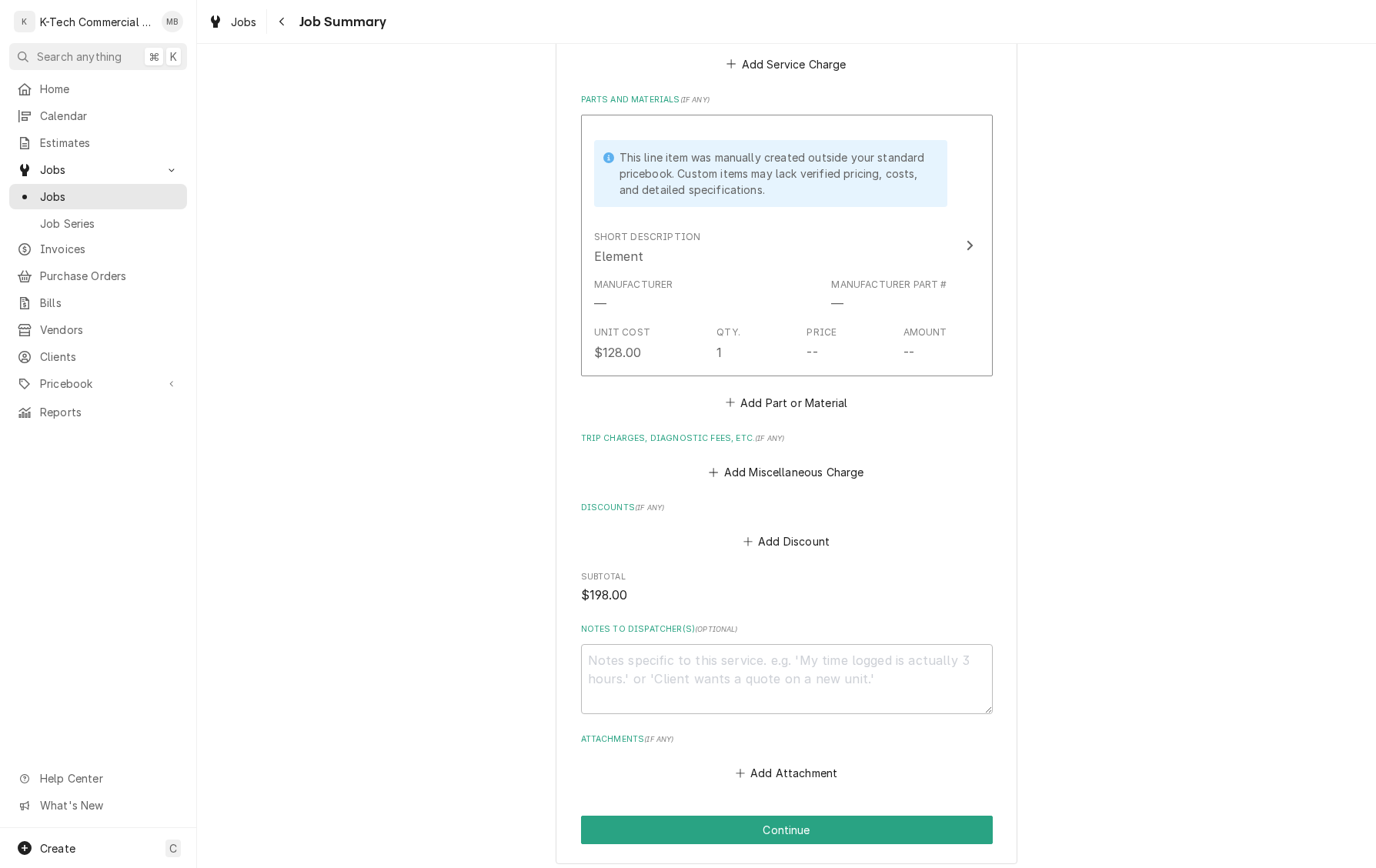
scroll to position [646, 0]
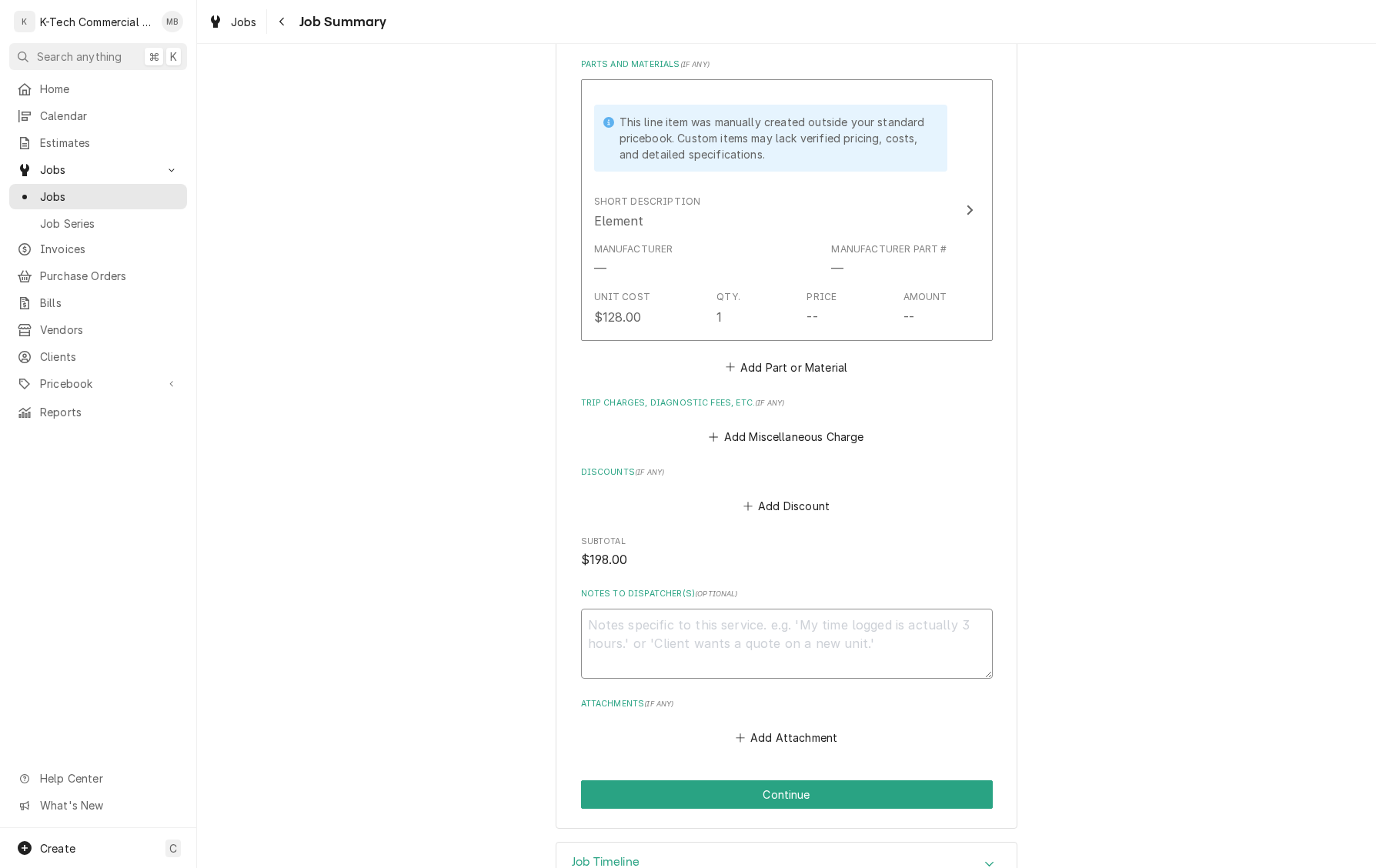
click at [715, 638] on textarea "Notes to Dispatcher(s) ( optional )" at bounding box center [788, 644] width 412 height 70
paste textarea "325013082"
type textarea "x"
type textarea "325013082"
click at [1103, 543] on div "legal seafood Legal c bar / Lynnfield Please provide a summary of the work you'…" at bounding box center [787, 127] width 1180 height 1428
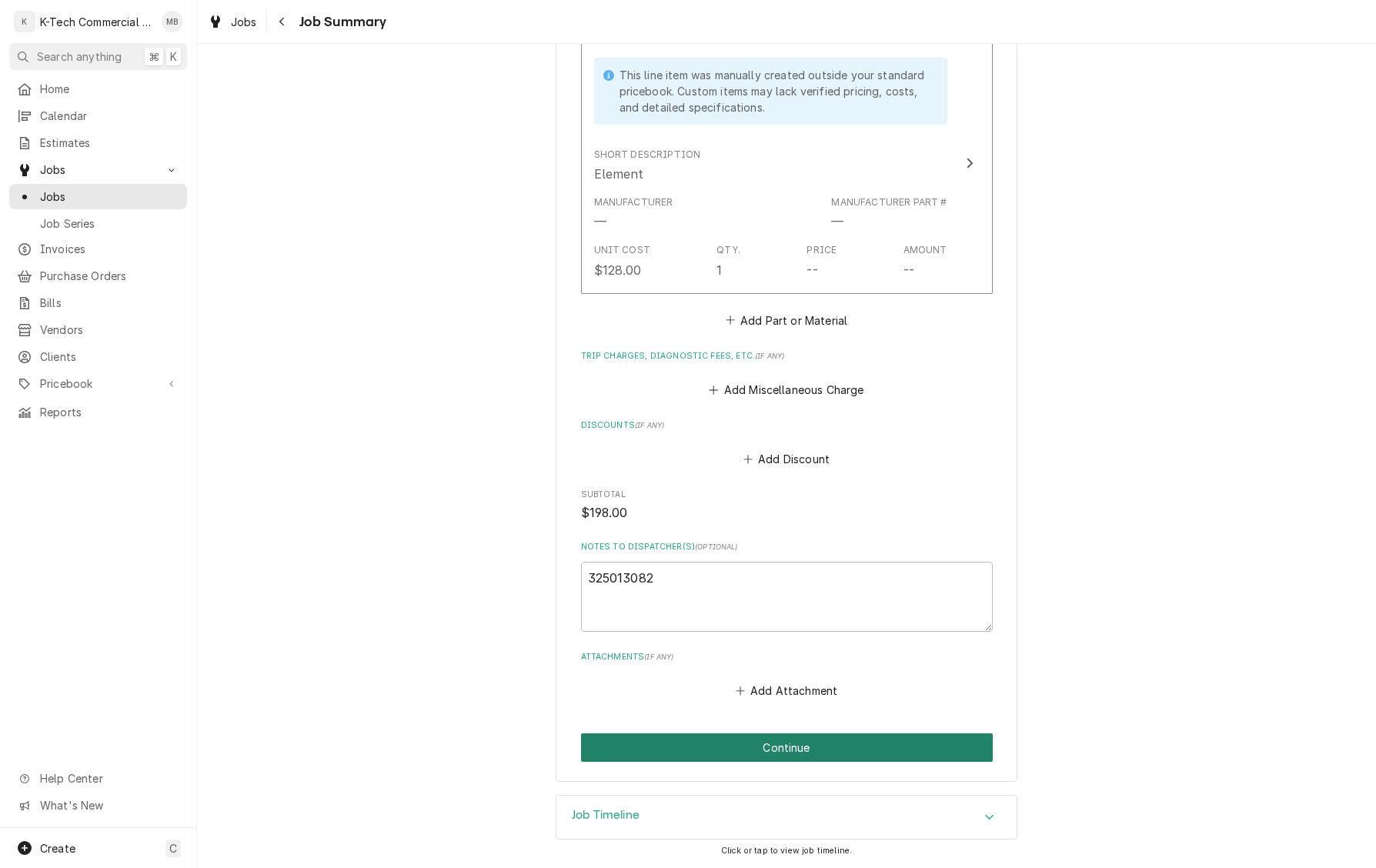
click at [802, 746] on button "Continue" at bounding box center [788, 748] width 412 height 28
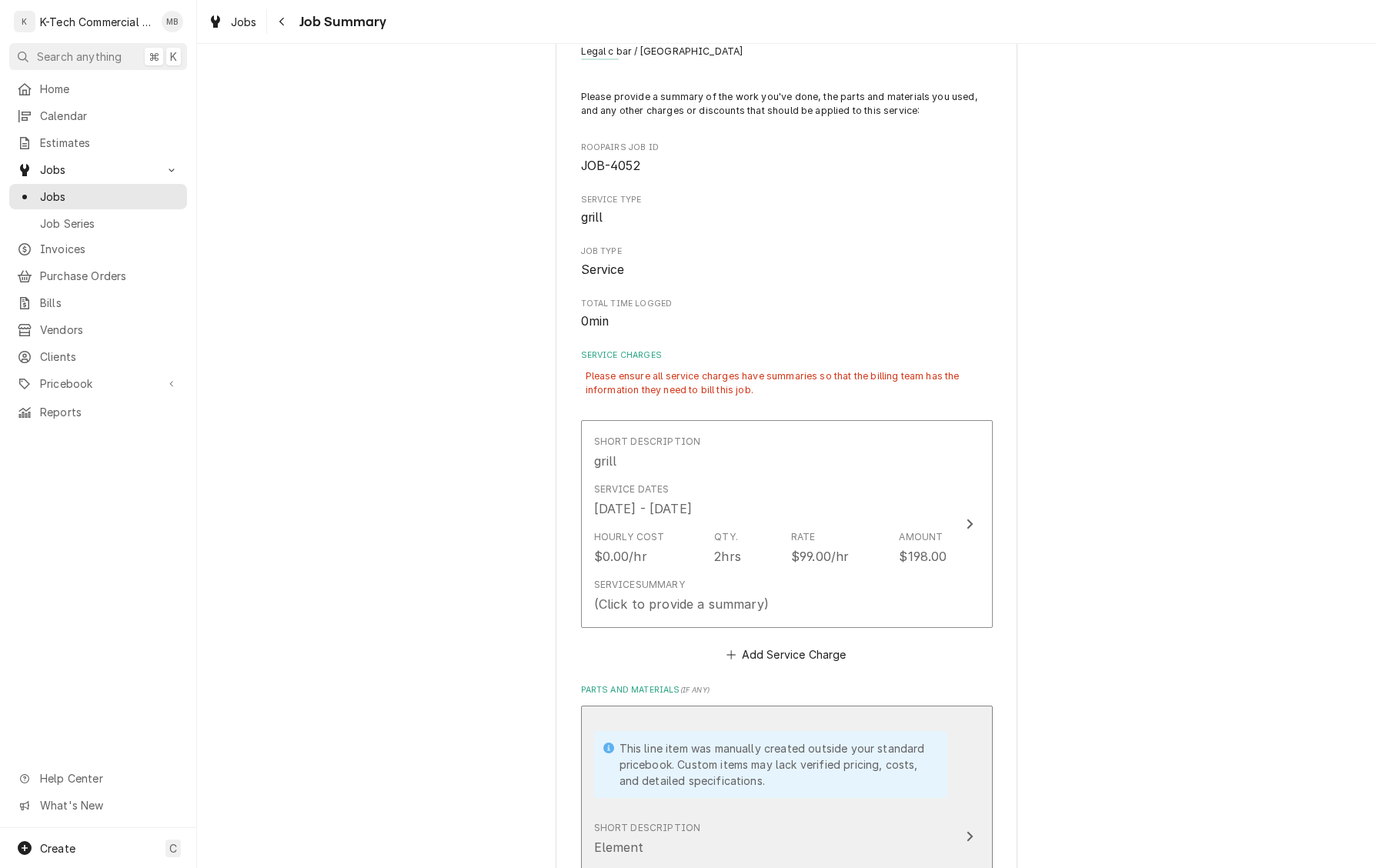
scroll to position [73, 0]
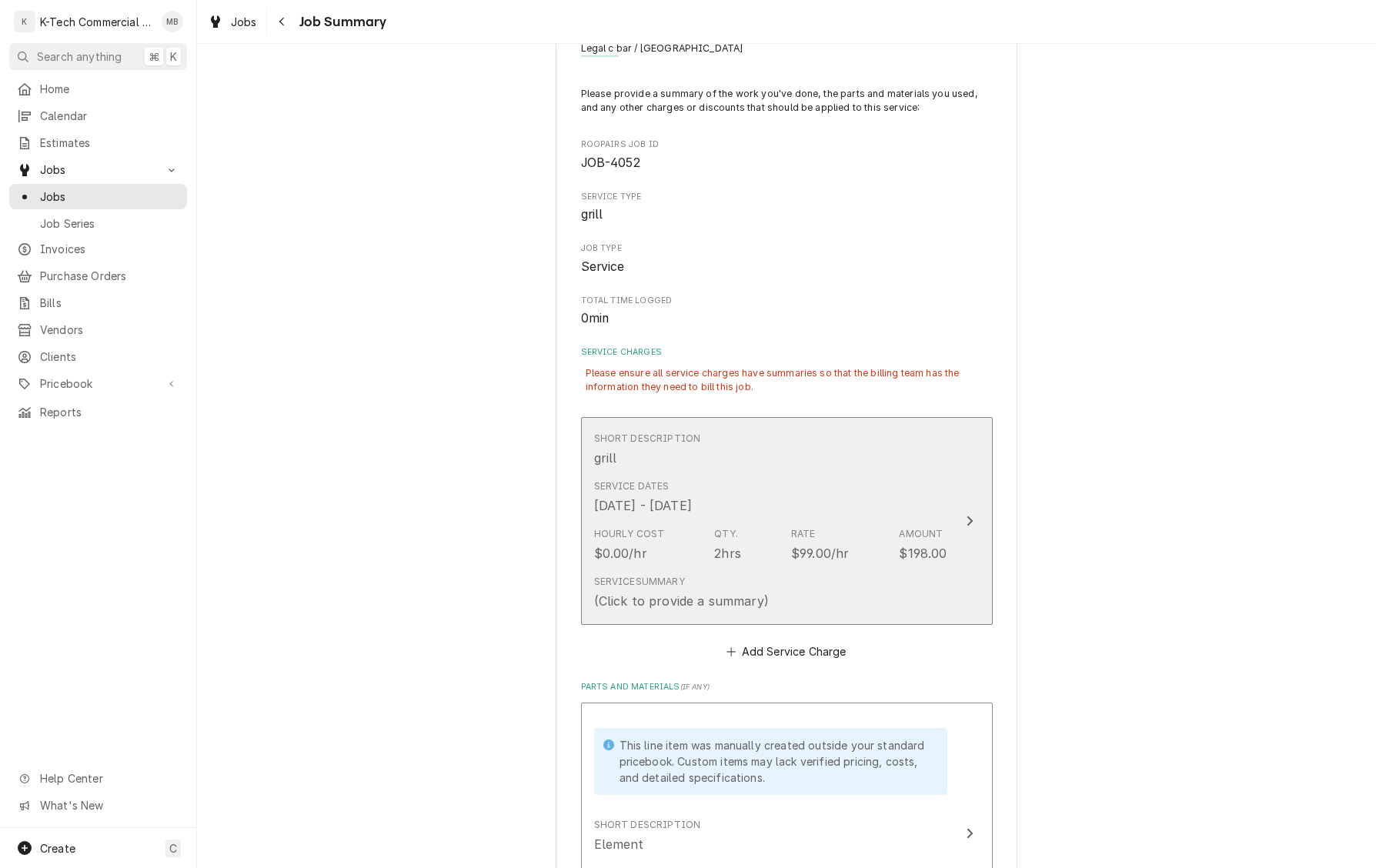
click at [740, 595] on div "(Click to provide a summary)" at bounding box center [681, 601] width 175 height 18
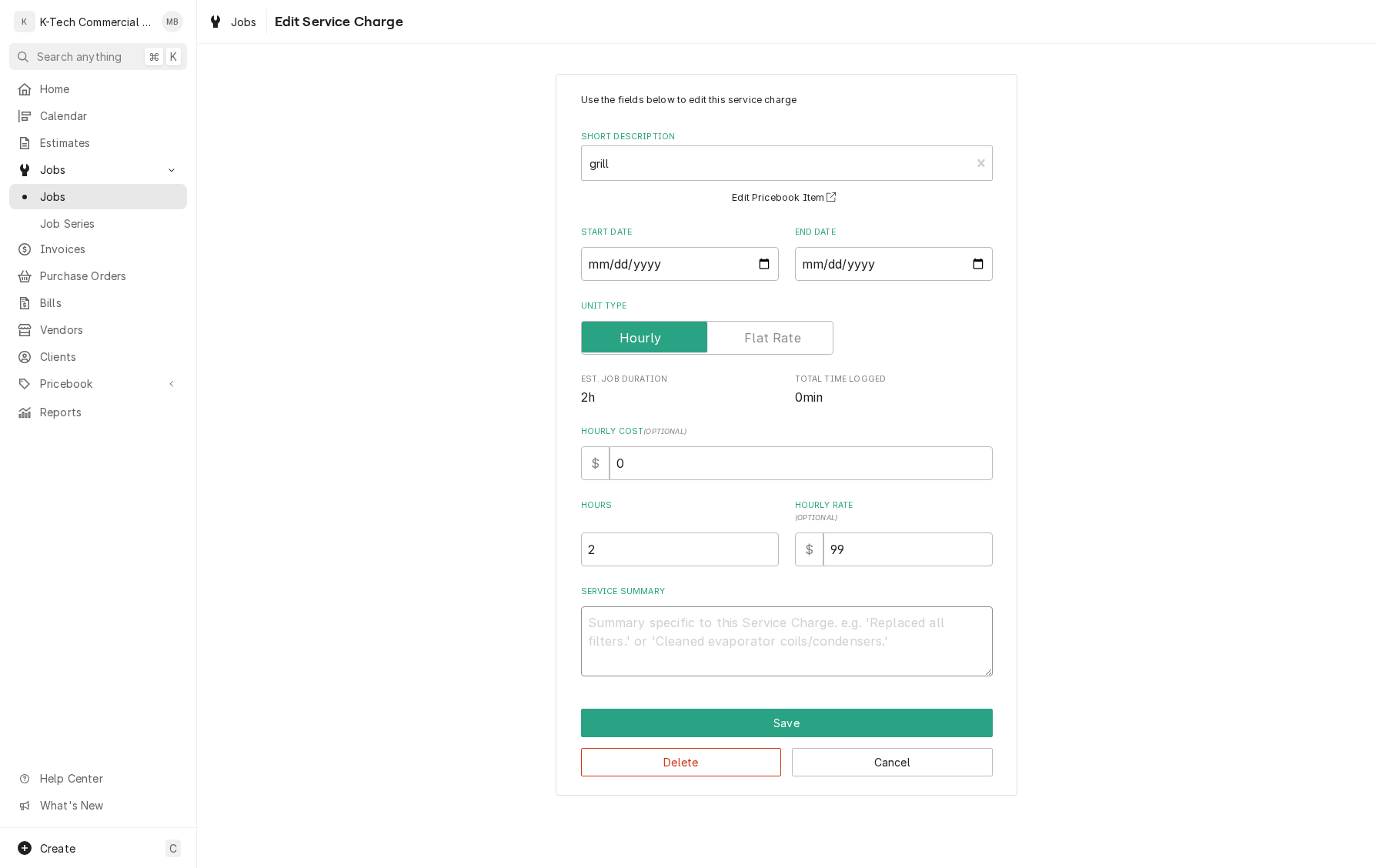
click at [721, 652] on textarea "Service Summary" at bounding box center [788, 642] width 412 height 70
paste textarea "325013082"
type textarea "x"
type textarea "325013082"
click at [787, 734] on button "Save" at bounding box center [788, 722] width 412 height 28
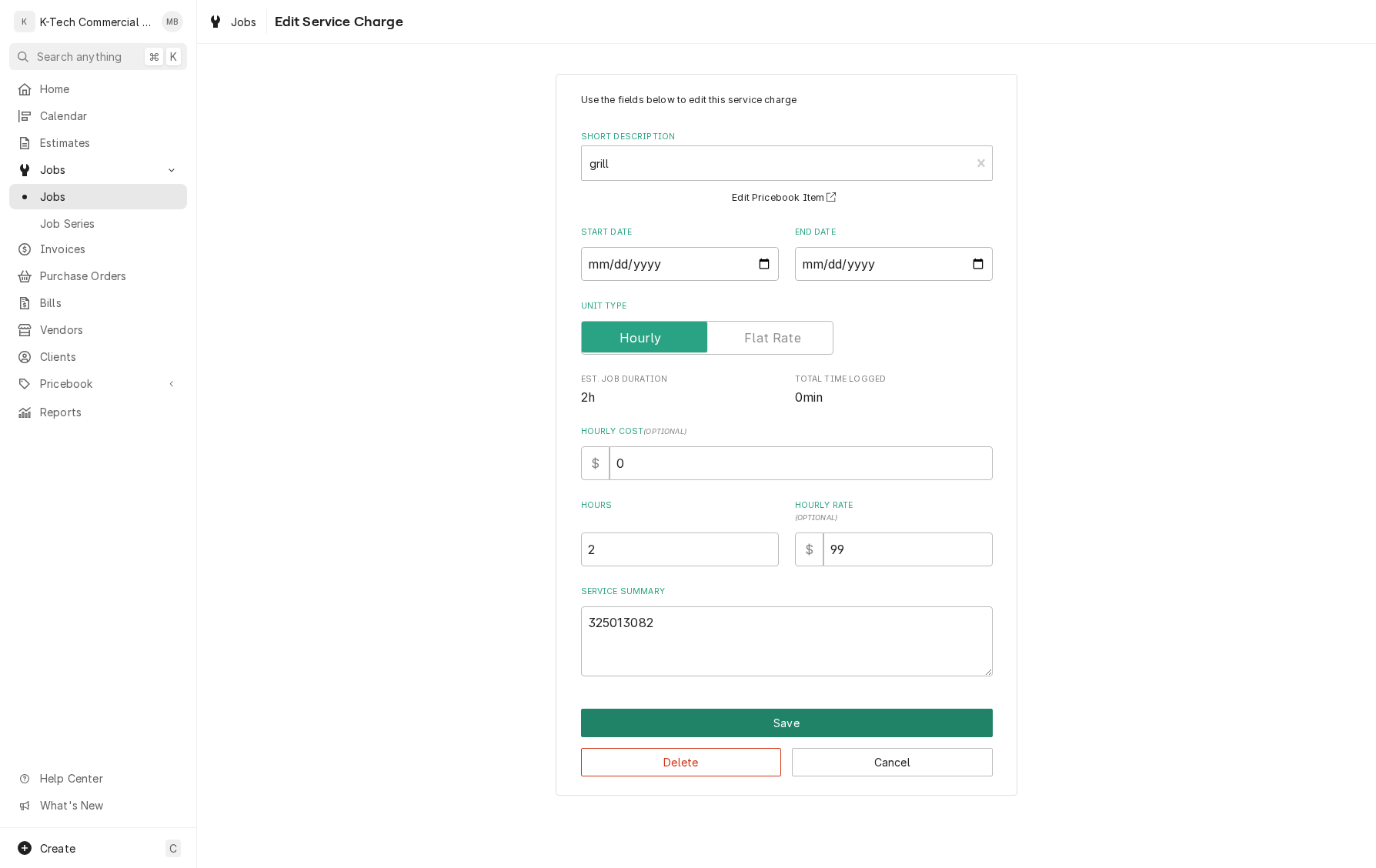
scroll to position [72, 0]
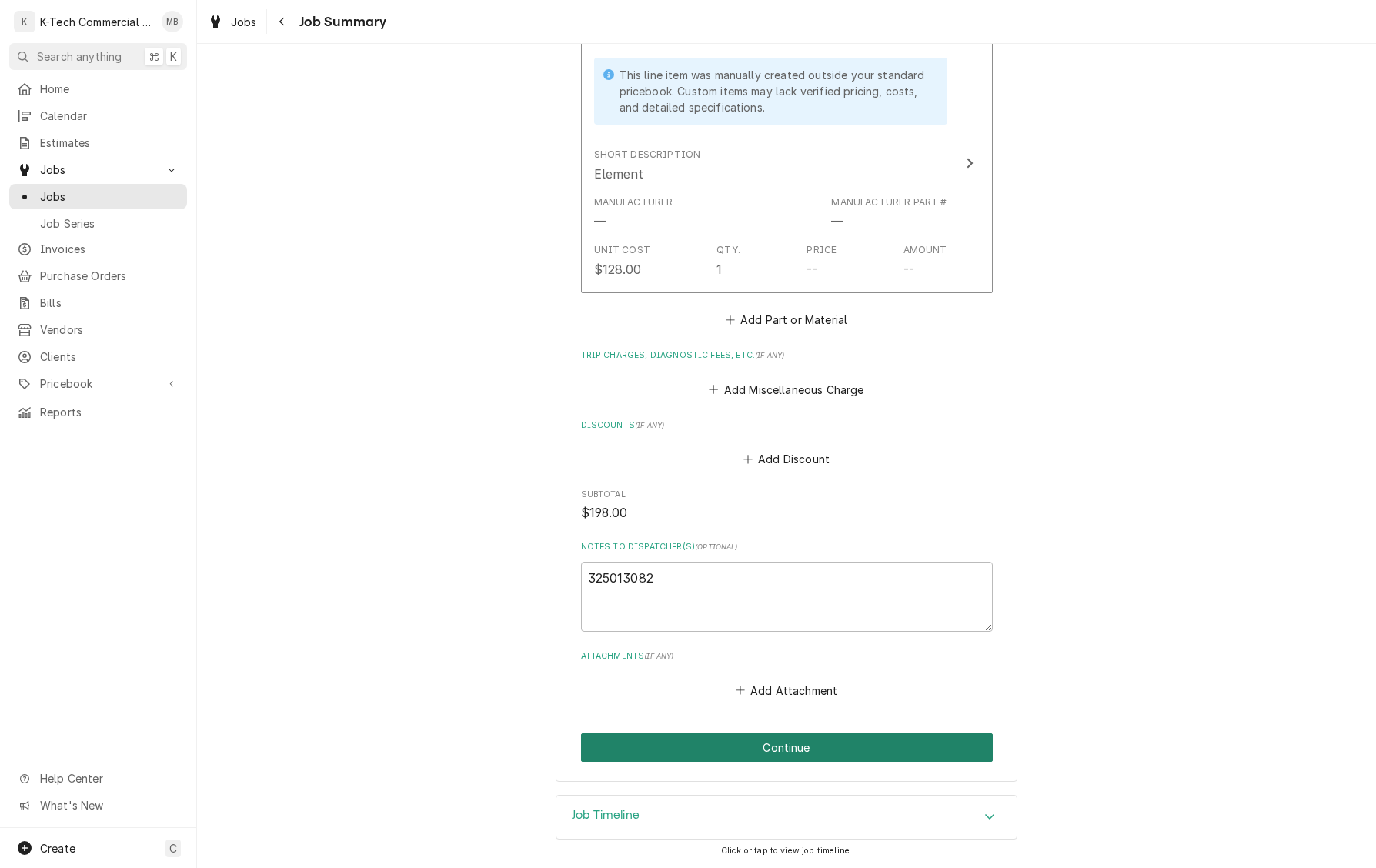
click at [786, 745] on button "Continue" at bounding box center [788, 748] width 412 height 28
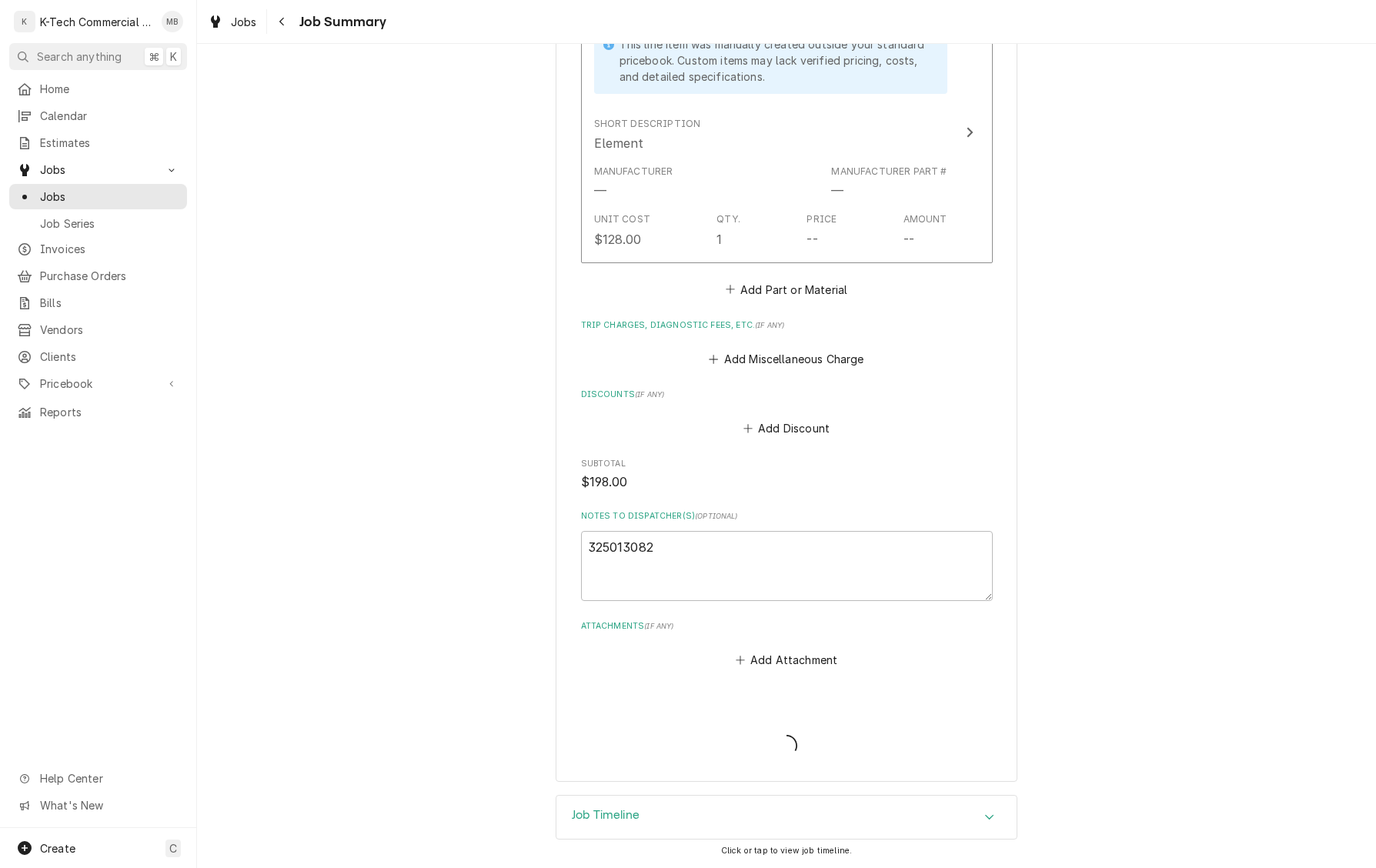
type textarea "x"
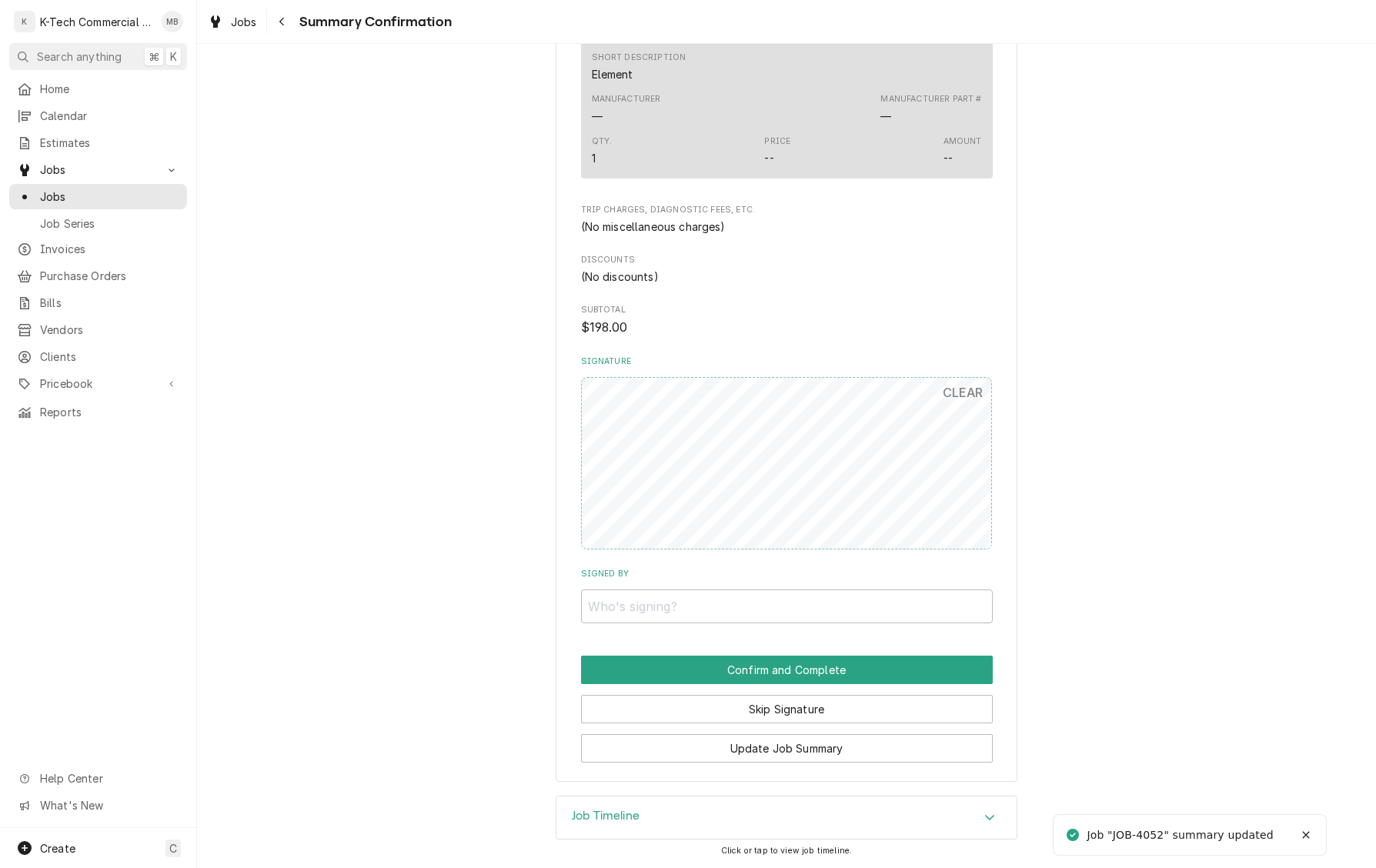
scroll to position [696, 0]
click at [731, 604] on input "Signed By" at bounding box center [788, 606] width 412 height 34
type input "mb"
click at [792, 658] on button "Confirm and Complete" at bounding box center [788, 670] width 412 height 28
